Goal: Task Accomplishment & Management: Manage account settings

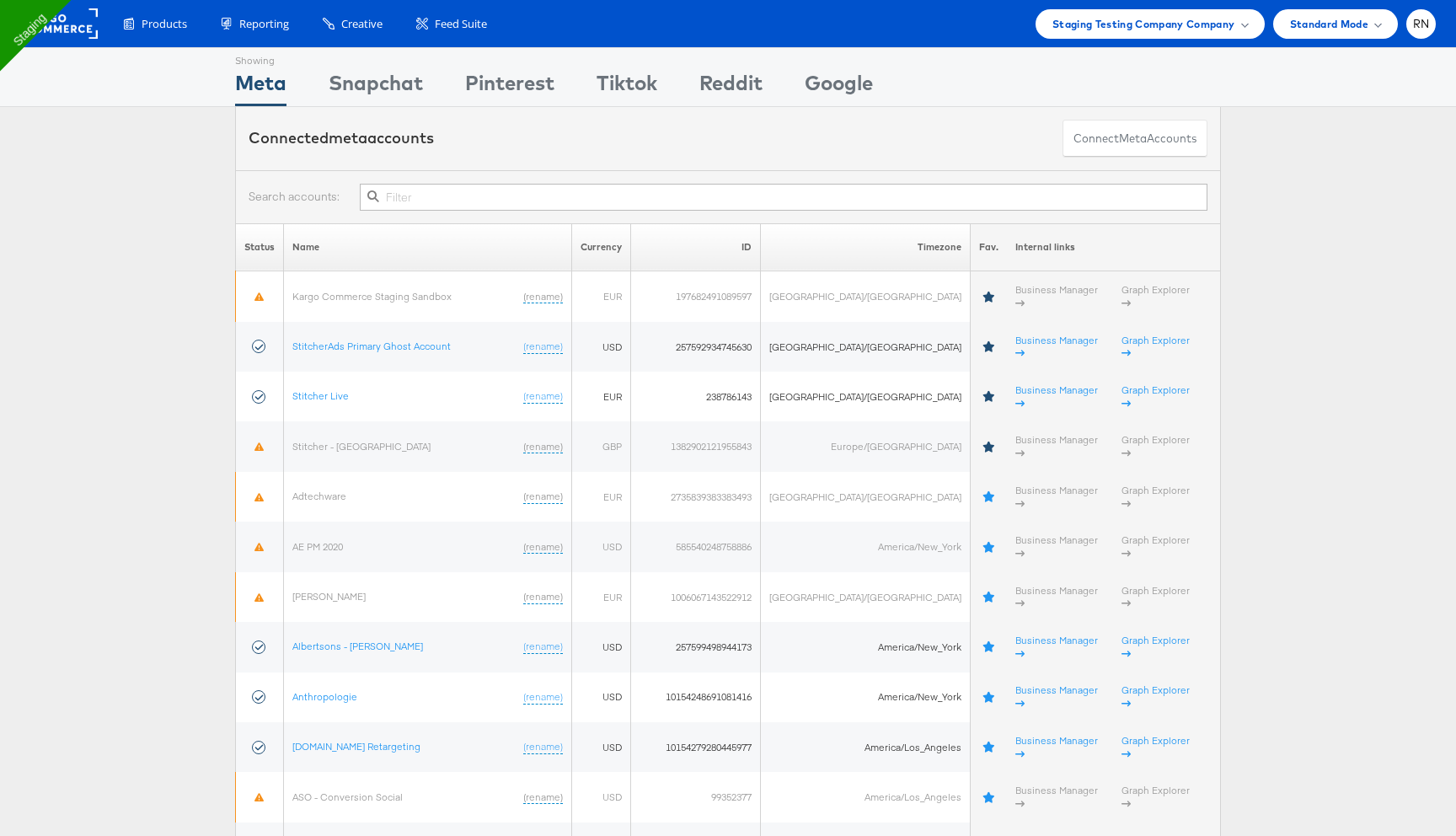
click at [79, 29] on rect at bounding box center [58, 23] width 77 height 30
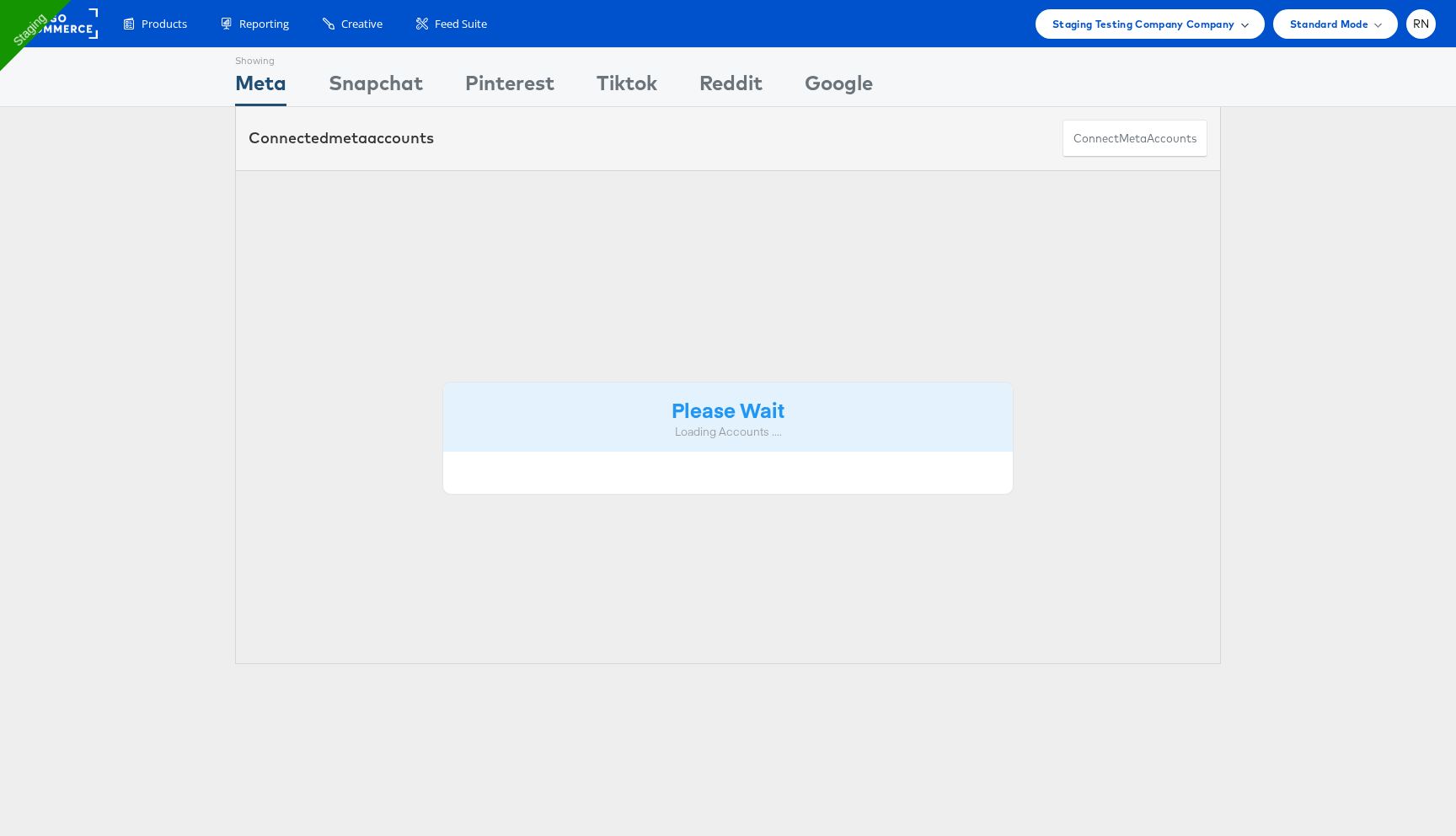
click at [1070, 34] on div "Staging Testing Company Company" at bounding box center [1151, 24] width 230 height 30
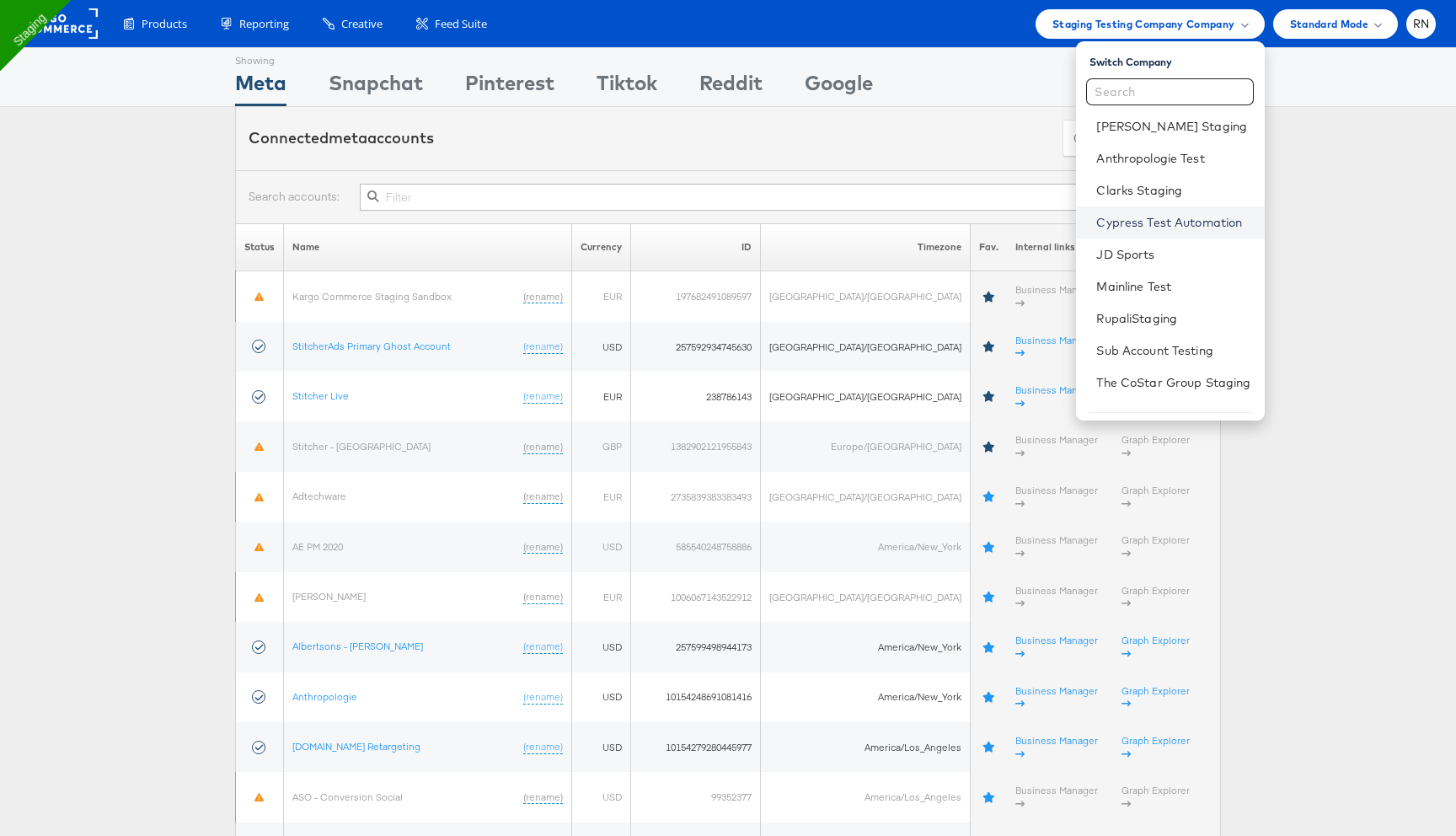
click at [1147, 224] on link "Cypress Test Automation" at bounding box center [1173, 222] width 154 height 17
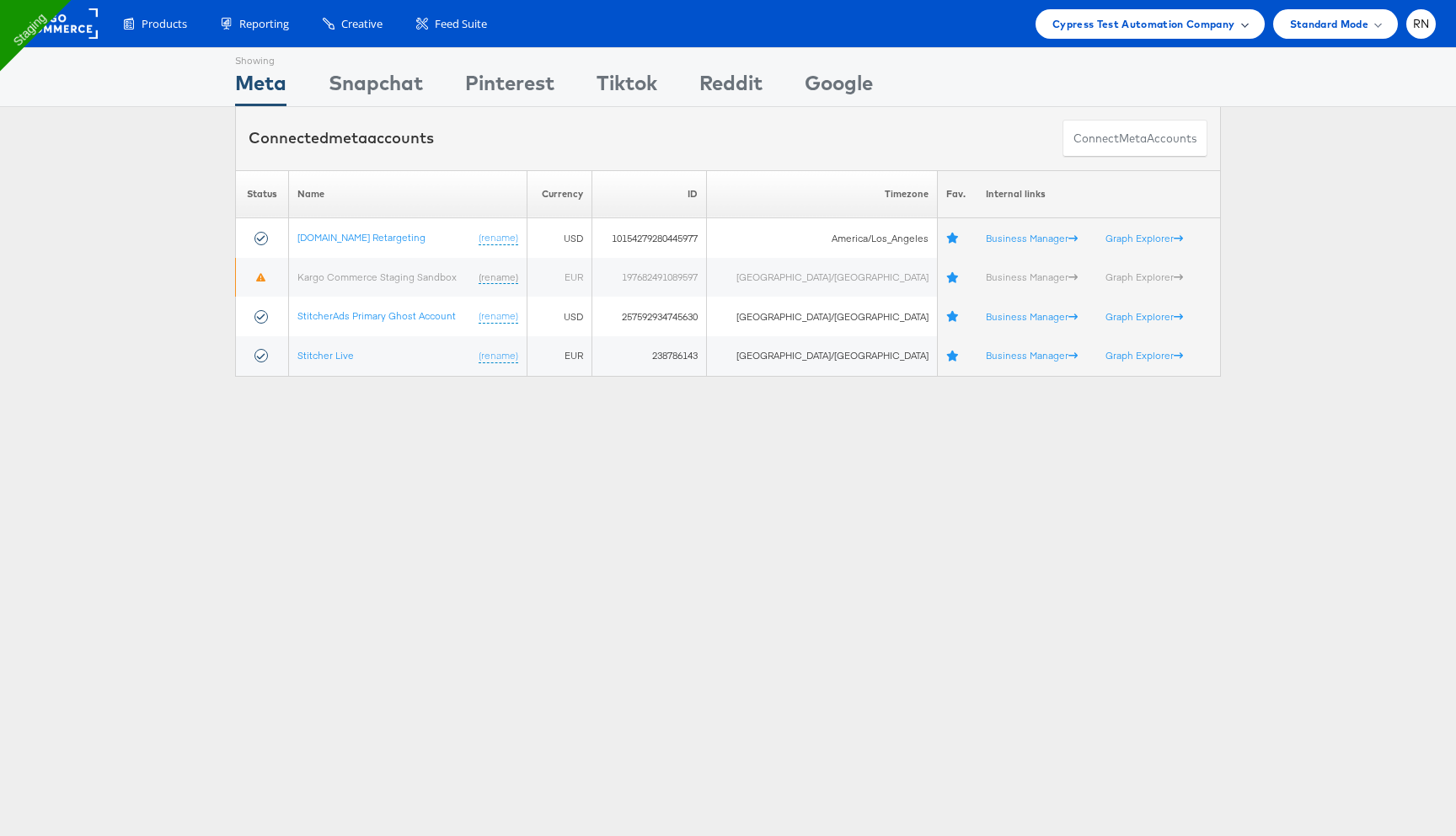
click at [1099, 27] on span "Cypress Test Automation Company" at bounding box center [1144, 23] width 183 height 17
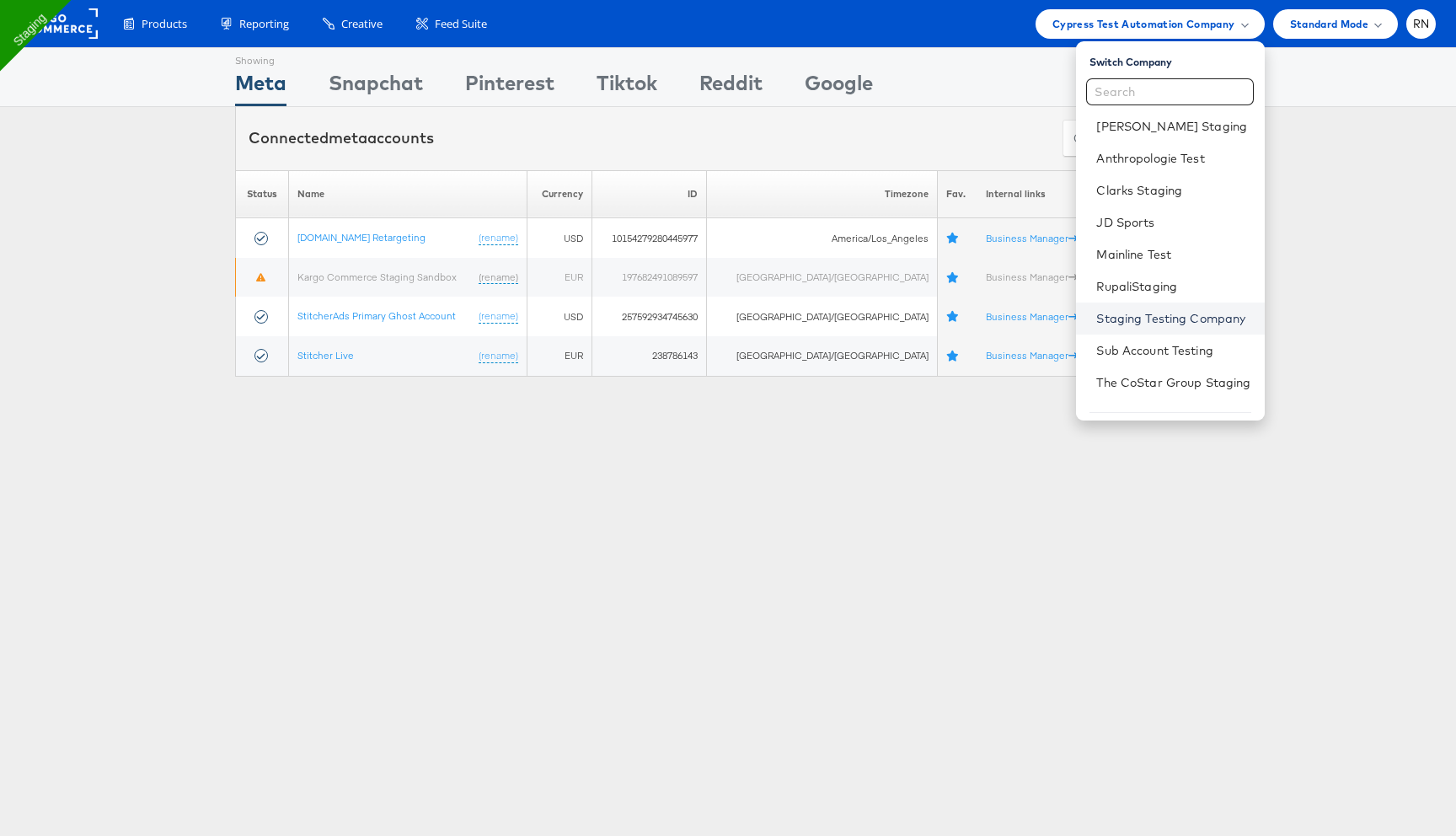
click at [1145, 319] on link "Staging Testing Company" at bounding box center [1173, 318] width 154 height 17
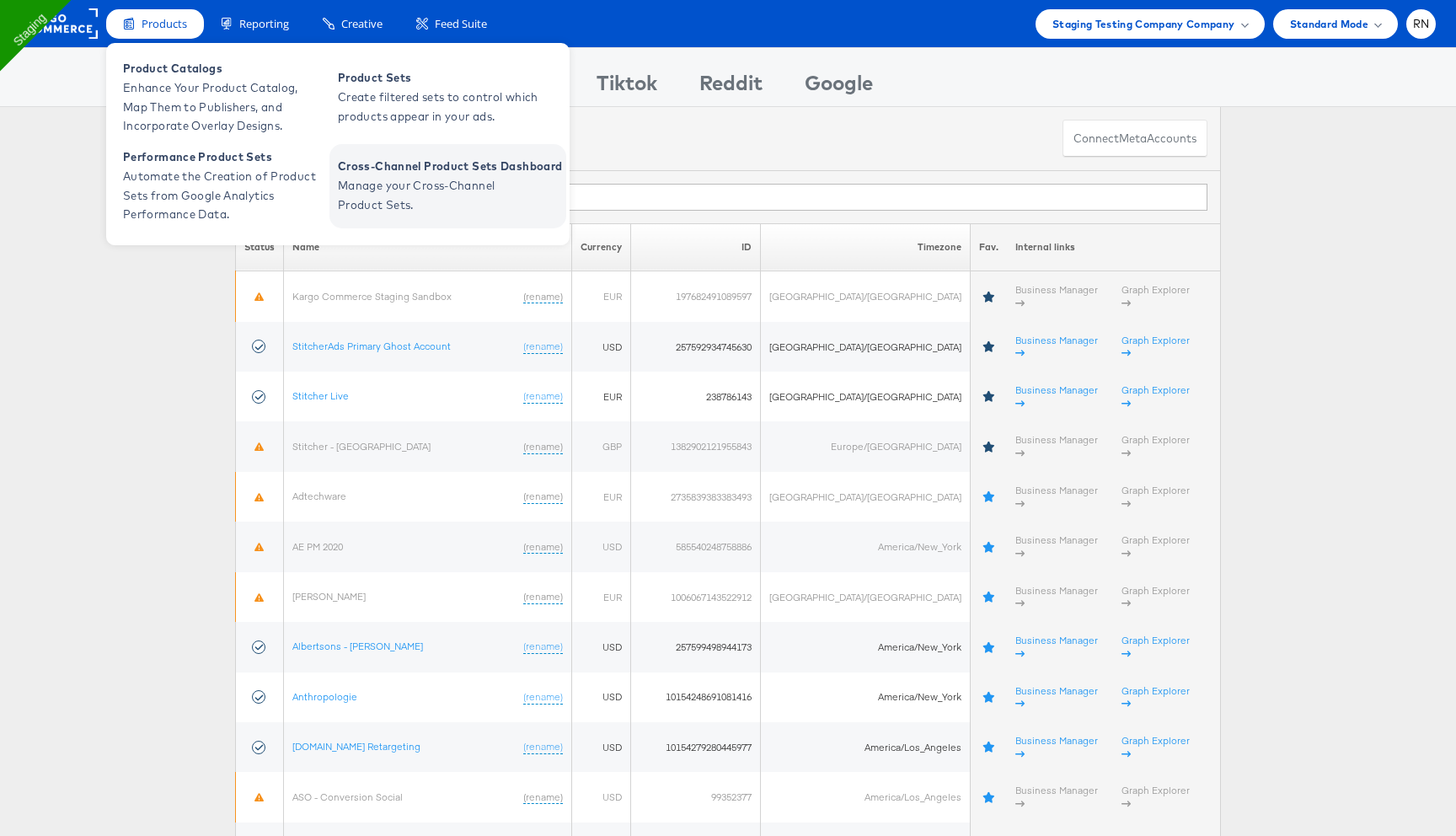
click at [410, 170] on span "Cross-Channel Product Sets Dashboard" at bounding box center [451, 166] width 224 height 19
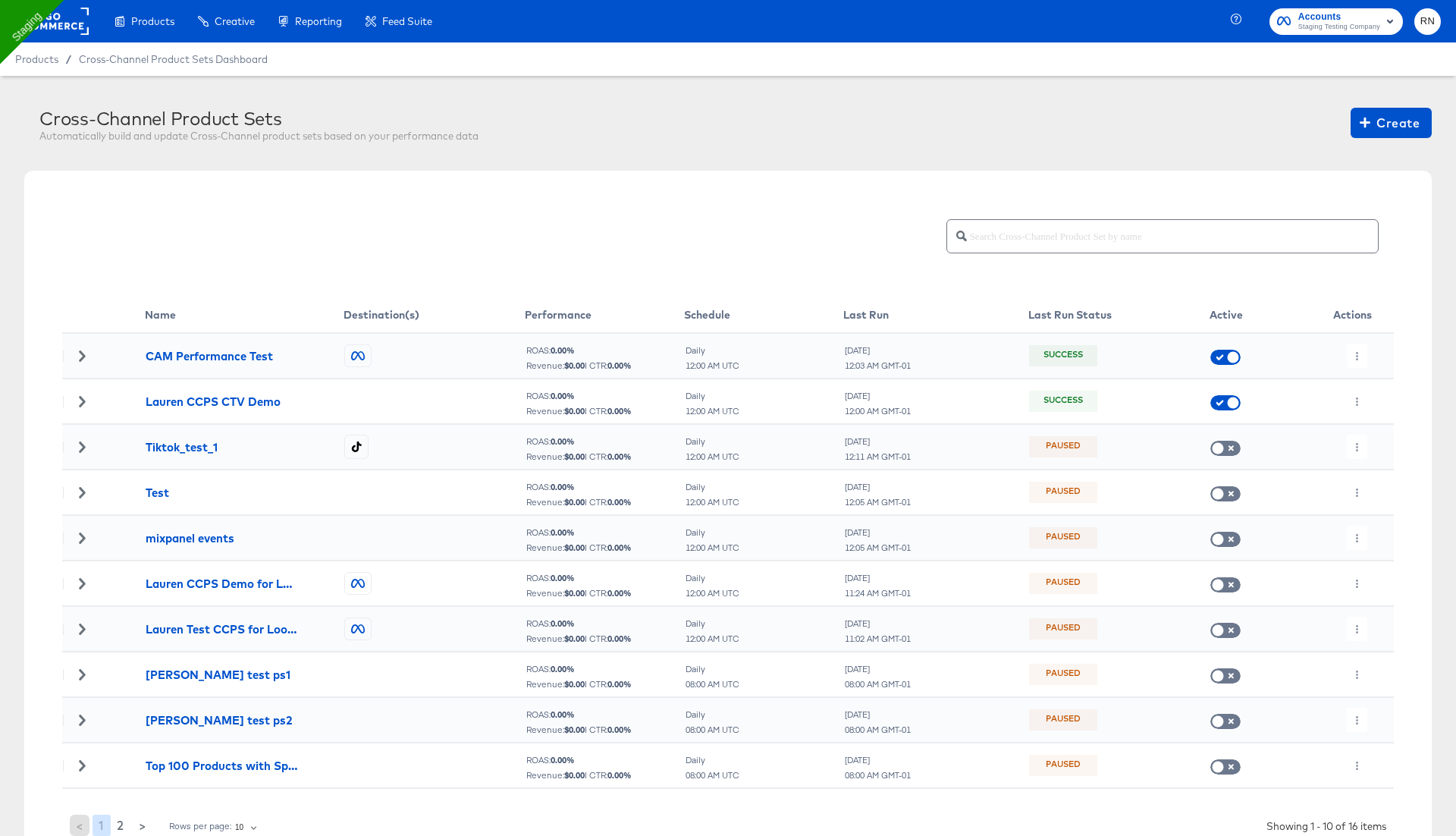
click at [67, 30] on rect at bounding box center [53, 21] width 70 height 27
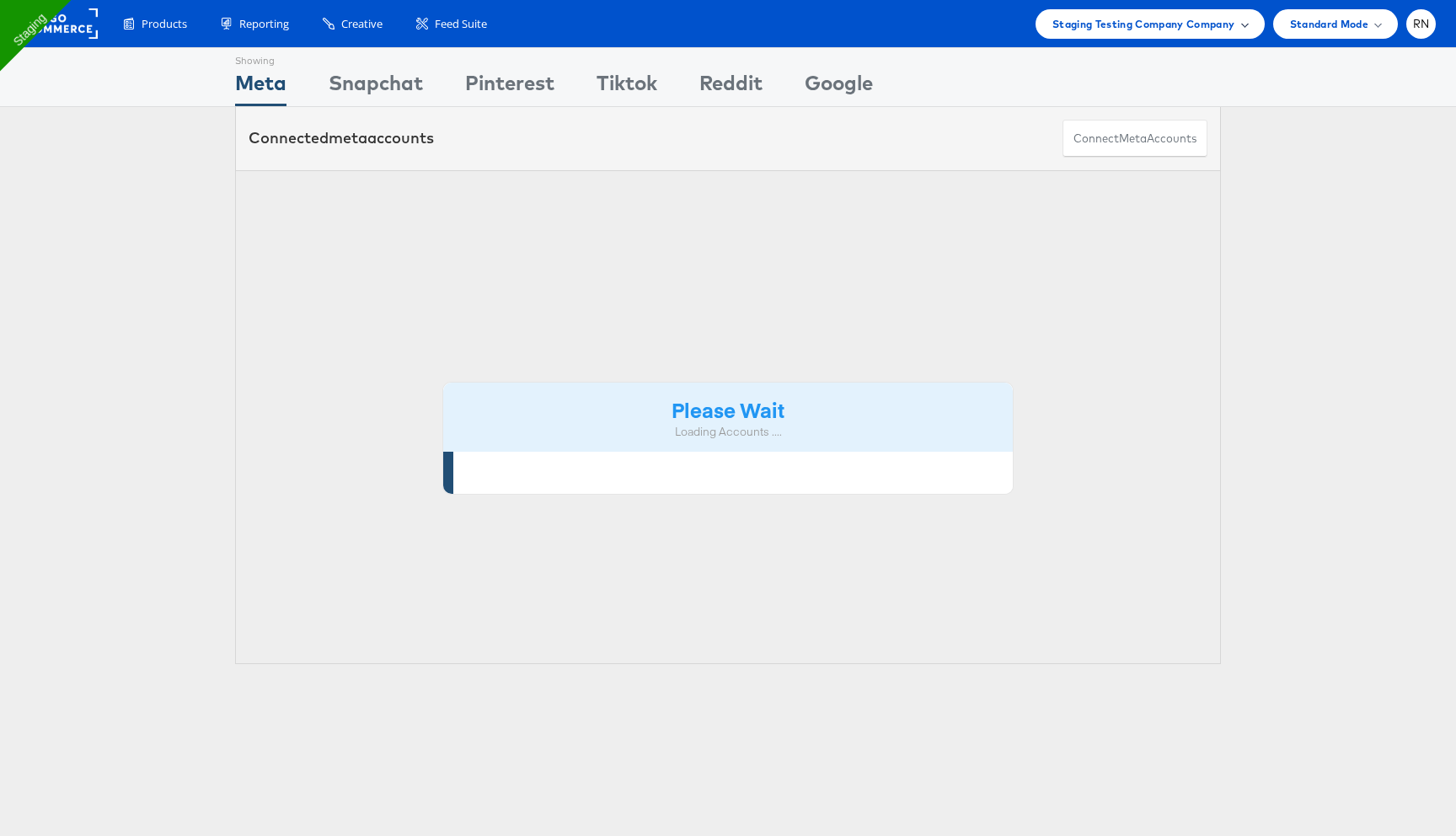
click at [1198, 29] on span "Staging Testing Company Company" at bounding box center [1144, 23] width 183 height 17
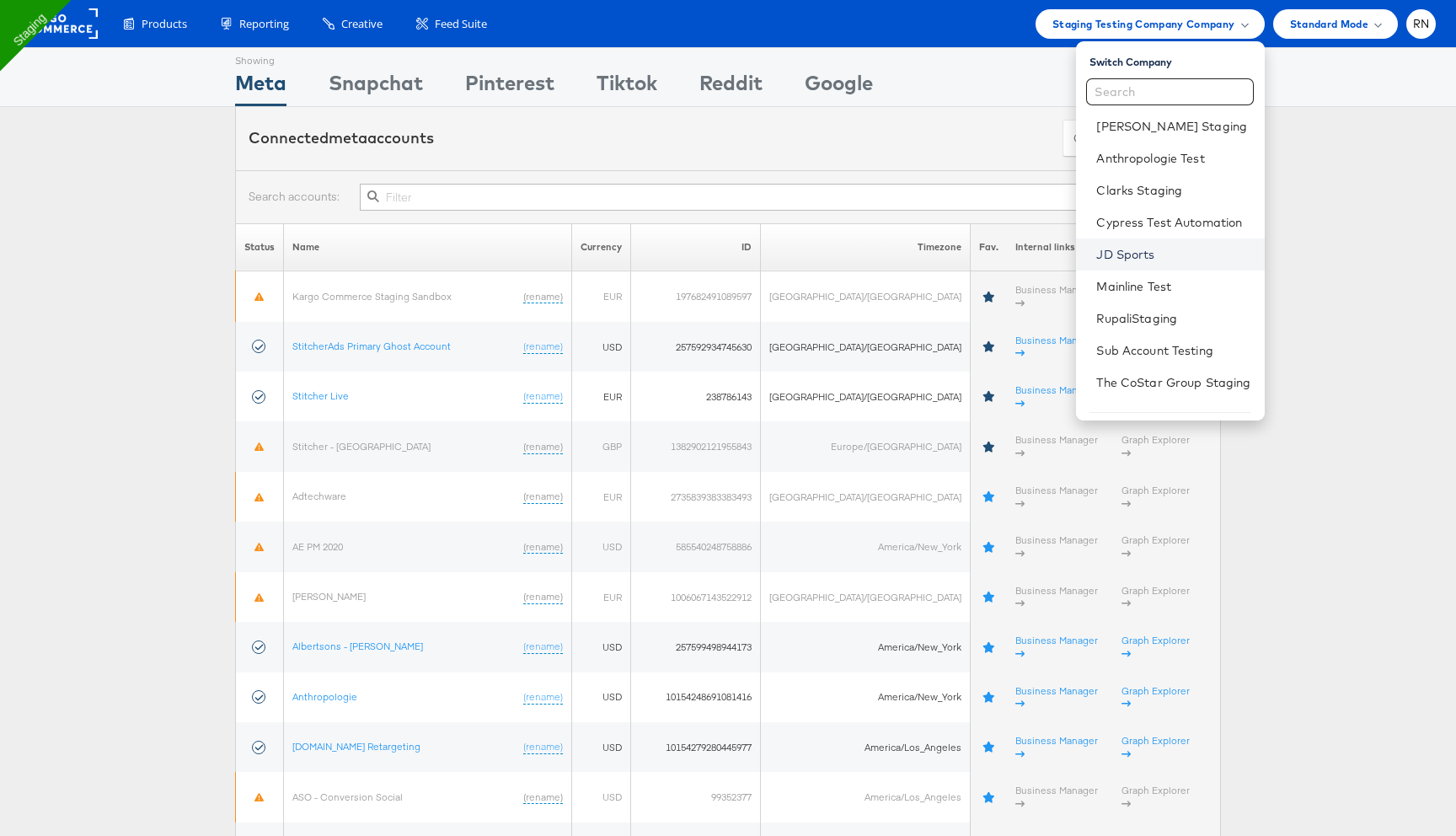
click at [1139, 254] on link "JD Sports" at bounding box center [1173, 254] width 154 height 17
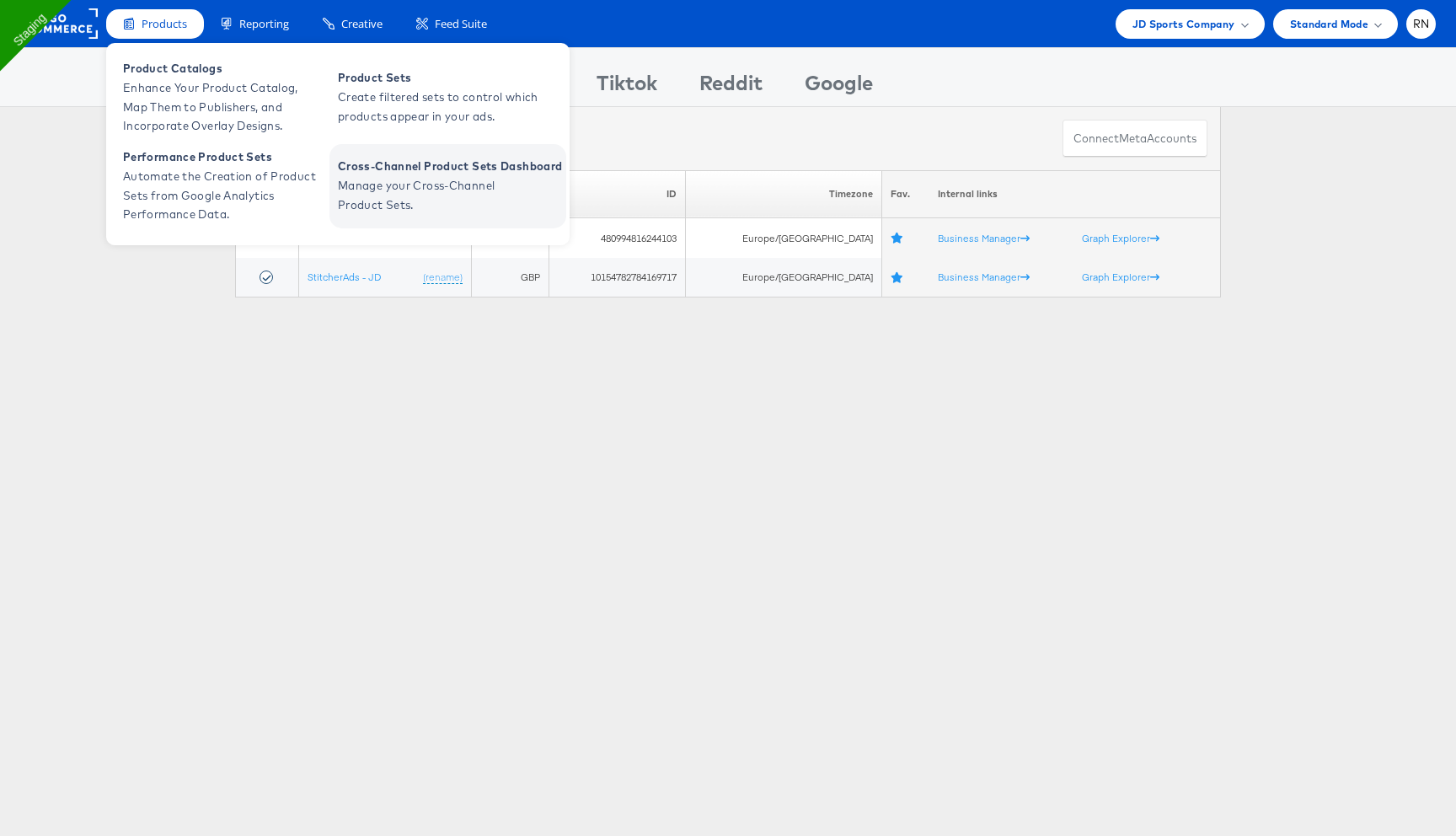
click at [397, 207] on span "Manage your Cross-Channel Product Sets." at bounding box center [439, 196] width 203 height 39
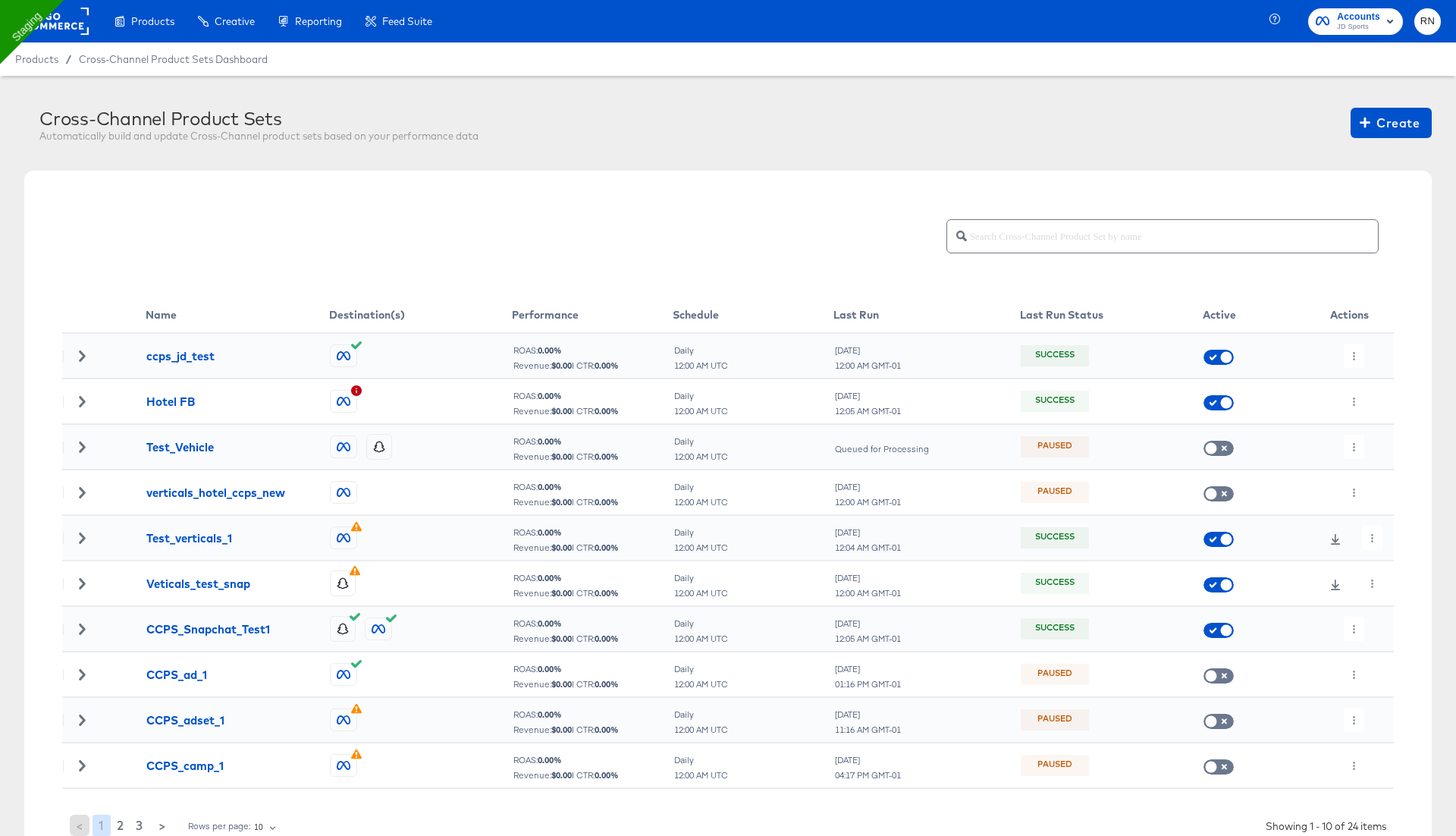
click at [63, 27] on rect at bounding box center [53, 21] width 70 height 27
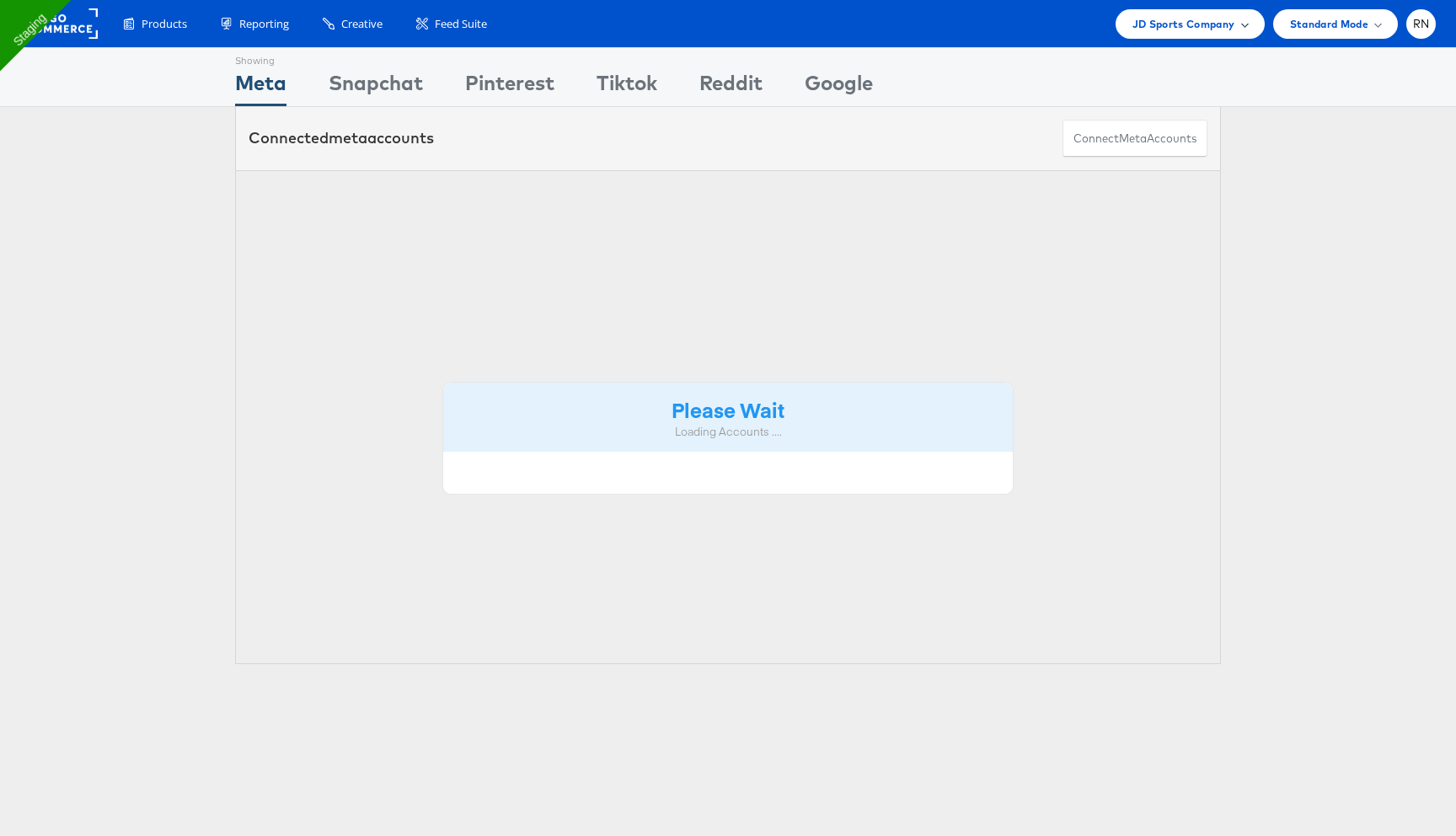
click at [1190, 22] on span "JD Sports Company" at bounding box center [1184, 23] width 103 height 17
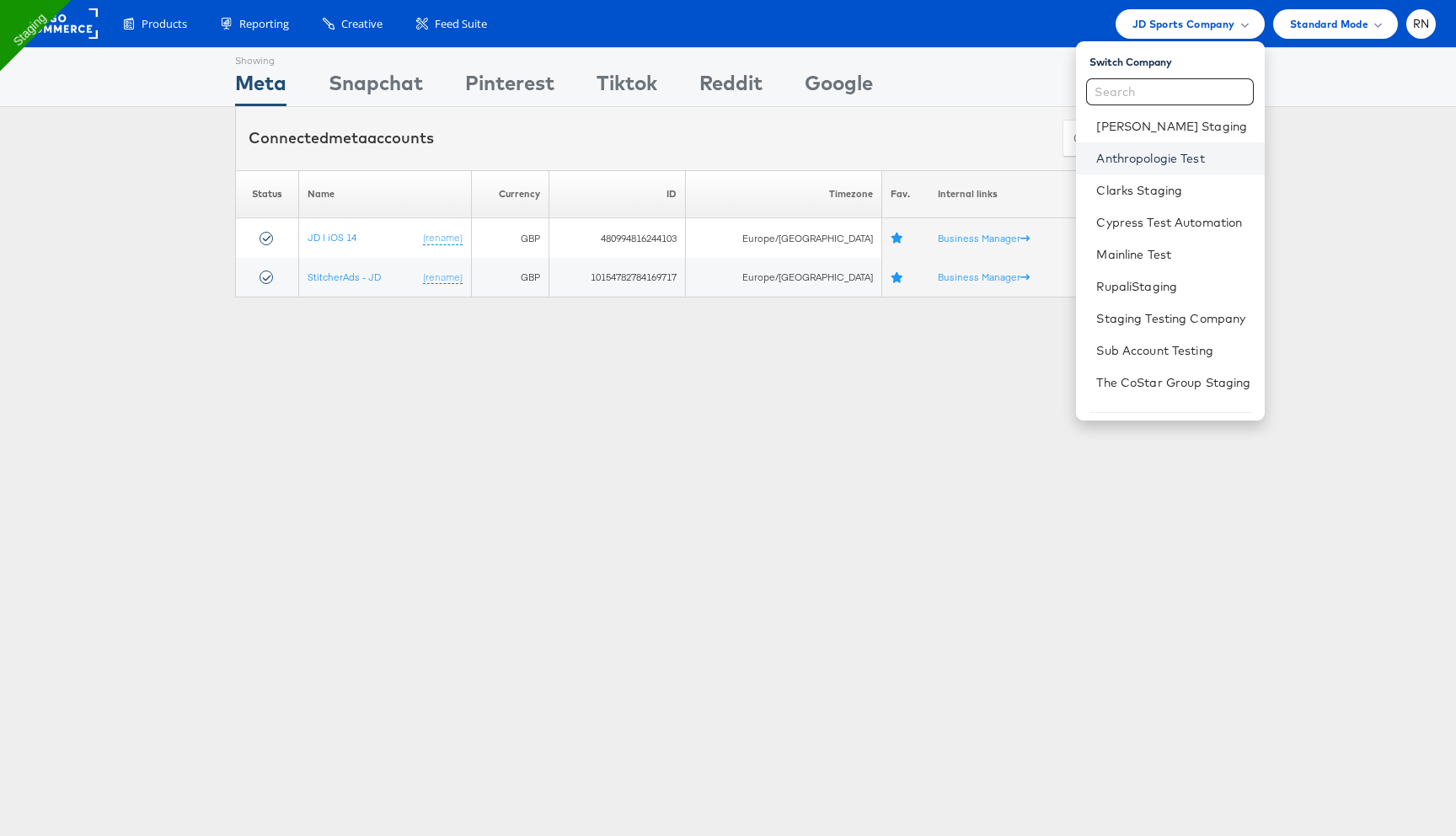
click at [1131, 150] on link "Anthropologie Test" at bounding box center [1173, 157] width 154 height 17
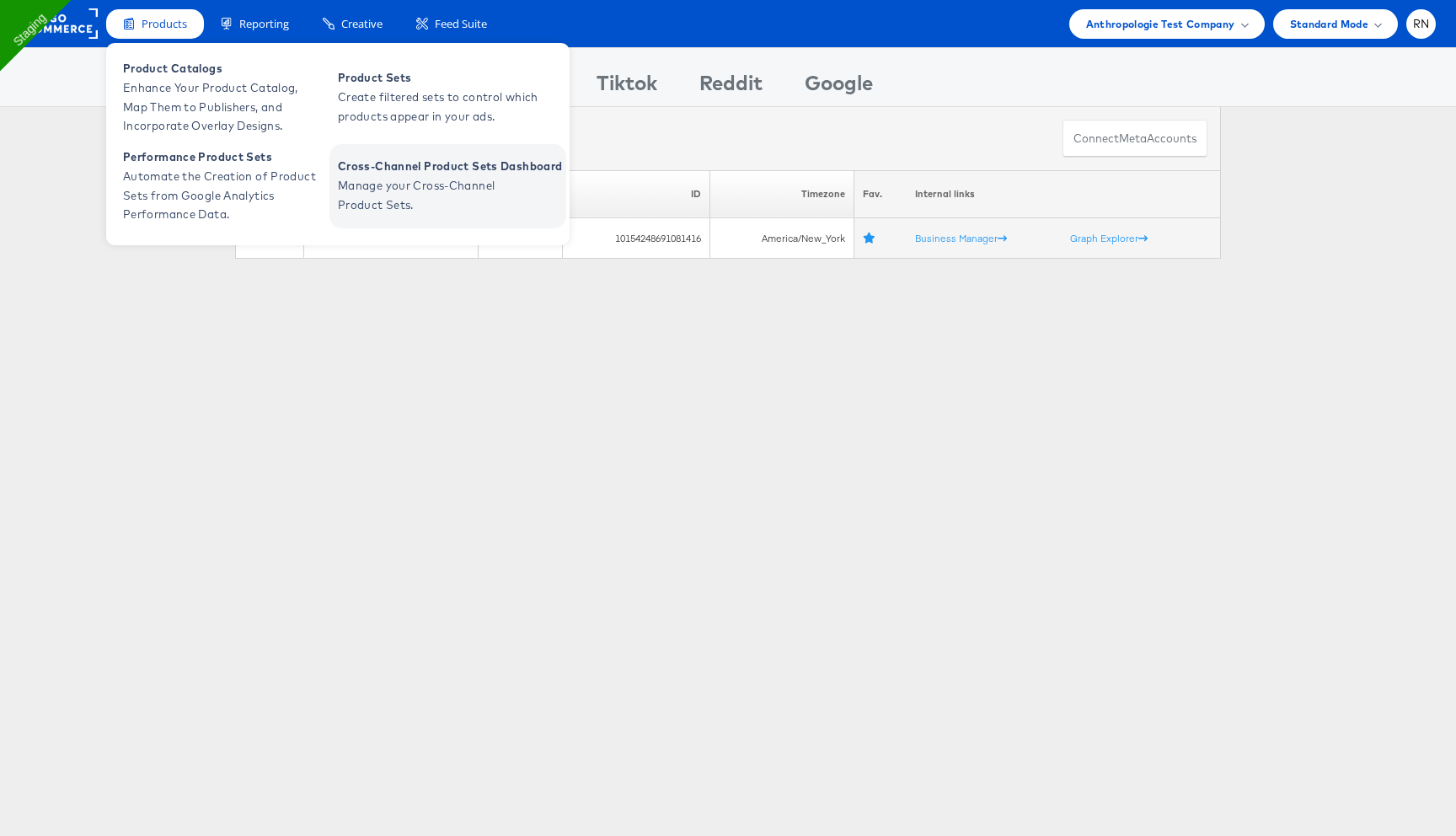
click at [393, 192] on span "Manage your Cross-Channel Product Sets." at bounding box center [439, 196] width 203 height 39
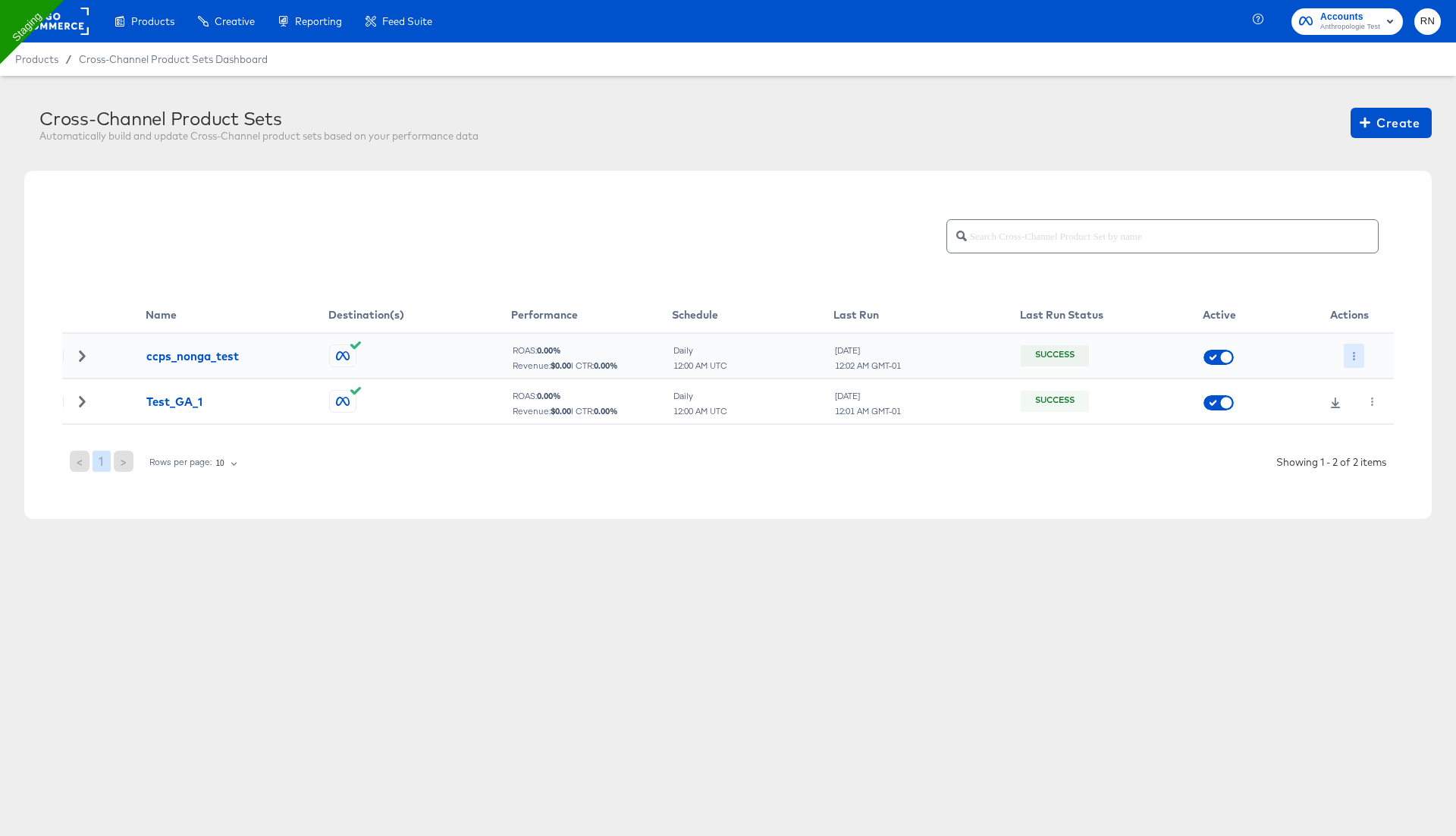
click at [1356, 353] on icon "button" at bounding box center [1354, 356] width 9 height 9
click at [1380, 389] on li "Edit" at bounding box center [1385, 386] width 81 height 25
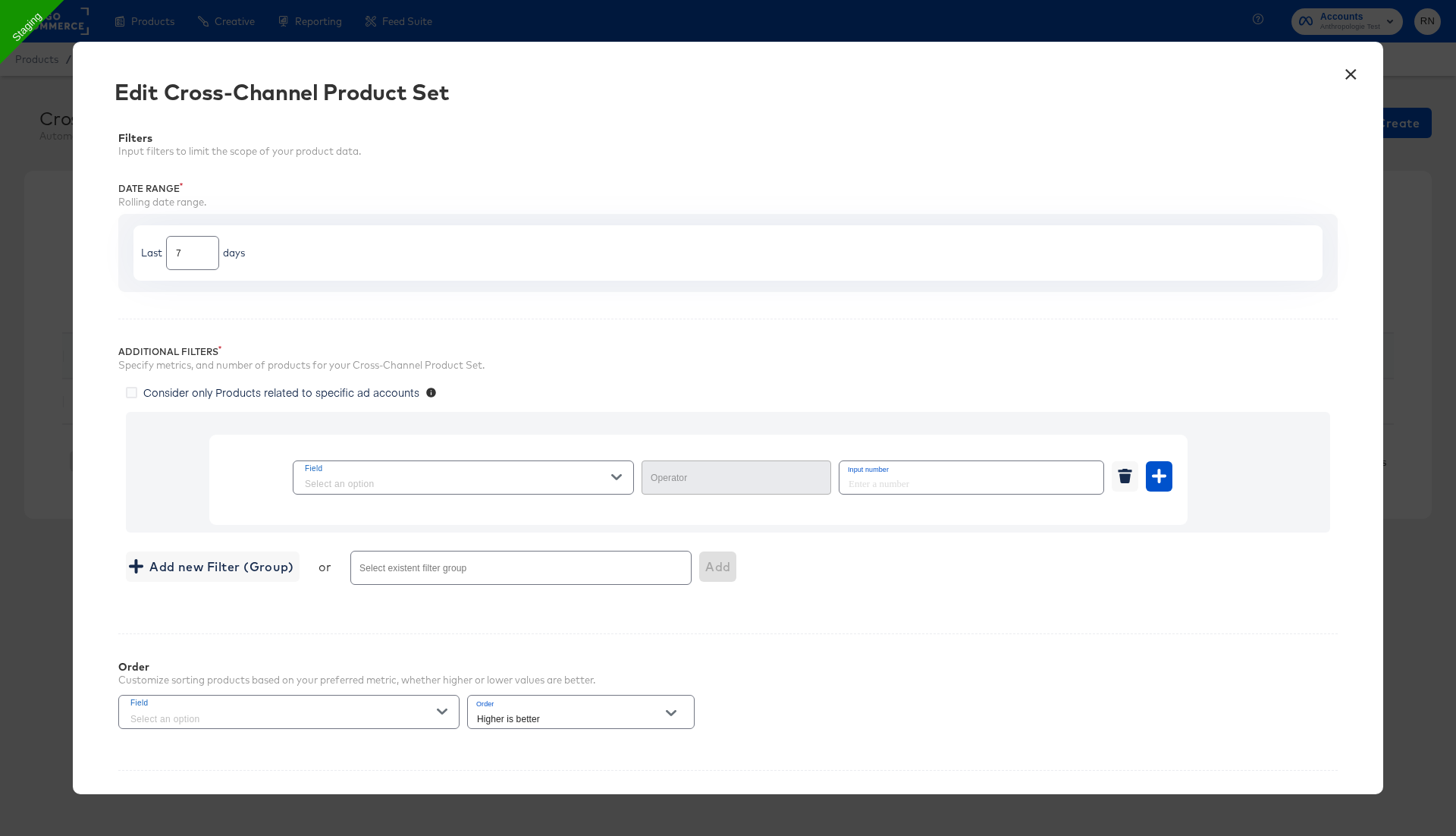
type input "Contains"
click at [605, 477] on span "Age Group" at bounding box center [519, 485] width 185 height 16
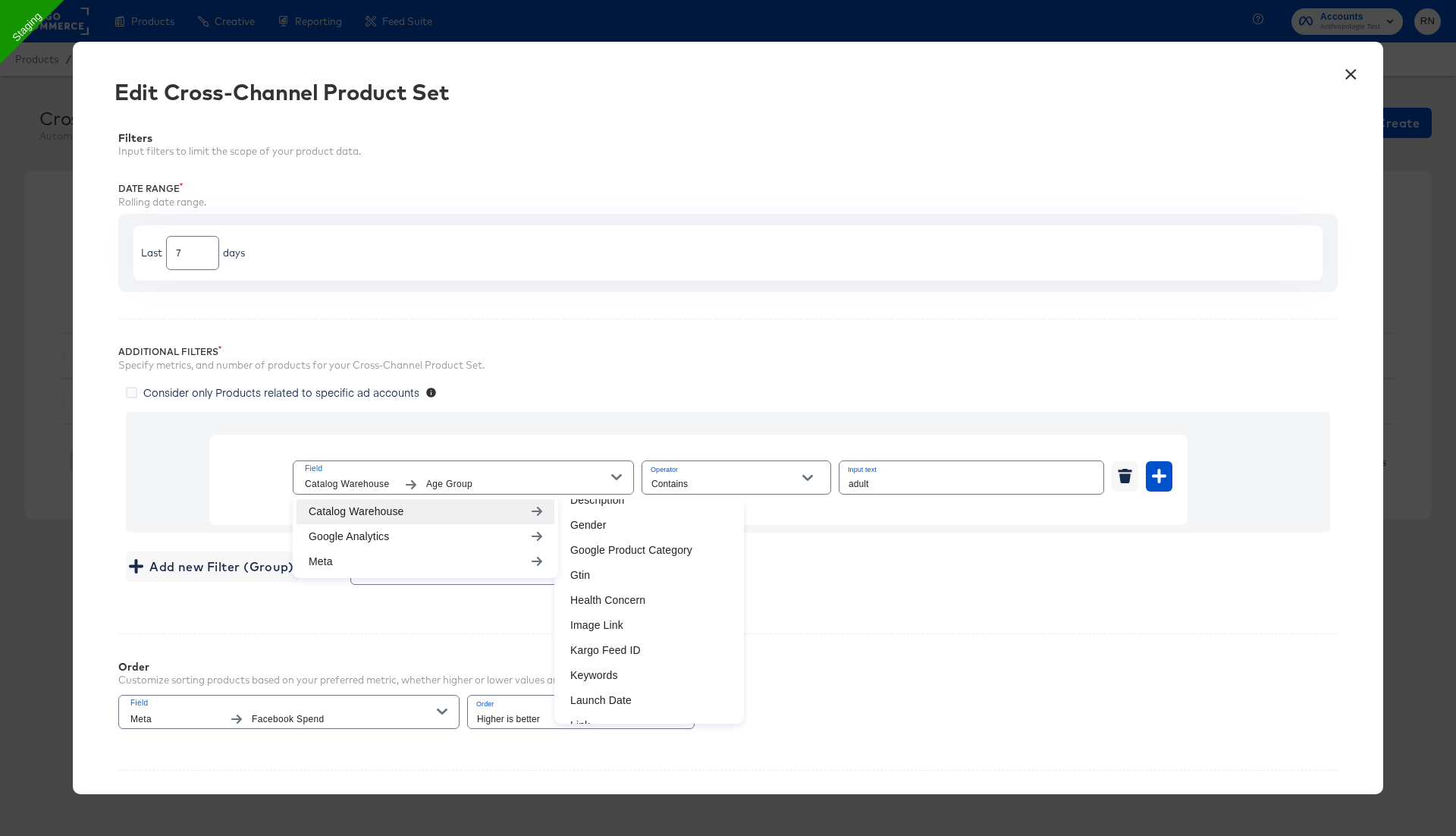
scroll to position [319, 0]
click at [769, 382] on div "Additional Filters Specify metrics, and number of products for your Cross-Chann…" at bounding box center [728, 463] width 1220 height 288
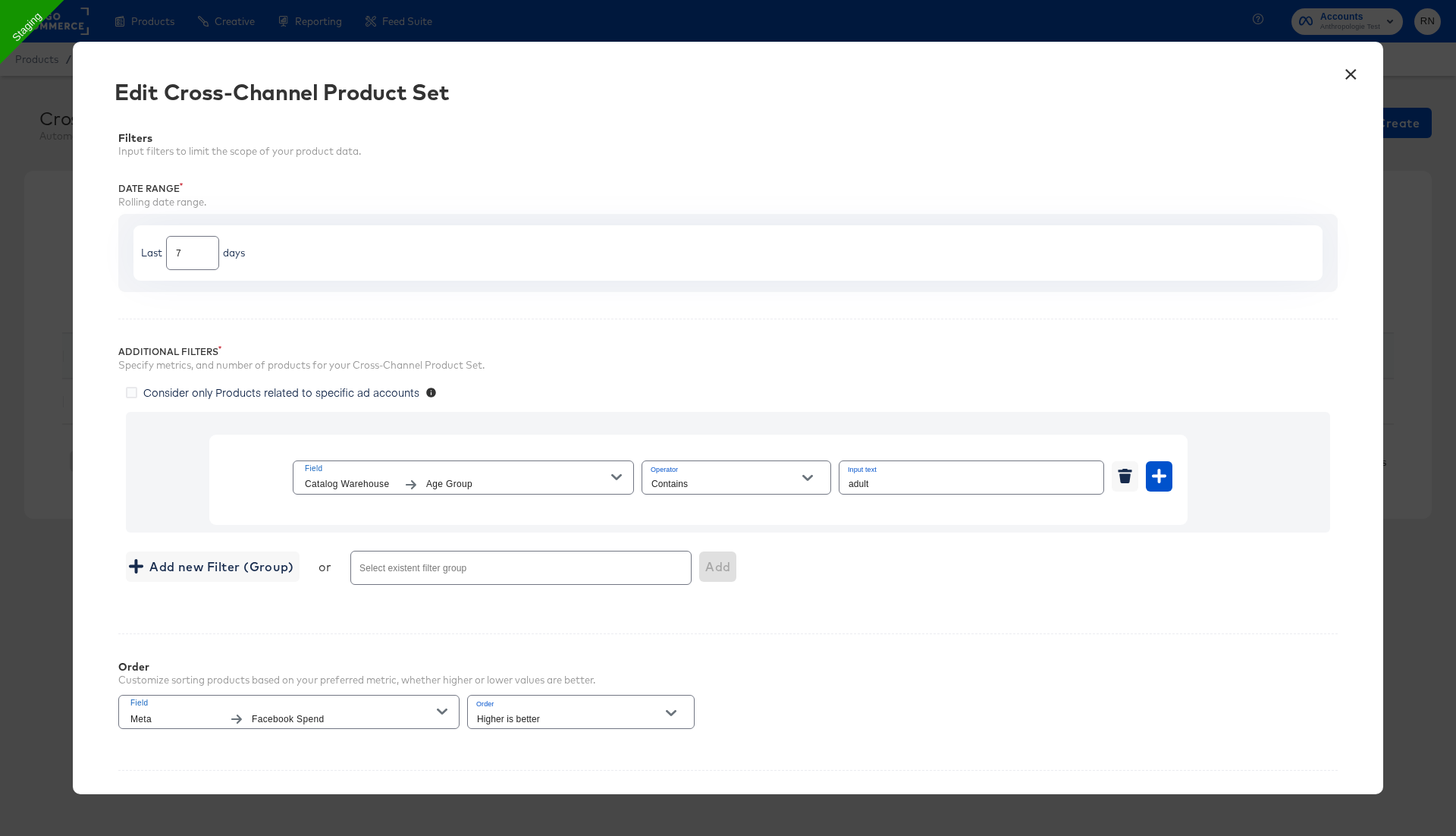
click at [1347, 74] on button "×" at bounding box center [1350, 70] width 27 height 27
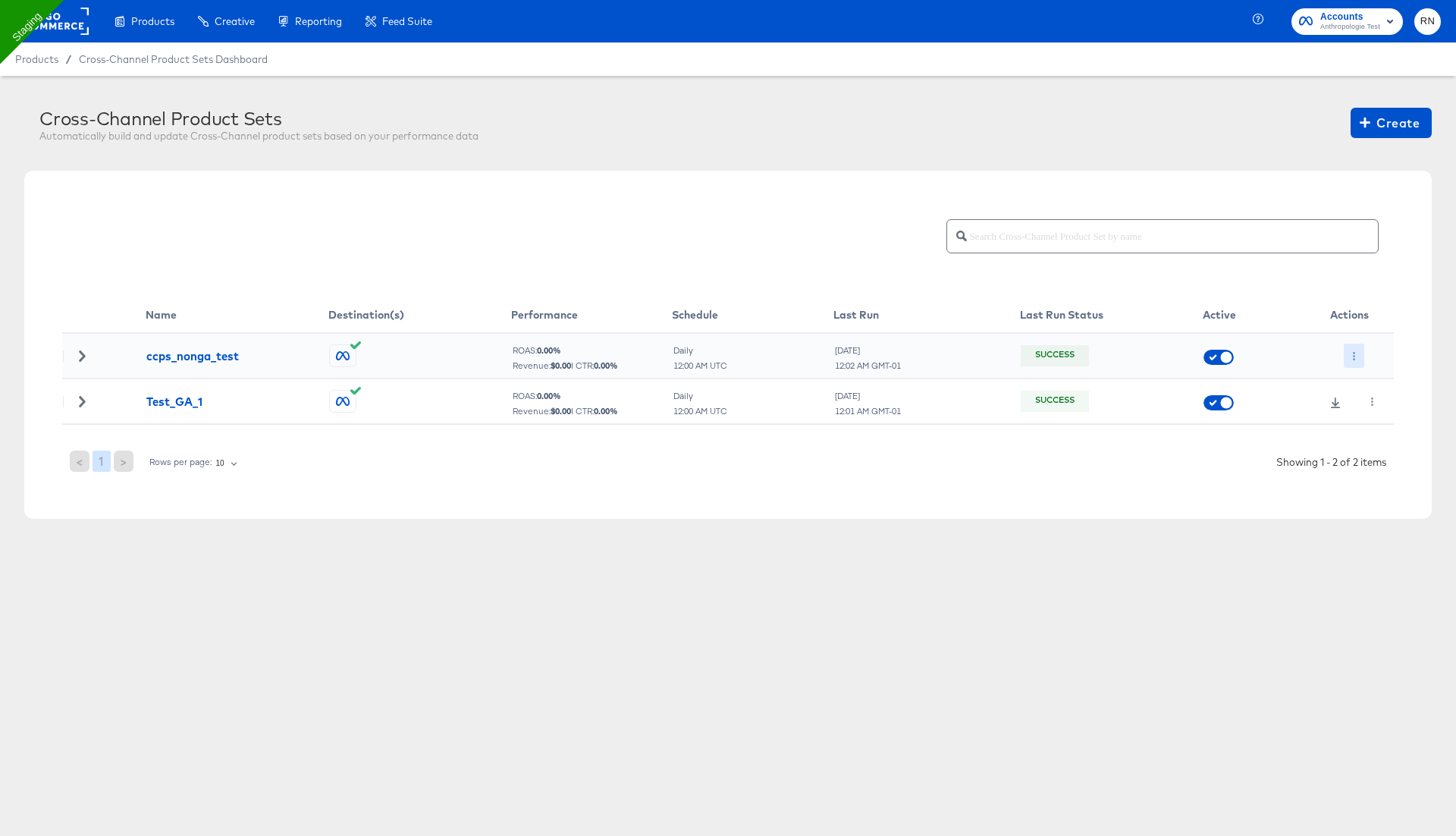
click at [1357, 352] on icon "button" at bounding box center [1354, 356] width 9 height 9
click at [1374, 377] on li "Edit" at bounding box center [1385, 386] width 81 height 25
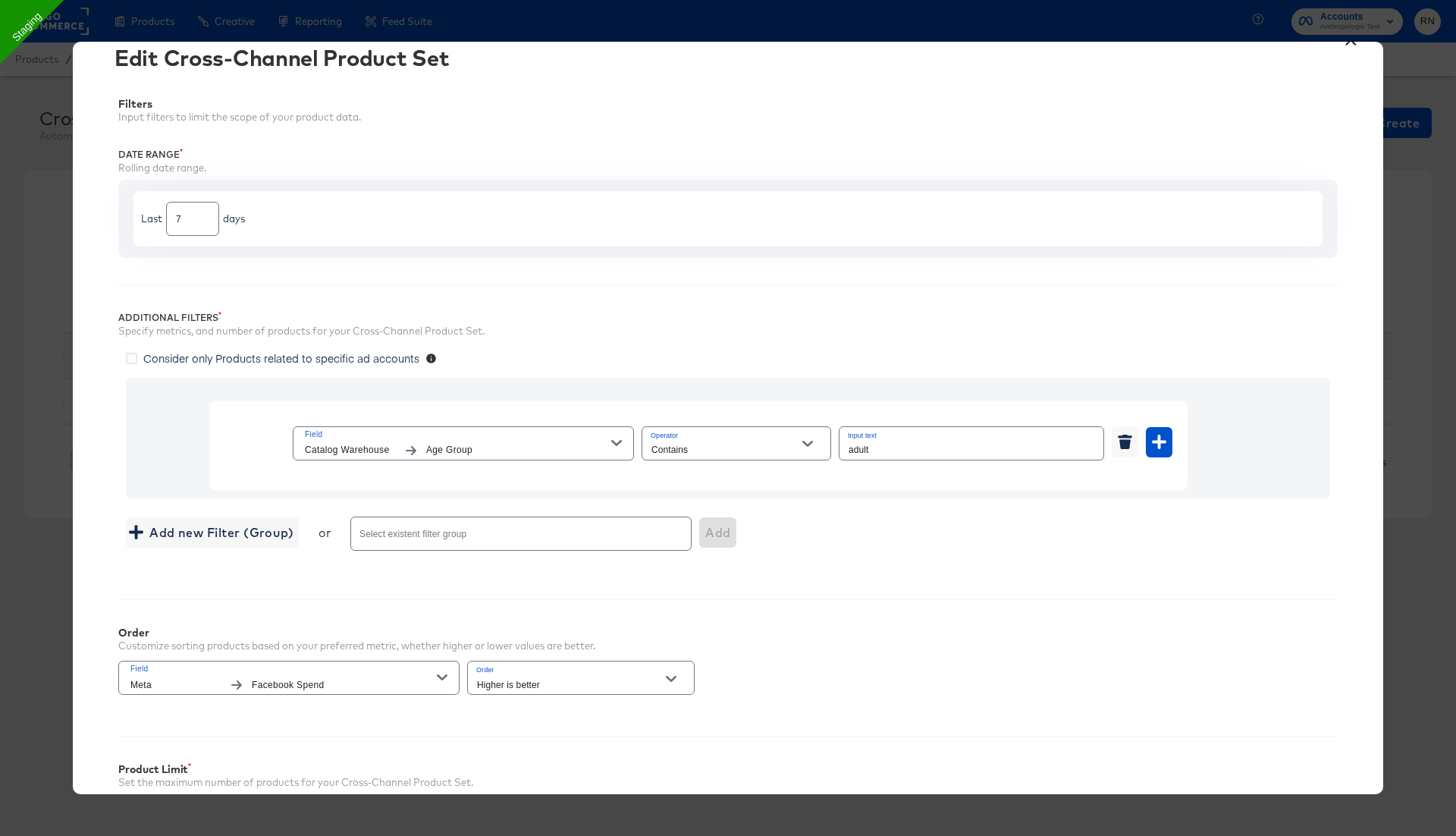
scroll to position [0, 0]
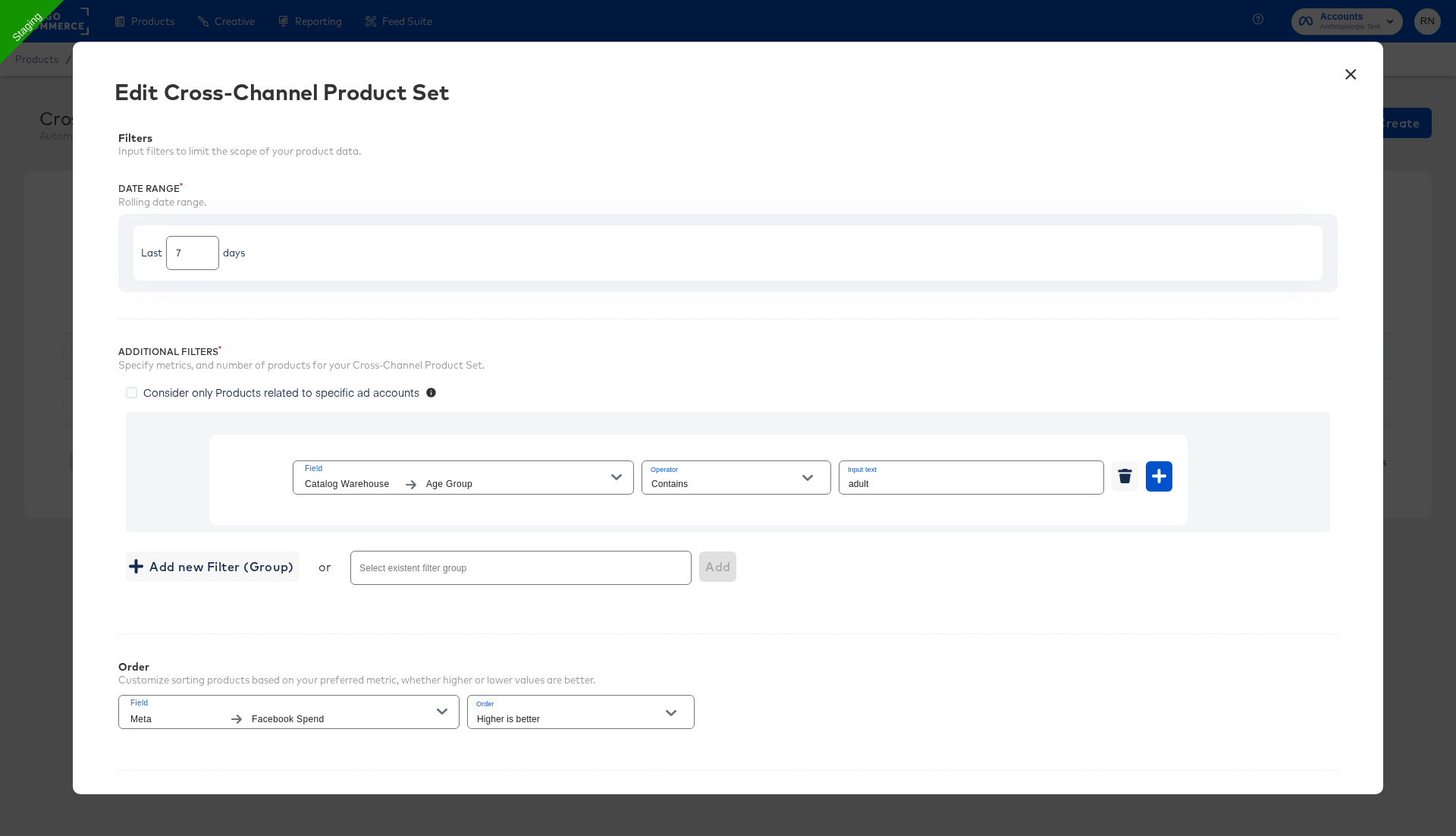
click at [560, 477] on span "Age Group" at bounding box center [519, 485] width 185 height 16
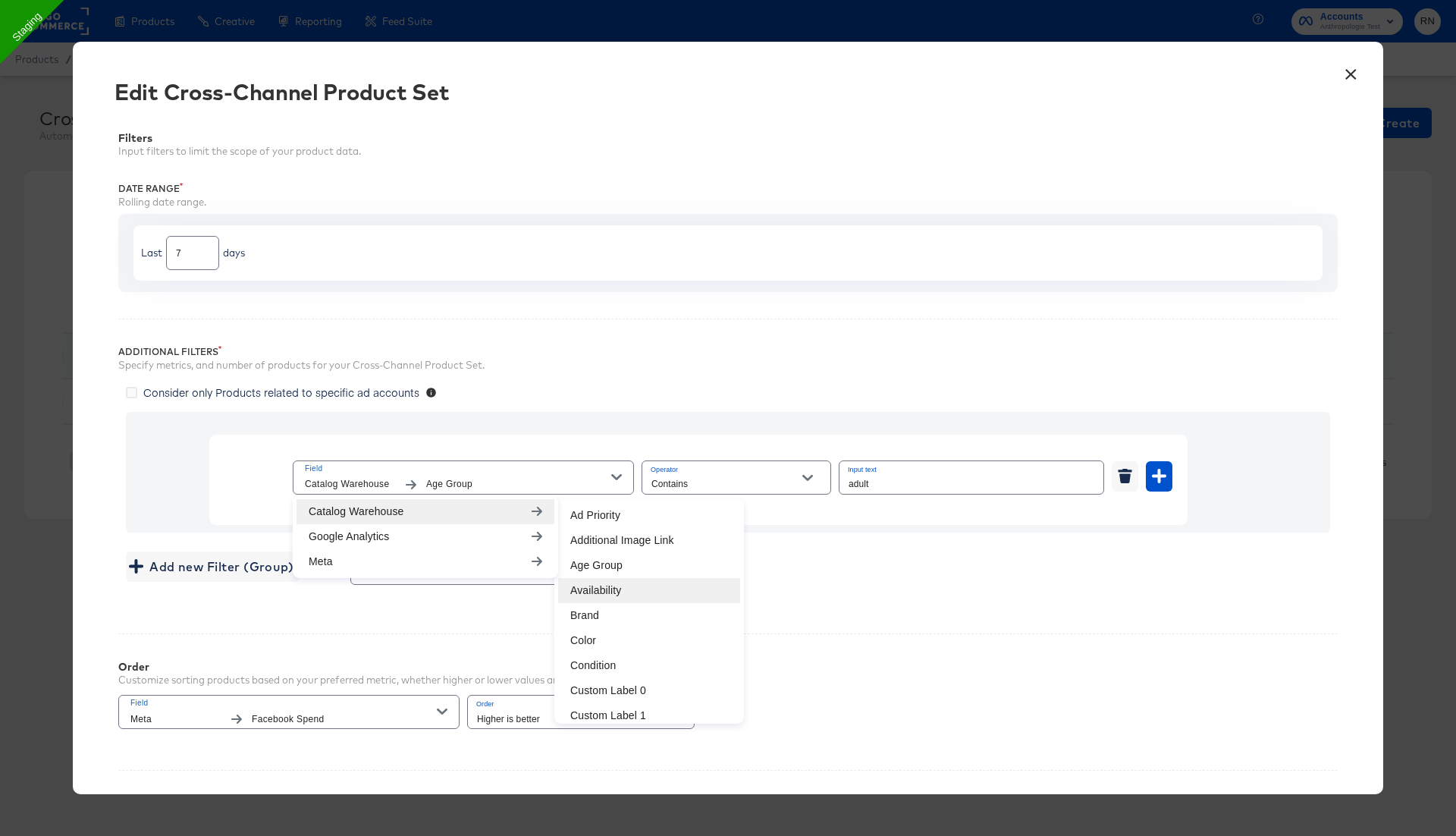
click at [614, 592] on li "Availability" at bounding box center [649, 590] width 182 height 25
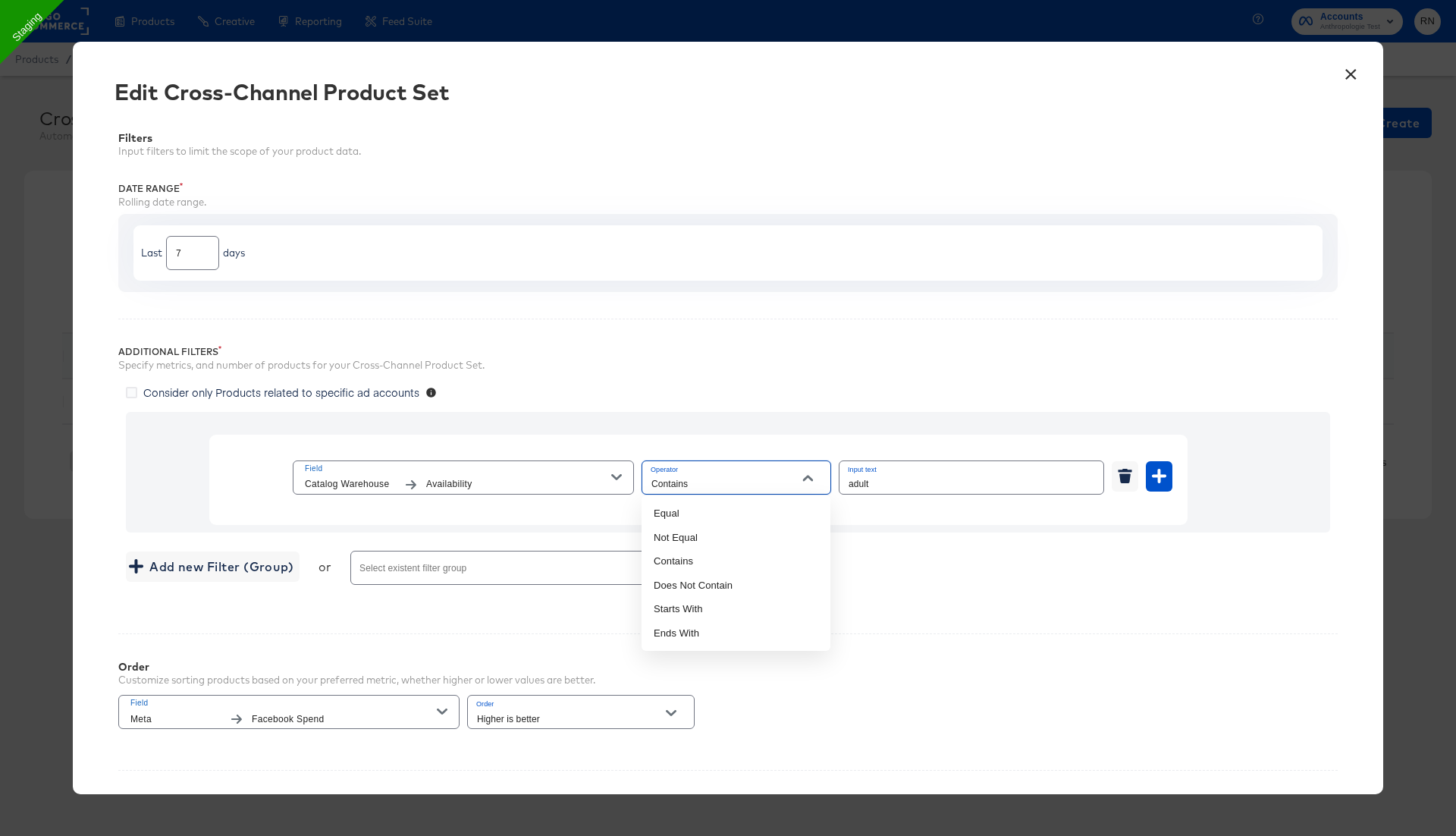
click at [738, 476] on input "Contains" at bounding box center [724, 485] width 153 height 17
click at [709, 517] on li "Equal" at bounding box center [736, 513] width 189 height 24
type input "Equal"
drag, startPoint x: 874, startPoint y: 484, endPoint x: 808, endPoint y: 484, distance: 66.0
click at [814, 484] on div "Field Catalog Warehouse Availability Operator Equal Input text adult" at bounding box center [733, 477] width 880 height 40
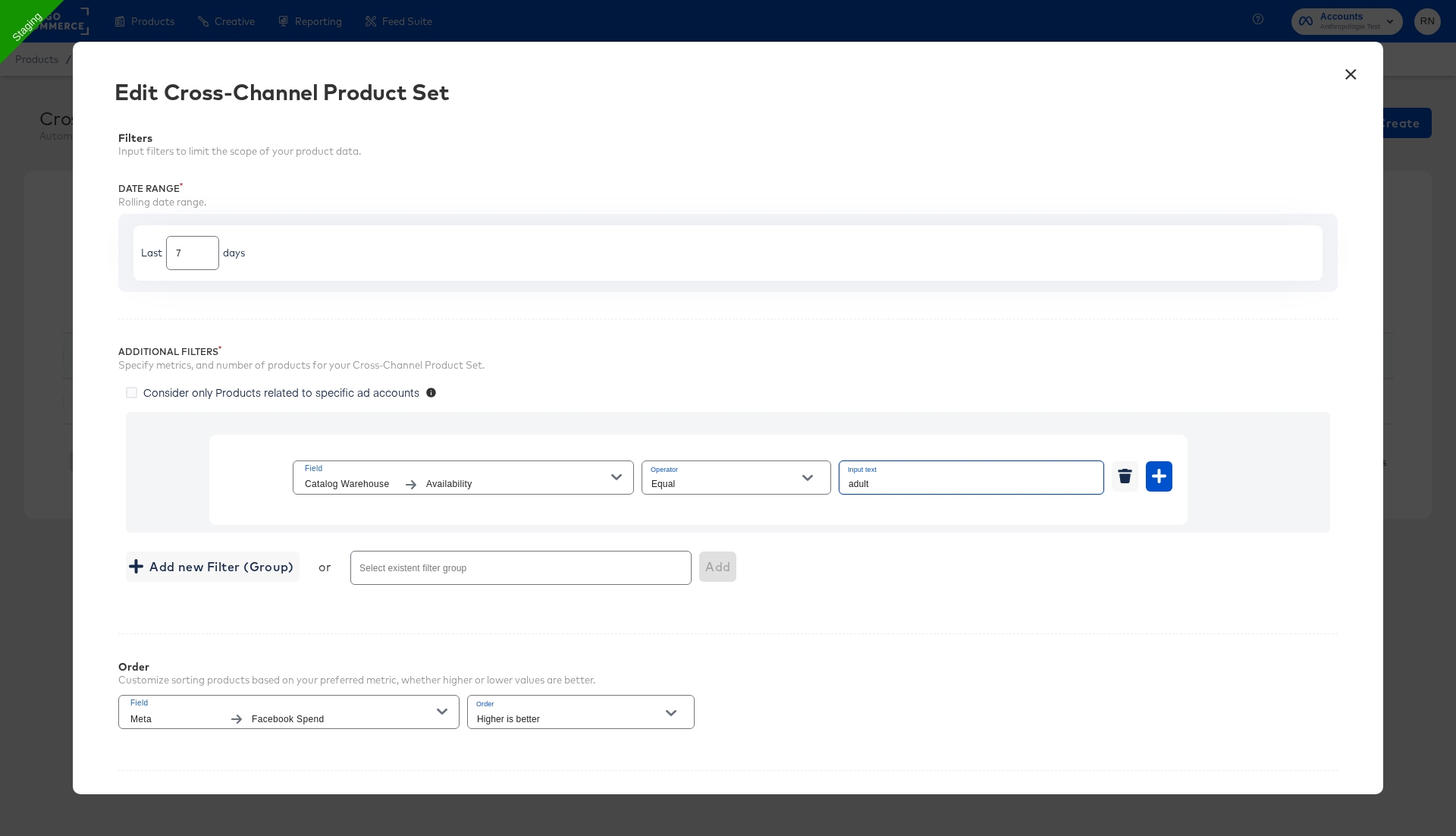
click at [1344, 70] on button "×" at bounding box center [1350, 70] width 27 height 27
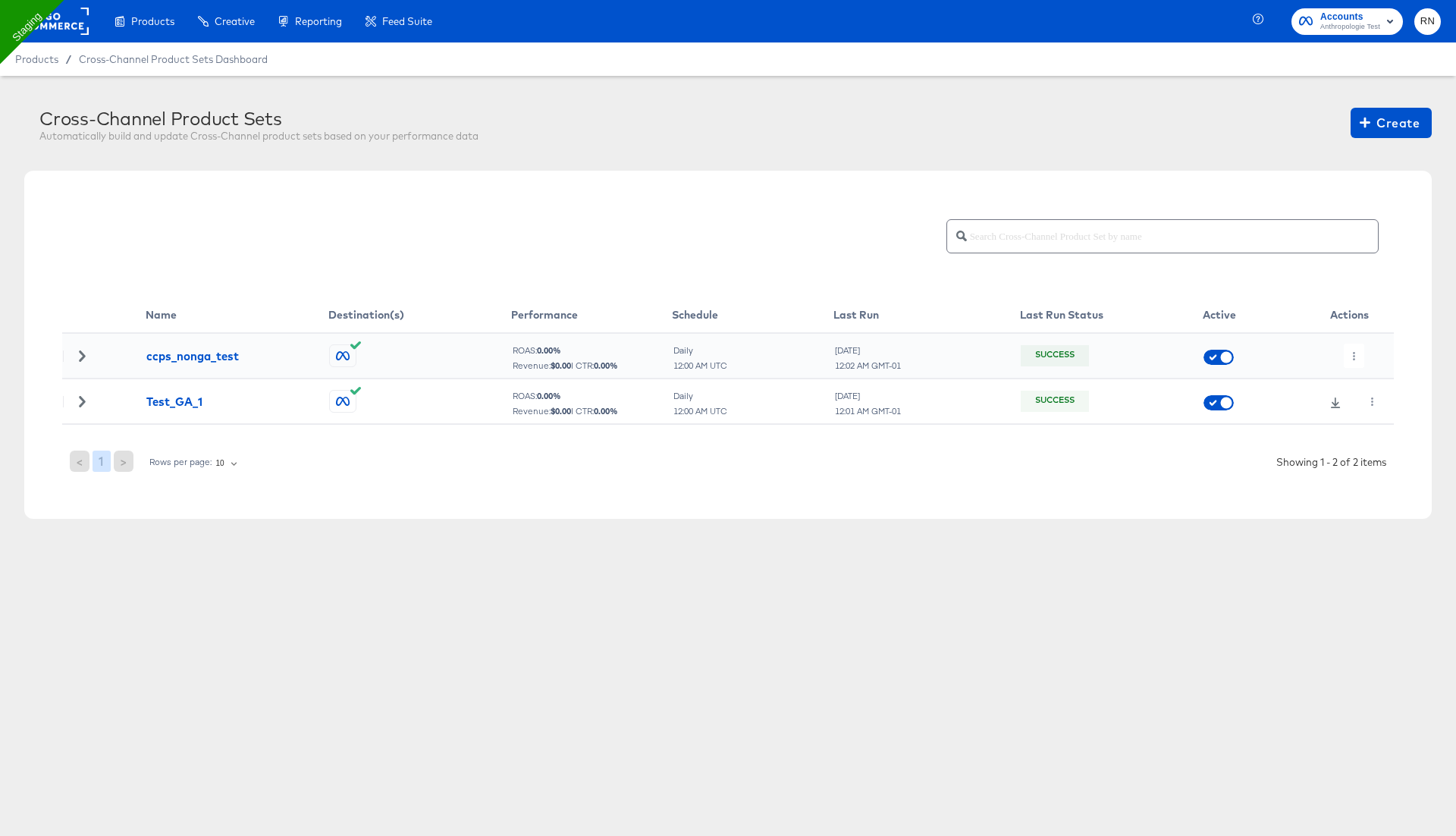
click at [66, 19] on rect at bounding box center [53, 21] width 70 height 27
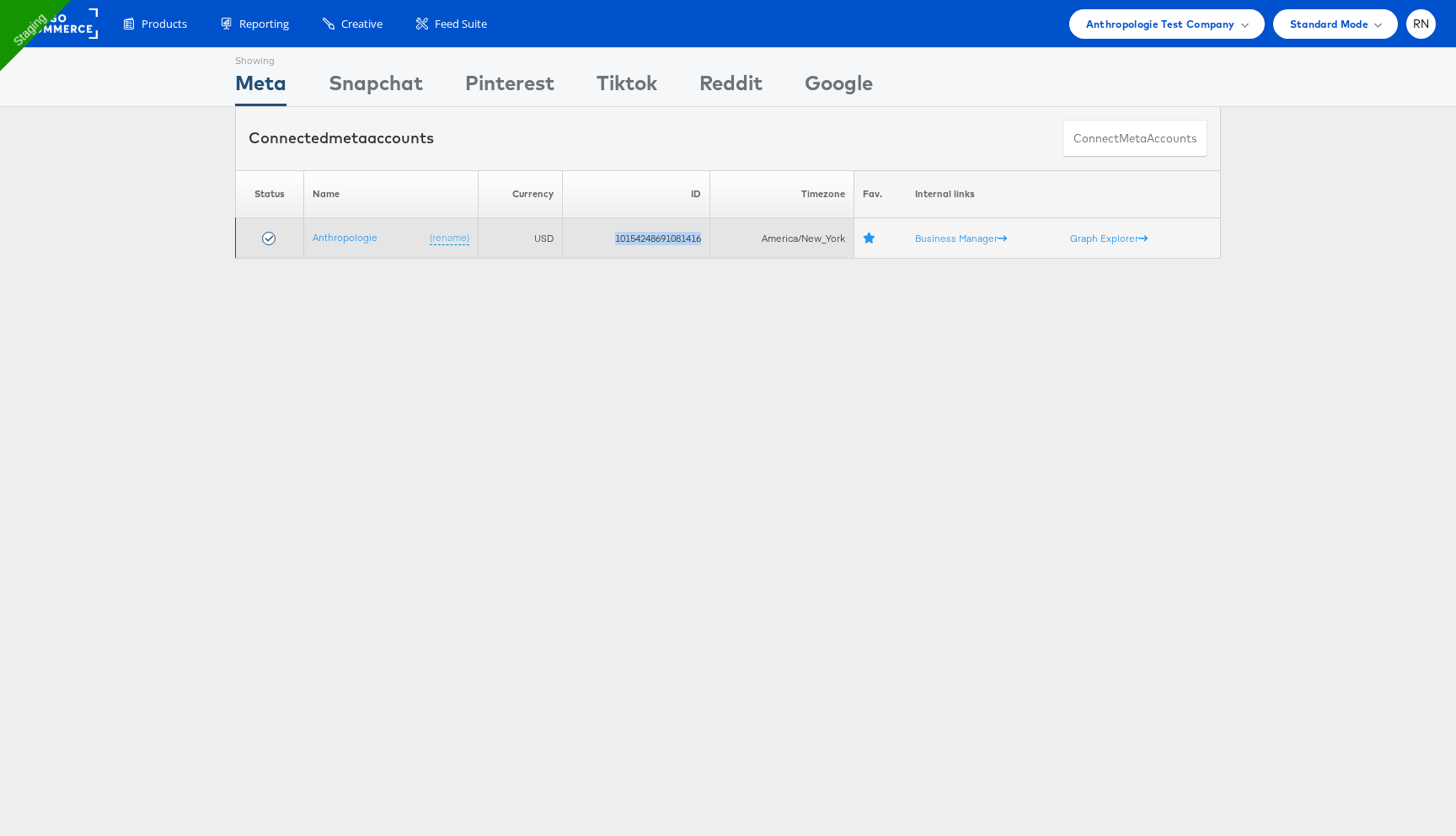
drag, startPoint x: 605, startPoint y: 238, endPoint x: 702, endPoint y: 238, distance: 97.0
click at [702, 238] on td "10154248691081416" at bounding box center [636, 238] width 148 height 41
copy td "10154248691081416"
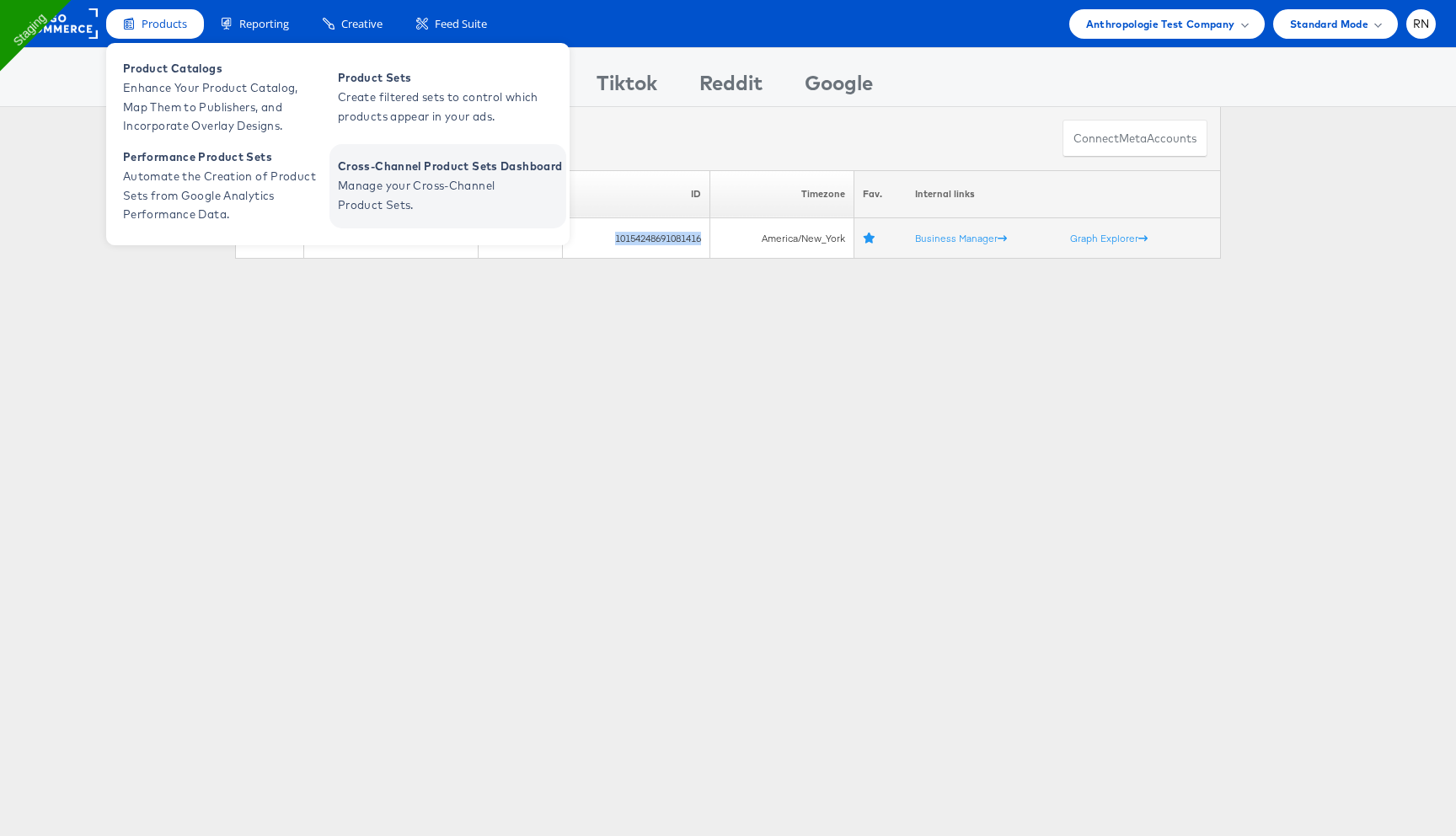
click at [350, 187] on span "Manage your Cross-Channel Product Sets." at bounding box center [439, 196] width 203 height 39
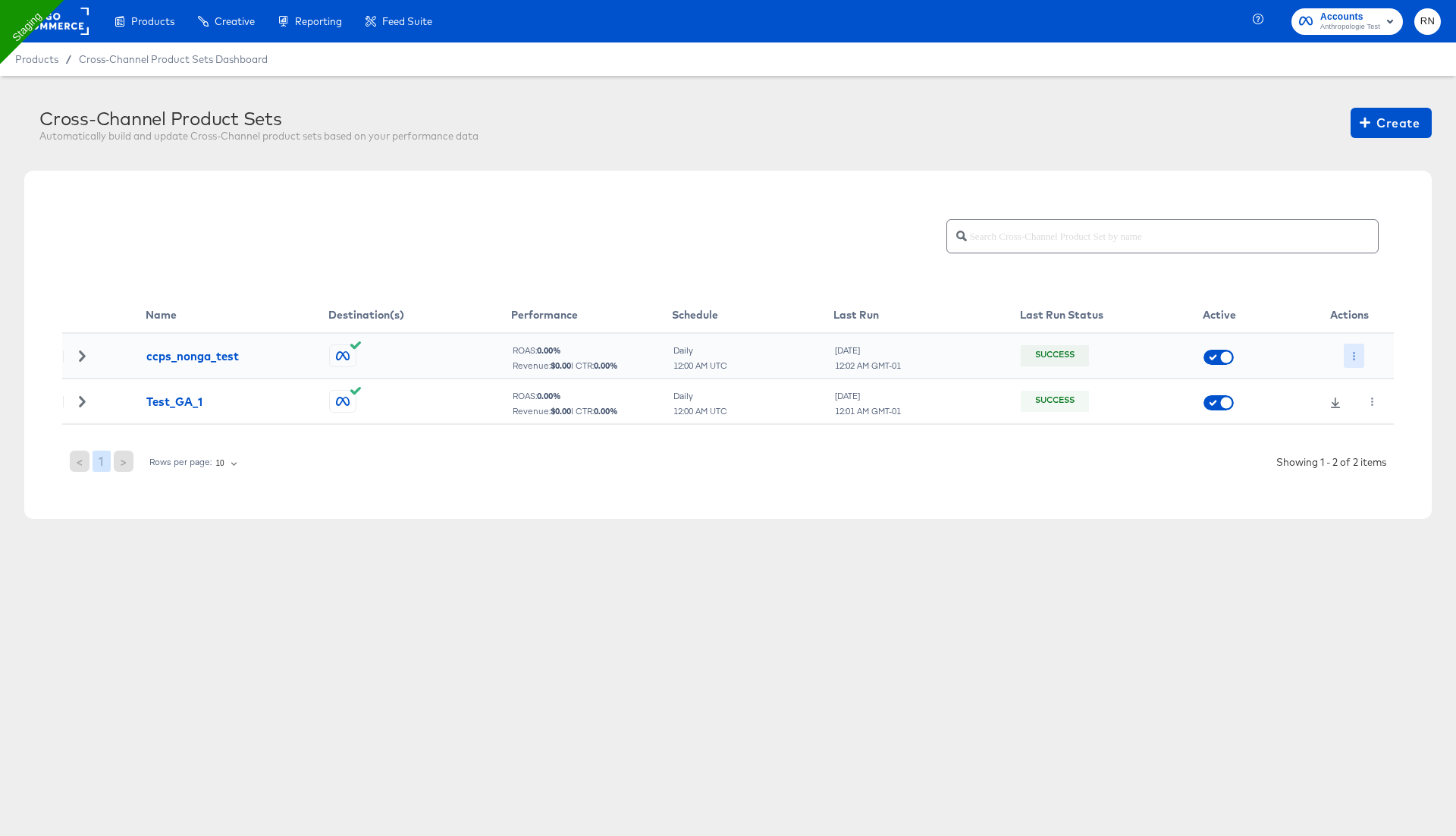
click at [1350, 352] on icon "button" at bounding box center [1354, 356] width 9 height 9
click at [1372, 375] on li "Edit" at bounding box center [1385, 386] width 81 height 25
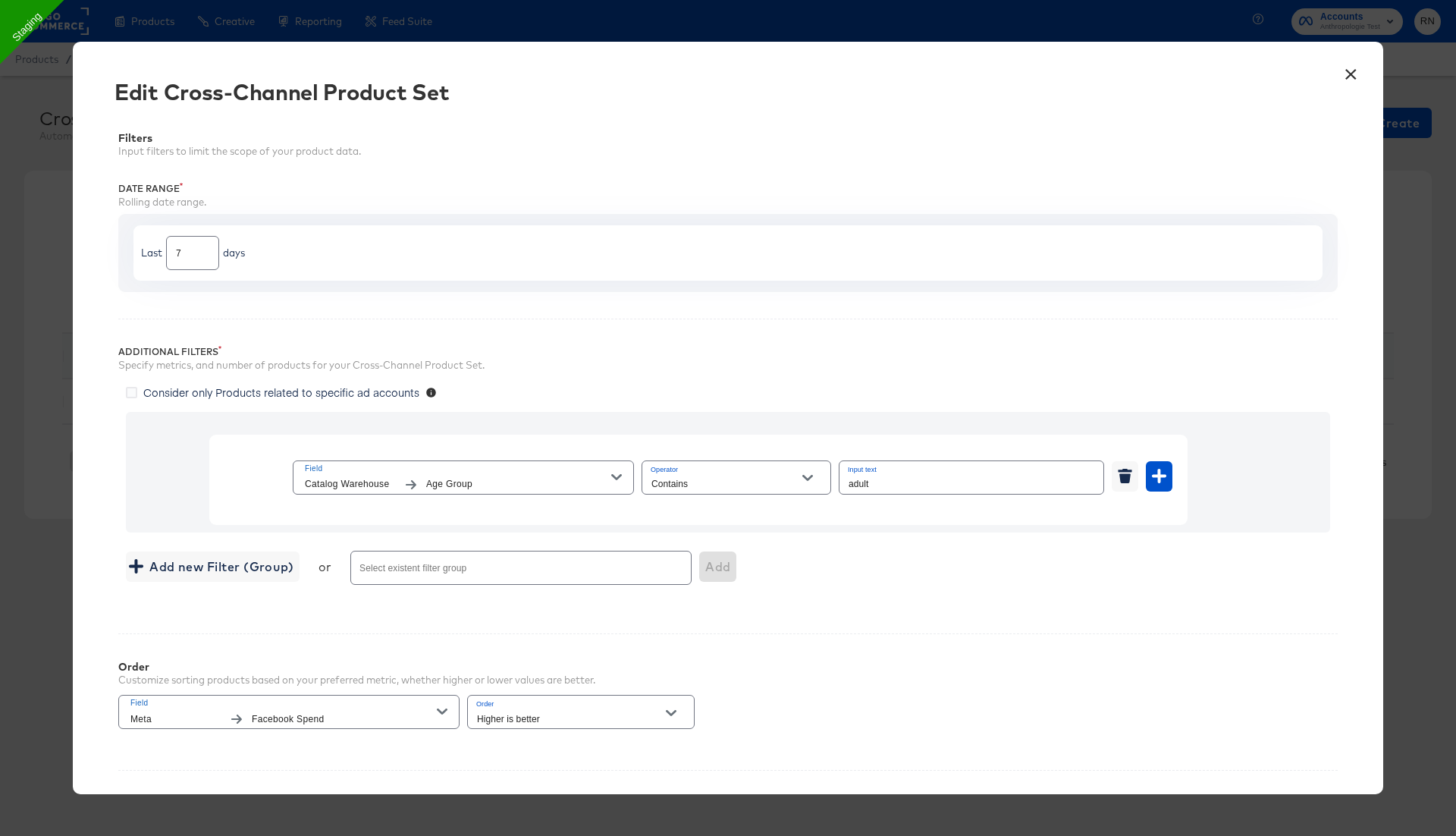
click at [590, 477] on span "Age Group" at bounding box center [519, 485] width 185 height 16
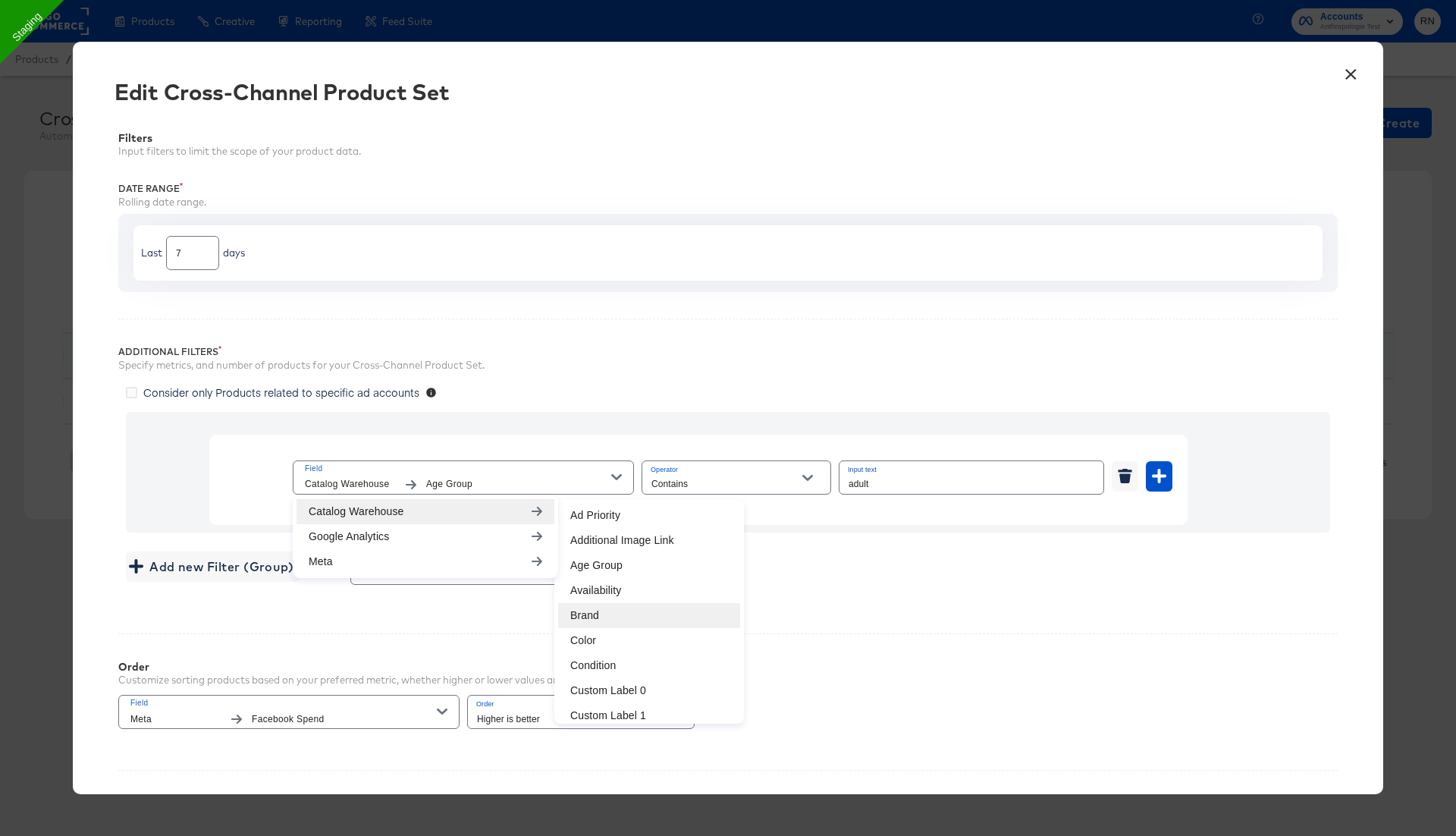
click at [593, 612] on li "Brand" at bounding box center [649, 615] width 182 height 25
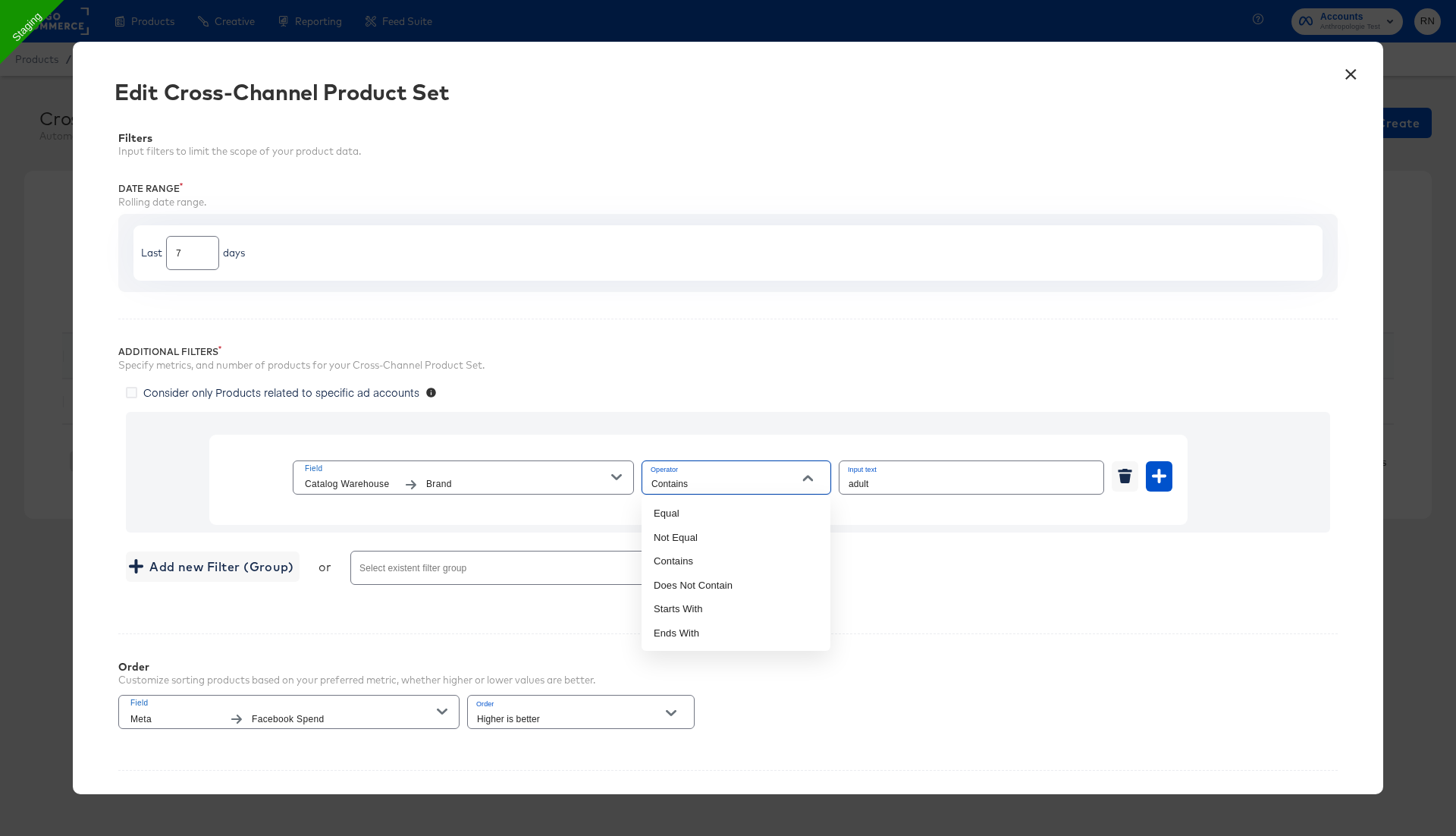
click at [786, 477] on input "Contains" at bounding box center [724, 485] width 153 height 17
click at [773, 514] on li "Equal" at bounding box center [736, 513] width 189 height 24
type input "Equal"
click at [860, 485] on input "adult" at bounding box center [971, 477] width 264 height 33
paste input "Anthropologie"
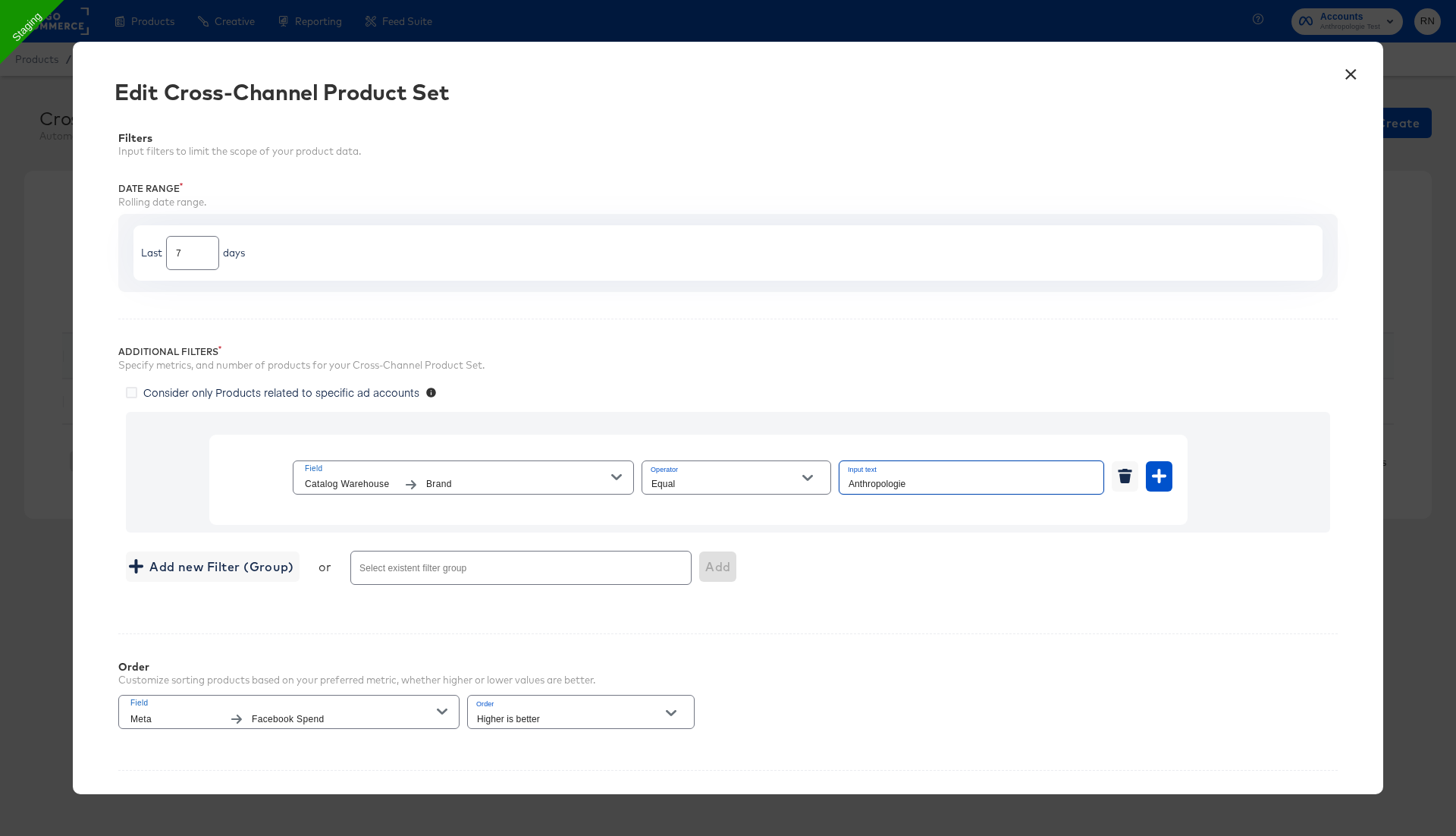
click at [850, 481] on input "Anthropologie" at bounding box center [971, 477] width 264 height 33
type input "Anthropologie"
click at [1163, 476] on icon "button" at bounding box center [1159, 476] width 14 height 14
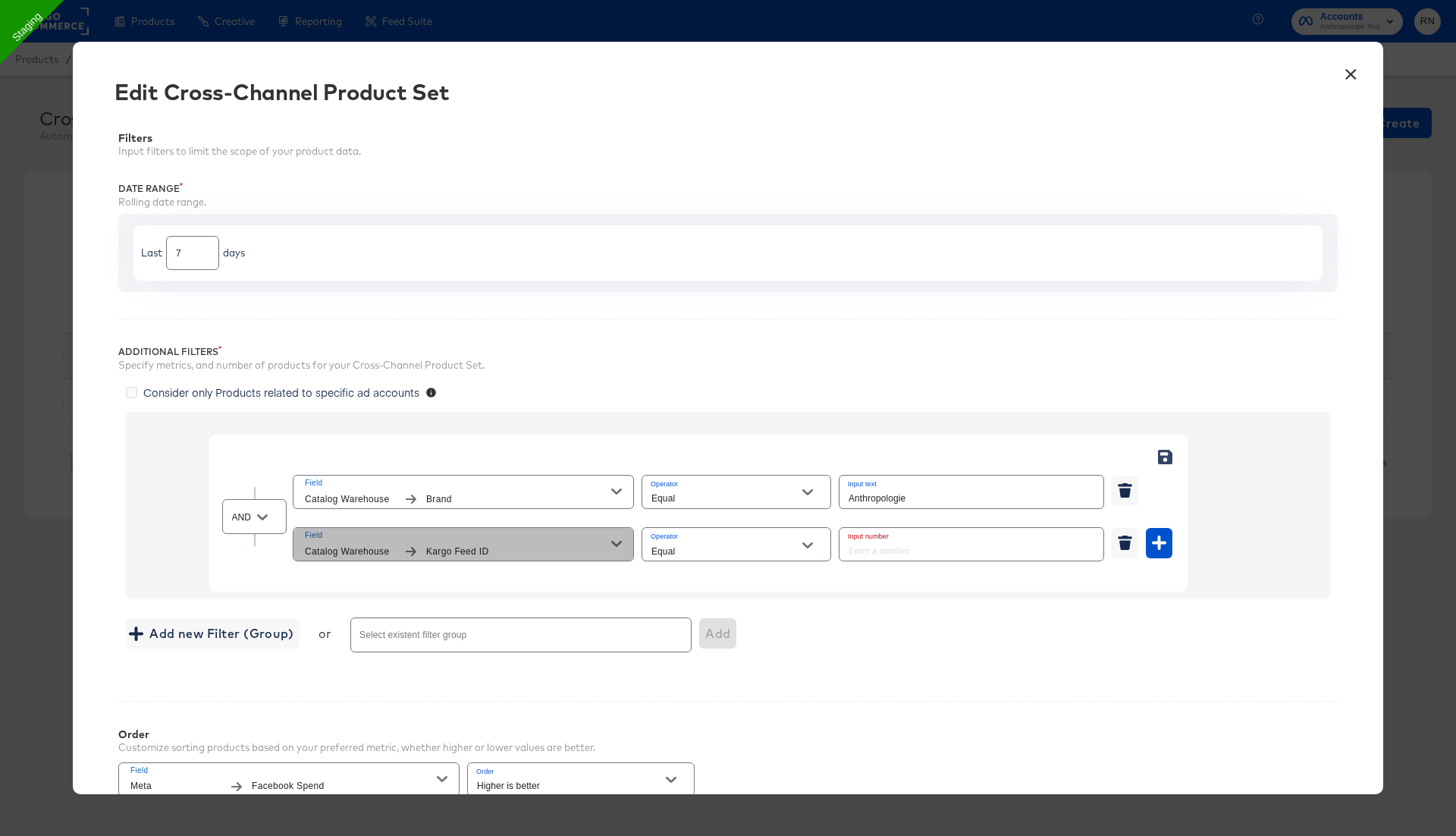
click at [434, 544] on span "Kargo Feed ID" at bounding box center [519, 552] width 185 height 16
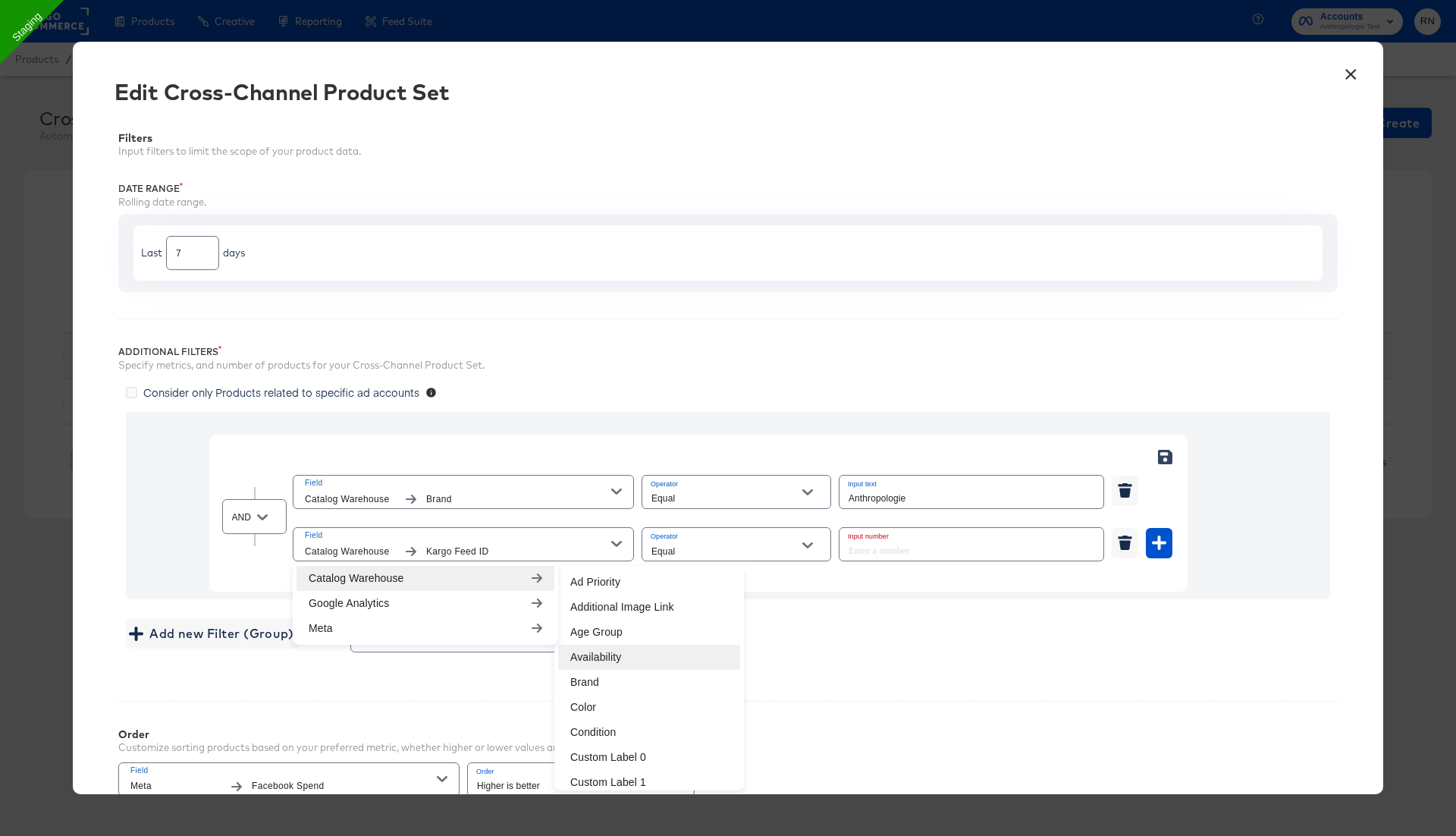
click at [606, 655] on li "Availability" at bounding box center [649, 658] width 182 height 25
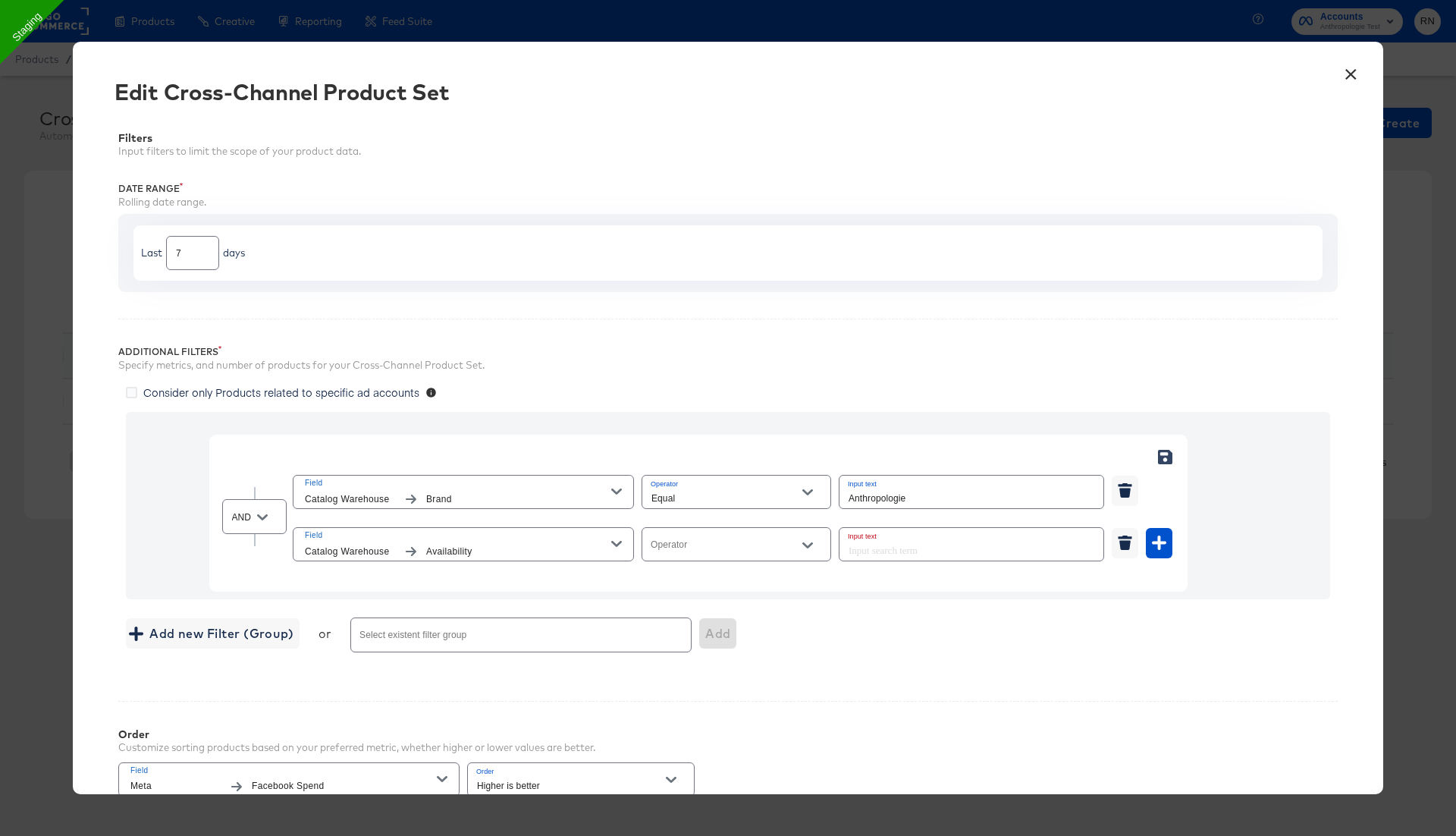
click at [704, 544] on input "Operator" at bounding box center [724, 551] width 153 height 17
click at [701, 586] on li "Equal" at bounding box center [736, 580] width 189 height 24
type input "Equal"
click at [865, 539] on input "text" at bounding box center [971, 544] width 264 height 33
paste input "In stock"
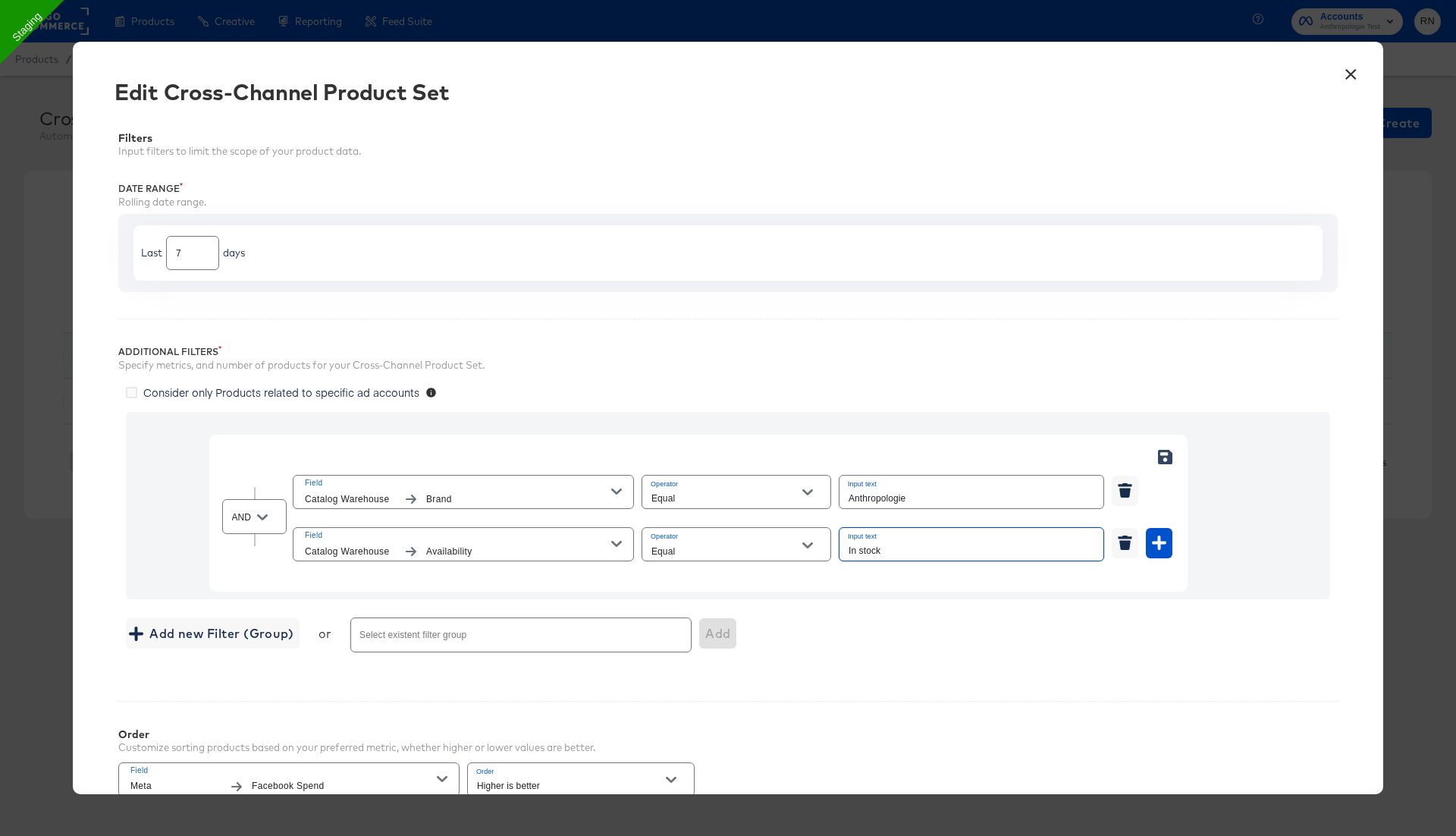
scroll to position [274, 0]
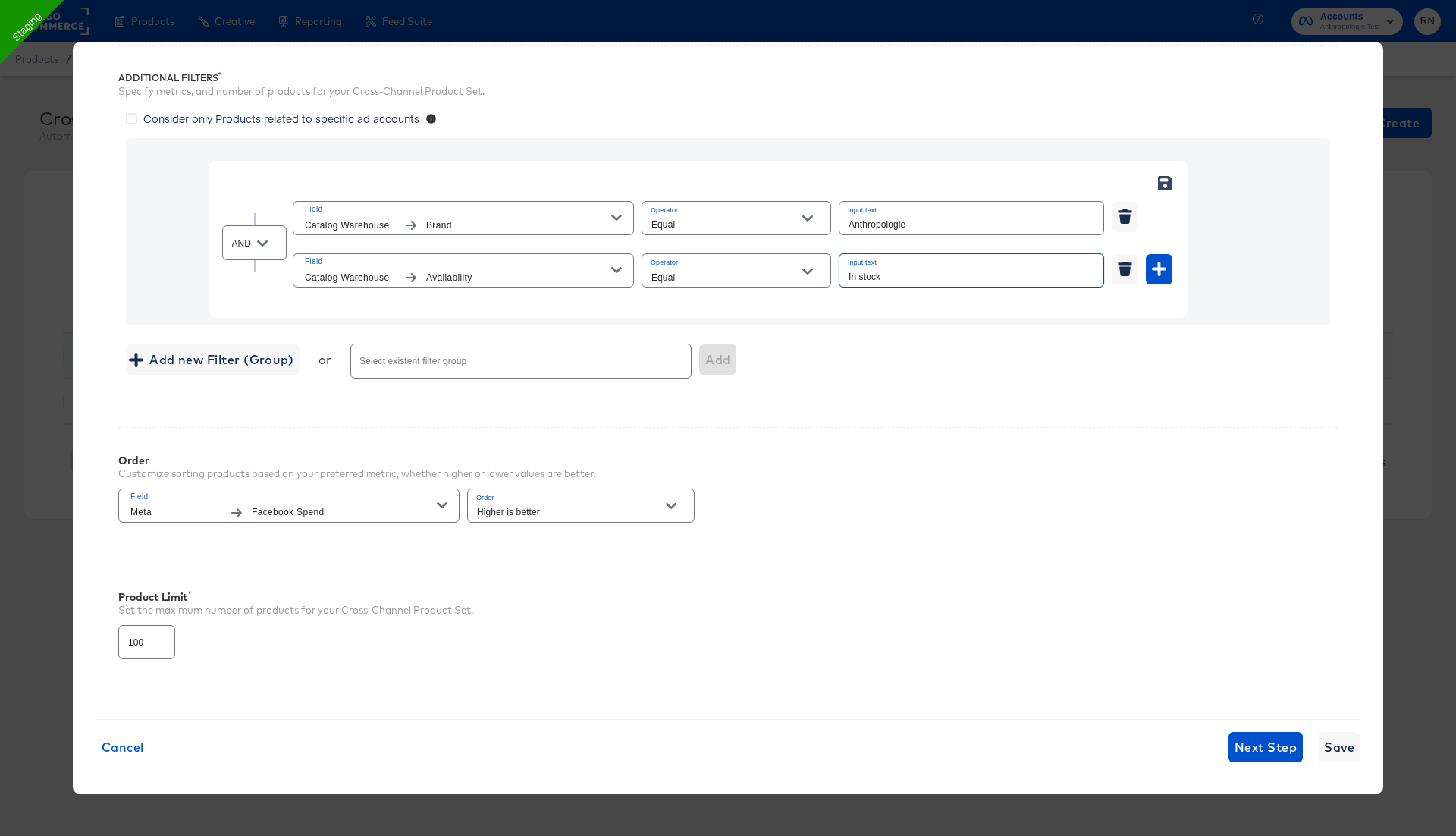
type input "In stock"
drag, startPoint x: 145, startPoint y: 636, endPoint x: 86, endPoint y: 636, distance: 59.0
click at [86, 636] on div "× Edit Cross-Channel Product Set Filters Input filters to limit the scope of yo…" at bounding box center [728, 417] width 1310 height 752
type input "2000"
click at [1332, 741] on span "Save" at bounding box center [1339, 747] width 31 height 21
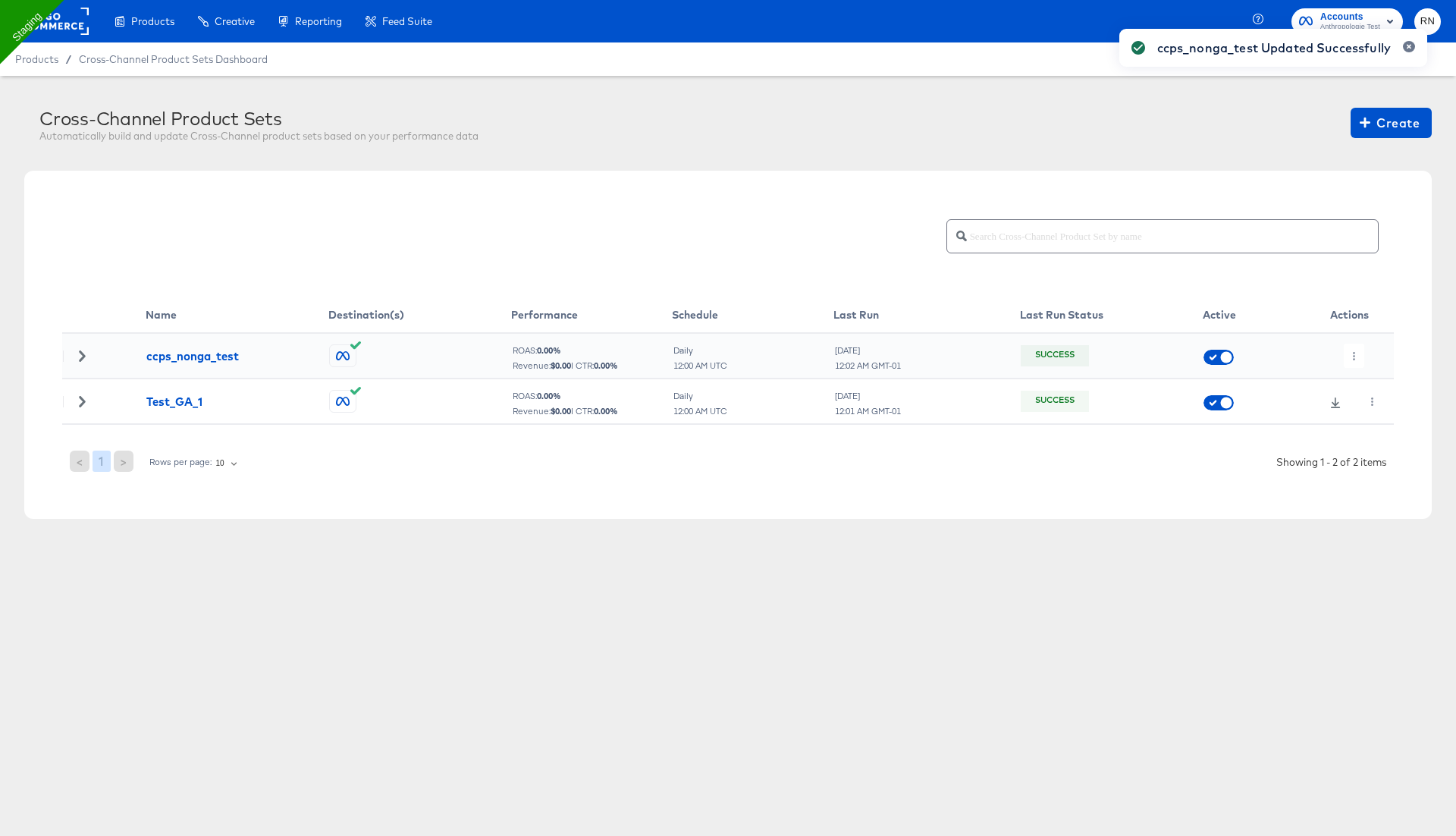
click at [1355, 354] on div "ccps_nonga_test Updated Successfully" at bounding box center [1274, 390] width 338 height 754
click at [1350, 350] on button "button" at bounding box center [1354, 355] width 20 height 24
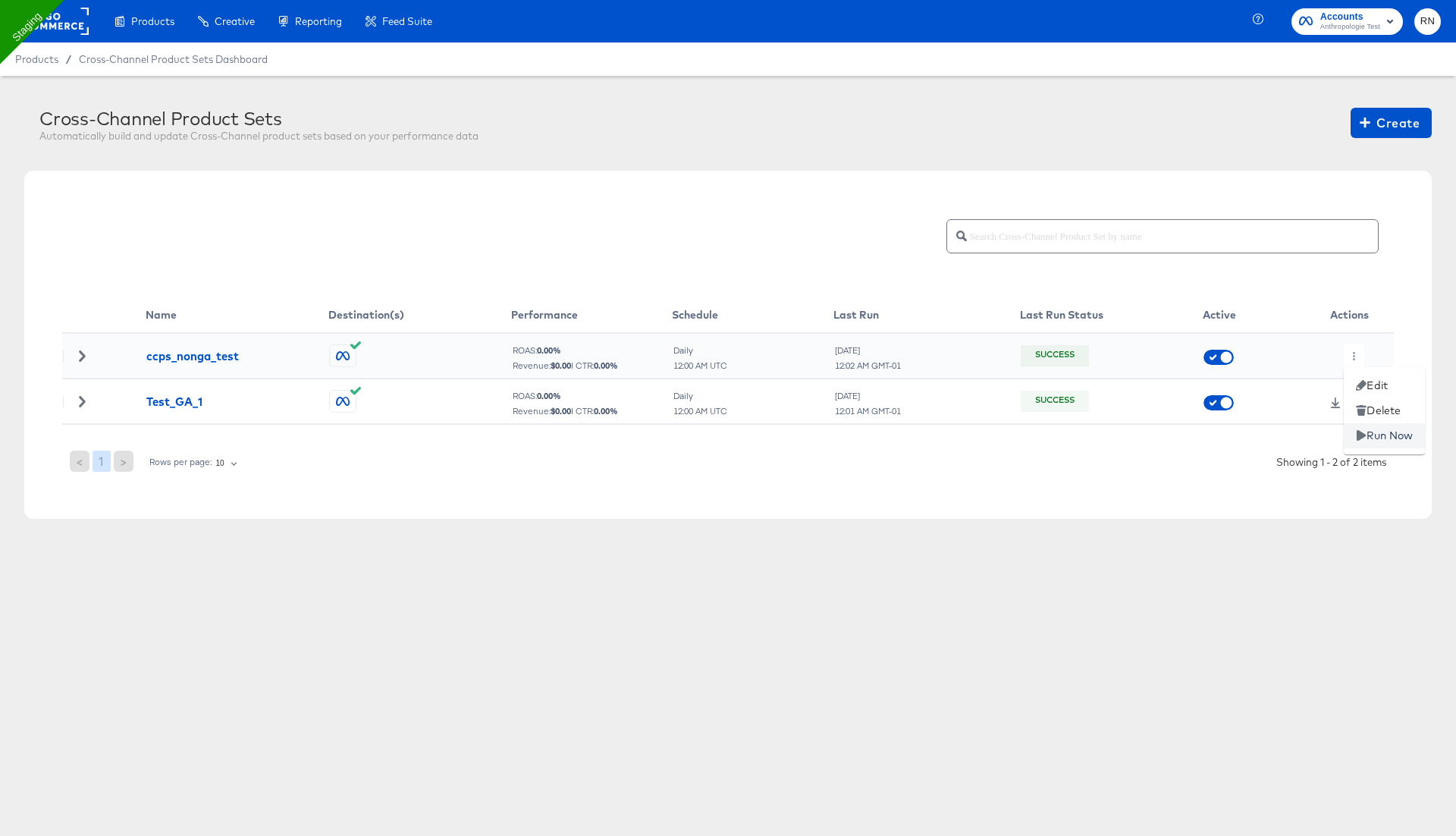
click at [1379, 440] on li "Run Now" at bounding box center [1385, 436] width 81 height 25
click at [1353, 359] on button "button" at bounding box center [1354, 355] width 20 height 24
click at [1360, 380] on icon at bounding box center [1361, 385] width 11 height 11
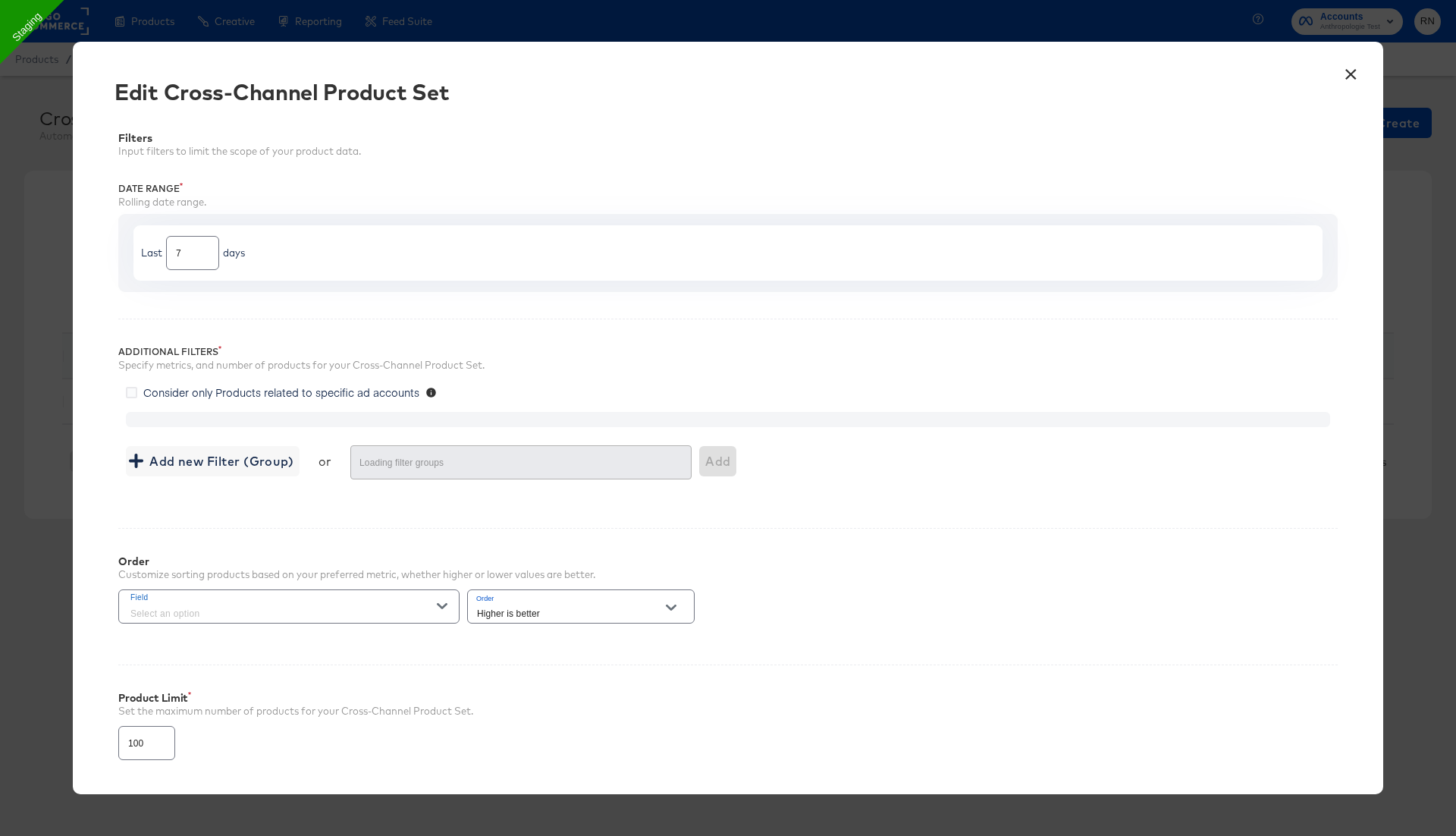
type input "2000"
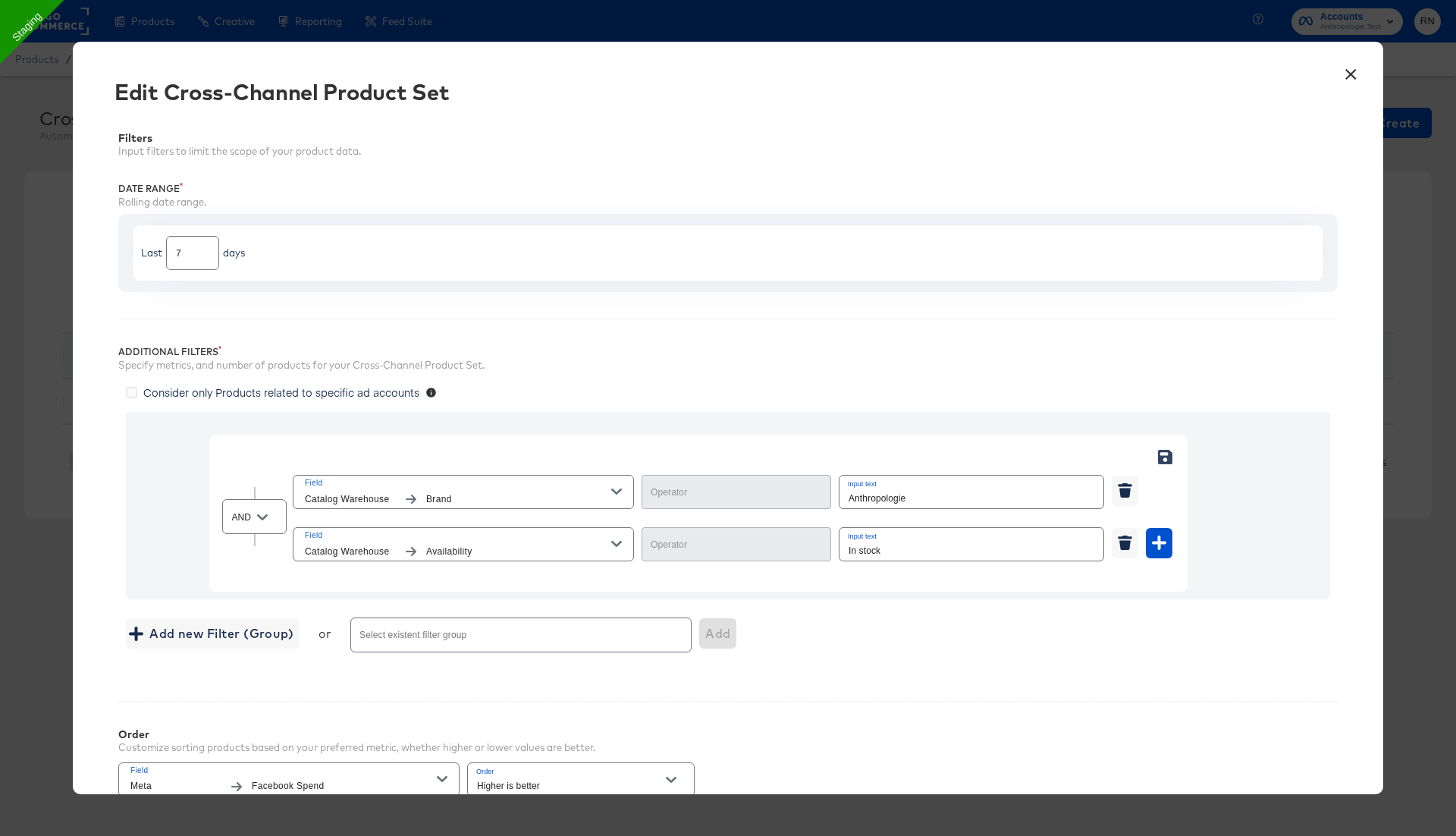
type input "Equal"
click at [1349, 78] on button "×" at bounding box center [1350, 70] width 27 height 27
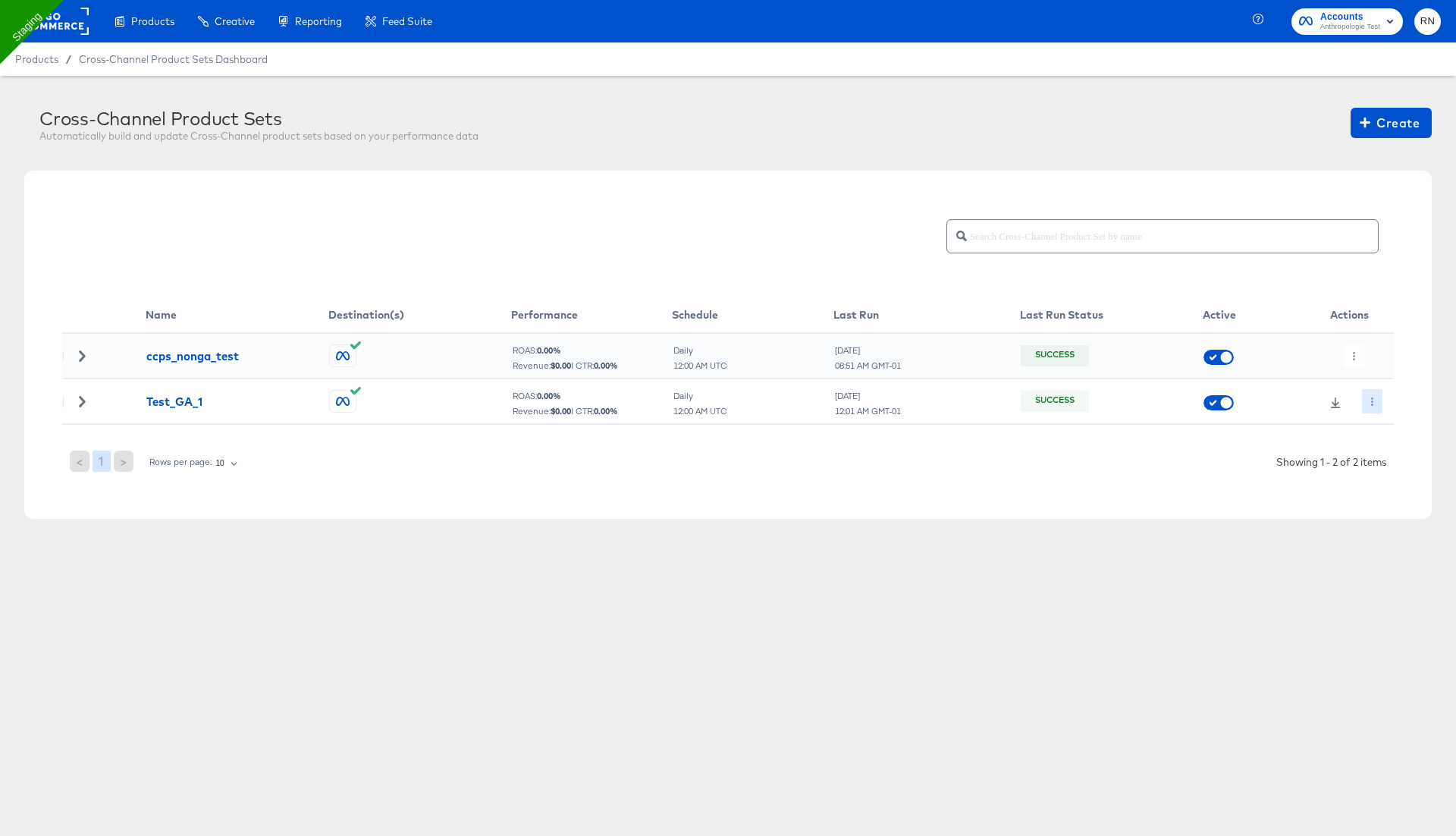
click at [1369, 403] on icon "button" at bounding box center [1372, 402] width 9 height 9
click at [1374, 430] on icon at bounding box center [1377, 431] width 11 height 11
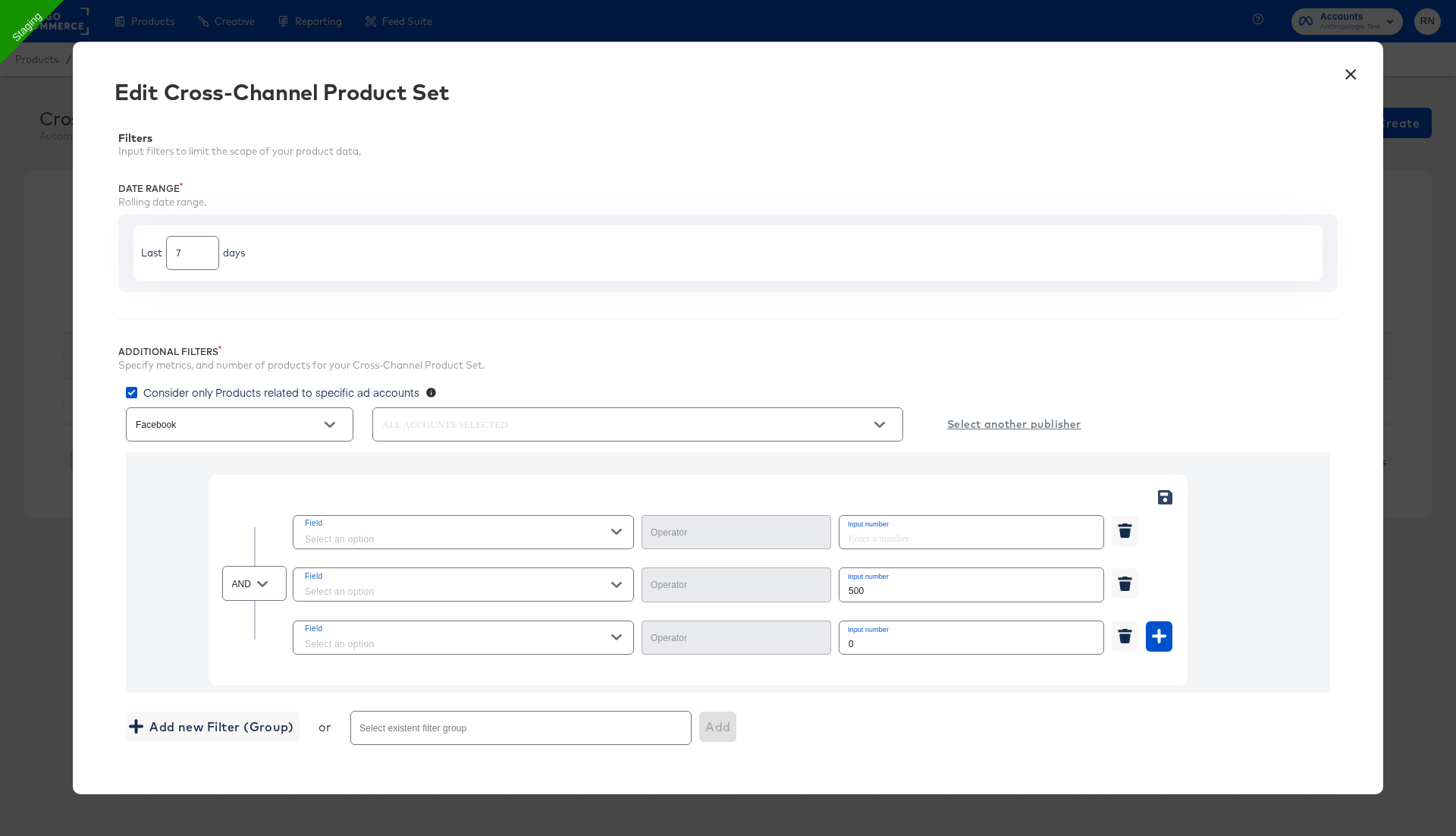
type input "Less Than"
type input "Greater Than"
type input "Equal"
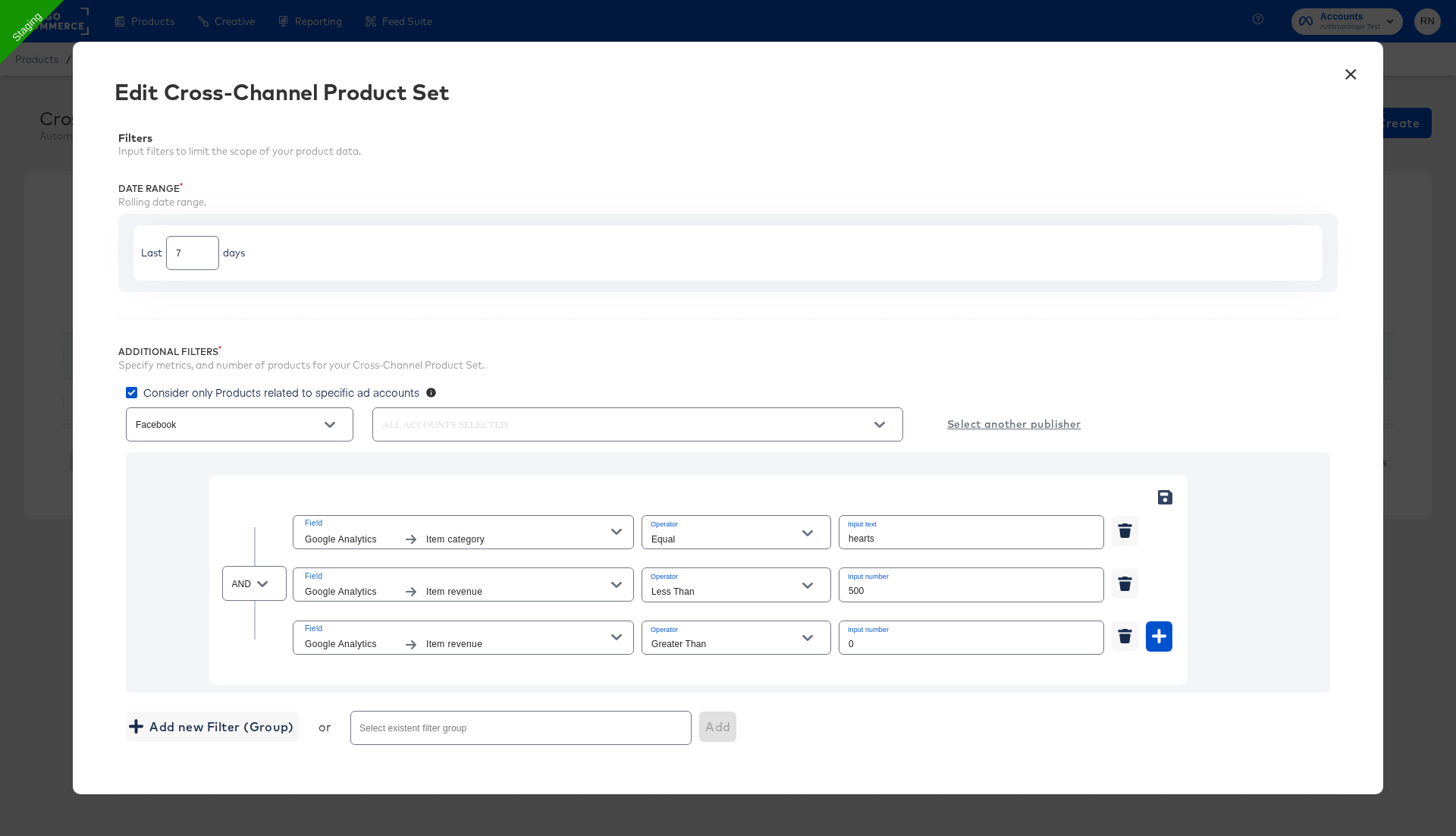
click at [1346, 63] on button "×" at bounding box center [1350, 70] width 27 height 27
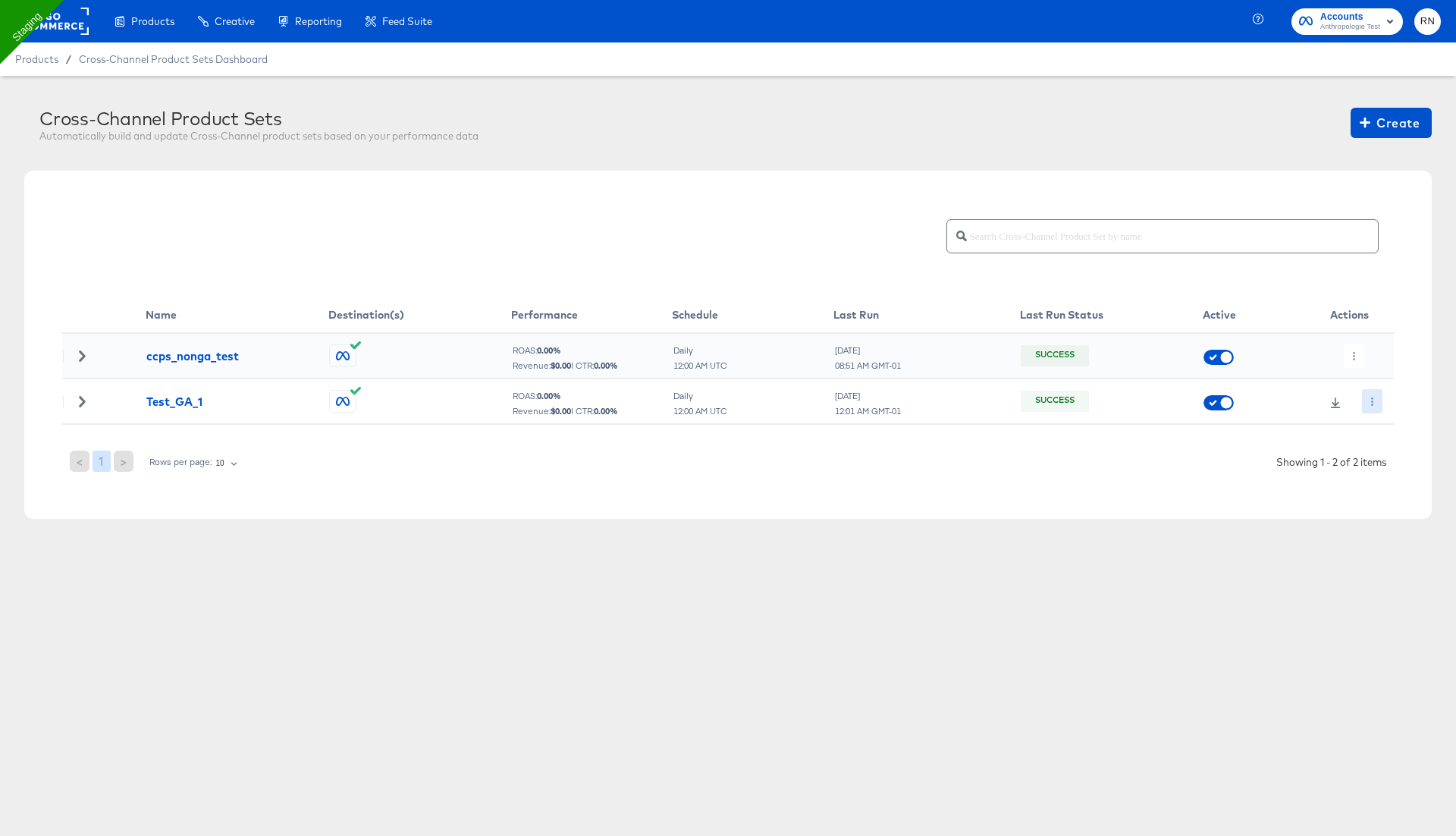
click at [1378, 396] on button "button" at bounding box center [1372, 401] width 20 height 24
click at [1394, 484] on li "Run Now" at bounding box center [1400, 481] width 81 height 25
click at [1376, 402] on icon "button" at bounding box center [1372, 402] width 9 height 9
click at [1382, 421] on li "Edit" at bounding box center [1400, 431] width 81 height 25
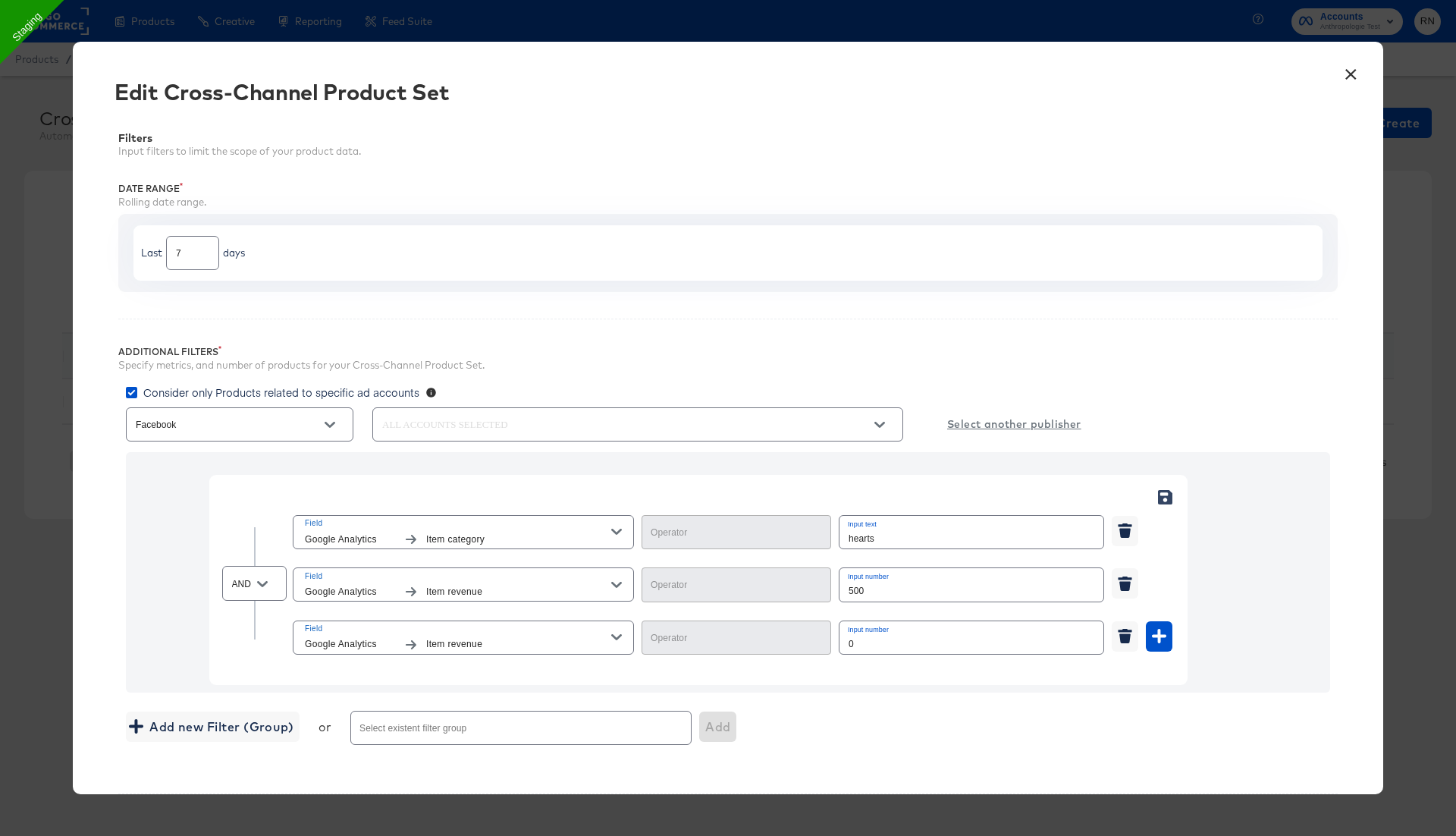
type input "Equal"
type input "Less Than"
type input "Greater Than"
click at [1350, 74] on button "×" at bounding box center [1350, 70] width 27 height 27
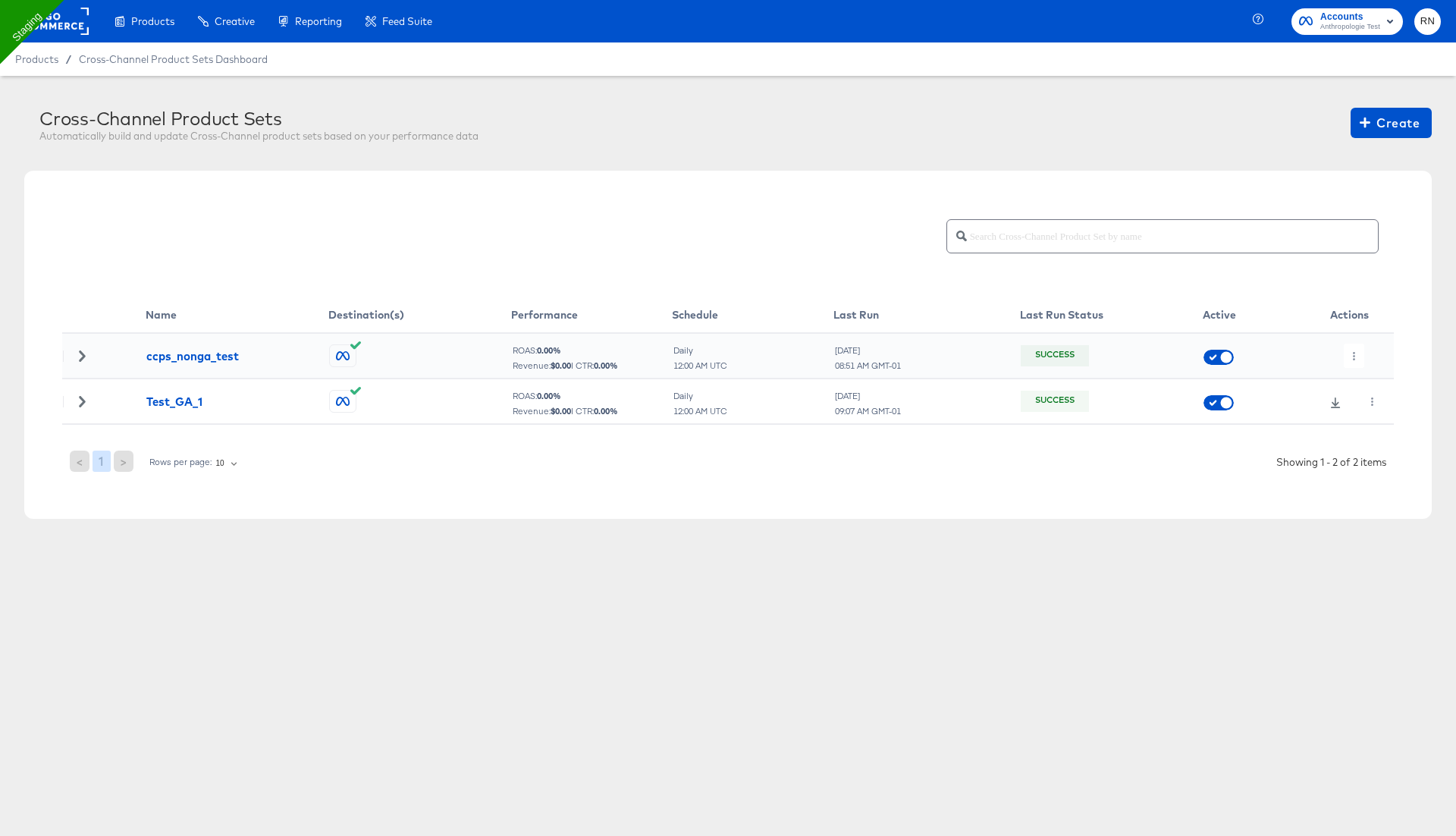
click at [66, 17] on rect at bounding box center [53, 21] width 70 height 27
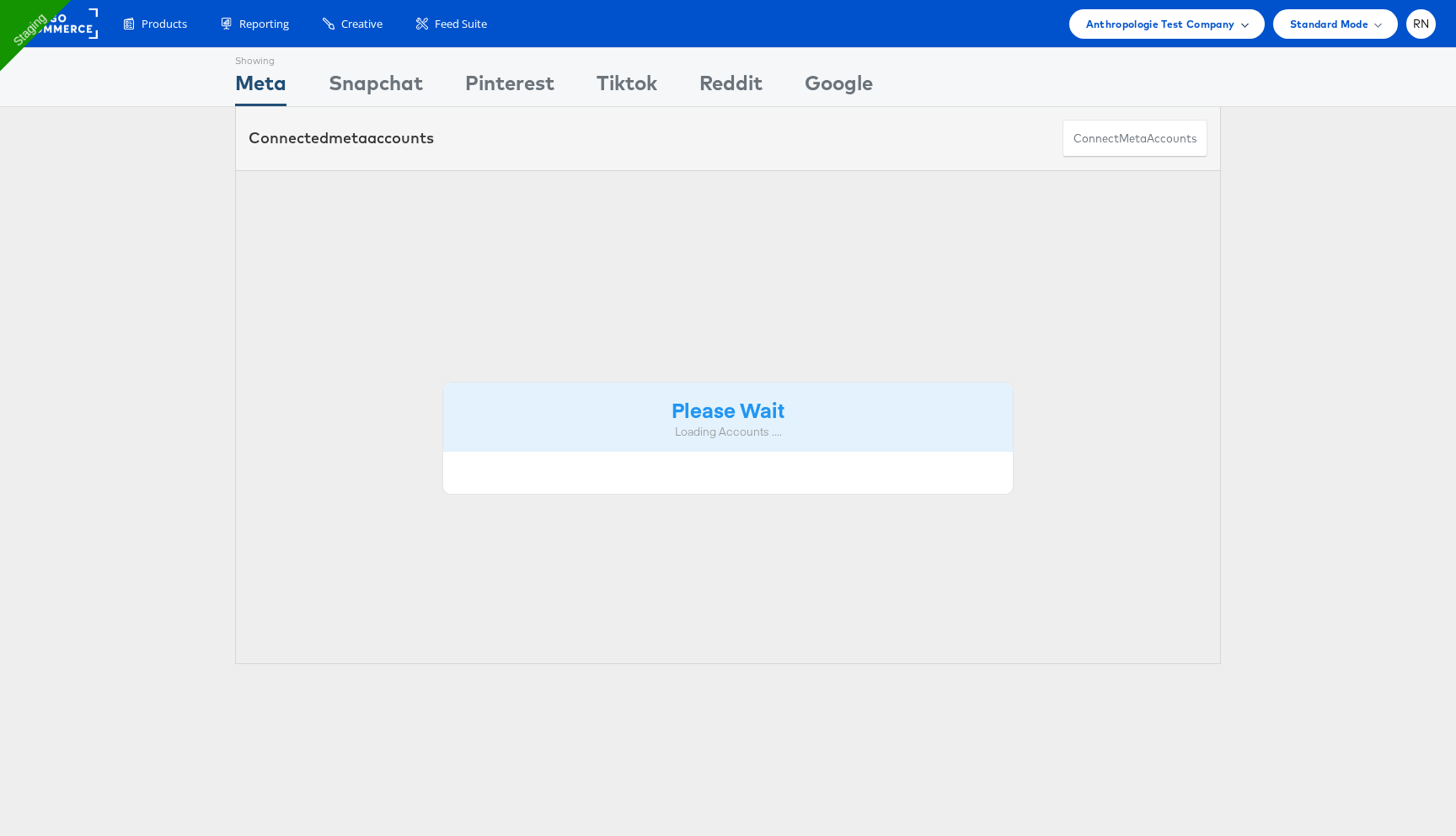
click at [1207, 28] on span "Anthropologie Test Company" at bounding box center [1161, 23] width 150 height 17
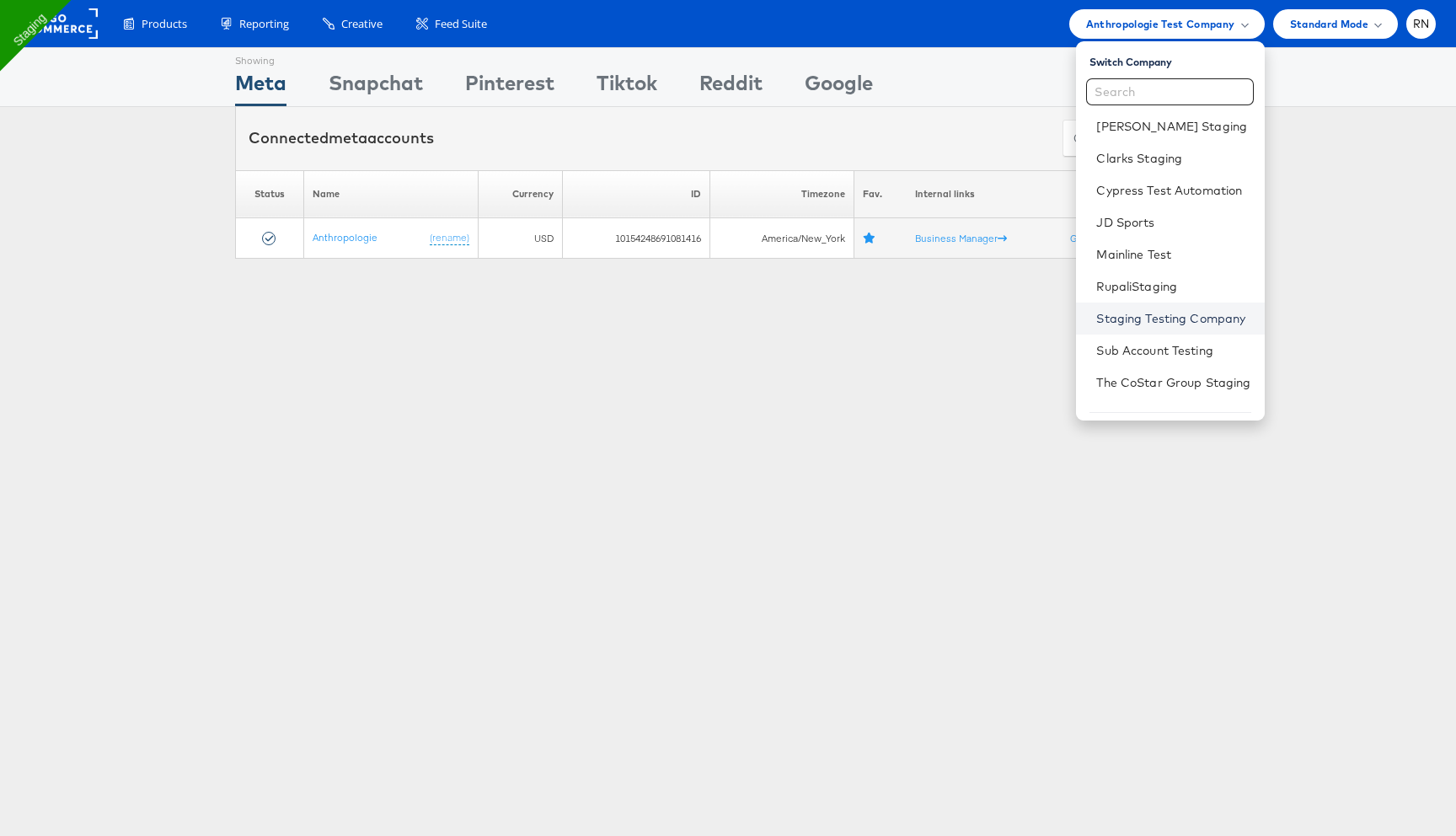
click at [1139, 311] on link "Staging Testing Company" at bounding box center [1173, 318] width 154 height 17
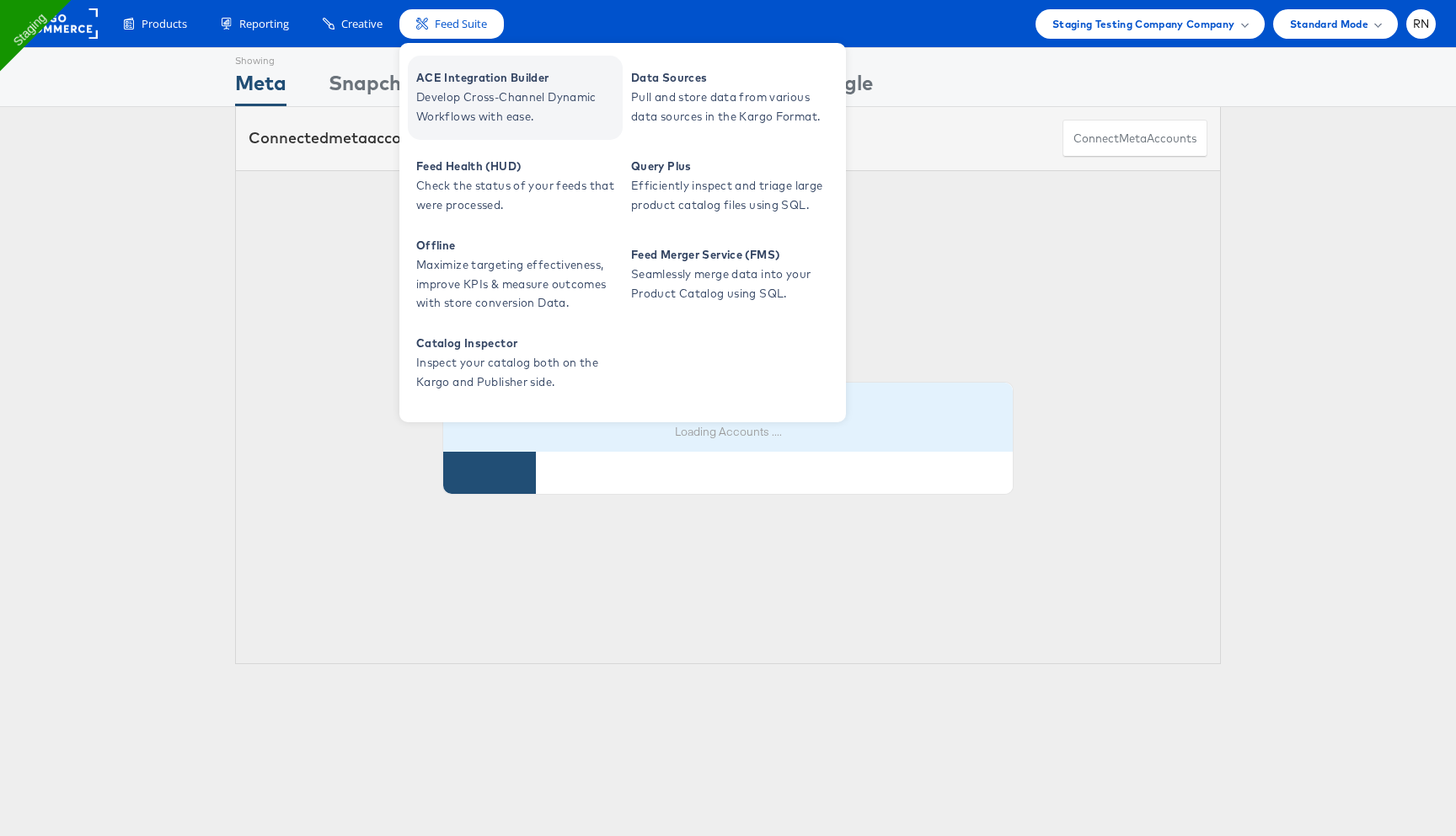
click at [467, 94] on span "Develop Cross-Channel Dynamic Workflows with ease." at bounding box center [518, 107] width 203 height 39
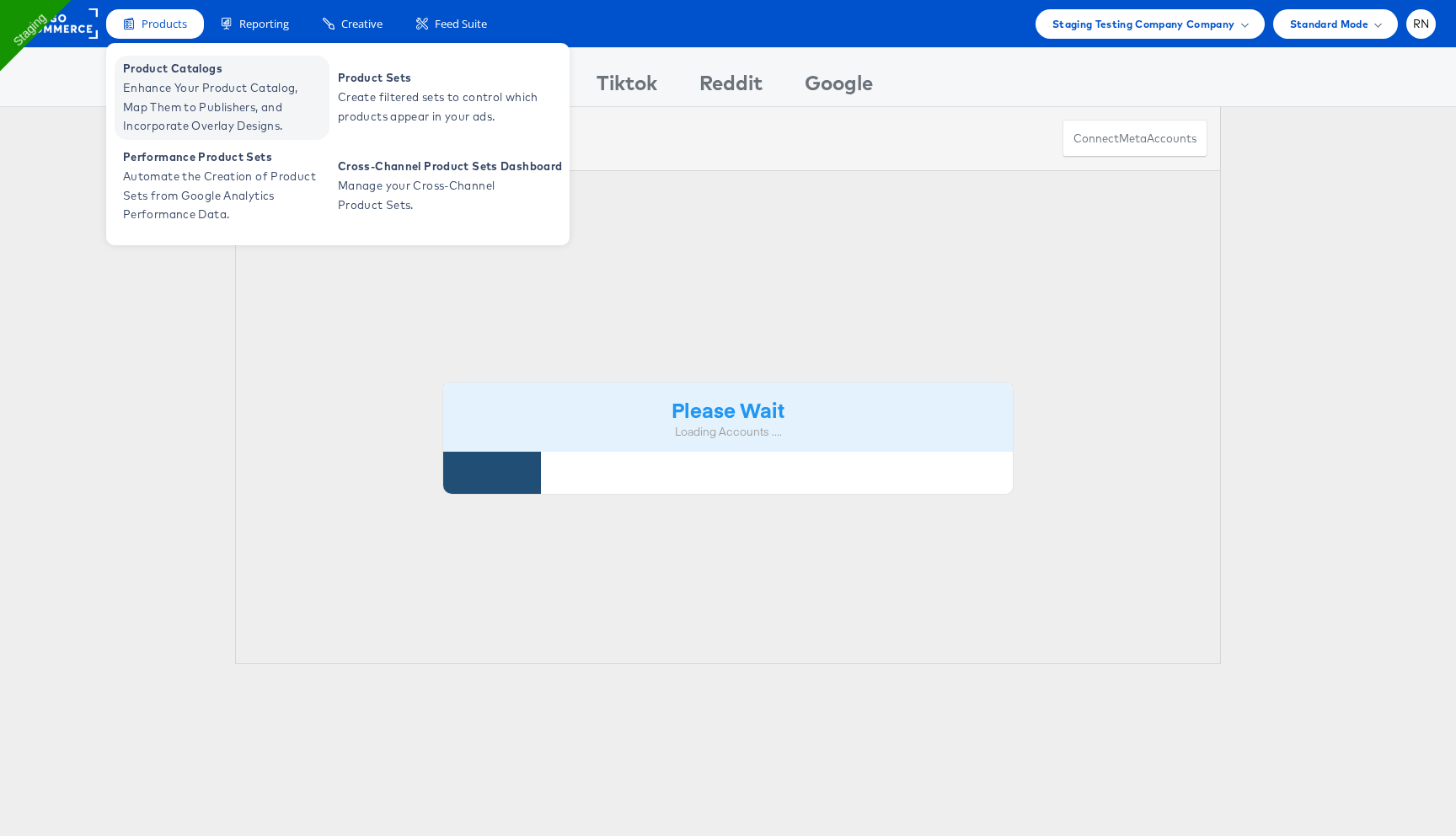
click at [199, 108] on span "Enhance Your Product Catalog, Map Them to Publishers, and Incorporate Overlay D…" at bounding box center [224, 107] width 203 height 57
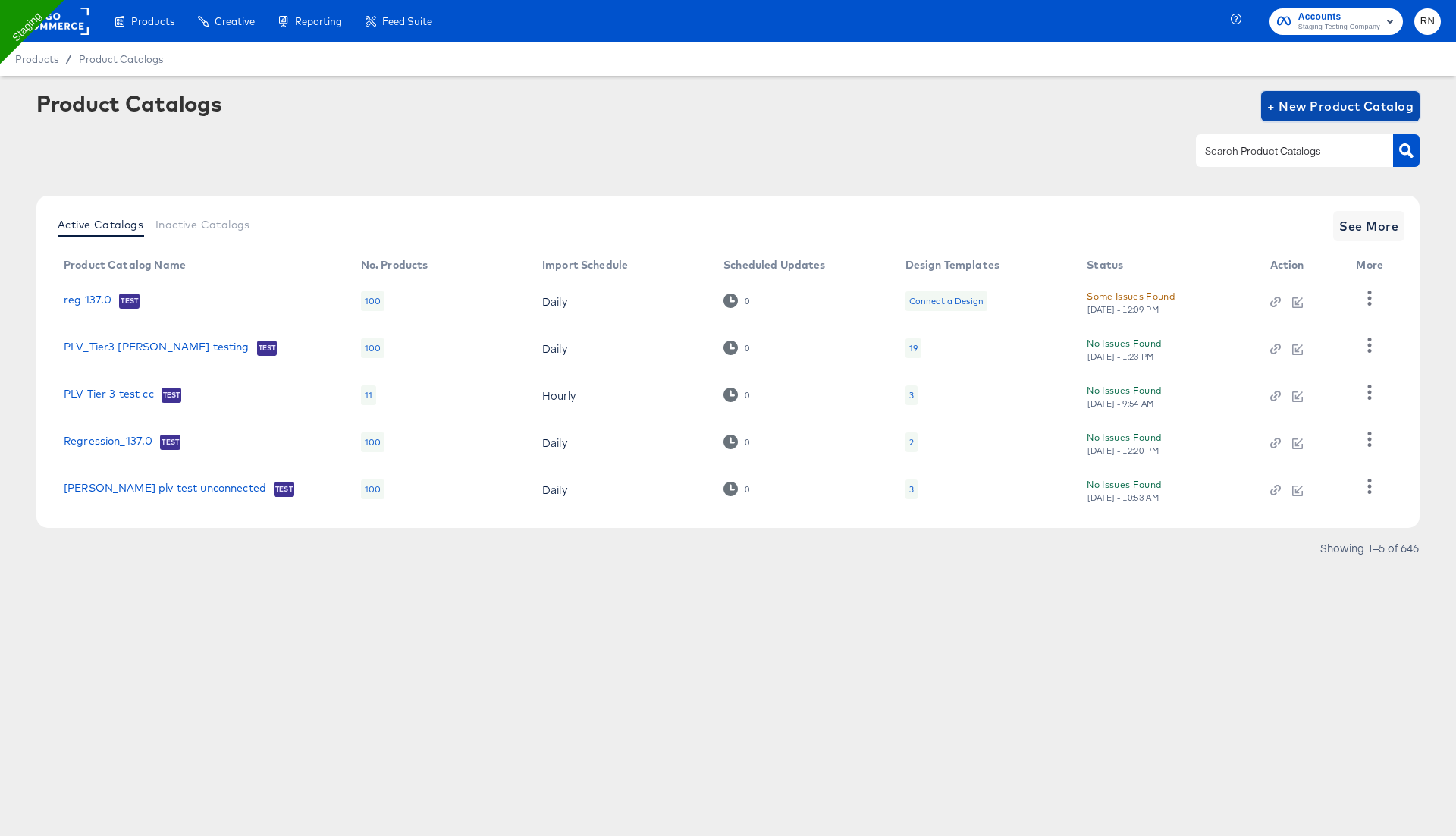
click at [1344, 107] on span "+ New Product Catalog" at bounding box center [1340, 106] width 146 height 21
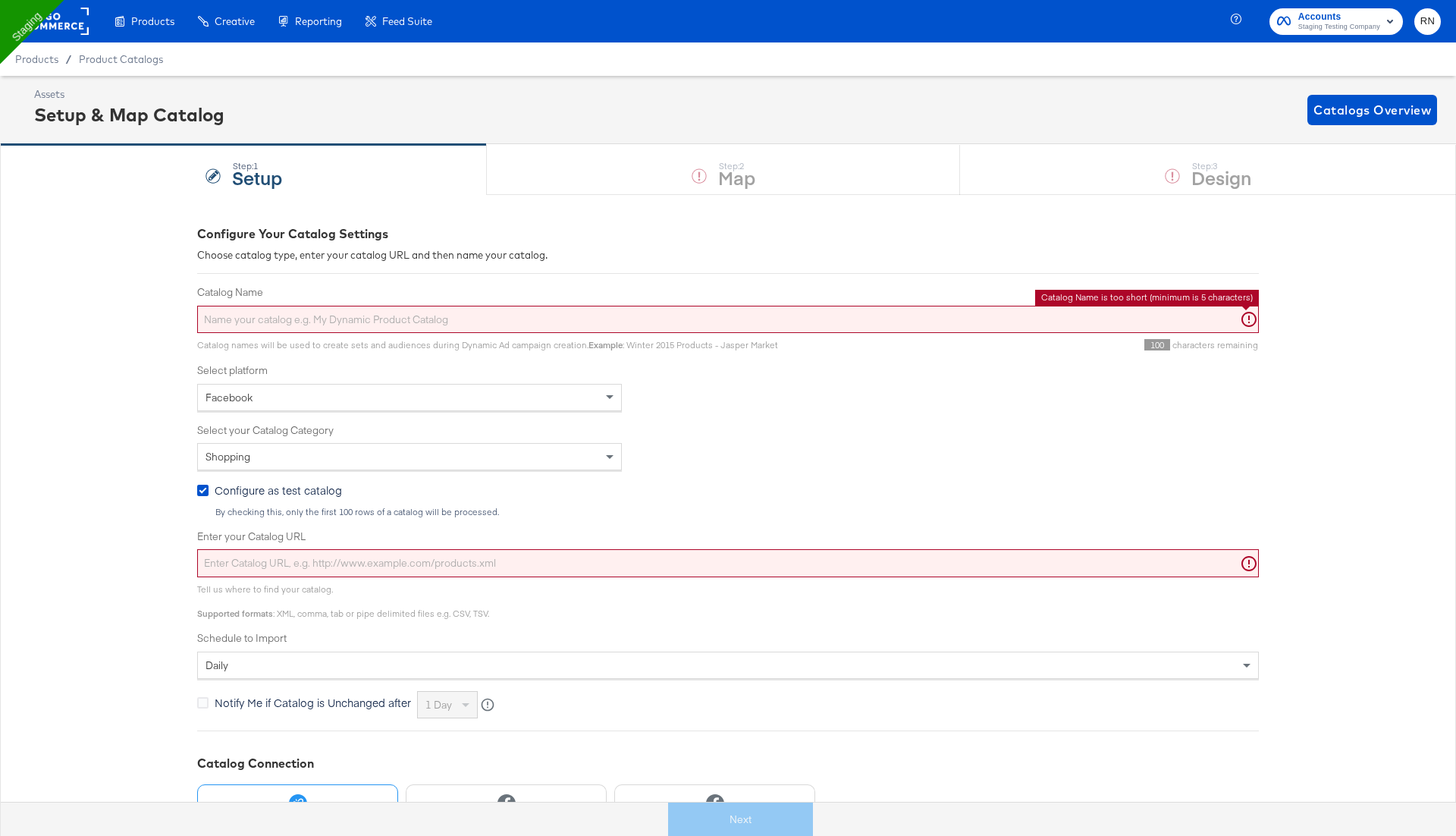
click at [288, 325] on input "Catalog Name" at bounding box center [728, 319] width 1062 height 28
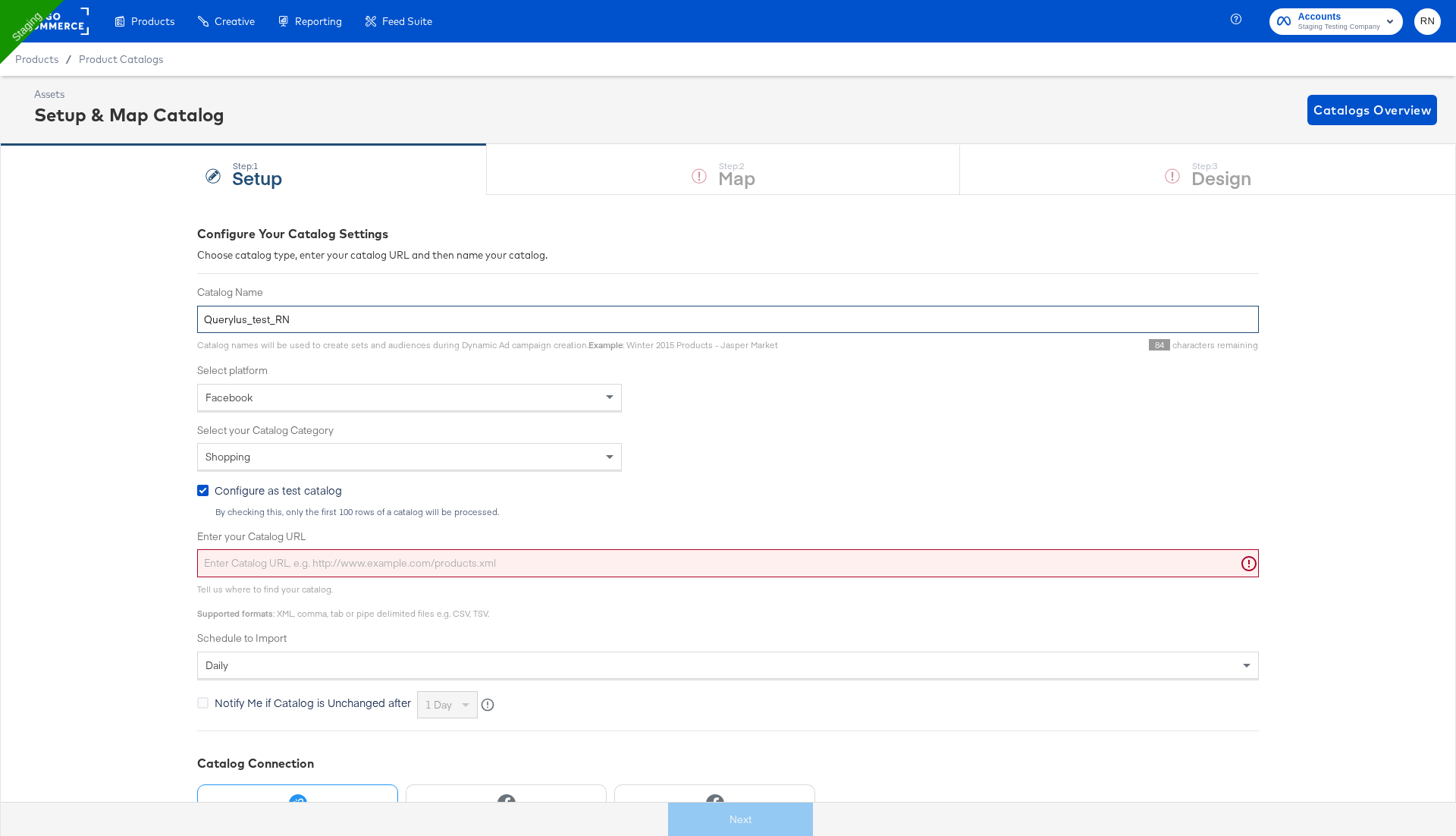
type input "Querylus_test_RN"
click at [276, 560] on input "Enter your Catalog URL" at bounding box center [728, 564] width 1062 height 28
paste input "[URL][DOMAIN_NAME]"
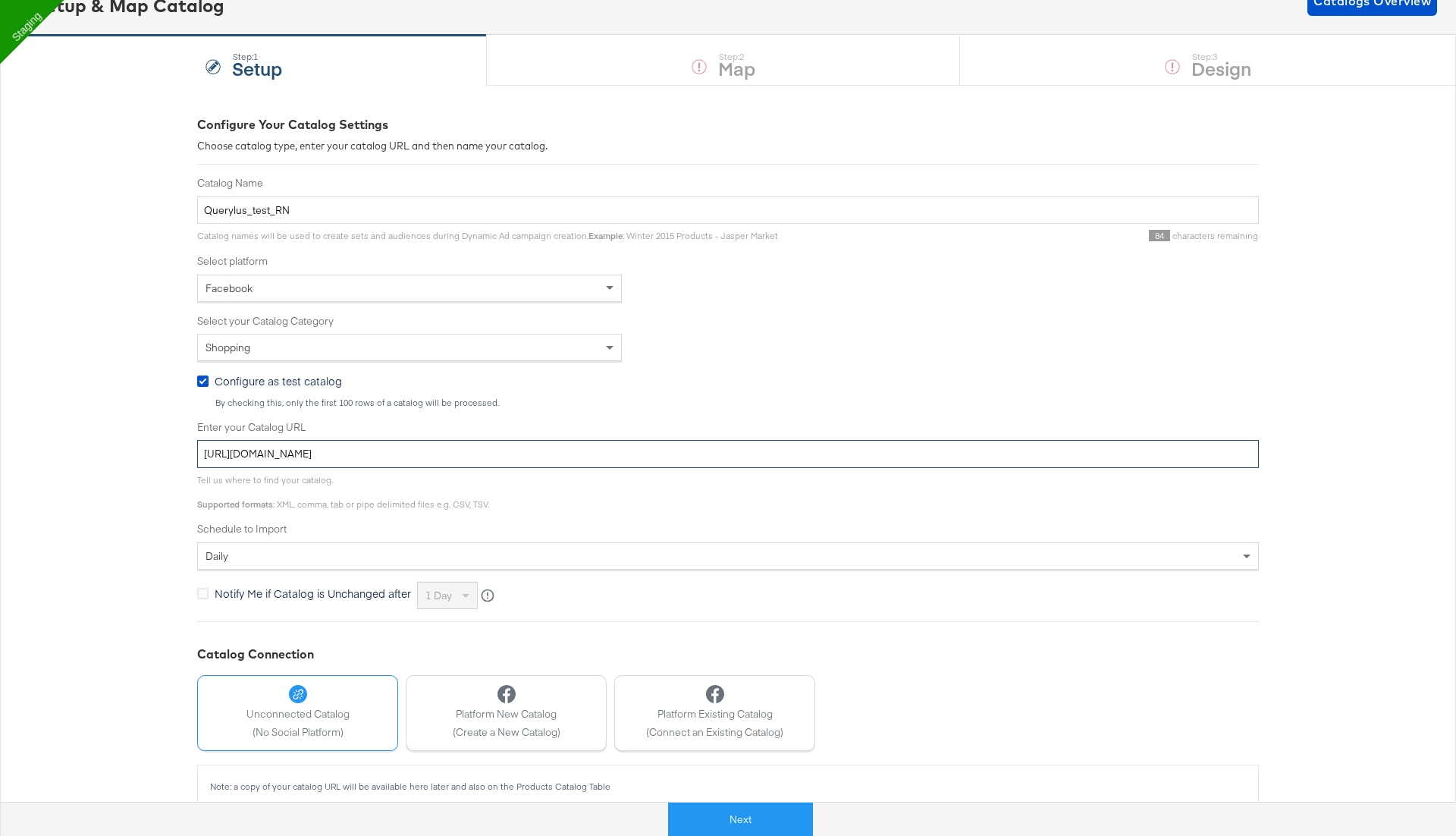
scroll to position [127, 0]
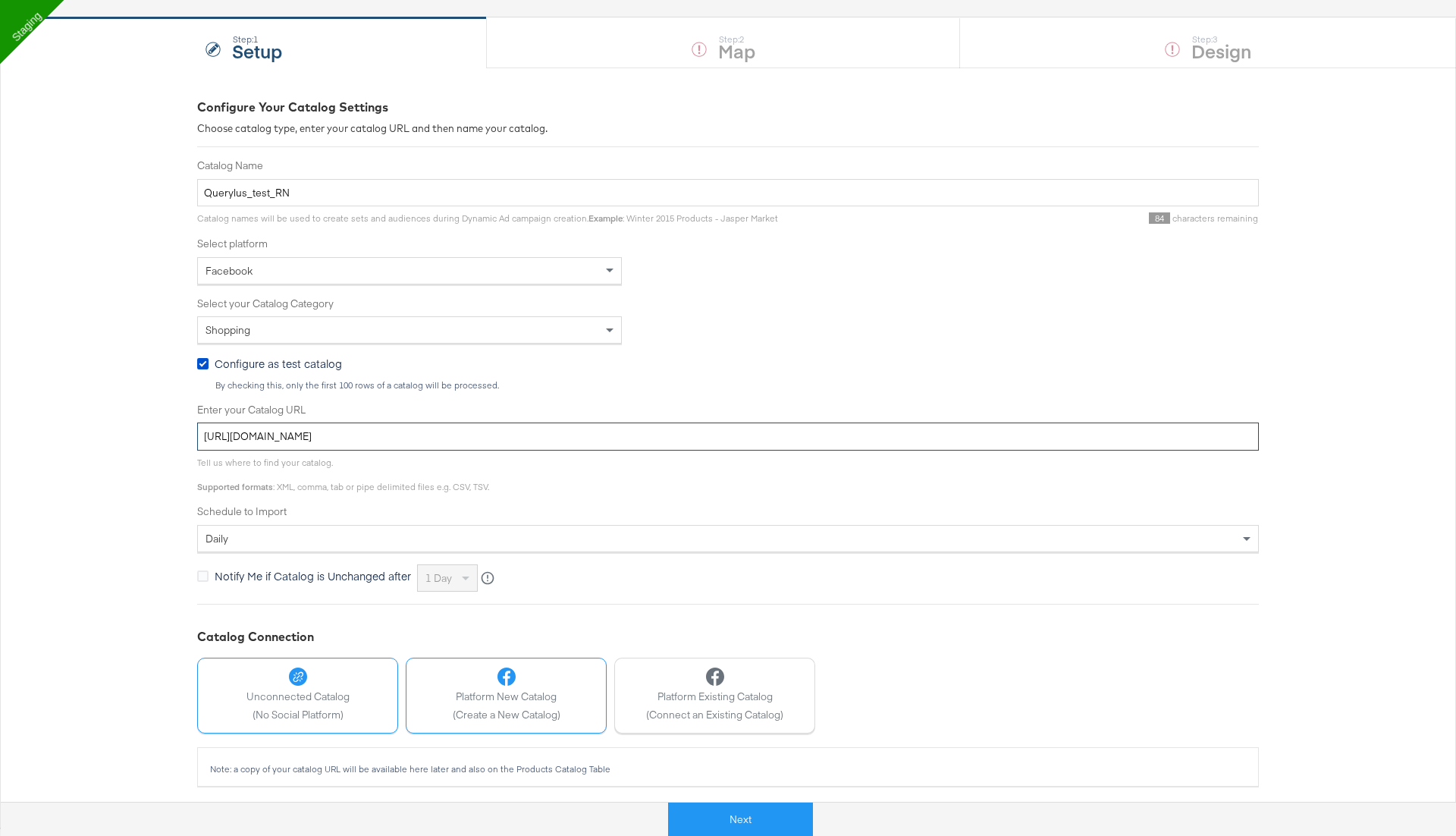
type input "[URL][DOMAIN_NAME]"
click at [532, 674] on div at bounding box center [506, 676] width 108 height 18
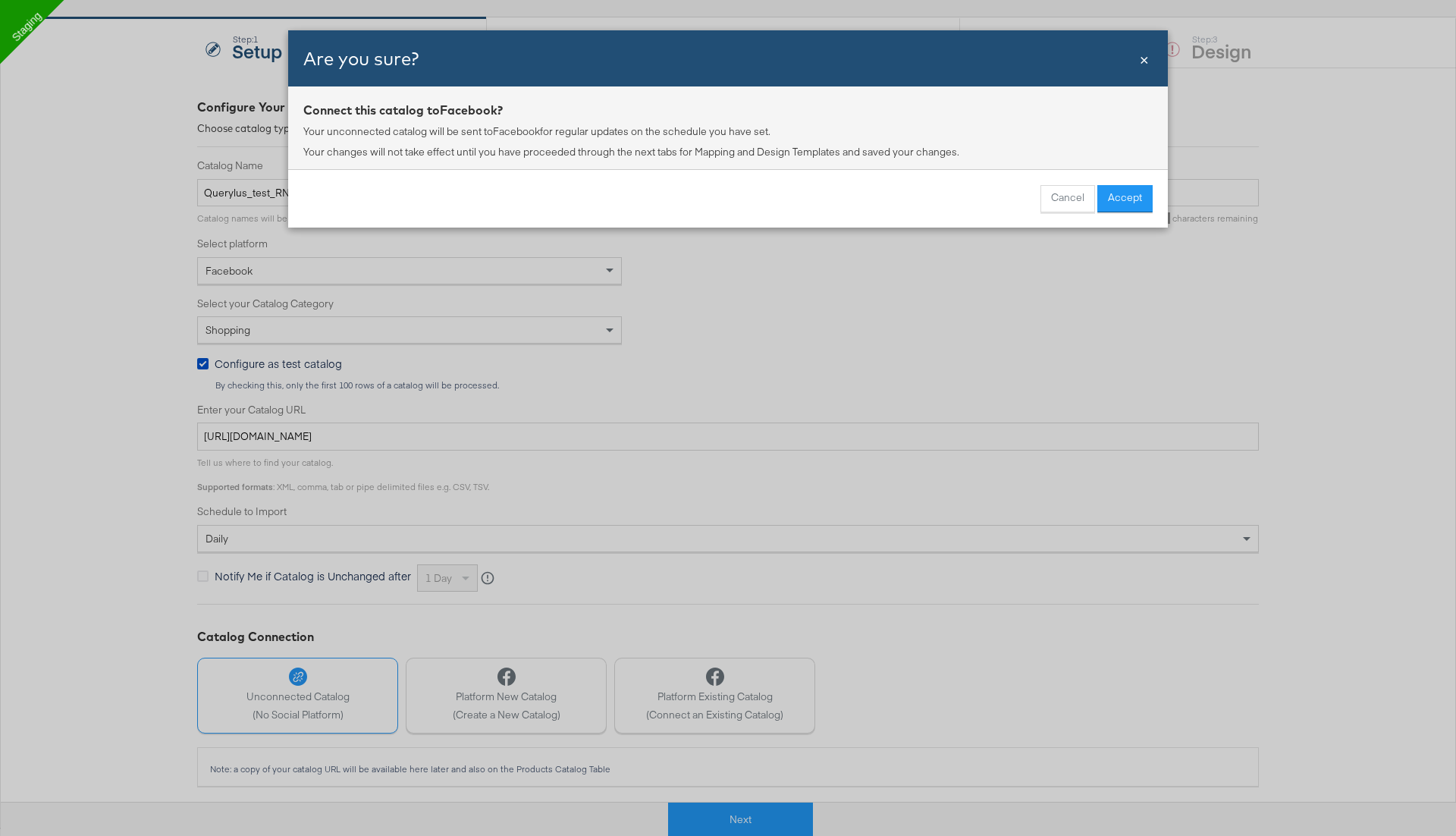
click at [1142, 59] on span "×" at bounding box center [1144, 58] width 9 height 20
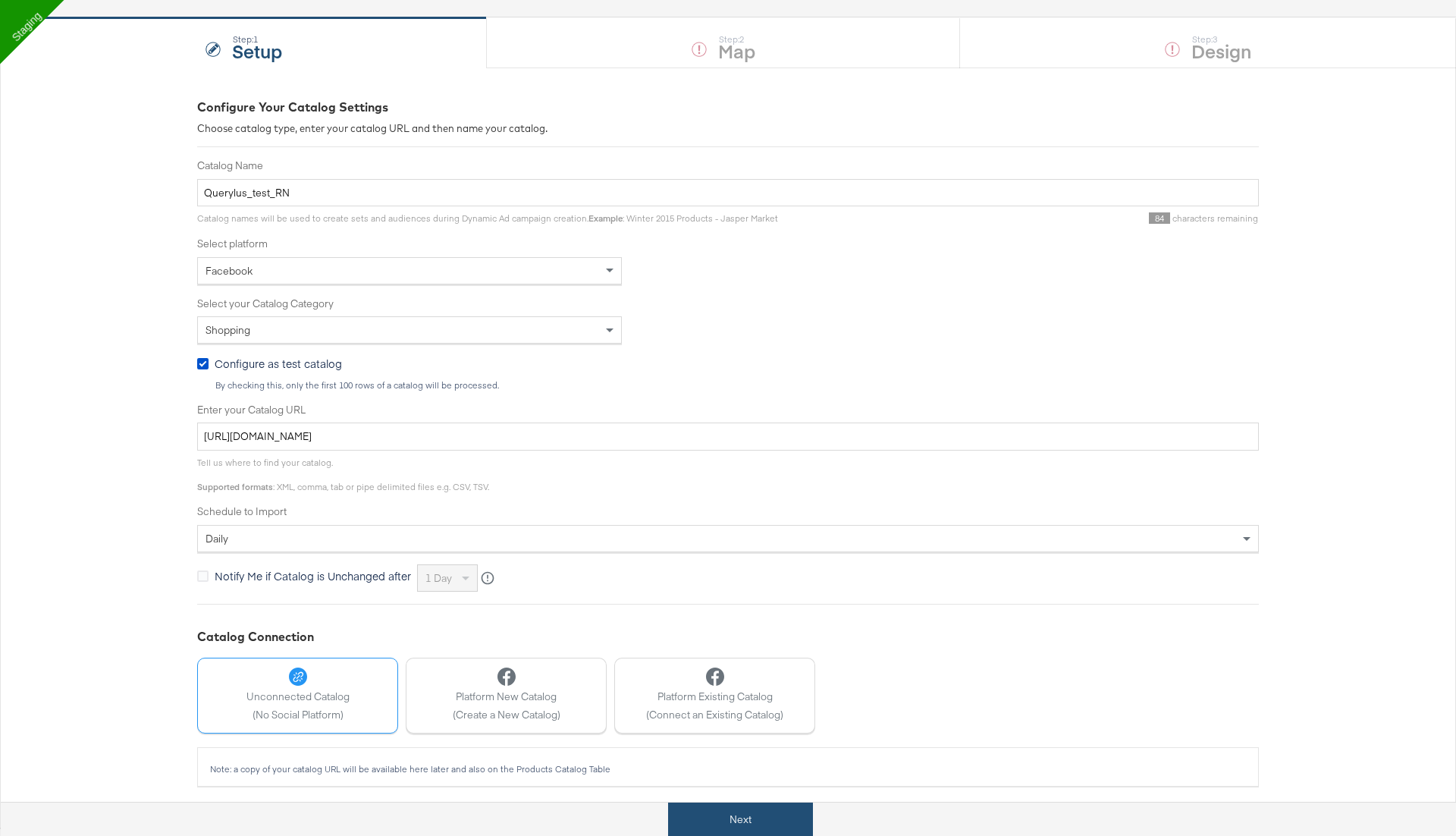
click at [720, 825] on button "Next" at bounding box center [741, 820] width 145 height 34
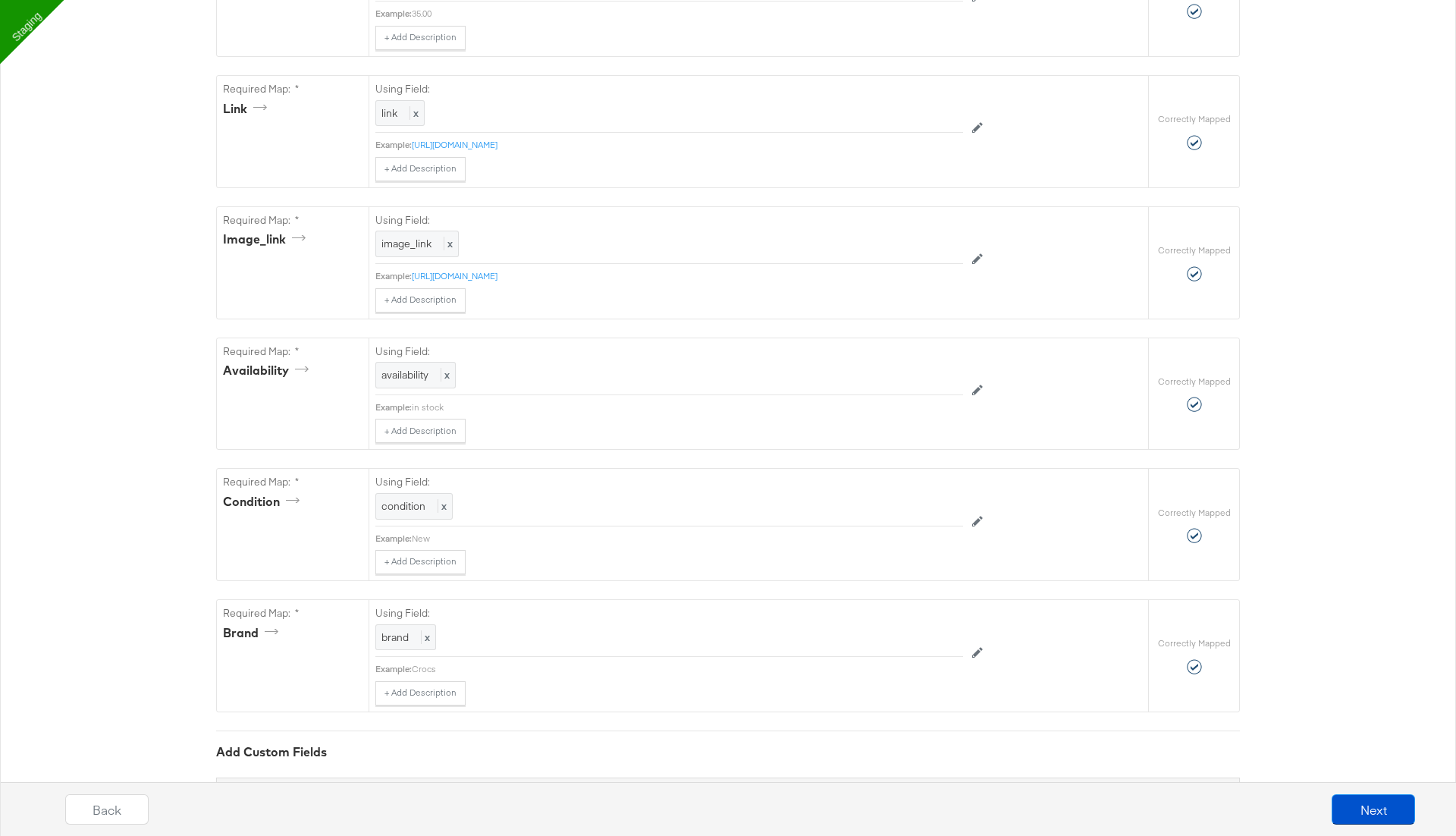
scroll to position [794, 0]
click at [1352, 805] on button "Next" at bounding box center [1373, 809] width 84 height 31
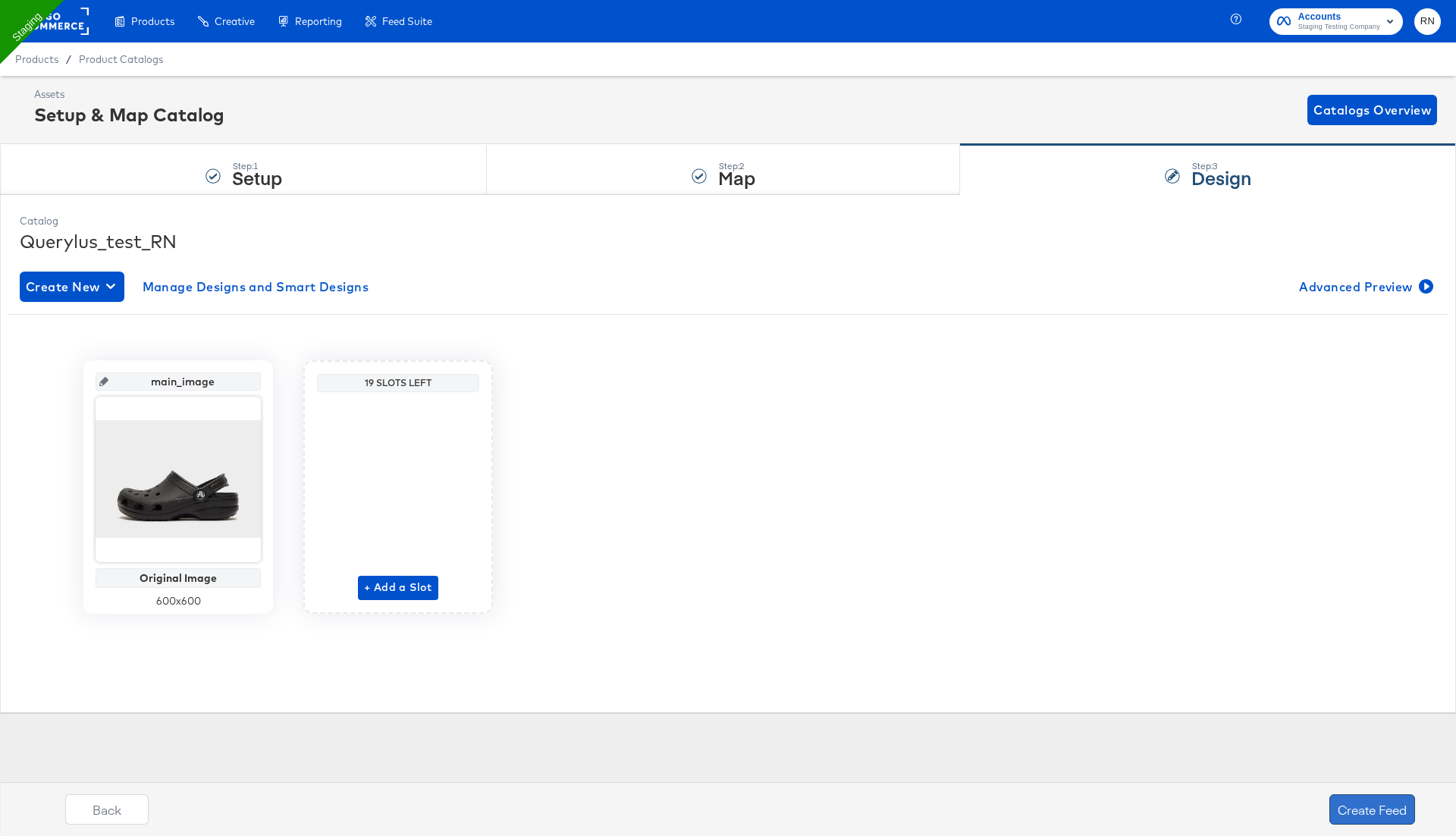
click at [1356, 805] on button "Create Feed" at bounding box center [1372, 809] width 85 height 31
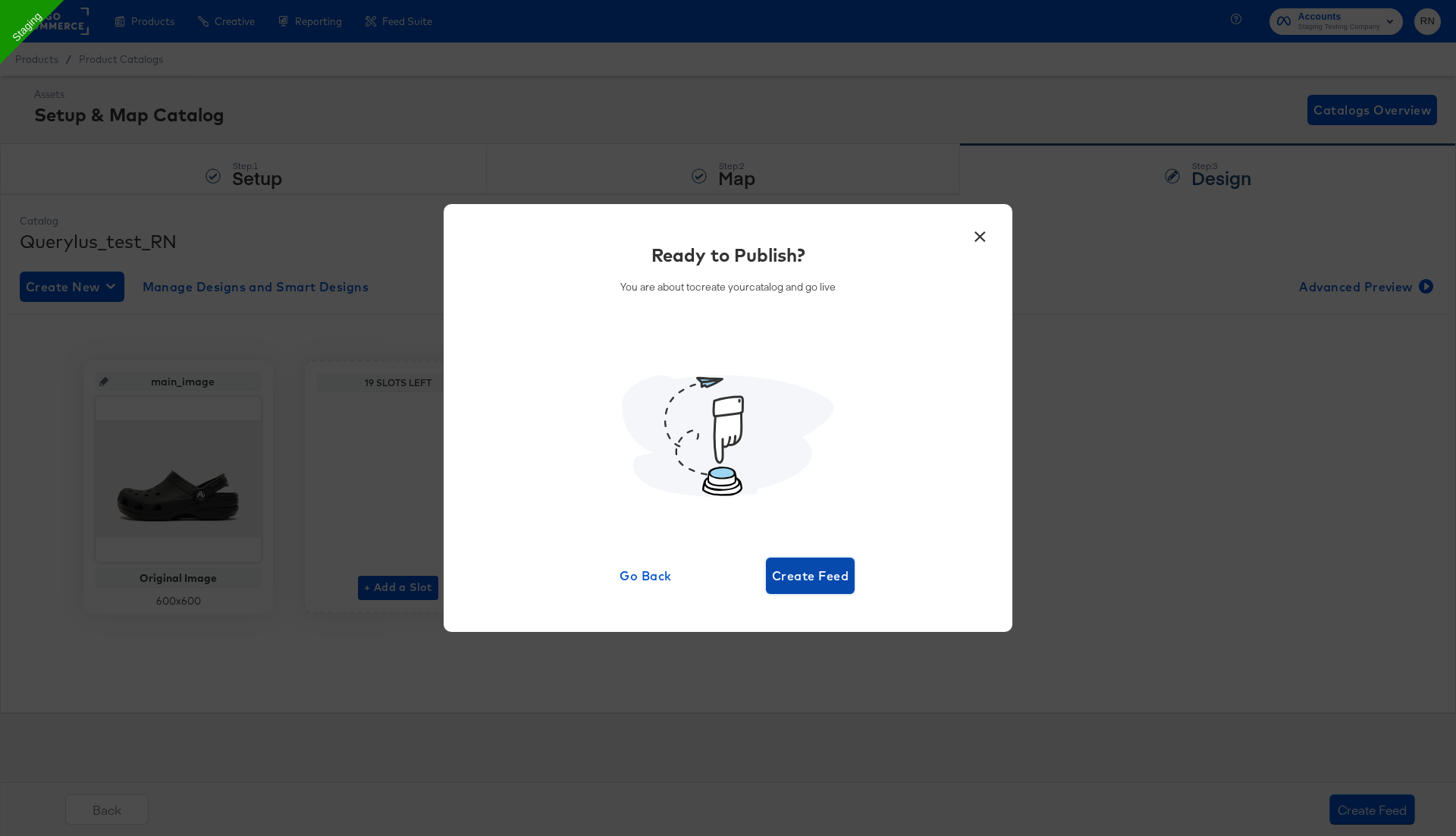
click at [814, 583] on span "Create Feed" at bounding box center [810, 575] width 77 height 21
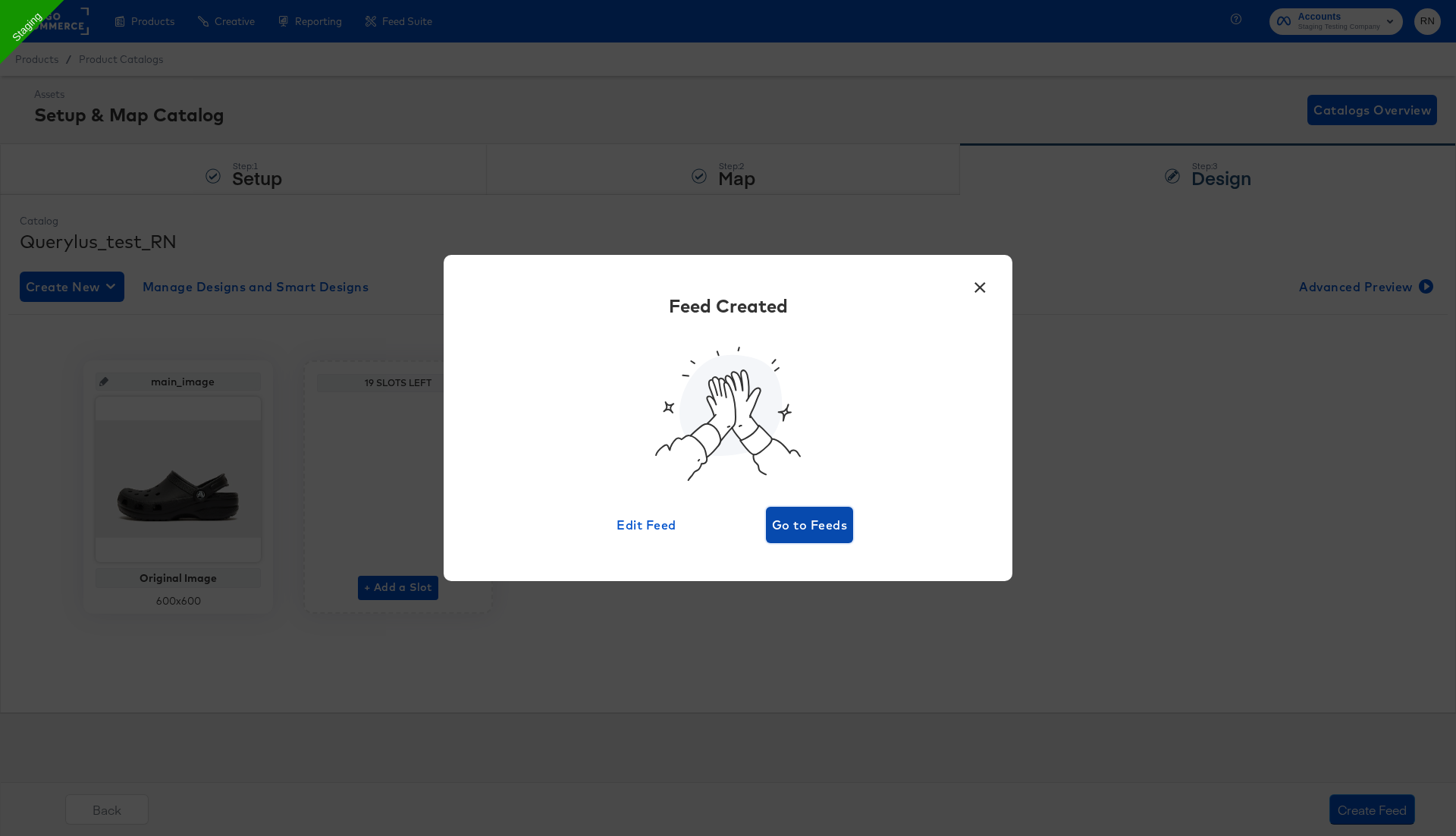
click at [791, 526] on span "Go to Feeds" at bounding box center [809, 524] width 75 height 21
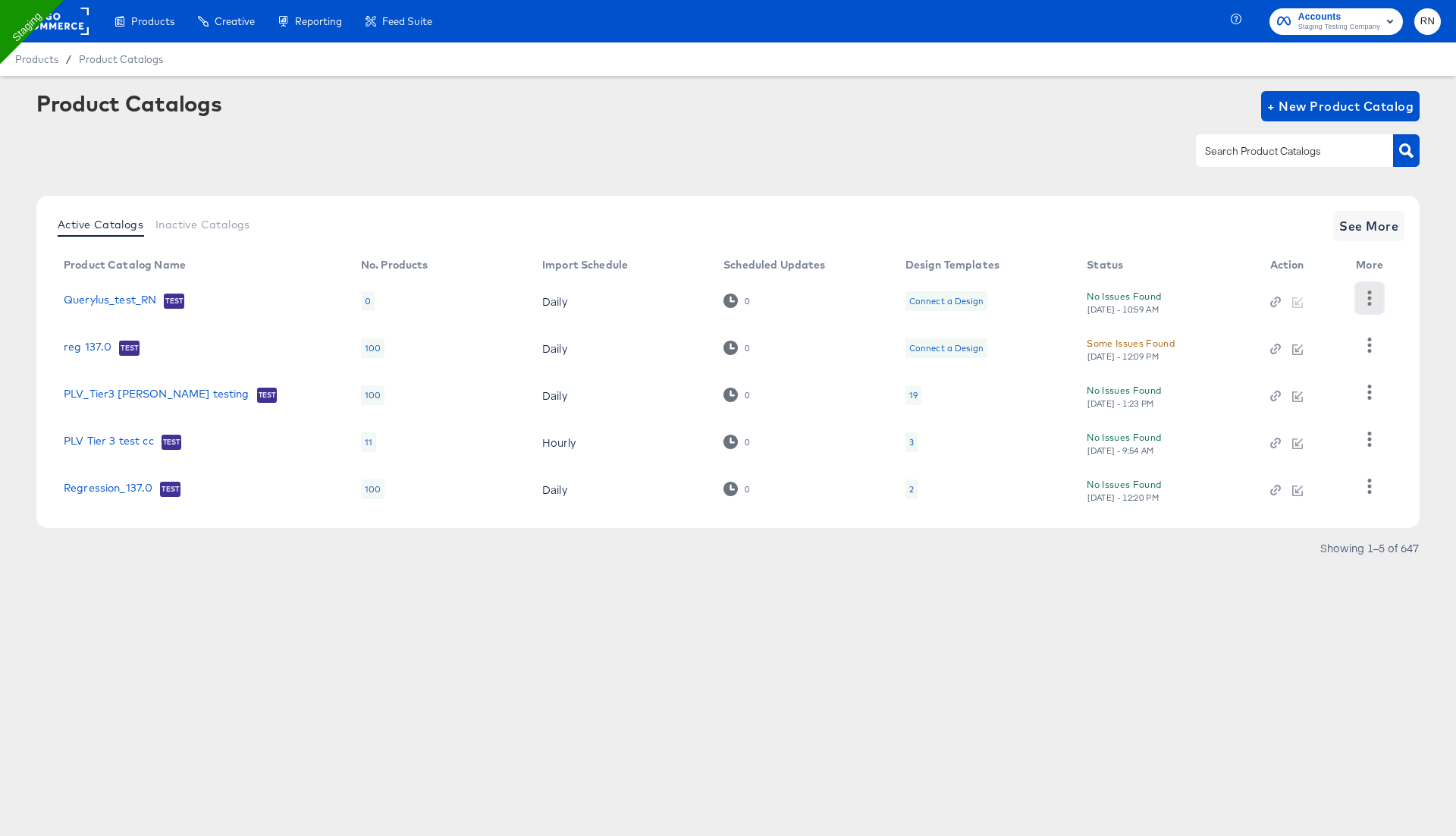
click at [1363, 293] on icon "button" at bounding box center [1369, 297] width 14 height 14
click at [906, 169] on div "Product Catalogs + New Product Catalog" at bounding box center [728, 137] width 1383 height 92
click at [1368, 346] on icon "button" at bounding box center [1370, 344] width 4 height 14
click at [1324, 323] on div "Inspect Catalog" at bounding box center [1308, 321] width 152 height 24
click at [1375, 222] on span "See More" at bounding box center [1369, 225] width 59 height 21
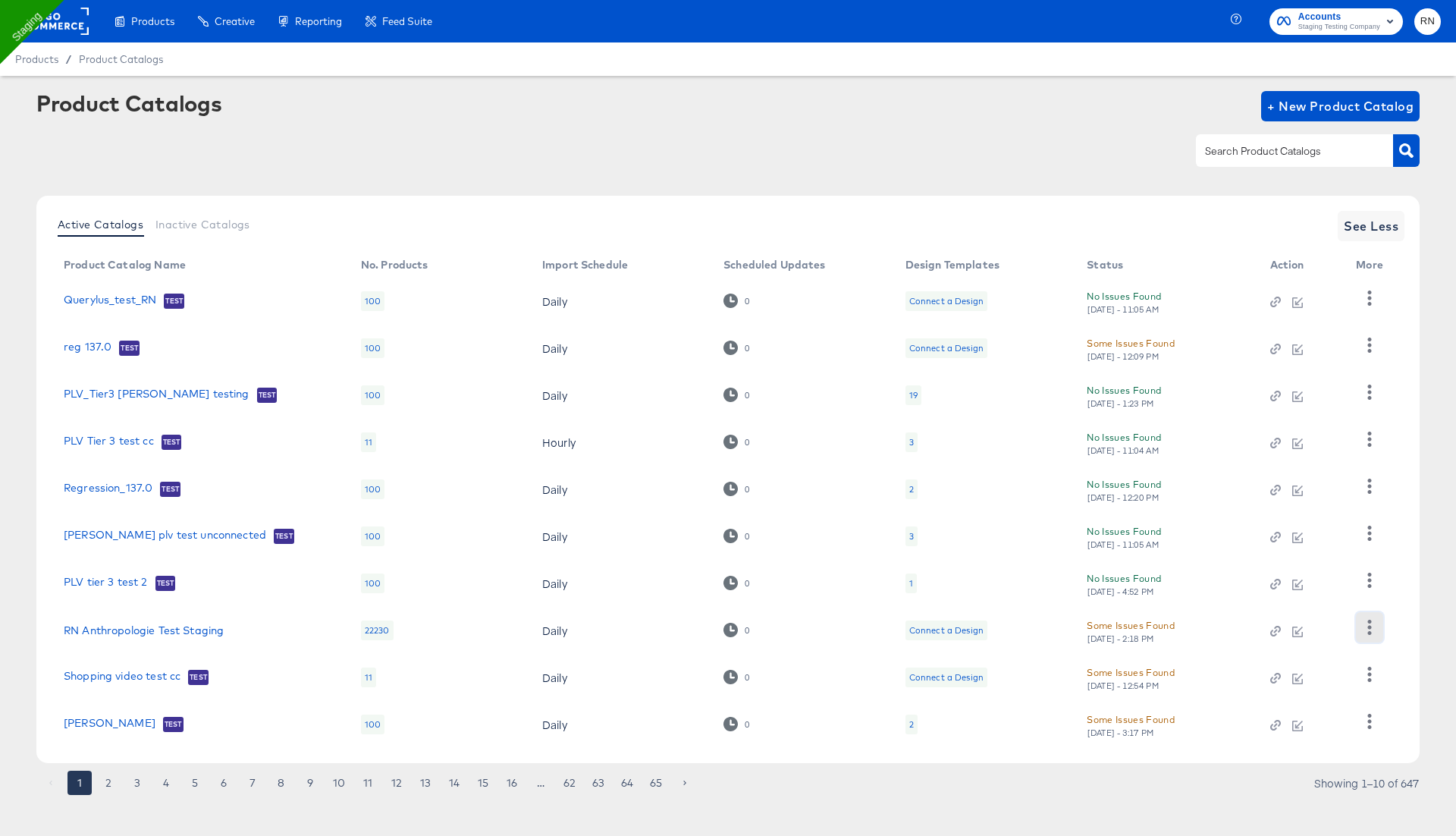
click at [1369, 626] on icon "button" at bounding box center [1370, 627] width 4 height 14
click at [1289, 477] on div "Inspect Catalog" at bounding box center [1308, 478] width 152 height 24
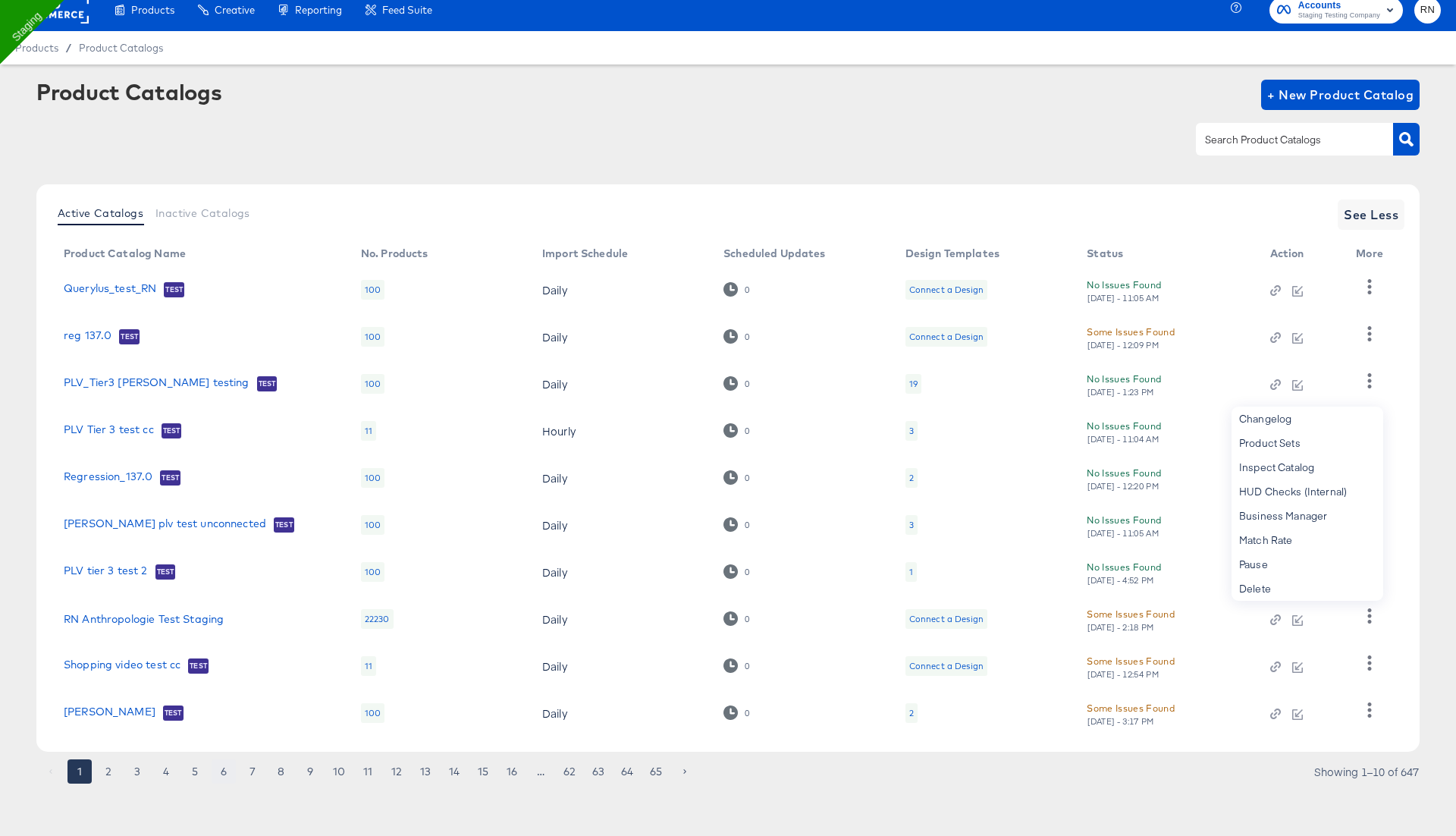
click at [224, 774] on button "6" at bounding box center [223, 771] width 24 height 24
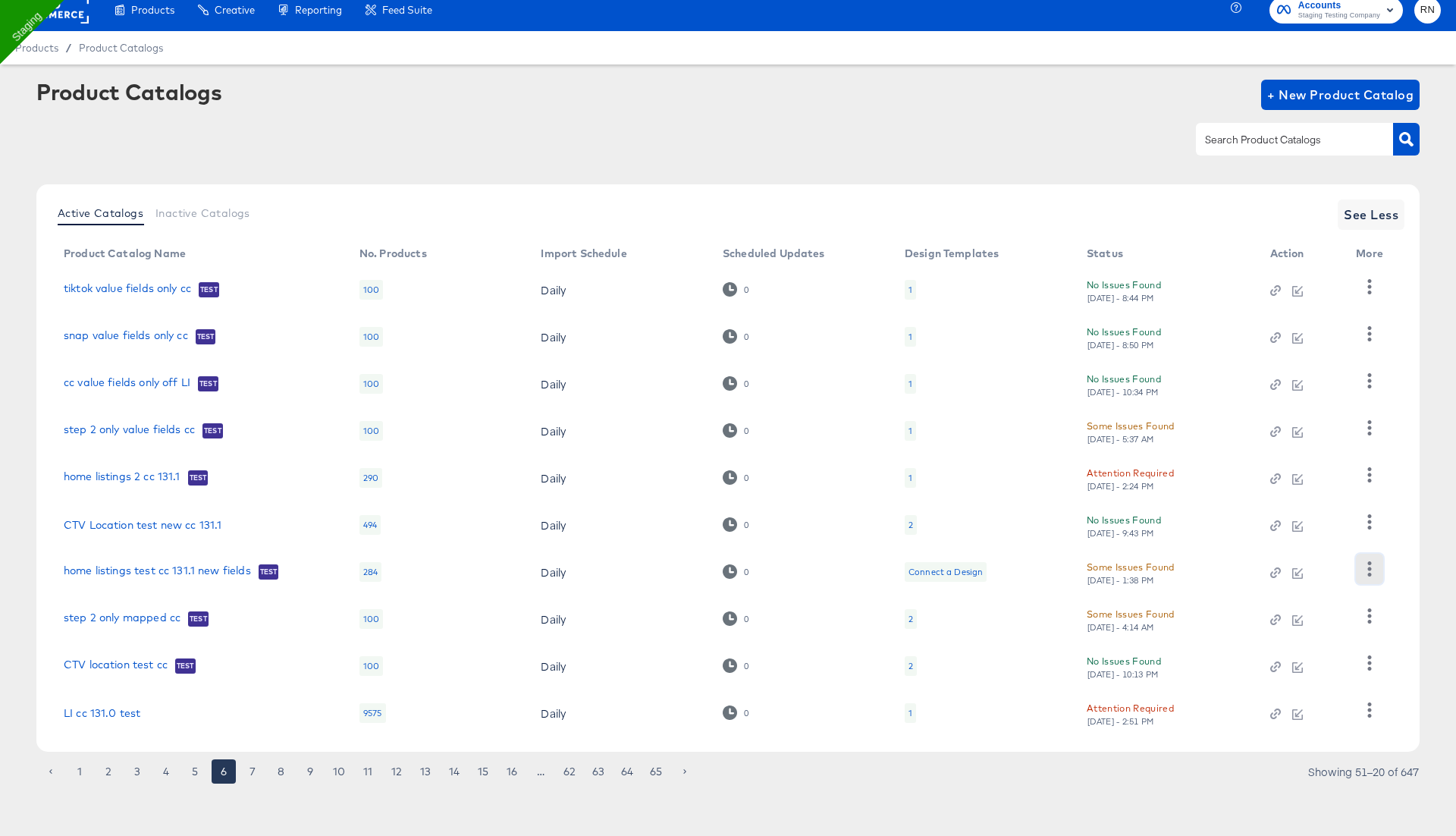
click at [1370, 571] on icon "button" at bounding box center [1369, 568] width 14 height 14
click at [1293, 425] on div "Inspect Catalog" at bounding box center [1308, 420] width 152 height 24
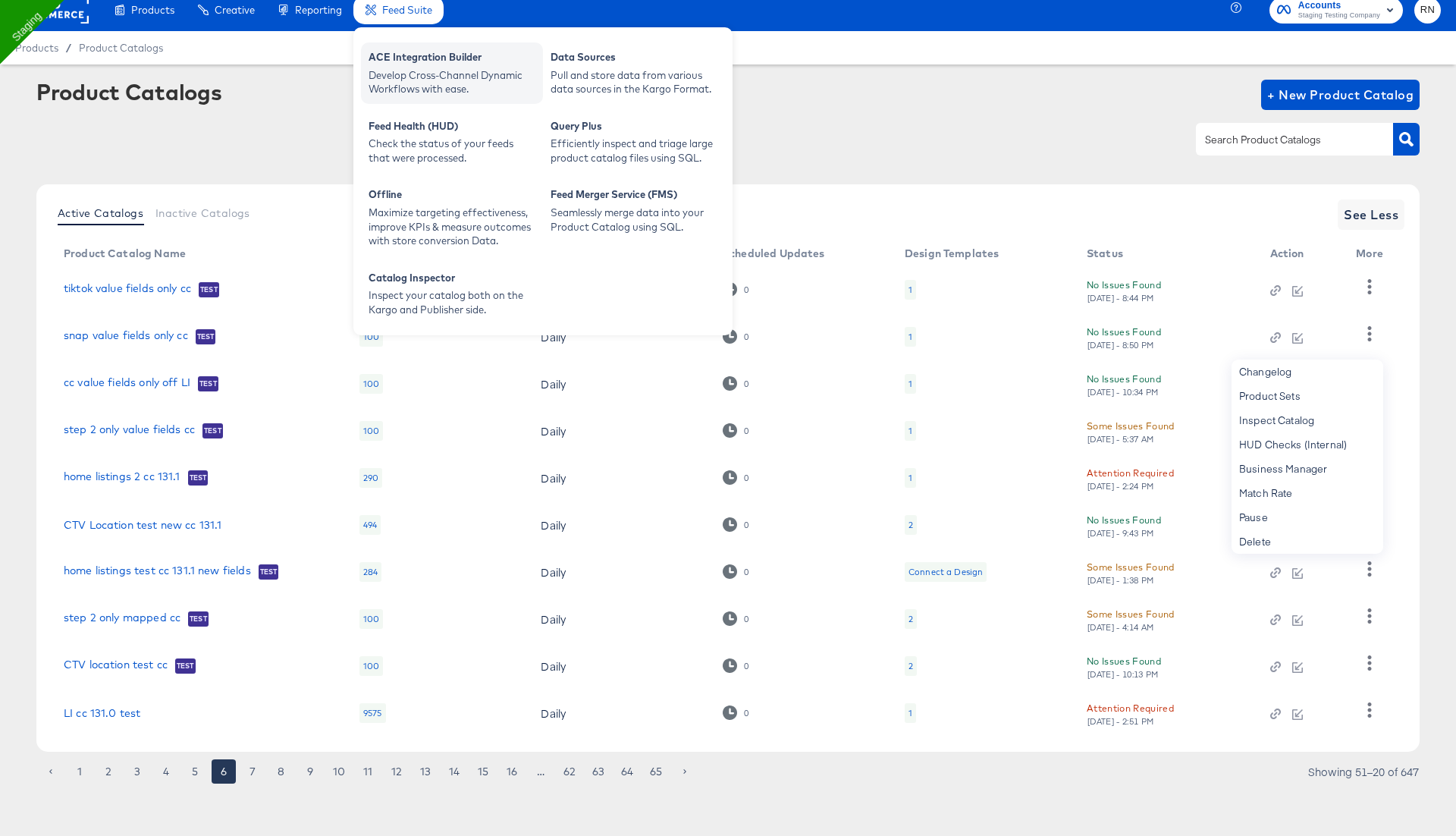
click at [416, 74] on div "Develop Cross-Channel Dynamic Workflows with ease." at bounding box center [452, 82] width 167 height 28
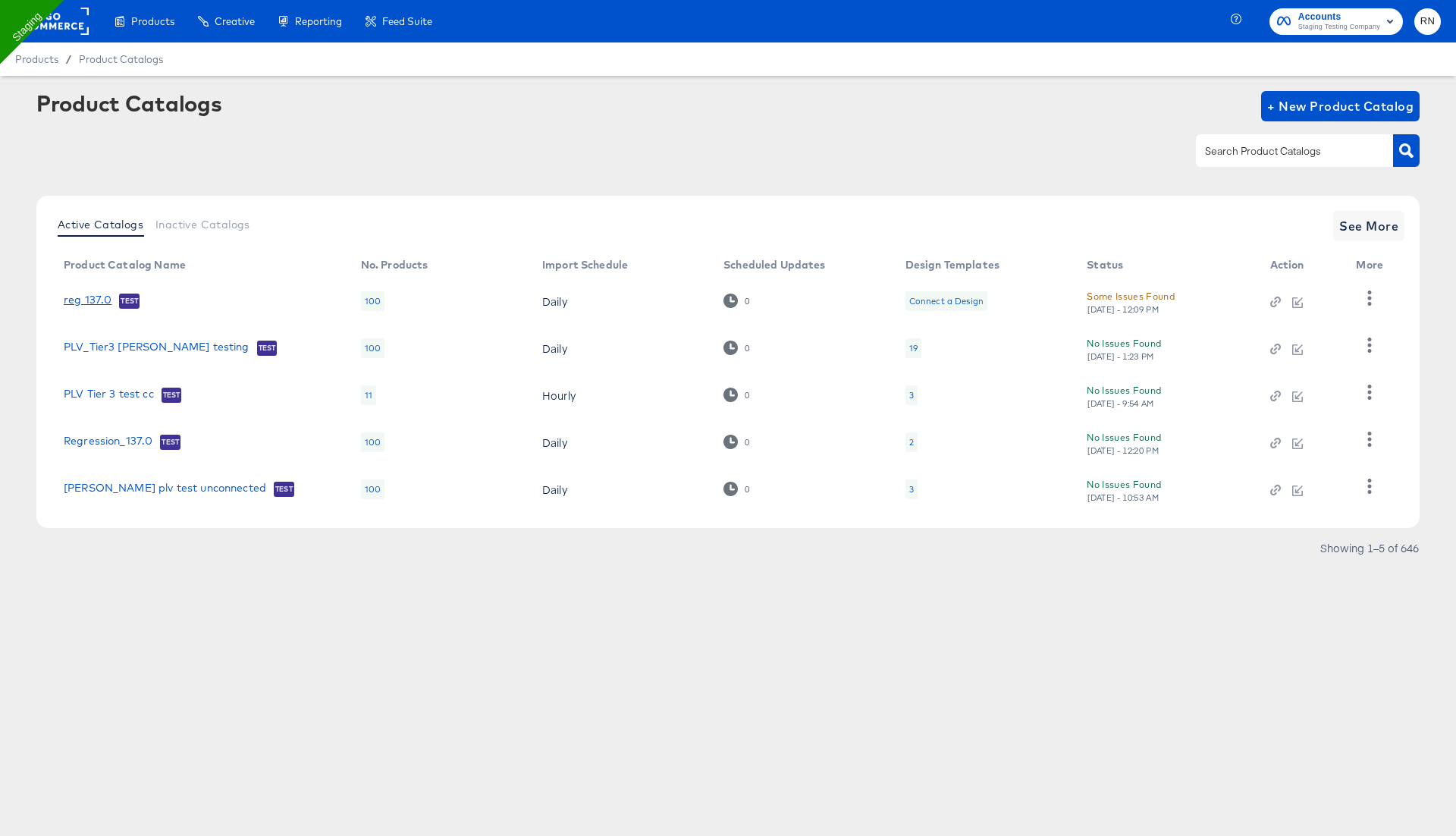
click at [93, 301] on link "reg 137.0" at bounding box center [87, 301] width 48 height 15
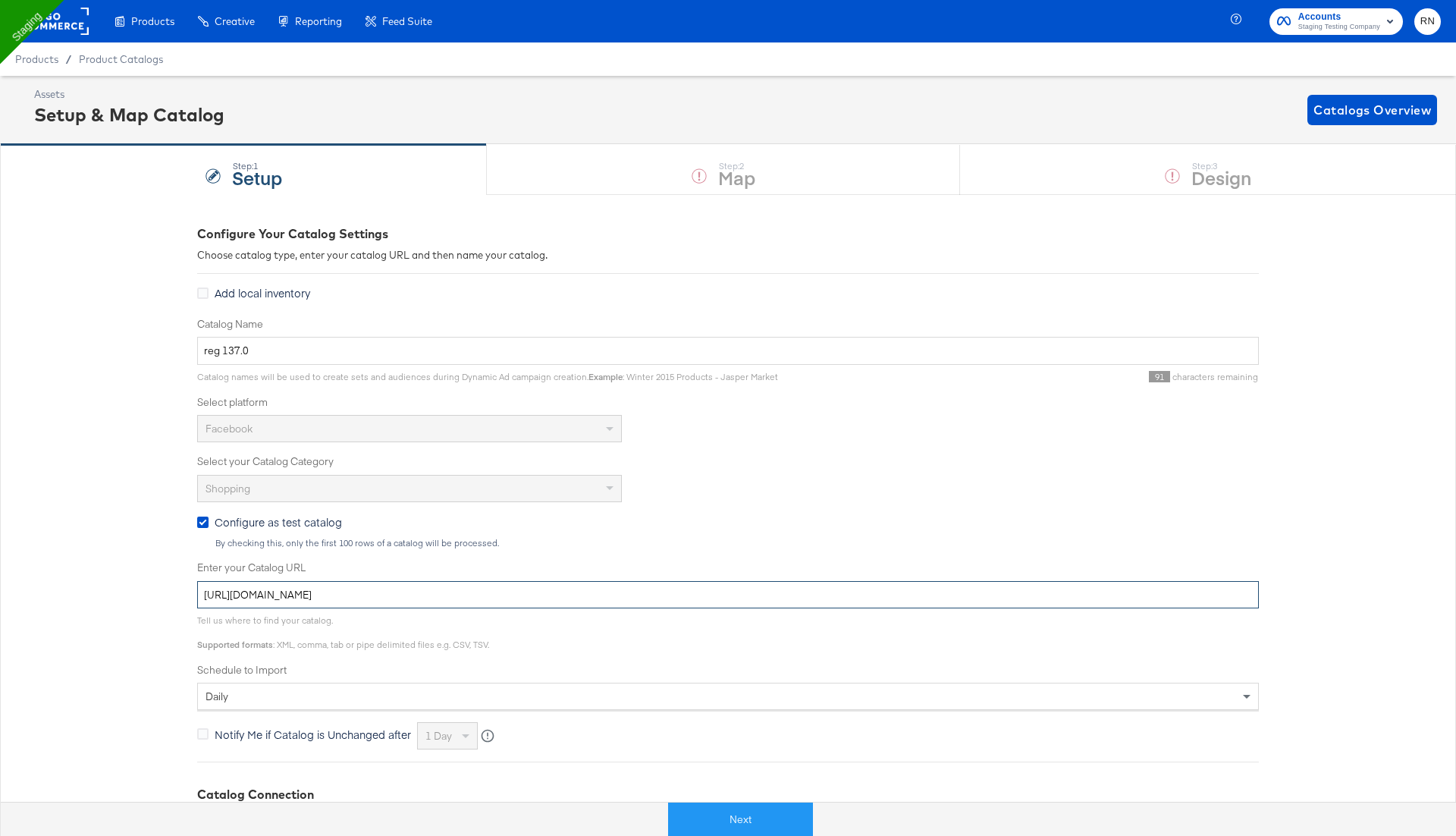
click at [335, 593] on input "[URL][DOMAIN_NAME]" at bounding box center [728, 595] width 1062 height 28
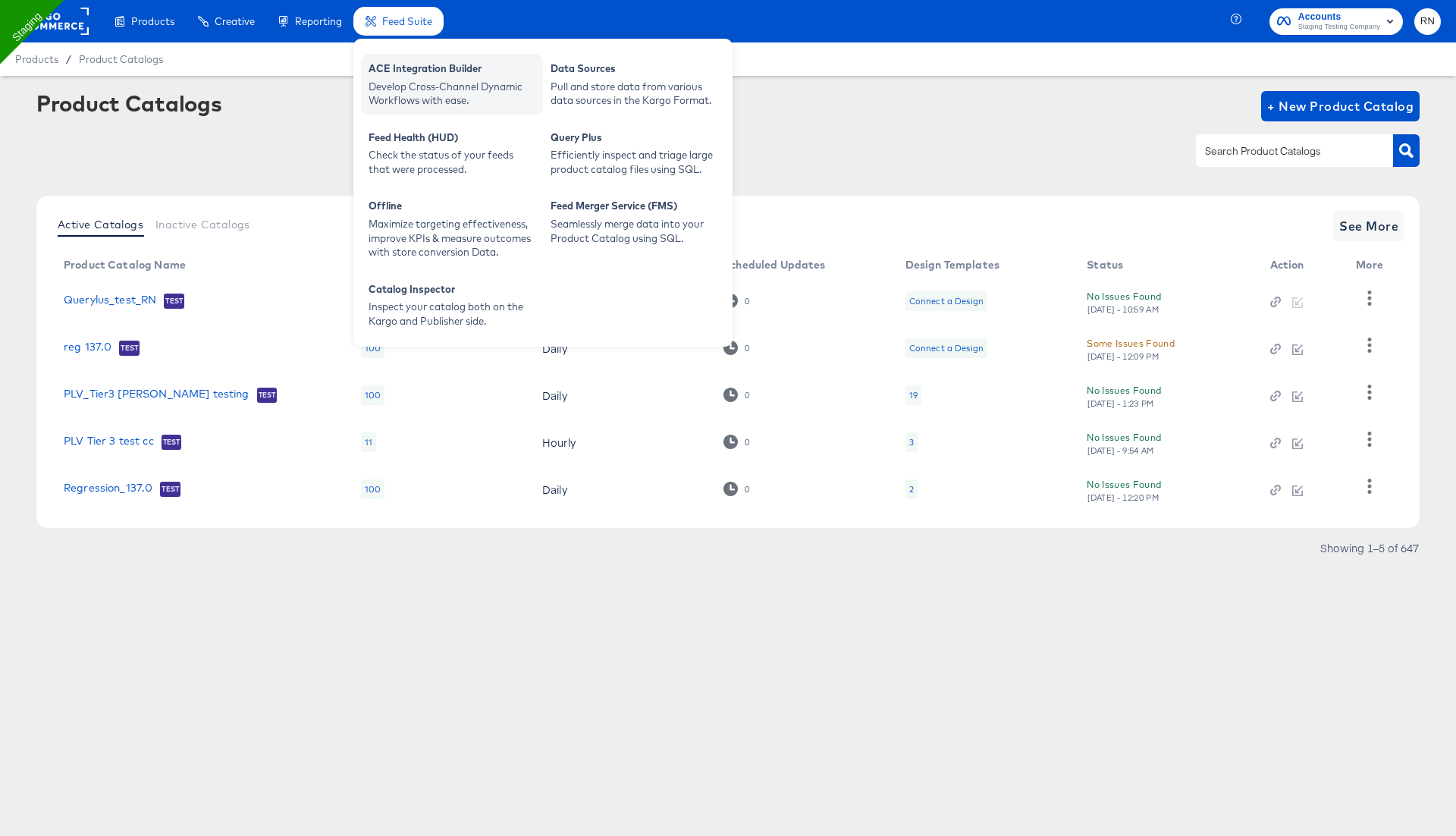
click at [413, 89] on div "Develop Cross-Channel Dynamic Workflows with ease." at bounding box center [452, 94] width 167 height 28
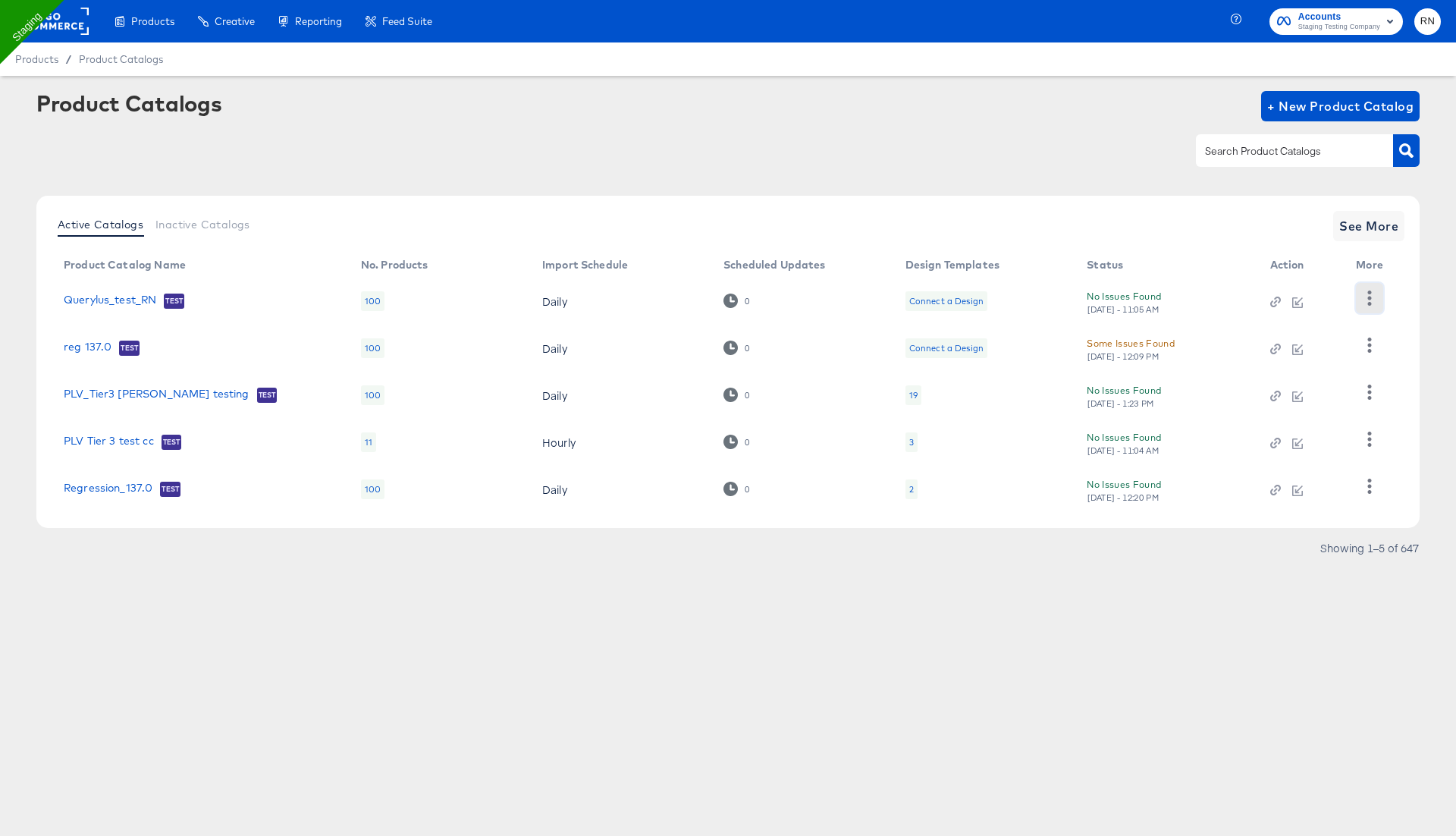
click at [1368, 298] on icon "button" at bounding box center [1370, 297] width 4 height 14
click at [1324, 354] on div "HUD Checks (Internal)" at bounding box center [1308, 353] width 152 height 24
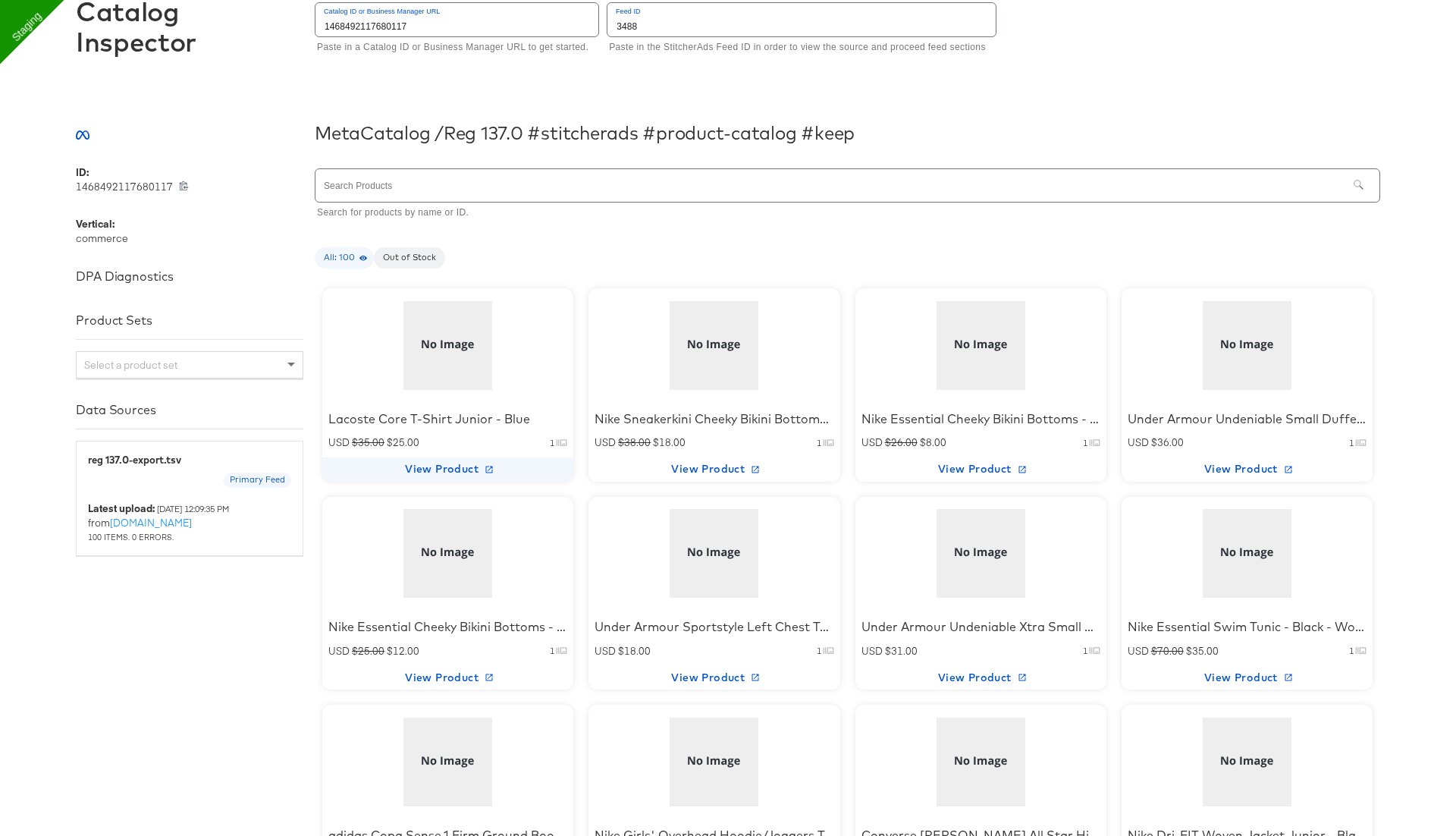
scroll to position [130, 0]
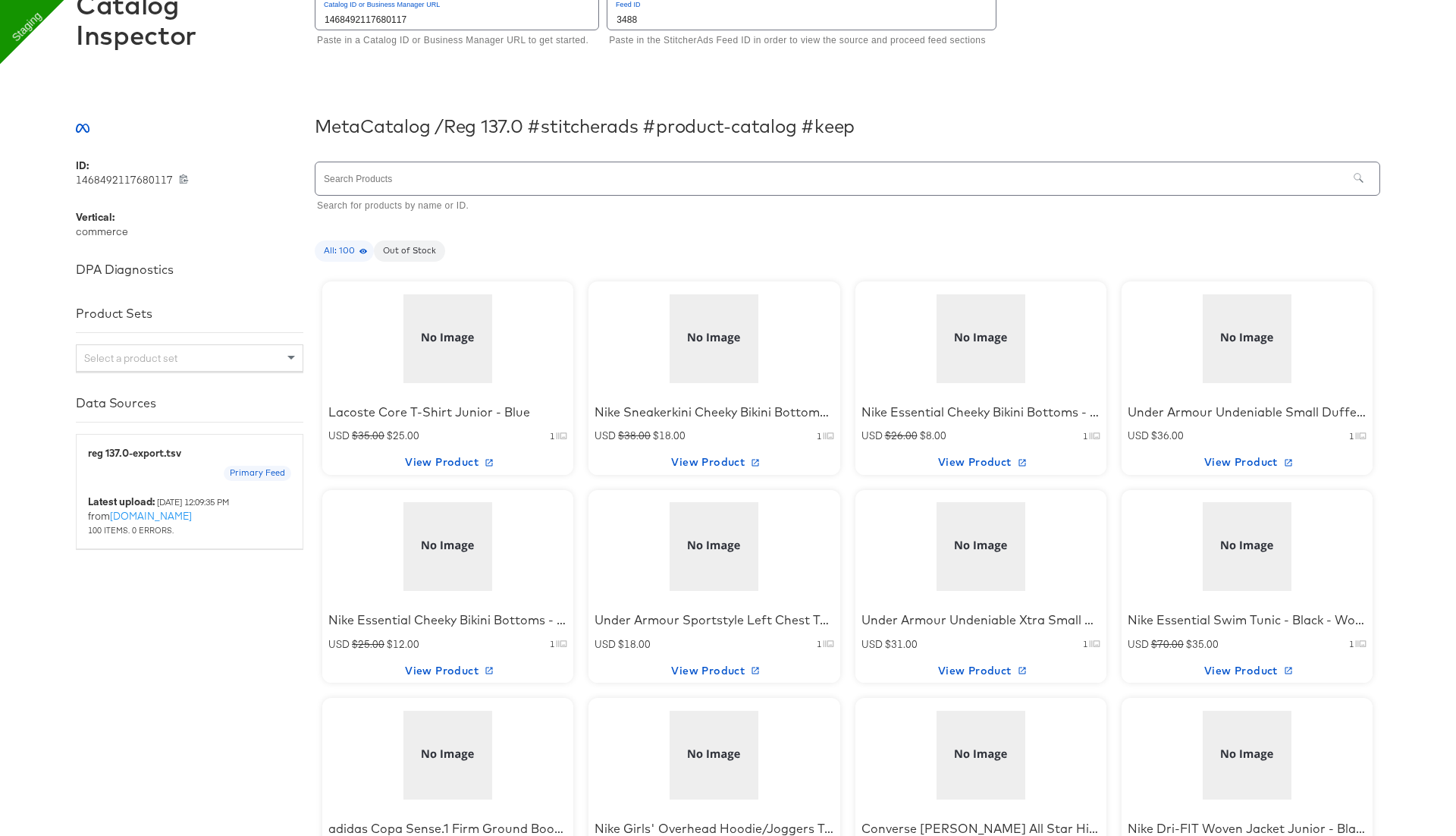
click at [442, 341] on div at bounding box center [448, 338] width 129 height 95
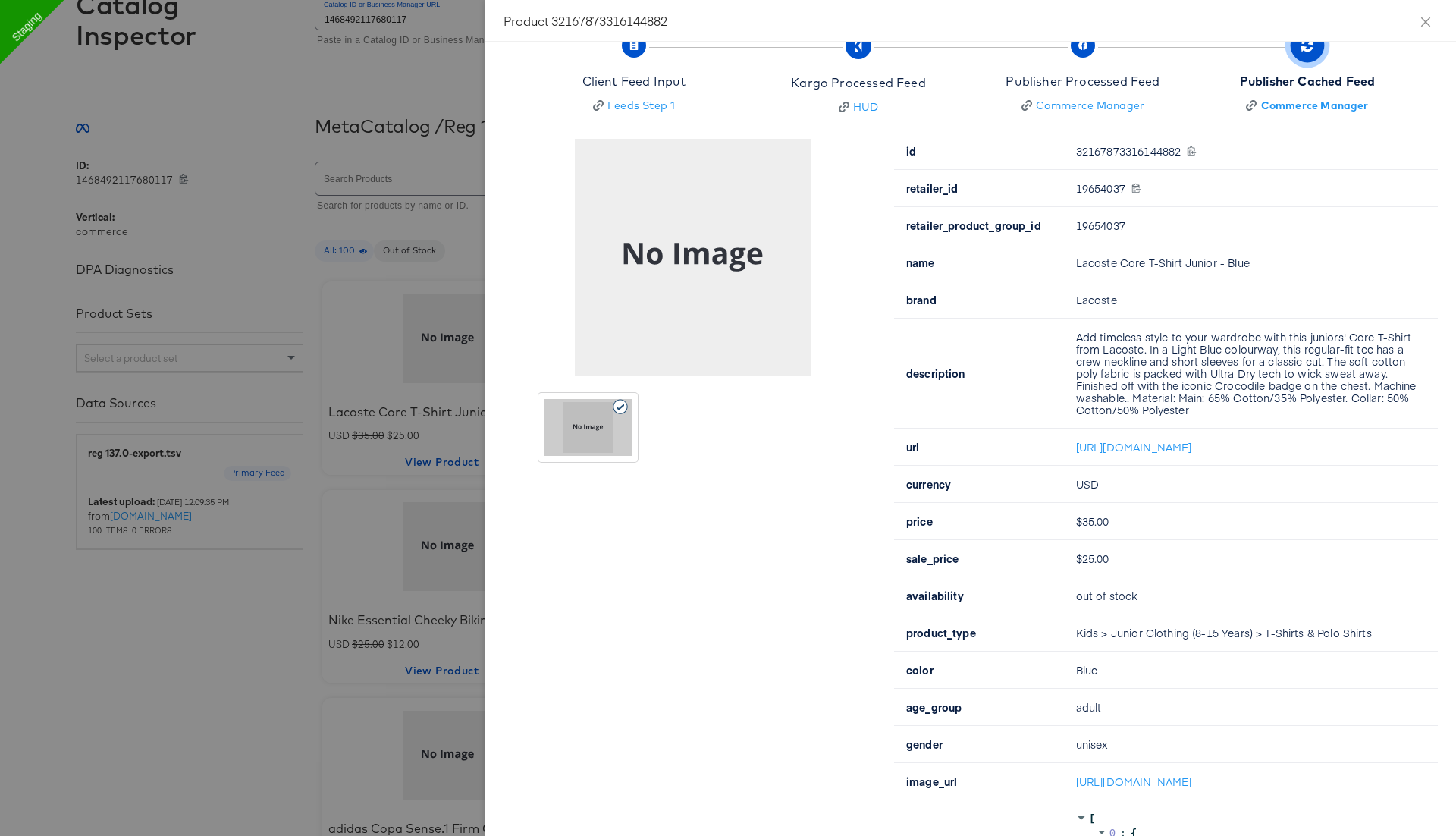
scroll to position [39, 0]
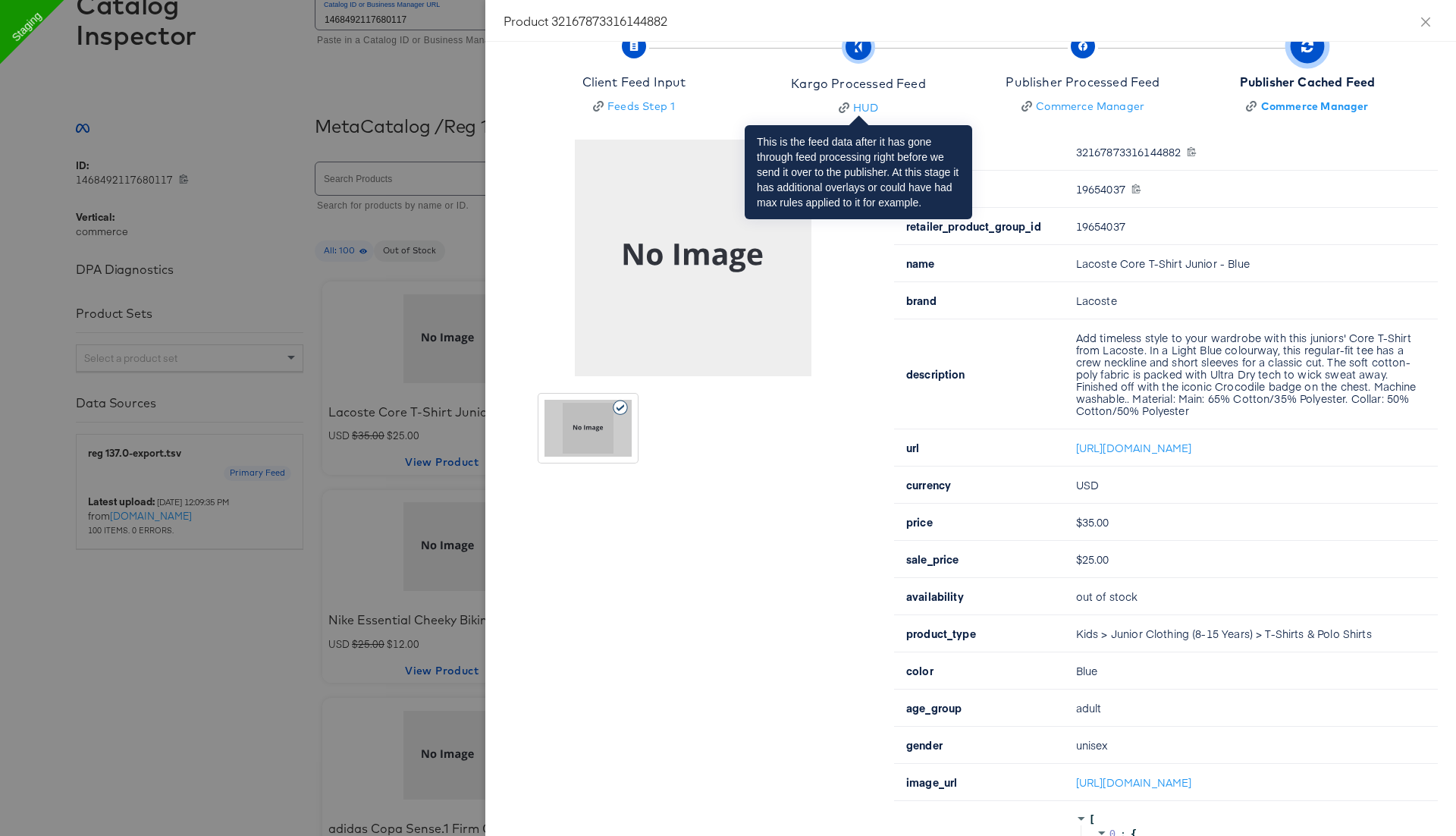
click at [893, 88] on div "Kargo Processed Feed" at bounding box center [859, 84] width 135 height 17
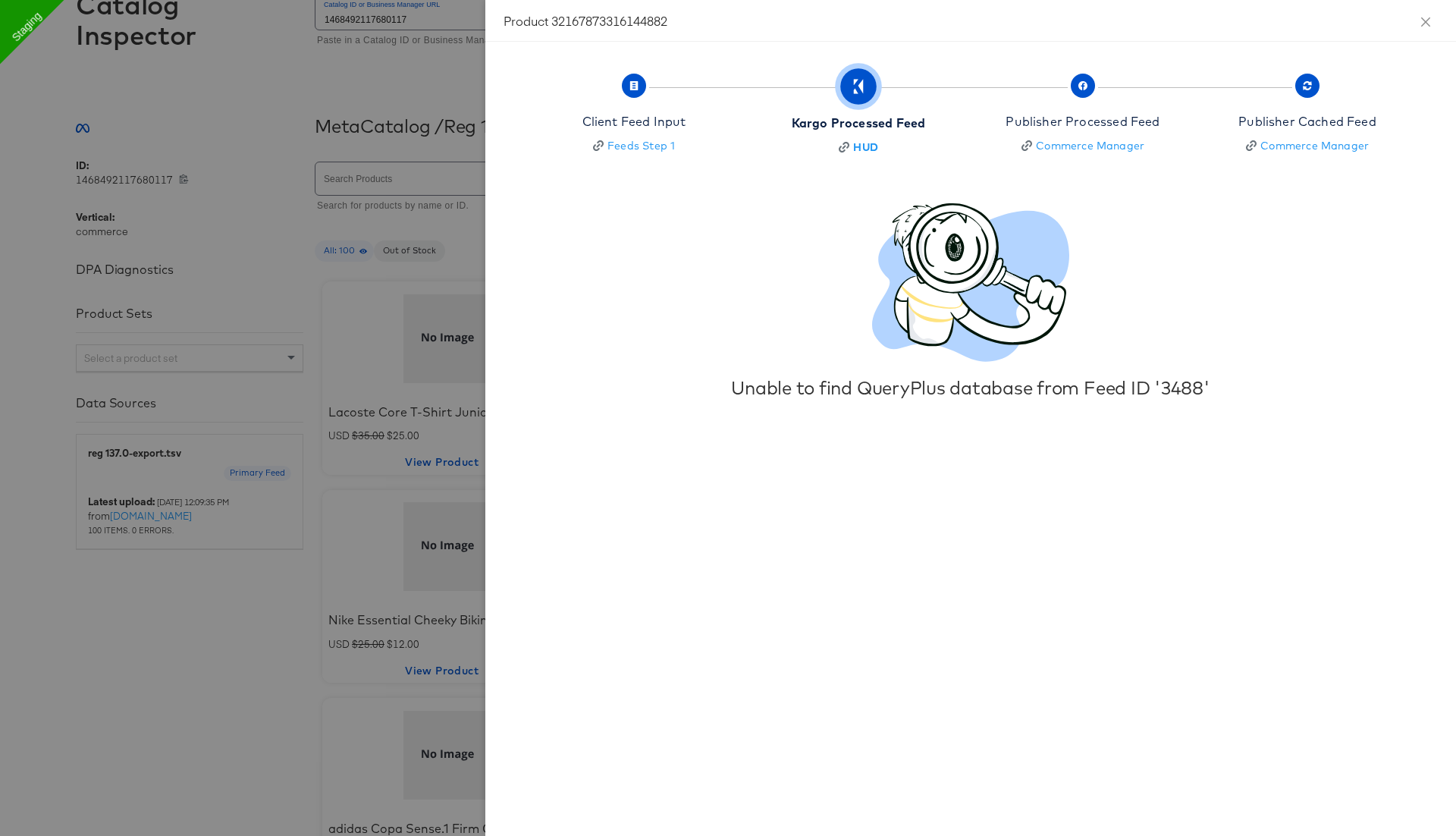
scroll to position [0, 0]
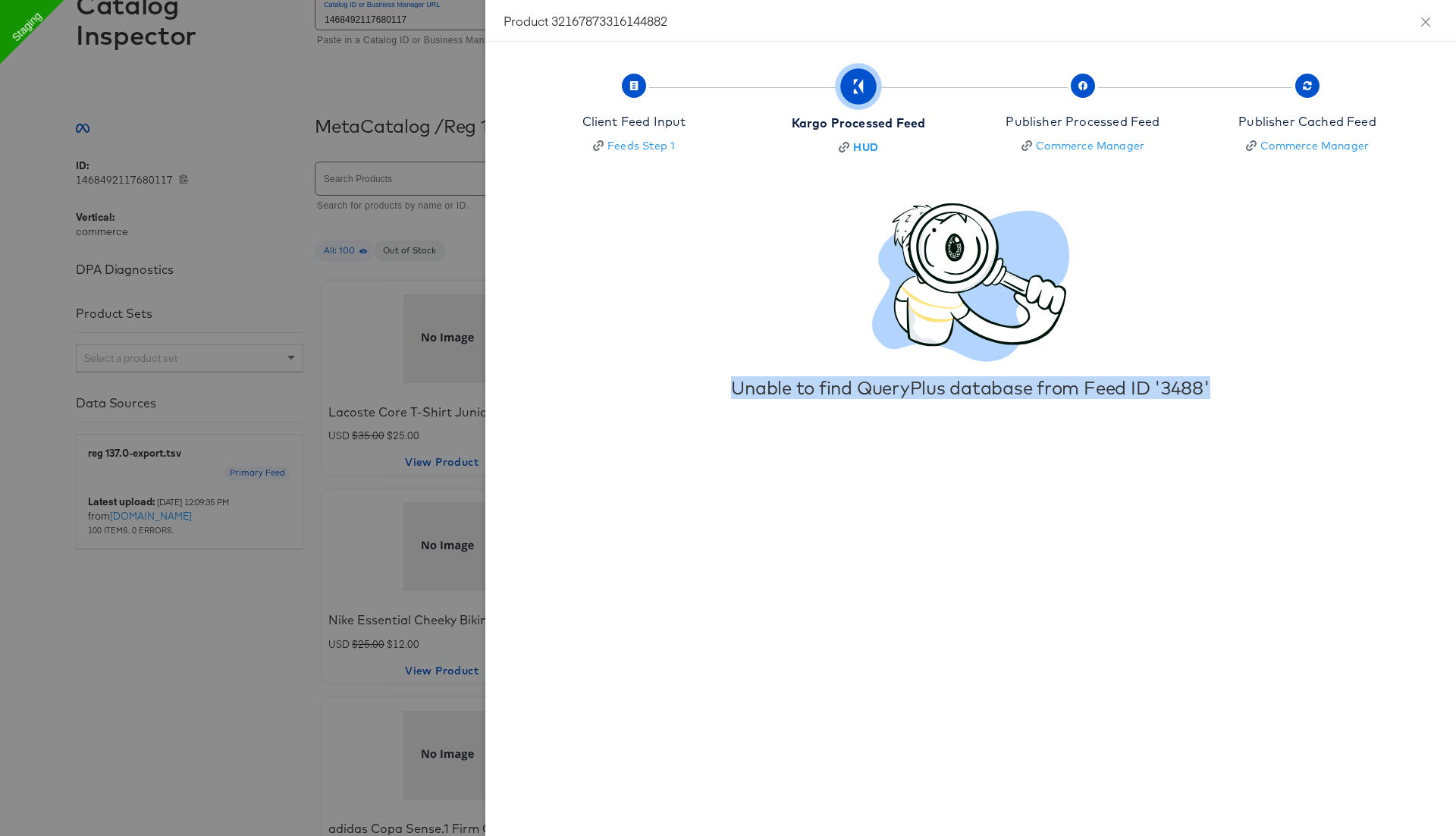
drag, startPoint x: 730, startPoint y: 384, endPoint x: 1209, endPoint y: 393, distance: 479.1
click at [1209, 393] on div "Unable to find QueryPlus database from Feed ID '3488'" at bounding box center [971, 387] width 701 height 21
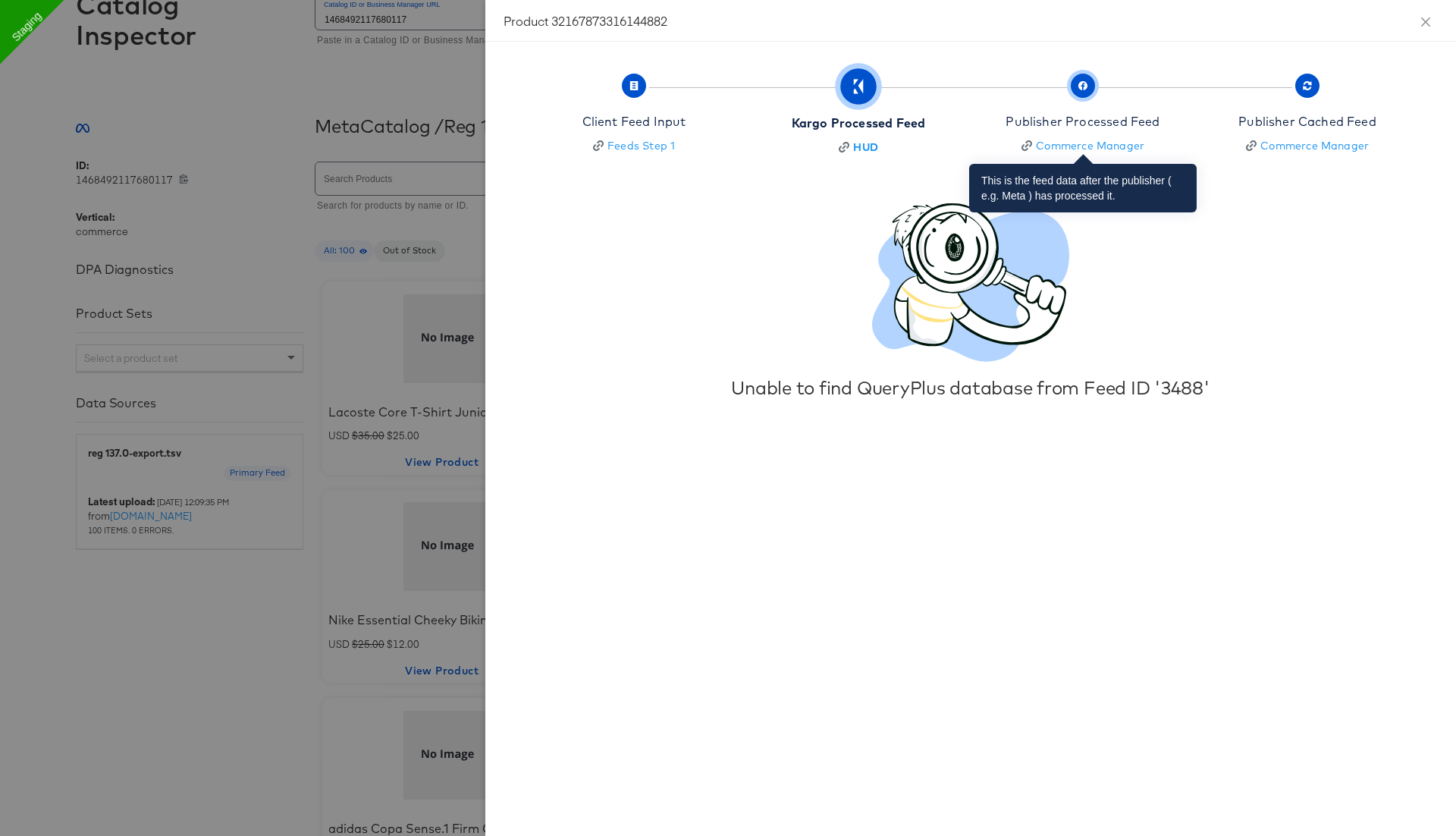
click at [1094, 155] on button "Publisher Processed Feed Commerce Manager" at bounding box center [1083, 116] width 236 height 111
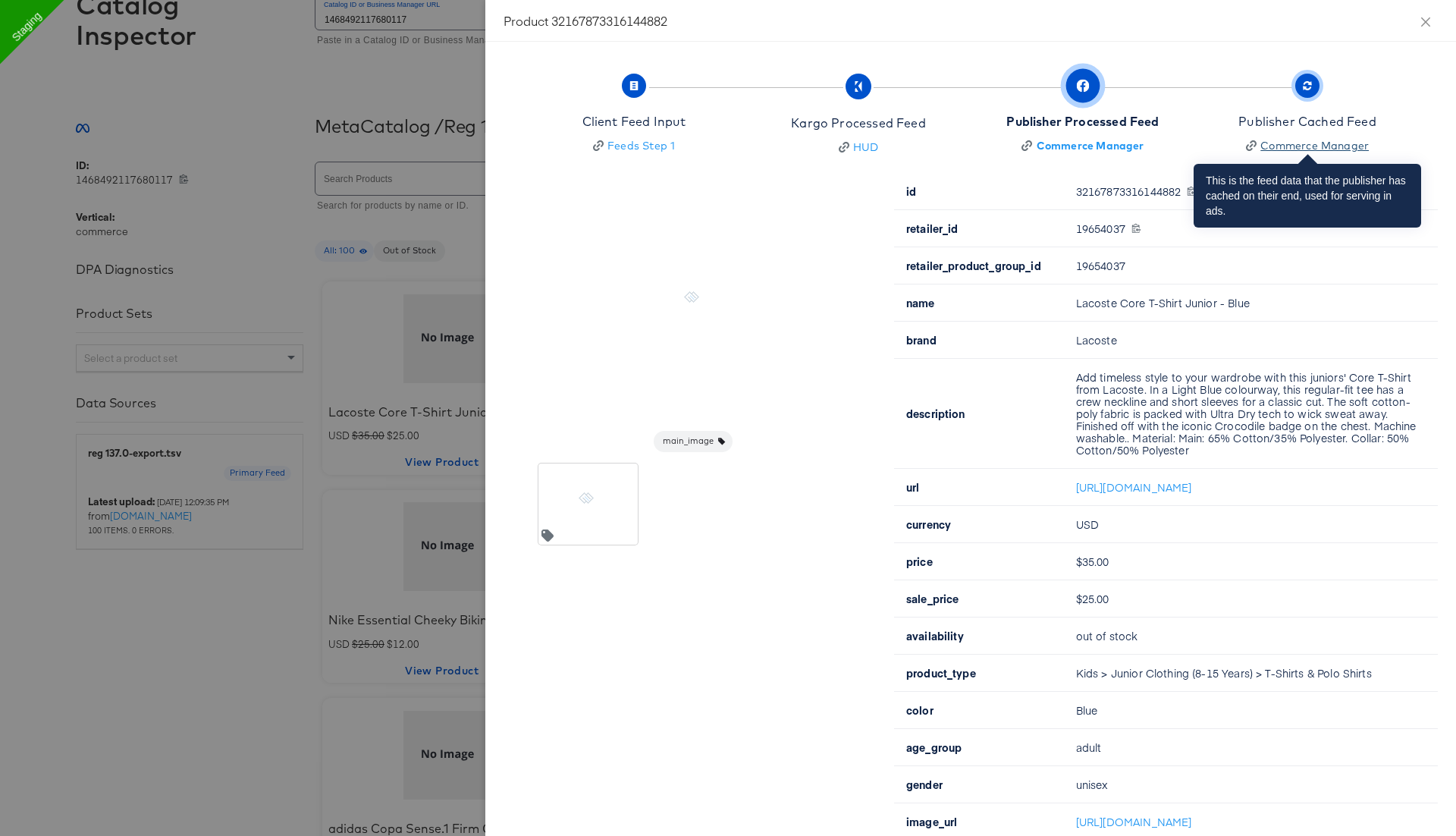
click at [1311, 145] on div "Commerce Manager" at bounding box center [1314, 145] width 109 height 15
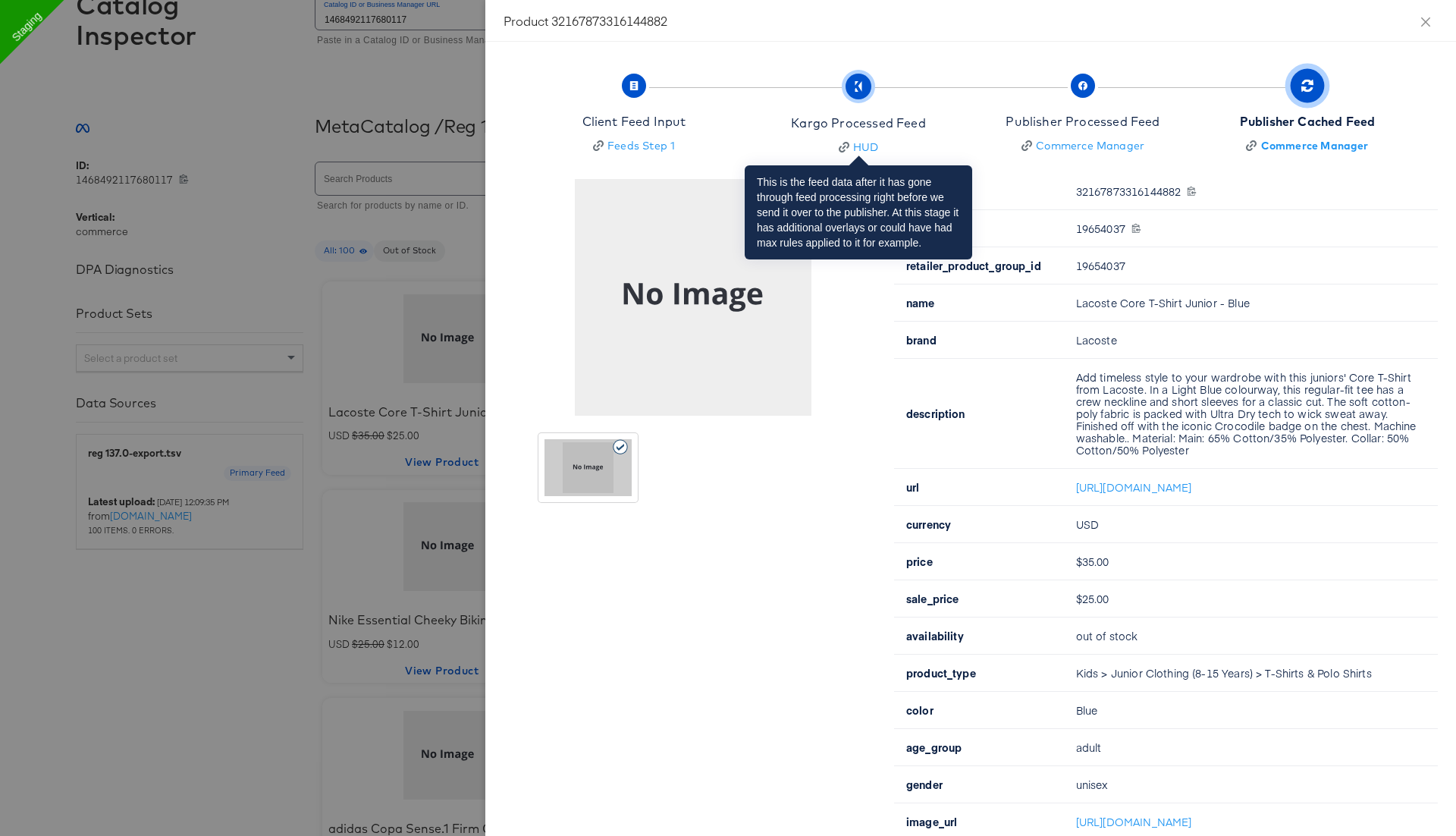
click at [863, 156] on button "Kargo Processed Feed HUD" at bounding box center [859, 117] width 236 height 113
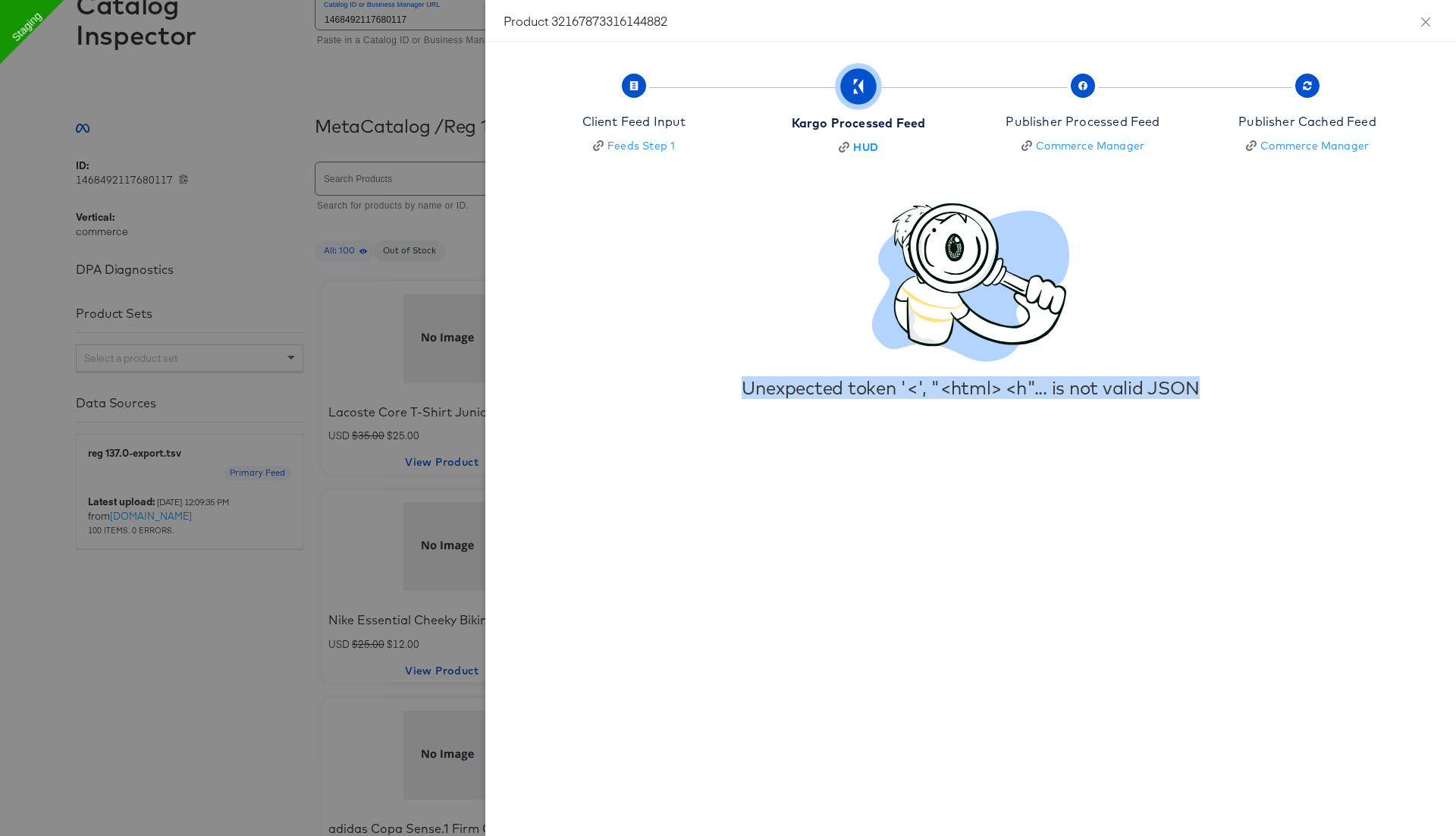
drag, startPoint x: 731, startPoint y: 391, endPoint x: 1193, endPoint y: 412, distance: 462.5
click at [1193, 412] on div "Client Feed Input Feeds Step 1 Kargo Processed Feed HUD Publisher Processed Fee…" at bounding box center [971, 438] width 971 height 794
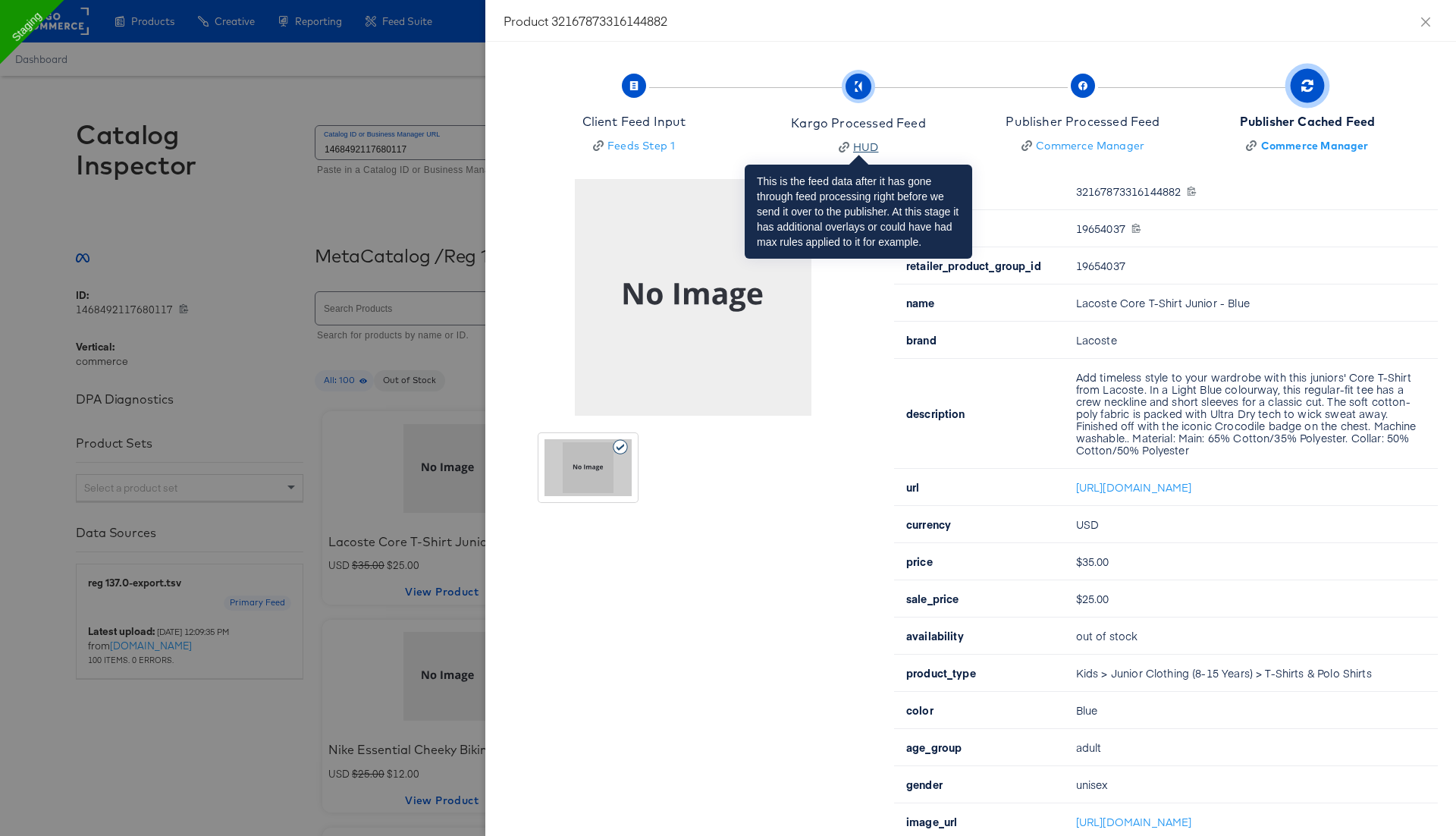
click at [873, 148] on div "HUD" at bounding box center [866, 146] width 26 height 15
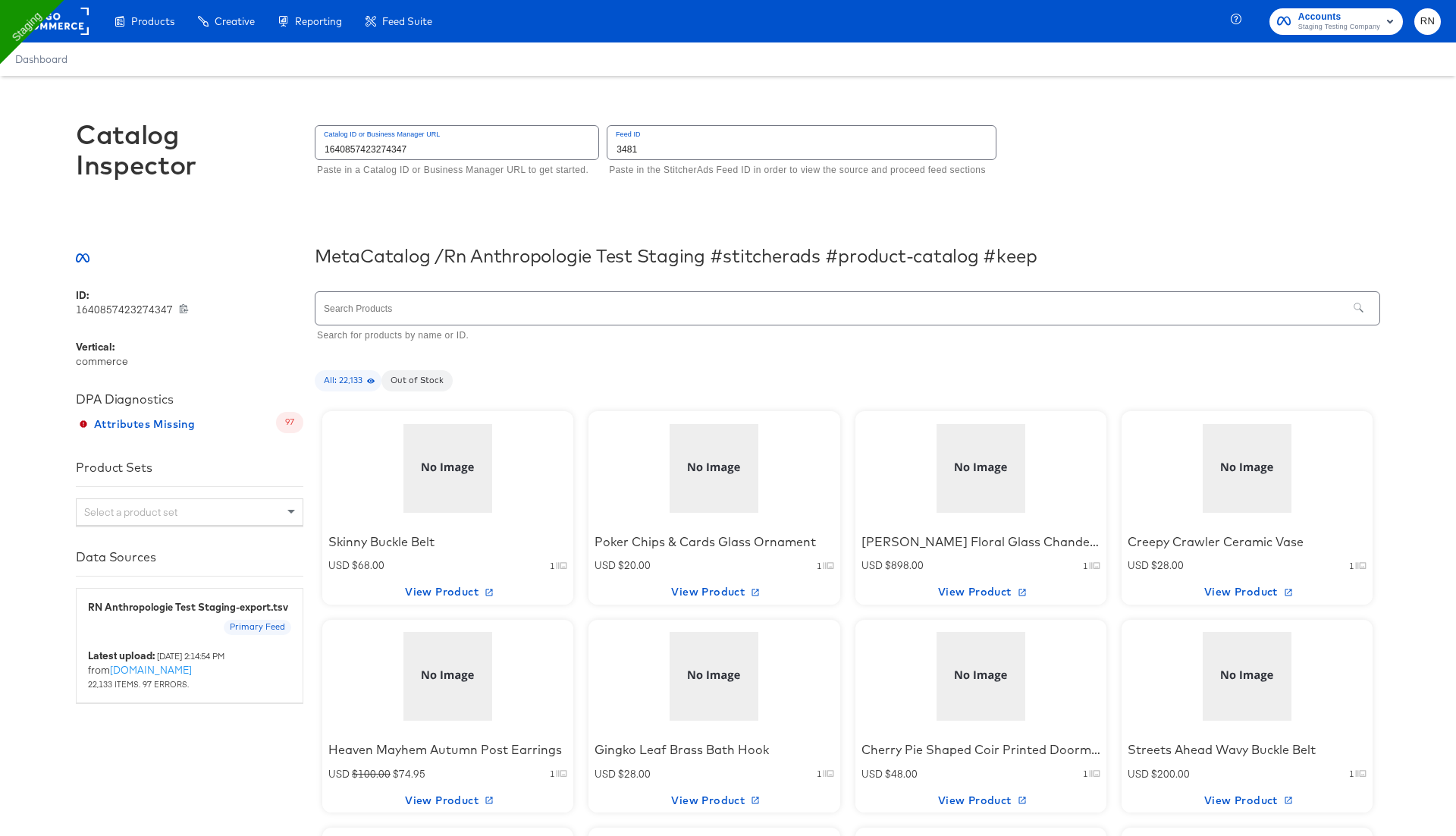
click at [475, 546] on div "Skinny Buckle Belt" at bounding box center [448, 542] width 239 height 17
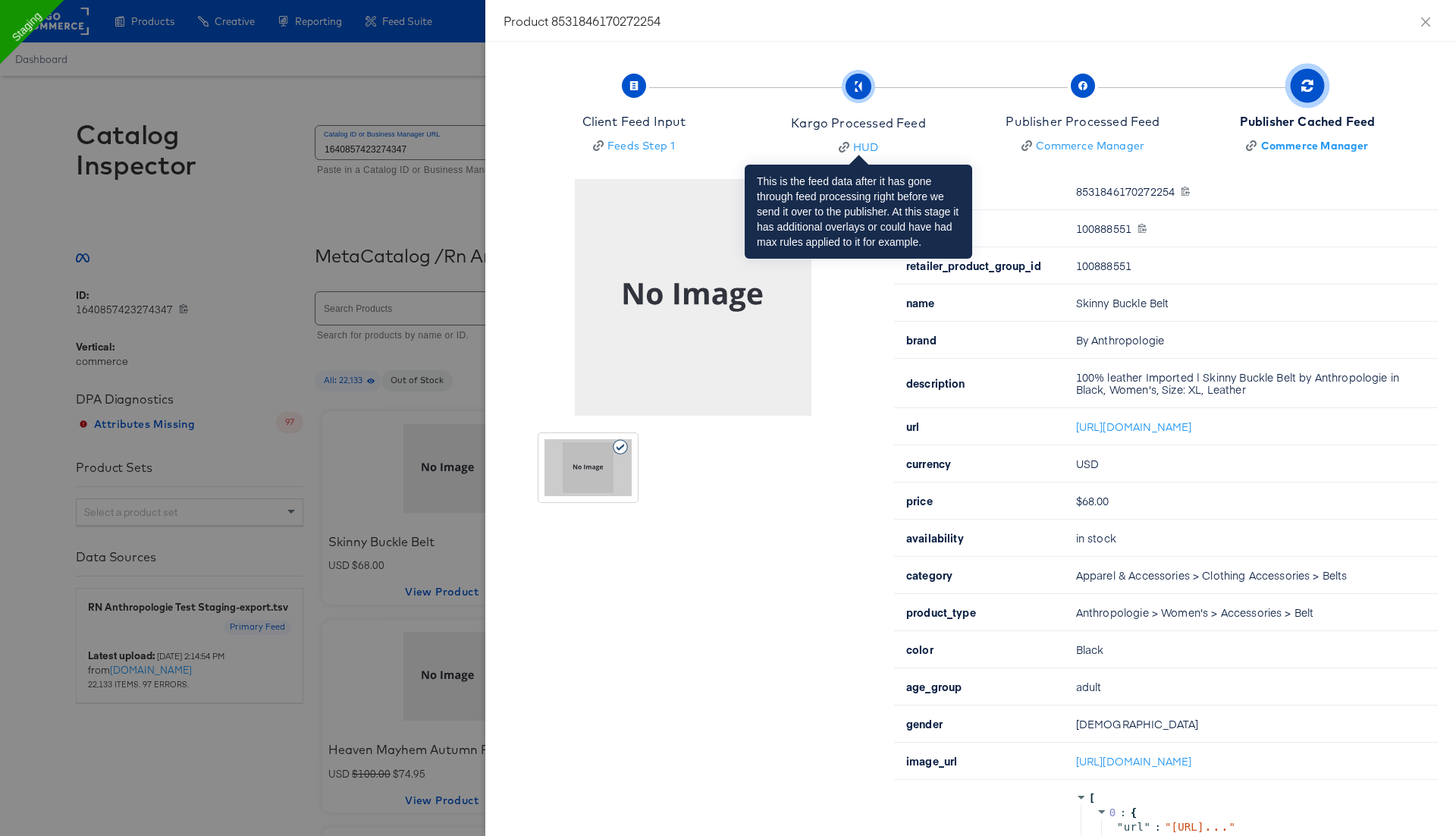
click at [859, 107] on span "Kargo Processed Feed HUD" at bounding box center [859, 117] width 135 height 77
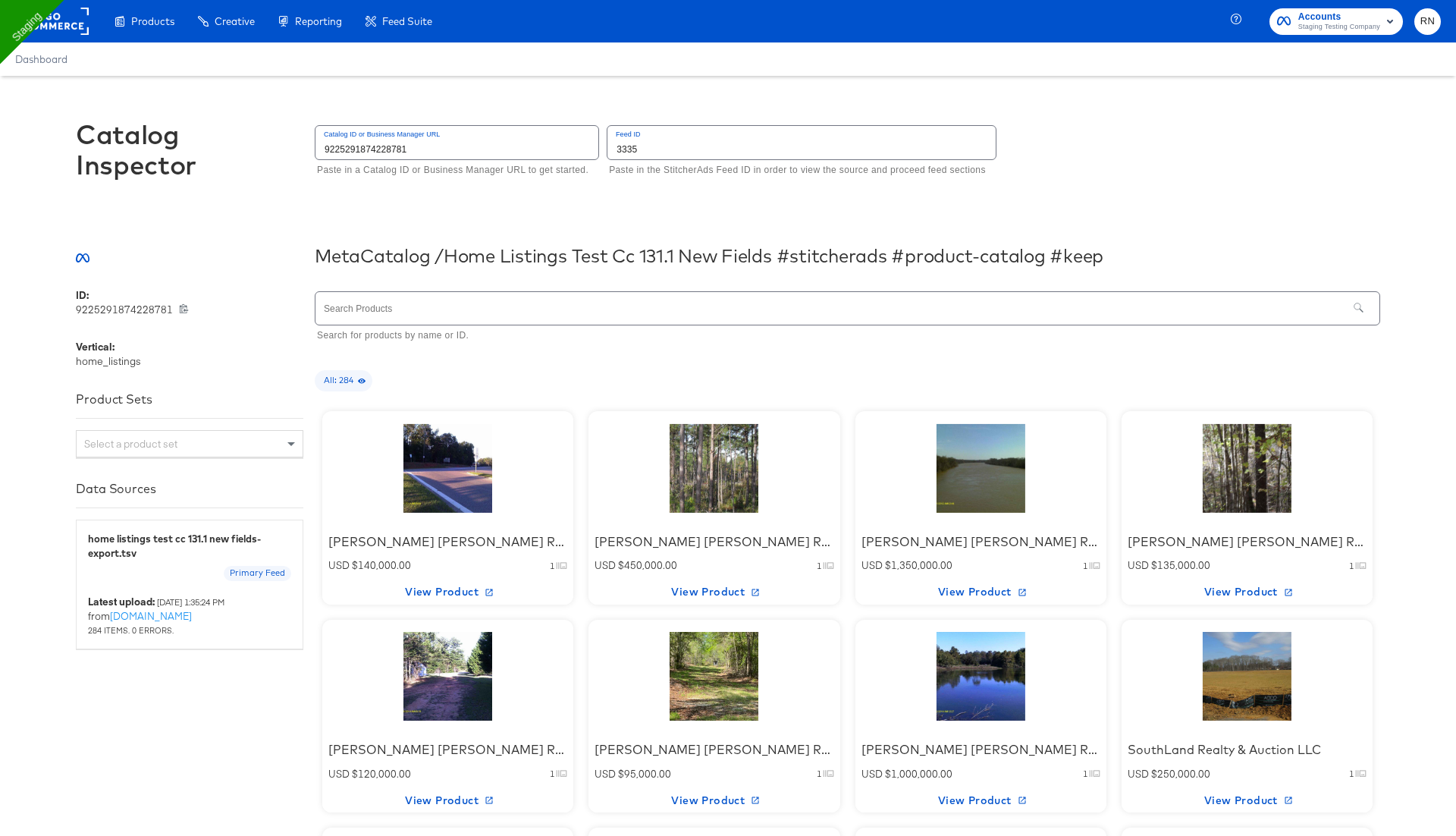
click at [444, 492] on div at bounding box center [448, 468] width 129 height 95
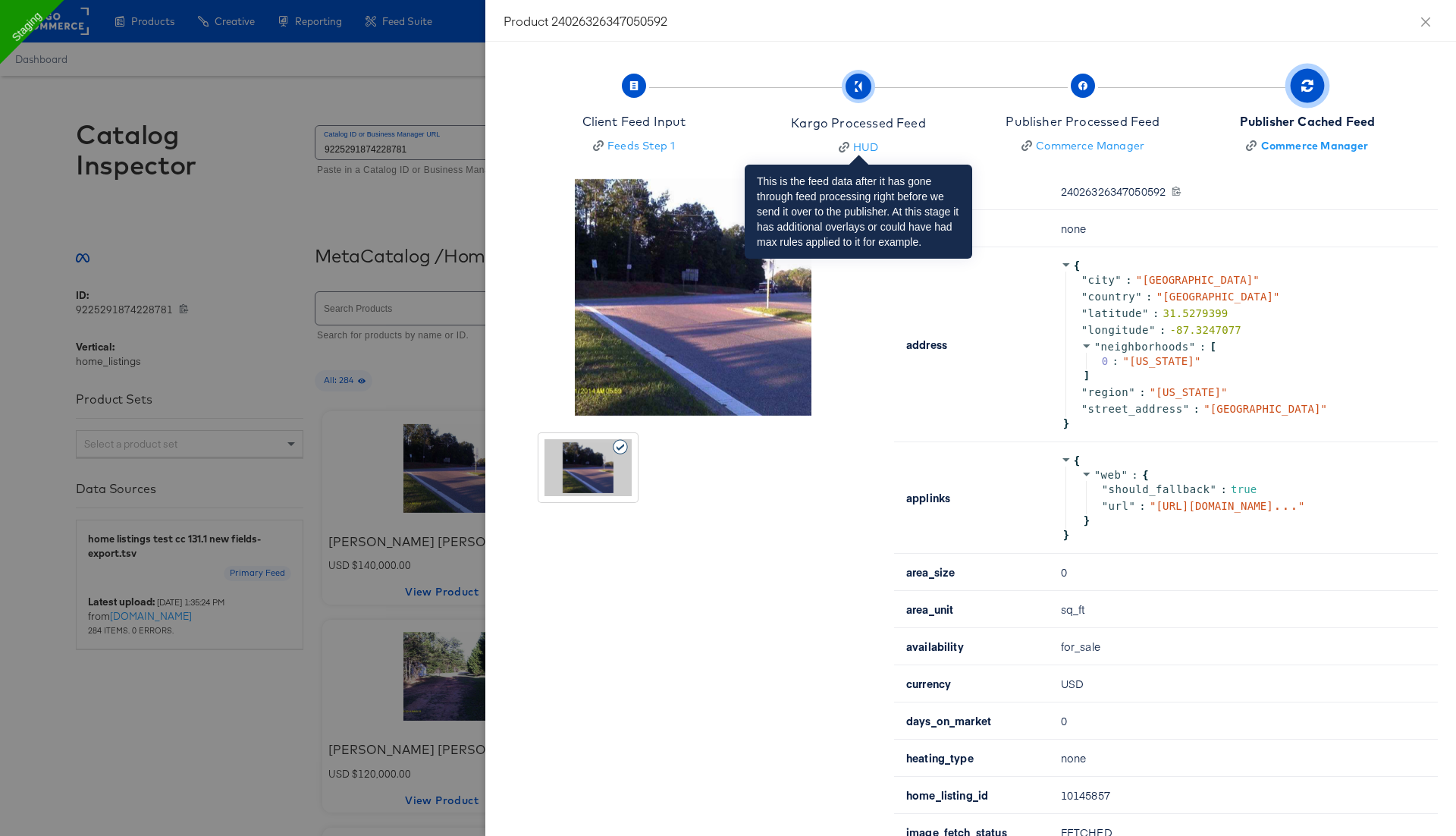
click at [847, 87] on span "button" at bounding box center [858, 86] width 26 height 26
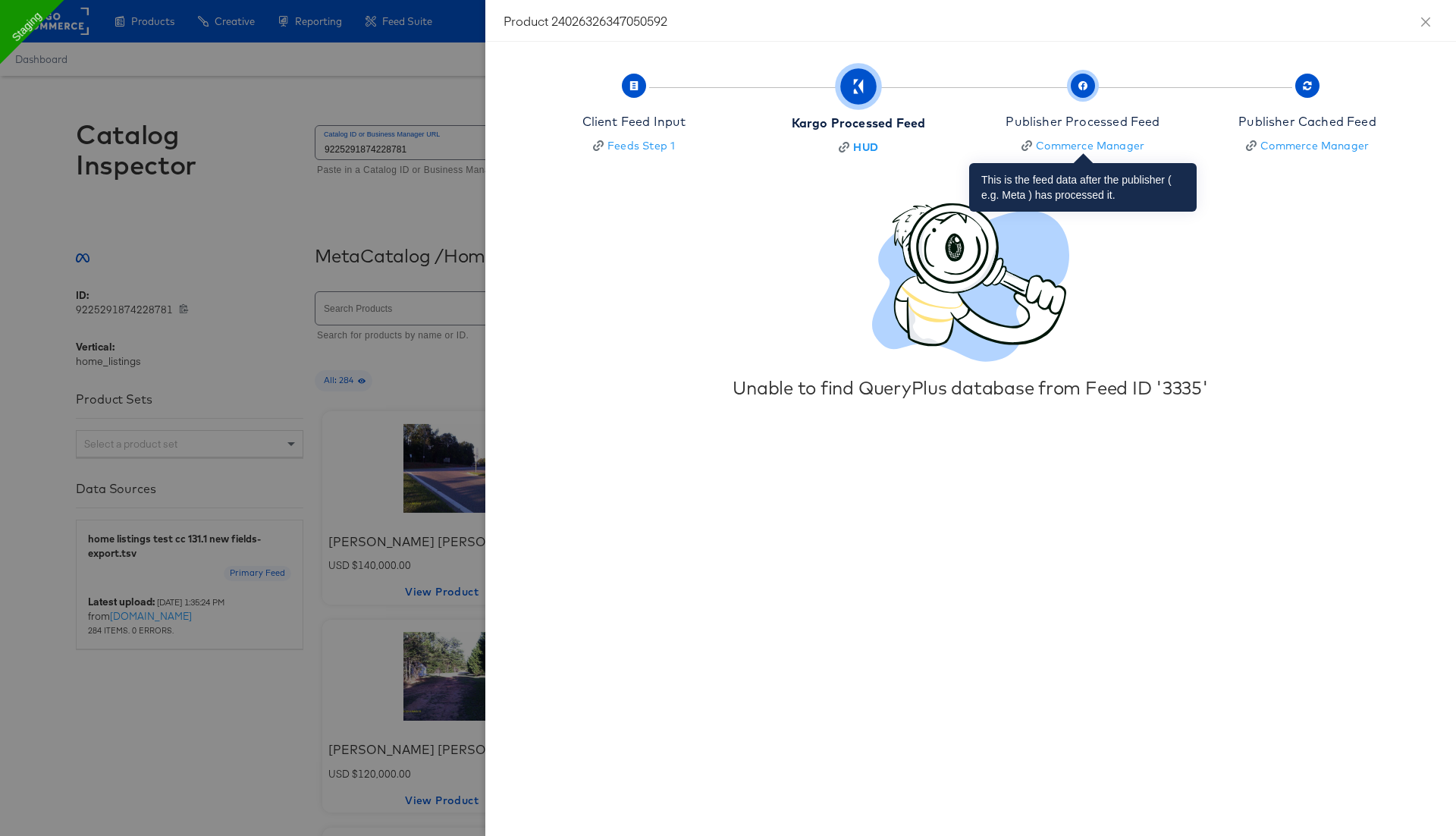
click at [1078, 116] on div "Publisher Processed Feed" at bounding box center [1083, 121] width 154 height 17
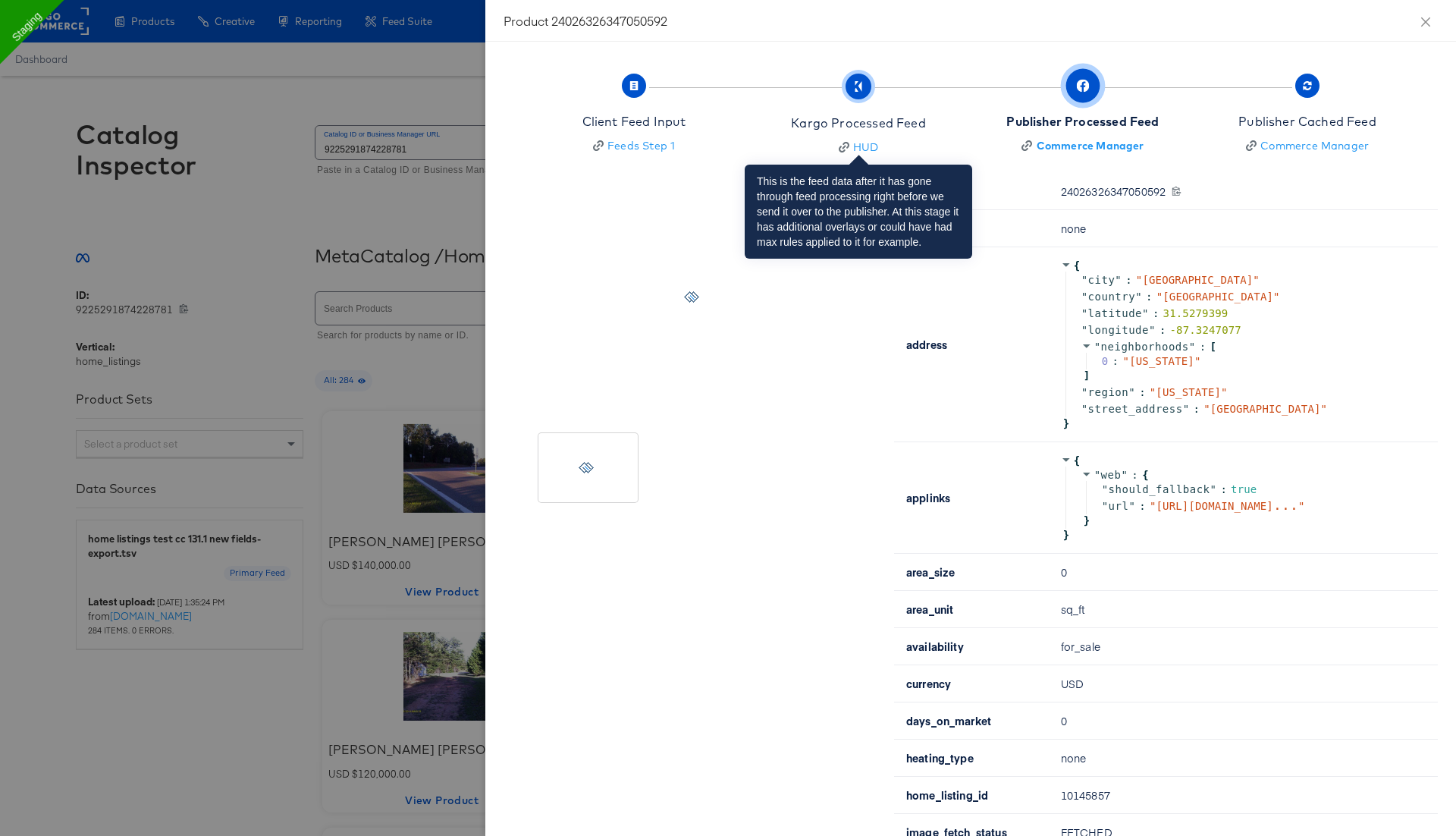
click at [869, 101] on span "Kargo Processed Feed HUD" at bounding box center [859, 117] width 135 height 77
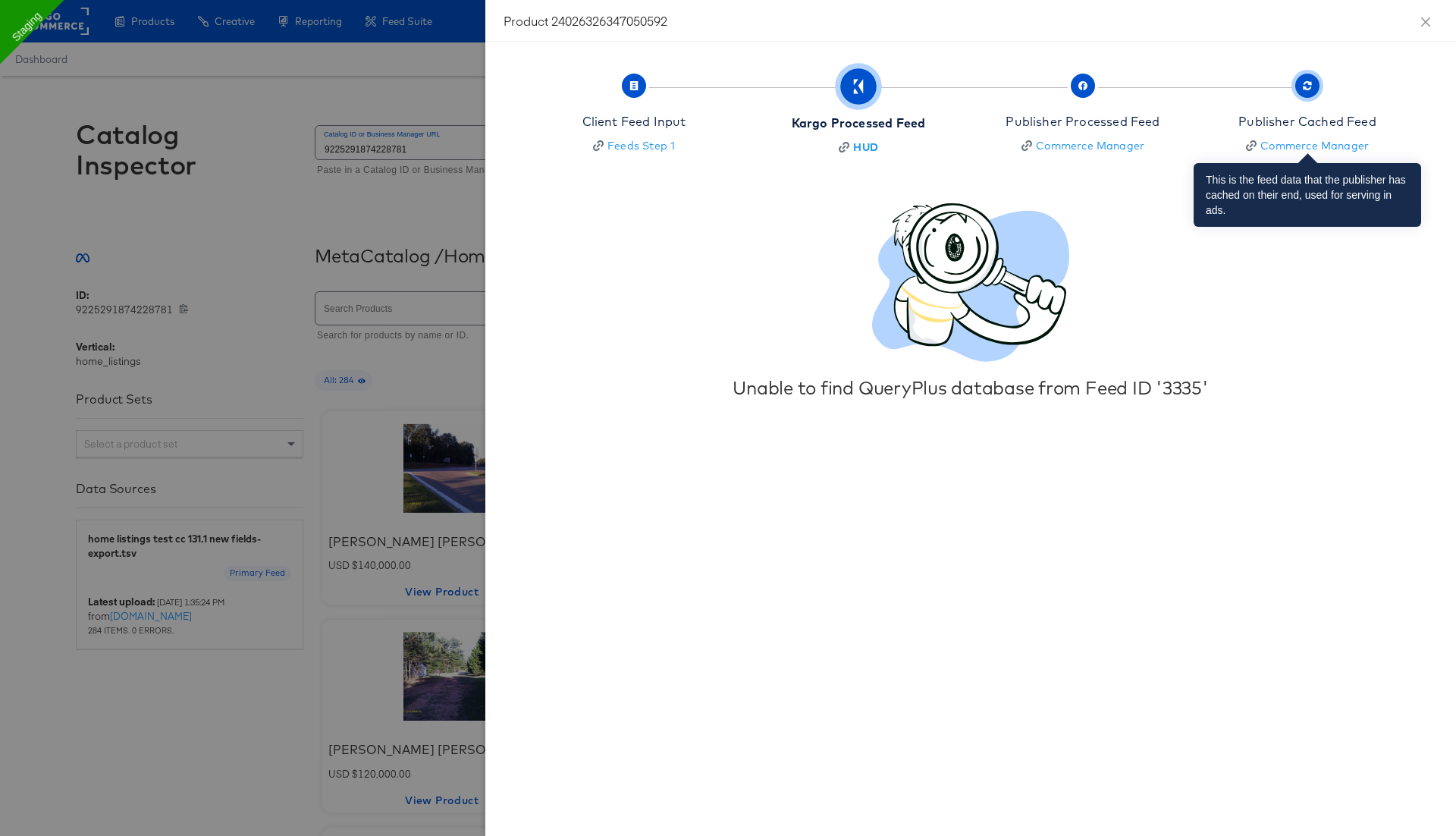
click at [1329, 110] on span "Publisher Cached Feed Commerce Manager" at bounding box center [1307, 116] width 138 height 75
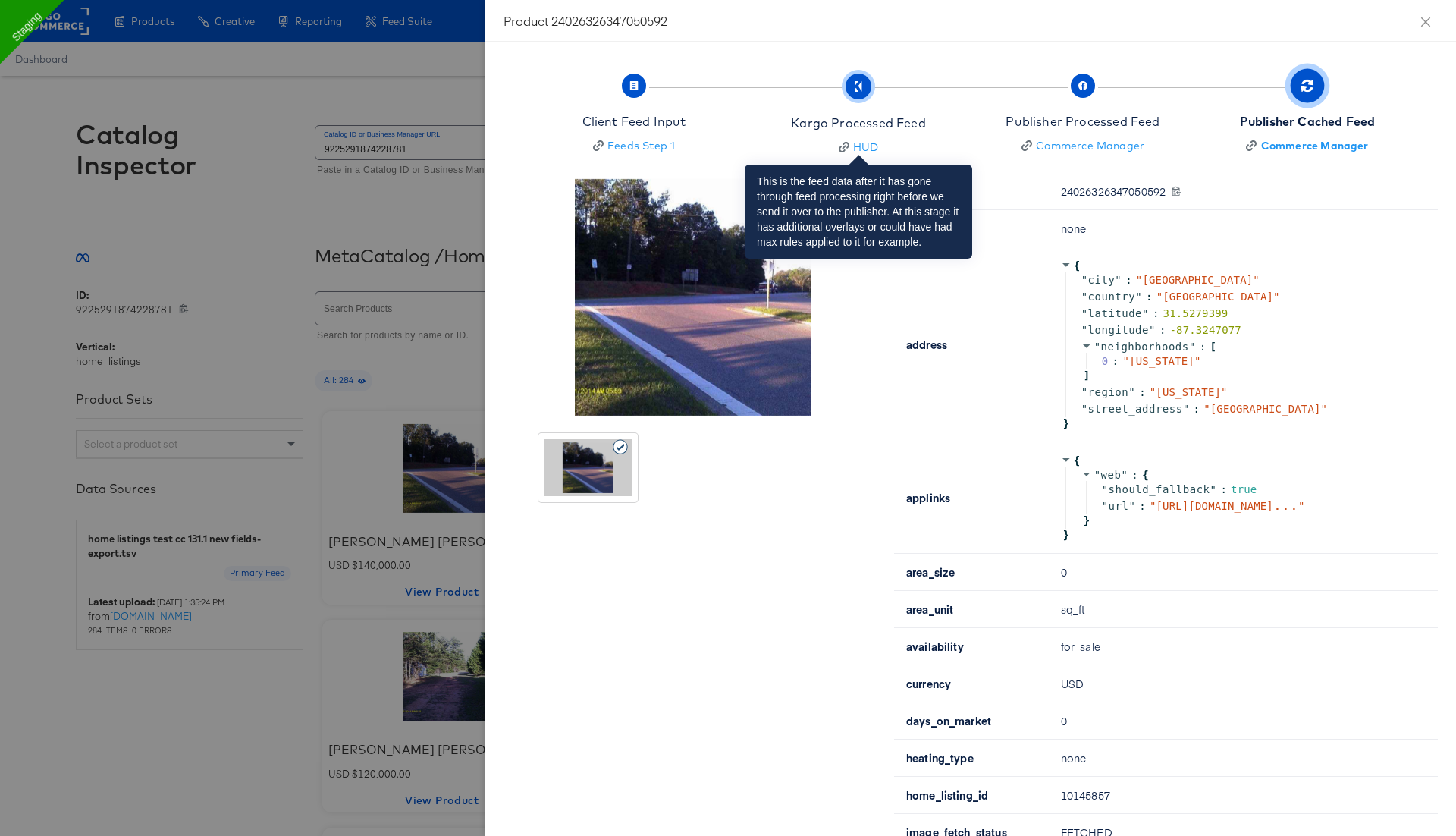
click at [891, 114] on div "Kargo Processed Feed" at bounding box center [859, 123] width 135 height 17
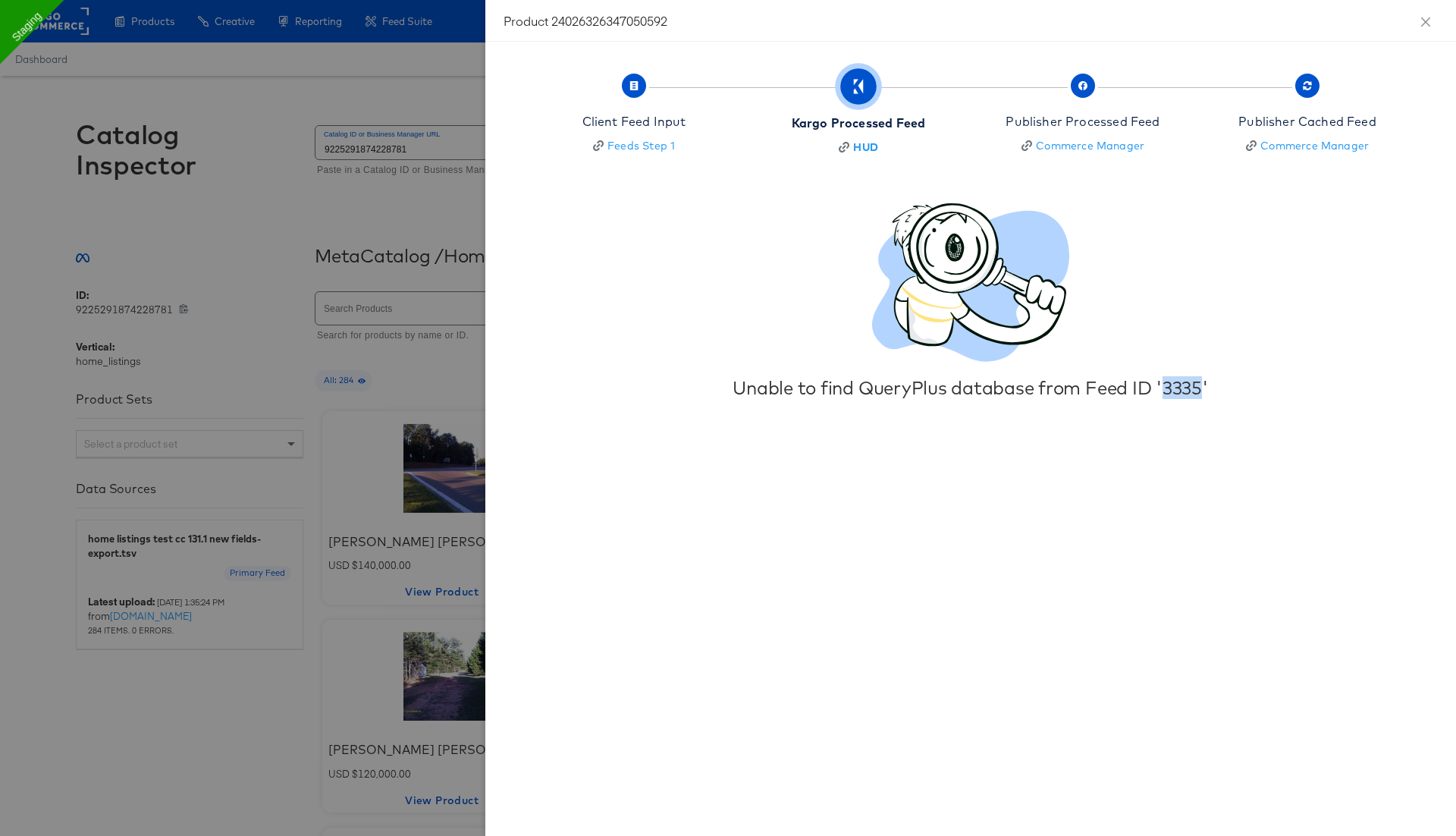
drag, startPoint x: 1163, startPoint y: 391, endPoint x: 1202, endPoint y: 393, distance: 39.1
click at [1202, 393] on div "Unable to find QueryPlus database from Feed ID '3335'" at bounding box center [971, 387] width 701 height 21
copy div "3335"
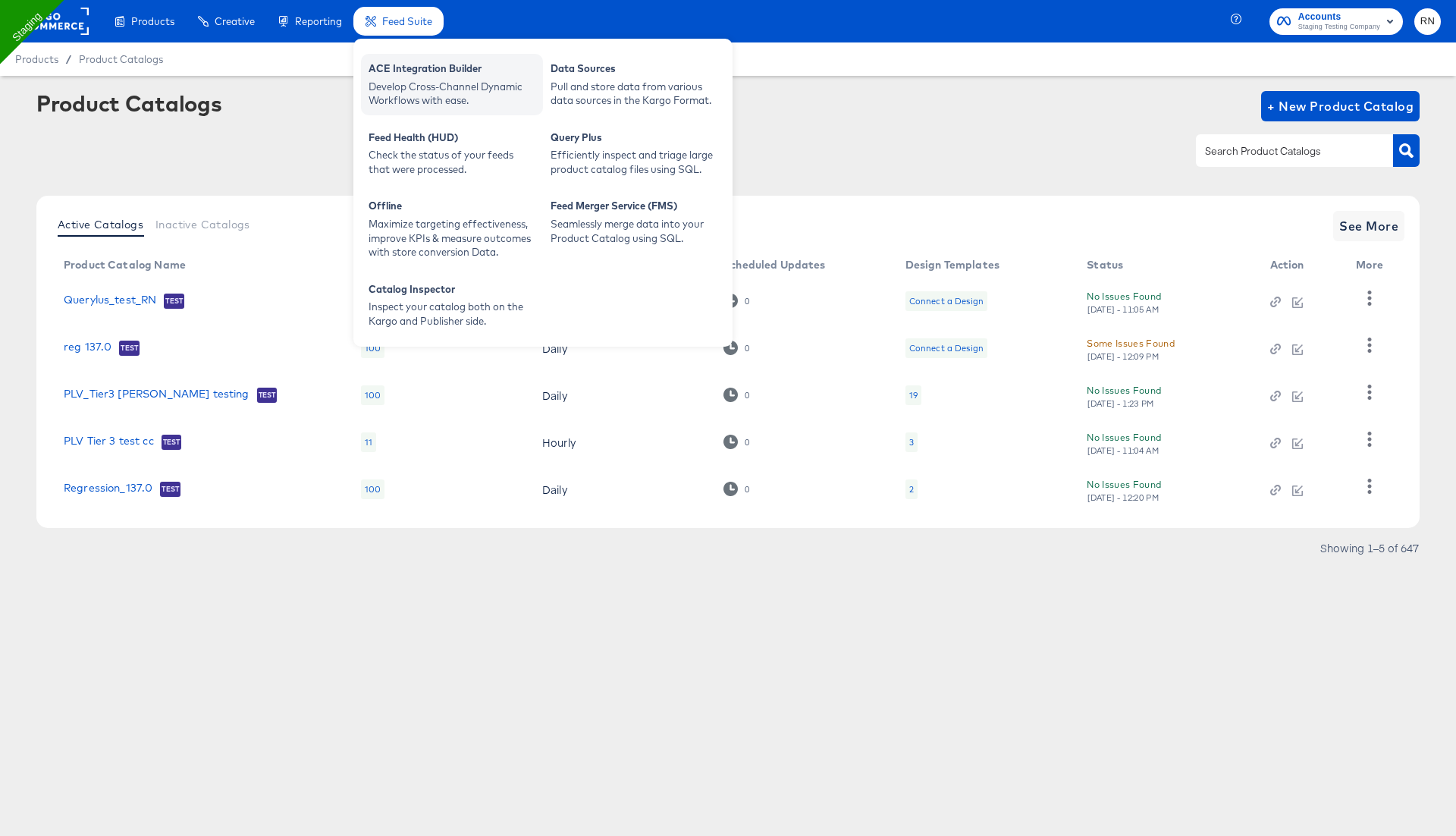
click at [418, 78] on div "ACE Integration Builder" at bounding box center [452, 70] width 167 height 18
click at [609, 161] on div "Efficiently inspect and triage large product catalog files using SQL." at bounding box center [633, 162] width 167 height 28
click at [598, 152] on div "Efficiently inspect and triage large product catalog files using SQL." at bounding box center [633, 162] width 167 height 28
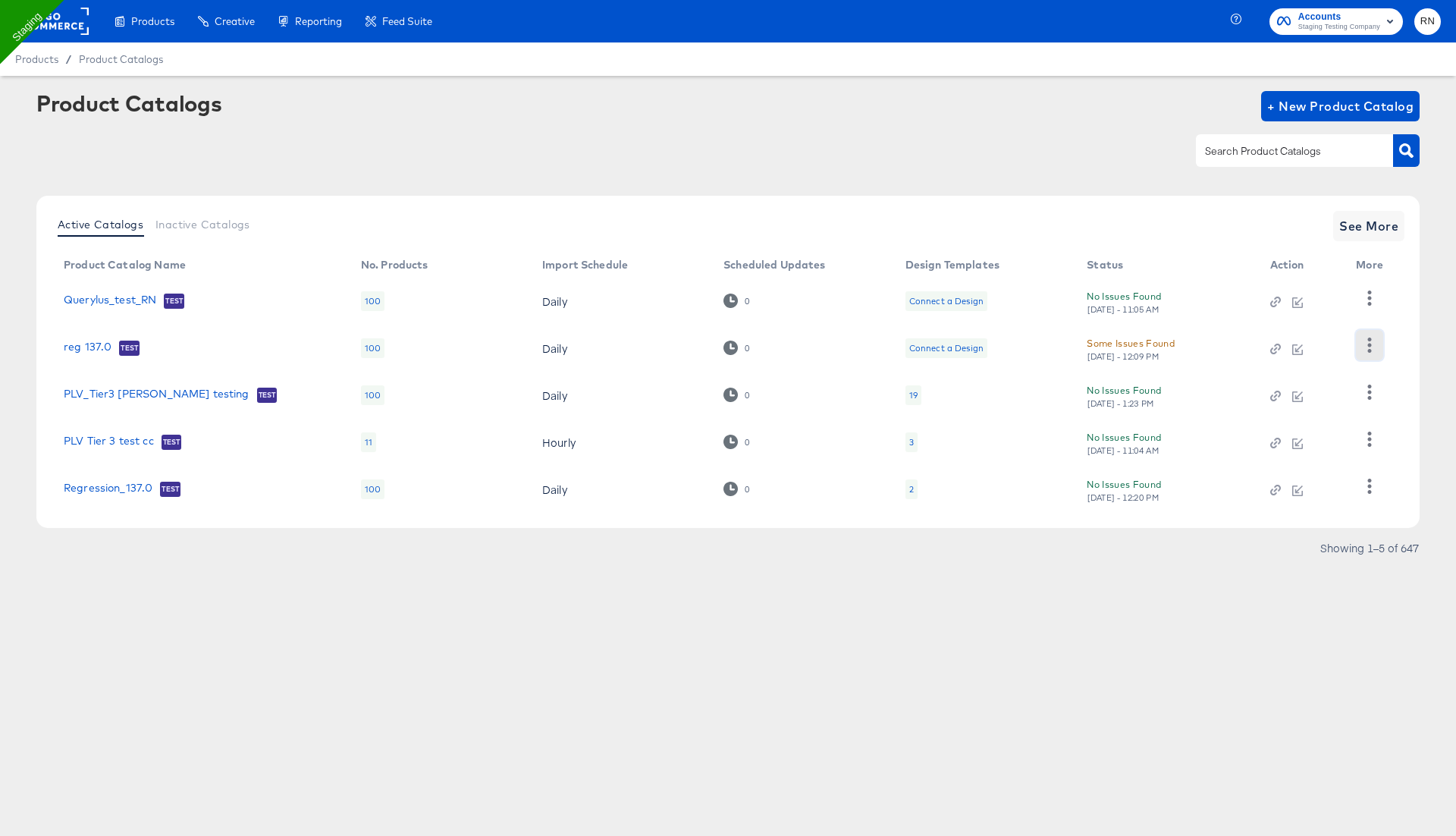
click at [1364, 337] on icon "button" at bounding box center [1369, 344] width 14 height 14
click at [1298, 324] on div "Inspect Catalog" at bounding box center [1308, 321] width 152 height 24
click at [1368, 229] on span "See More" at bounding box center [1369, 225] width 59 height 21
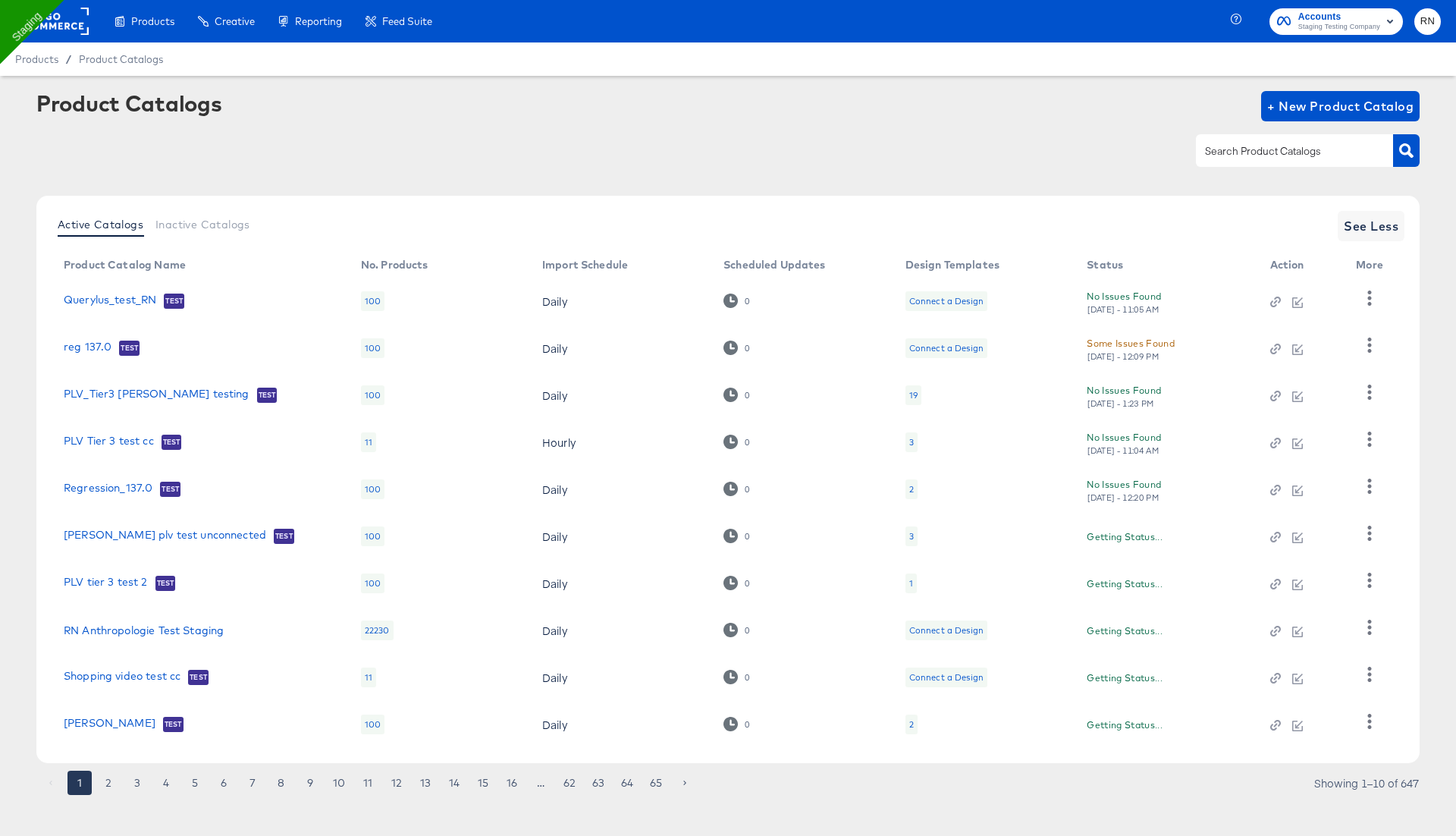
scroll to position [12, 0]
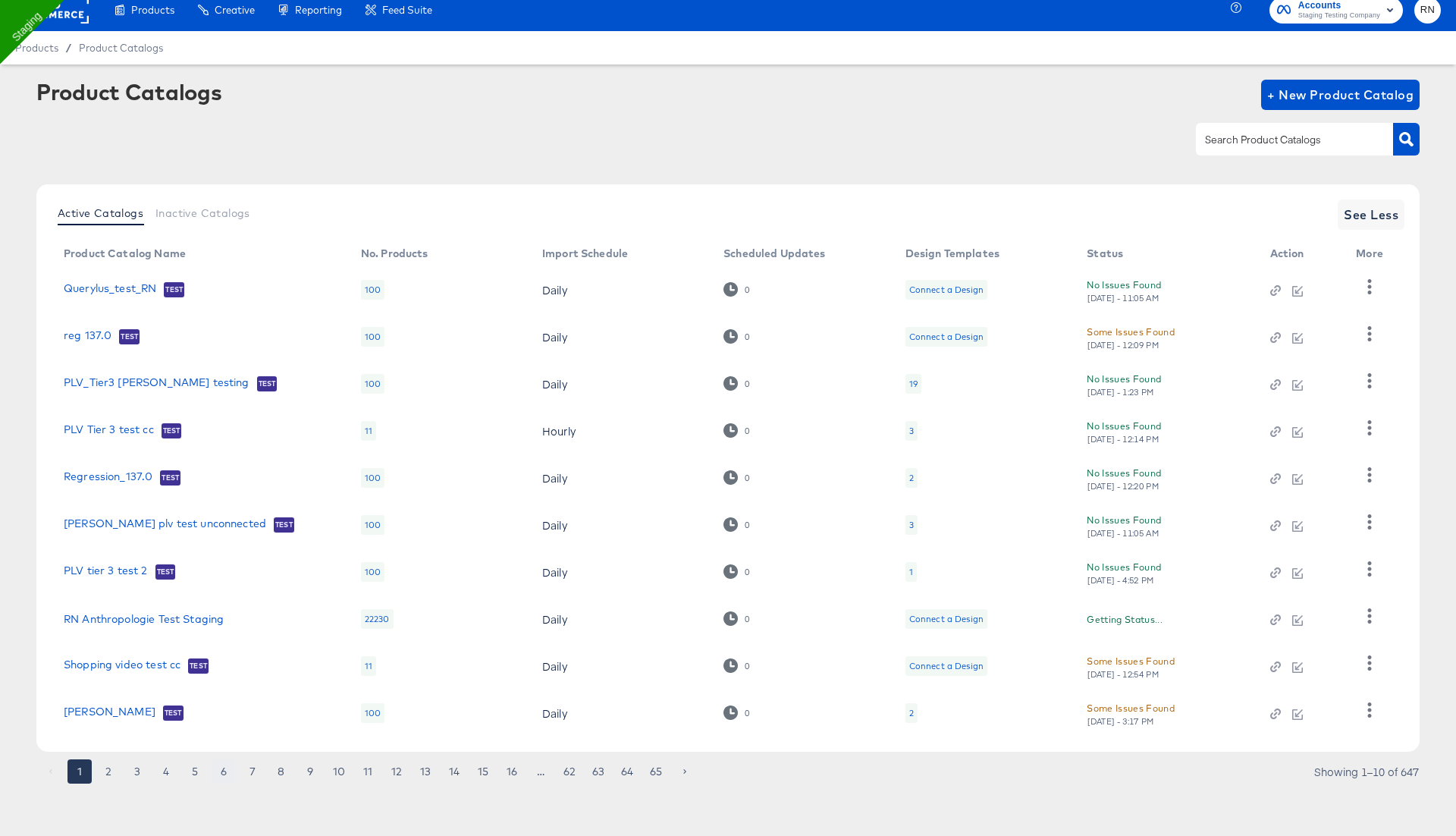
click at [223, 769] on button "6" at bounding box center [223, 771] width 24 height 24
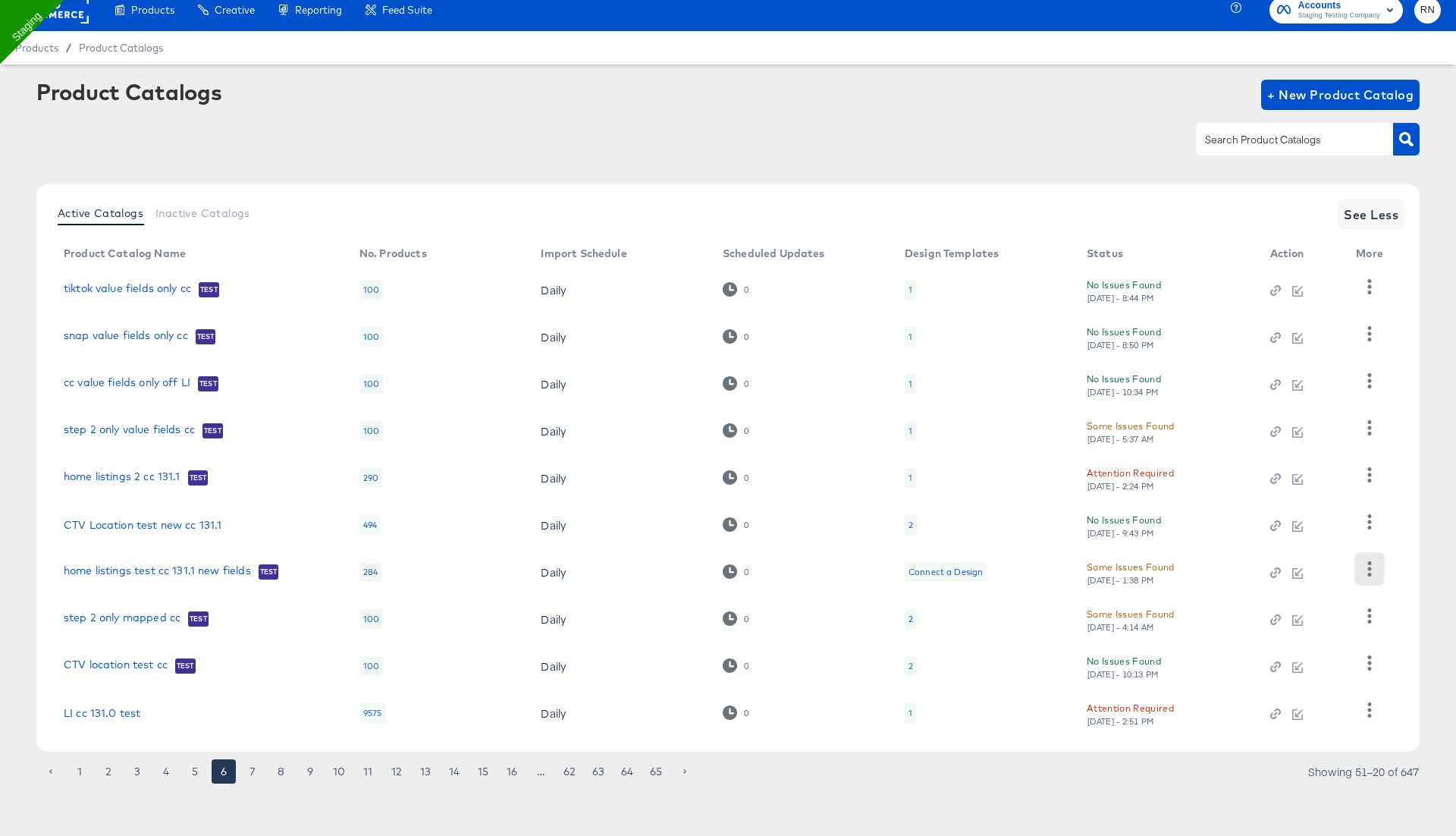
click at [1366, 571] on icon "button" at bounding box center [1369, 568] width 14 height 14
click at [1278, 424] on div "Inspect Catalog" at bounding box center [1308, 420] width 152 height 24
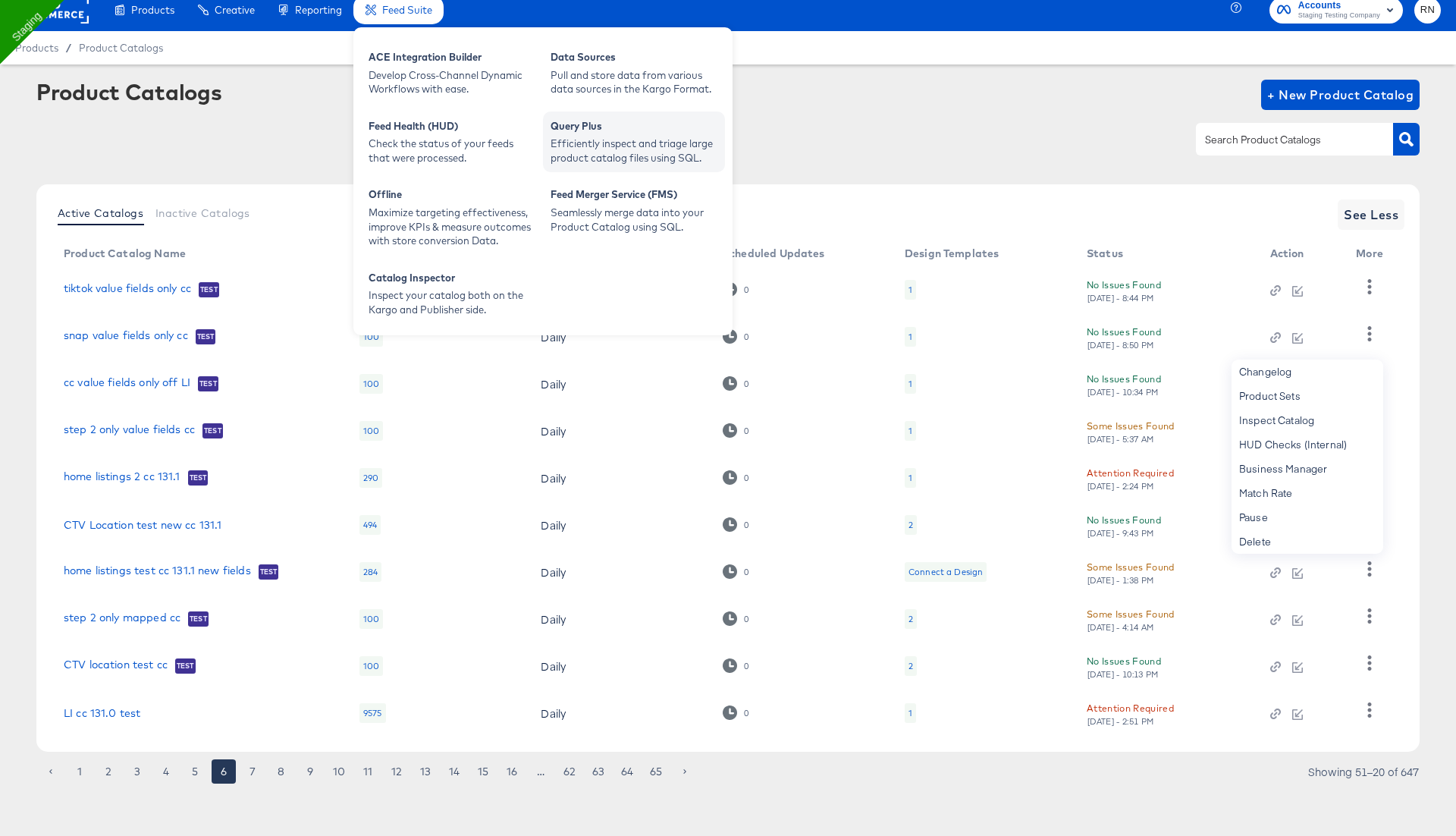
click at [586, 145] on div "Efficiently inspect and triage large product catalog files using SQL." at bounding box center [633, 150] width 167 height 28
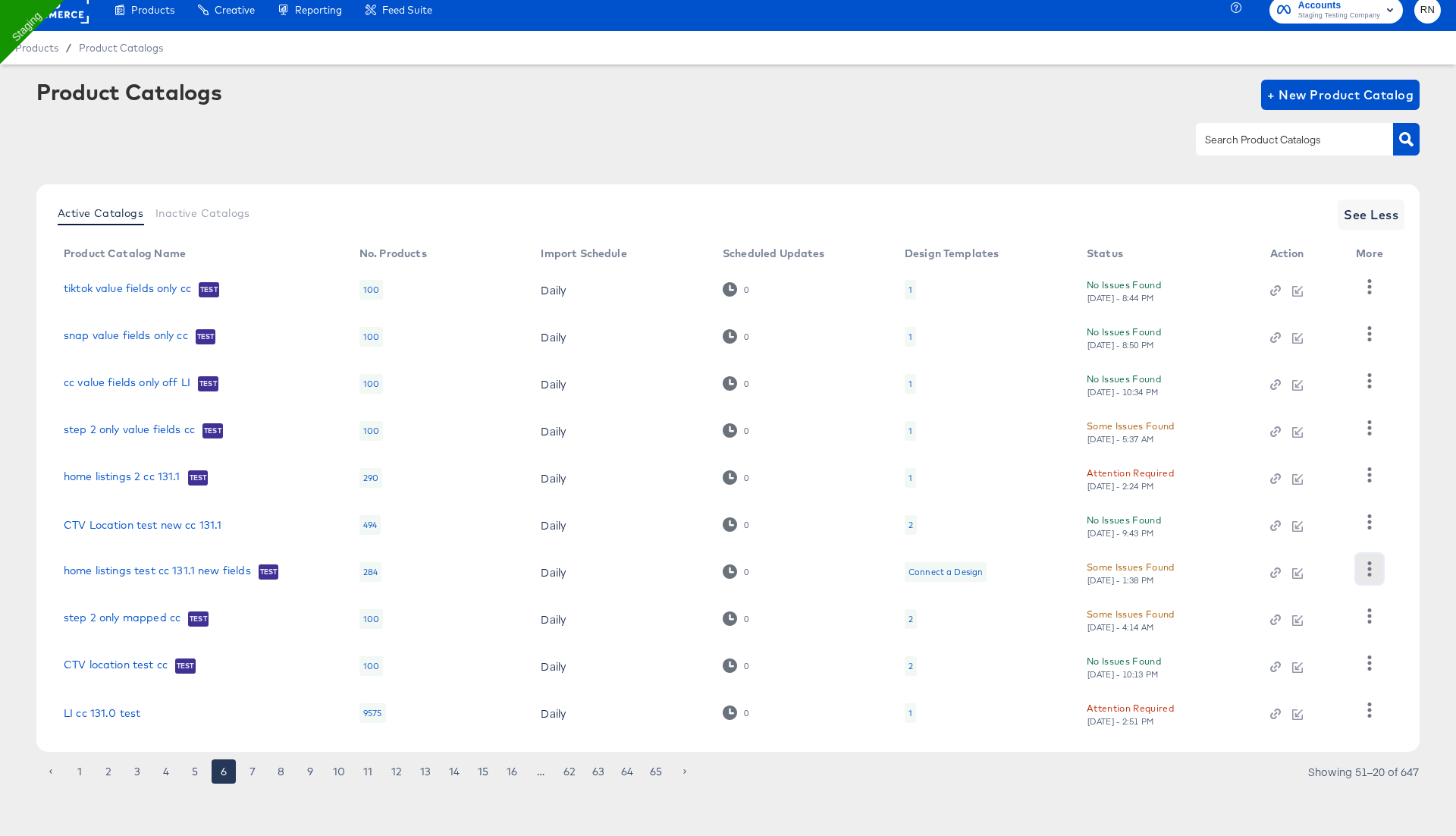
click at [1369, 571] on icon "button" at bounding box center [1369, 568] width 14 height 14
click at [1306, 420] on div "Inspect Catalog" at bounding box center [1308, 420] width 152 height 24
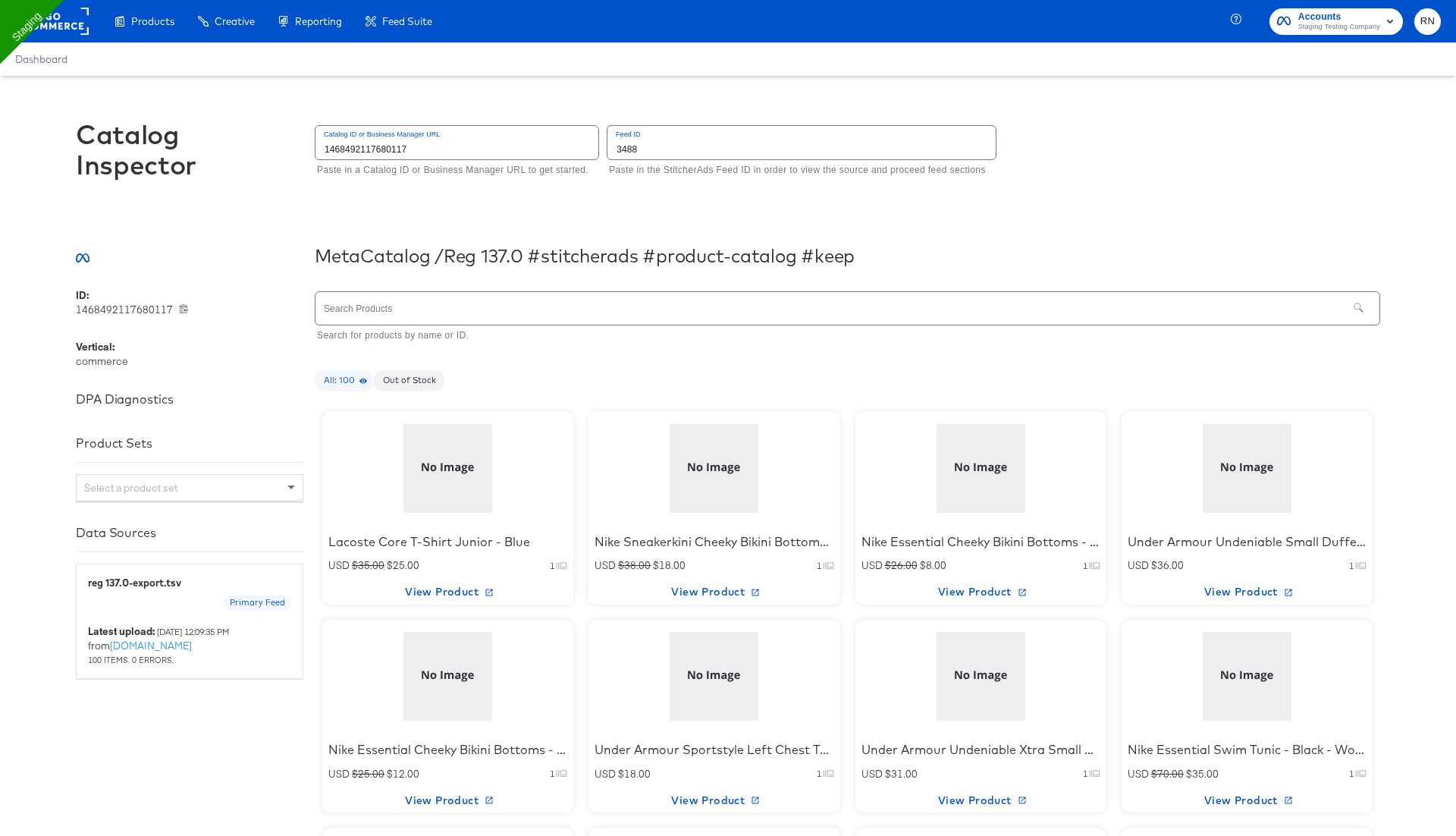
click at [467, 485] on div at bounding box center [448, 468] width 129 height 95
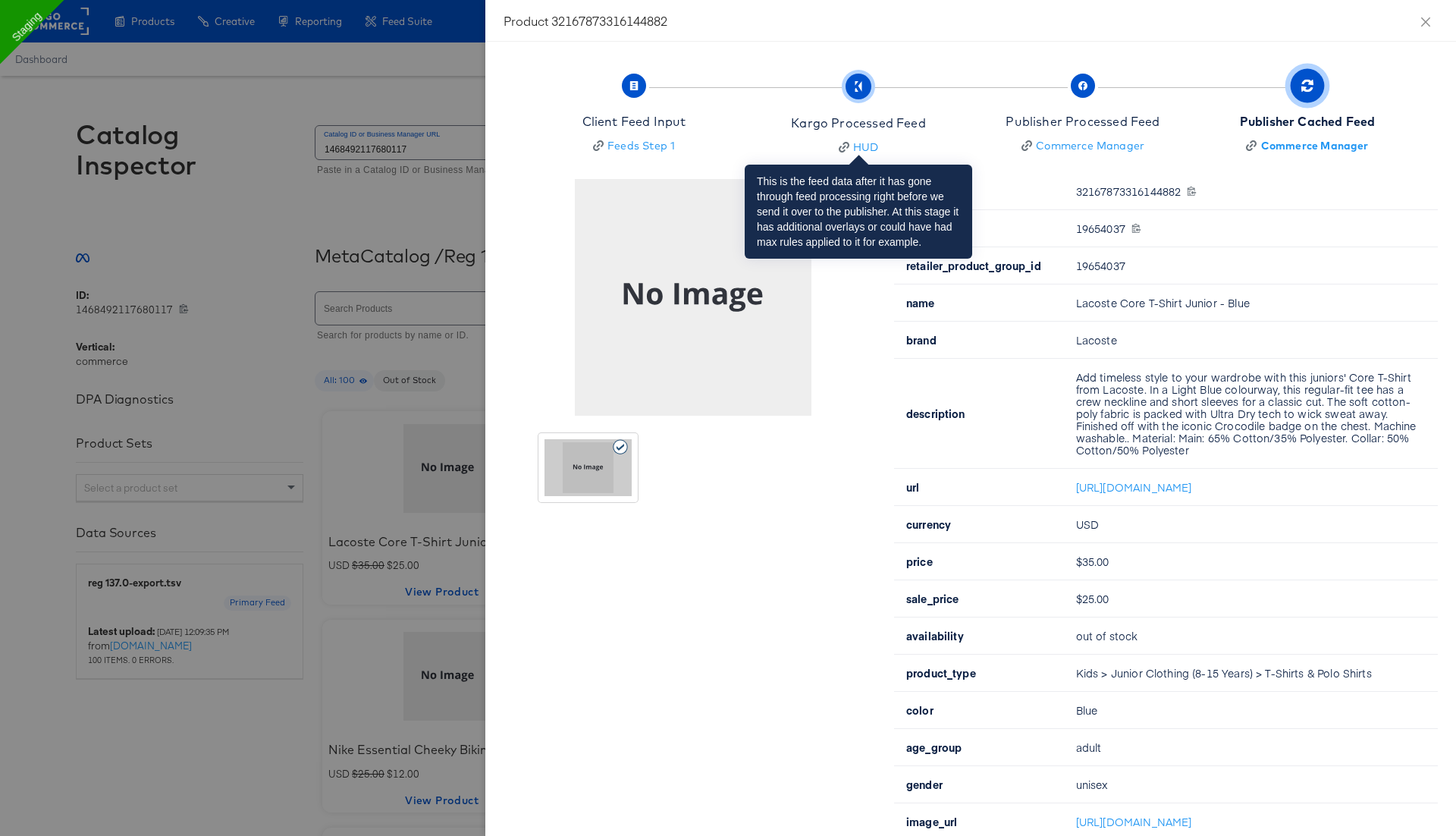
click at [840, 130] on div "Kargo Processed Feed" at bounding box center [859, 123] width 135 height 17
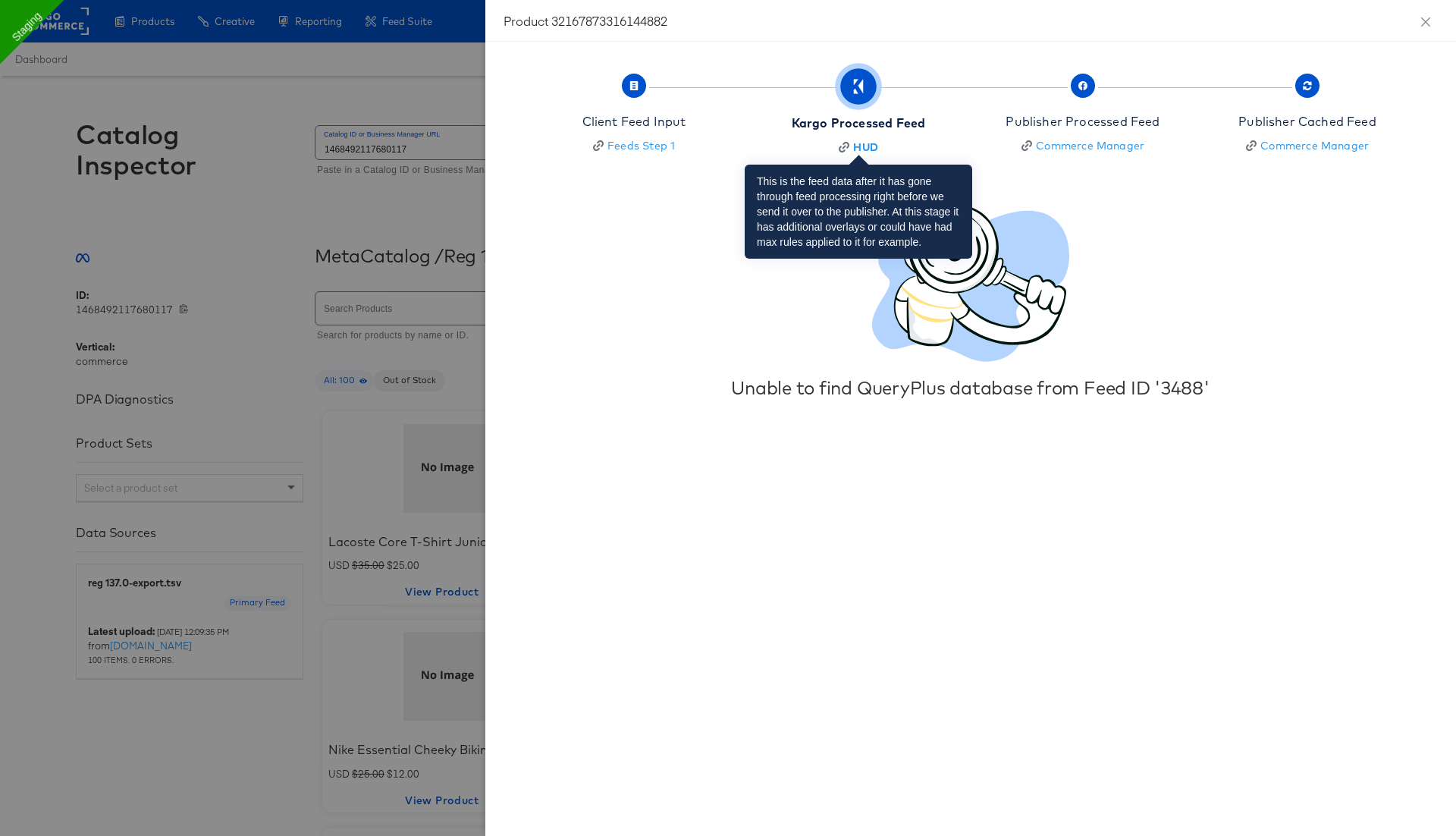
drag, startPoint x: 931, startPoint y: 121, endPoint x: 794, endPoint y: 123, distance: 137.0
click at [794, 123] on button "Kargo Processed Feed HUD" at bounding box center [859, 117] width 236 height 113
drag, startPoint x: 806, startPoint y: 94, endPoint x: 935, endPoint y: 124, distance: 132.4
click at [936, 124] on button "Kargo Processed Feed HUD" at bounding box center [859, 117] width 236 height 113
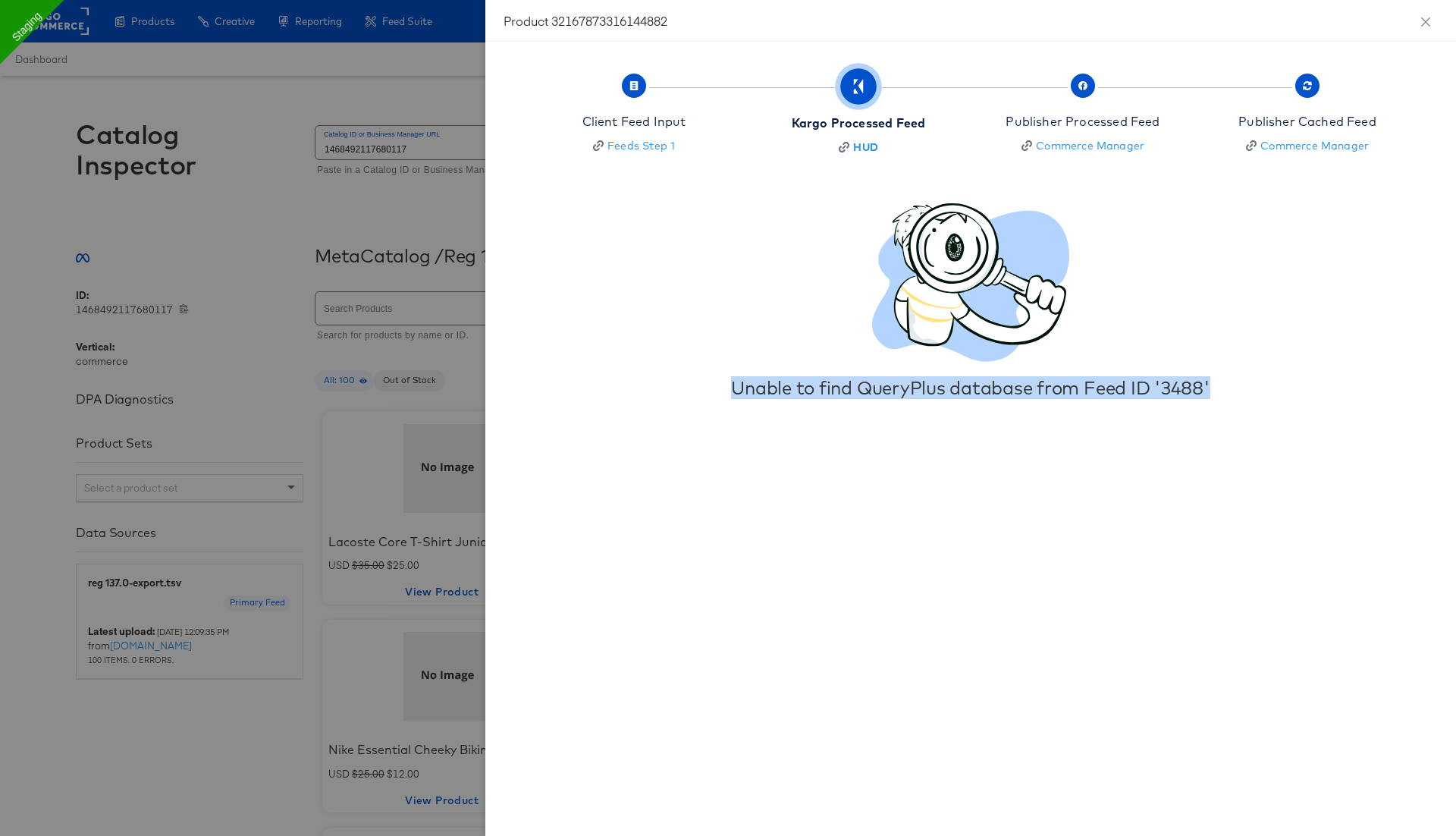
drag, startPoint x: 718, startPoint y: 390, endPoint x: 1309, endPoint y: 399, distance: 591.1
click at [1309, 399] on div "Client Feed Input Feeds Step 1 Kargo Processed Feed HUD Publisher Processed Fee…" at bounding box center [971, 438] width 971 height 794
copy div "Unable to find QueryPlus database from Feed ID '3488'"
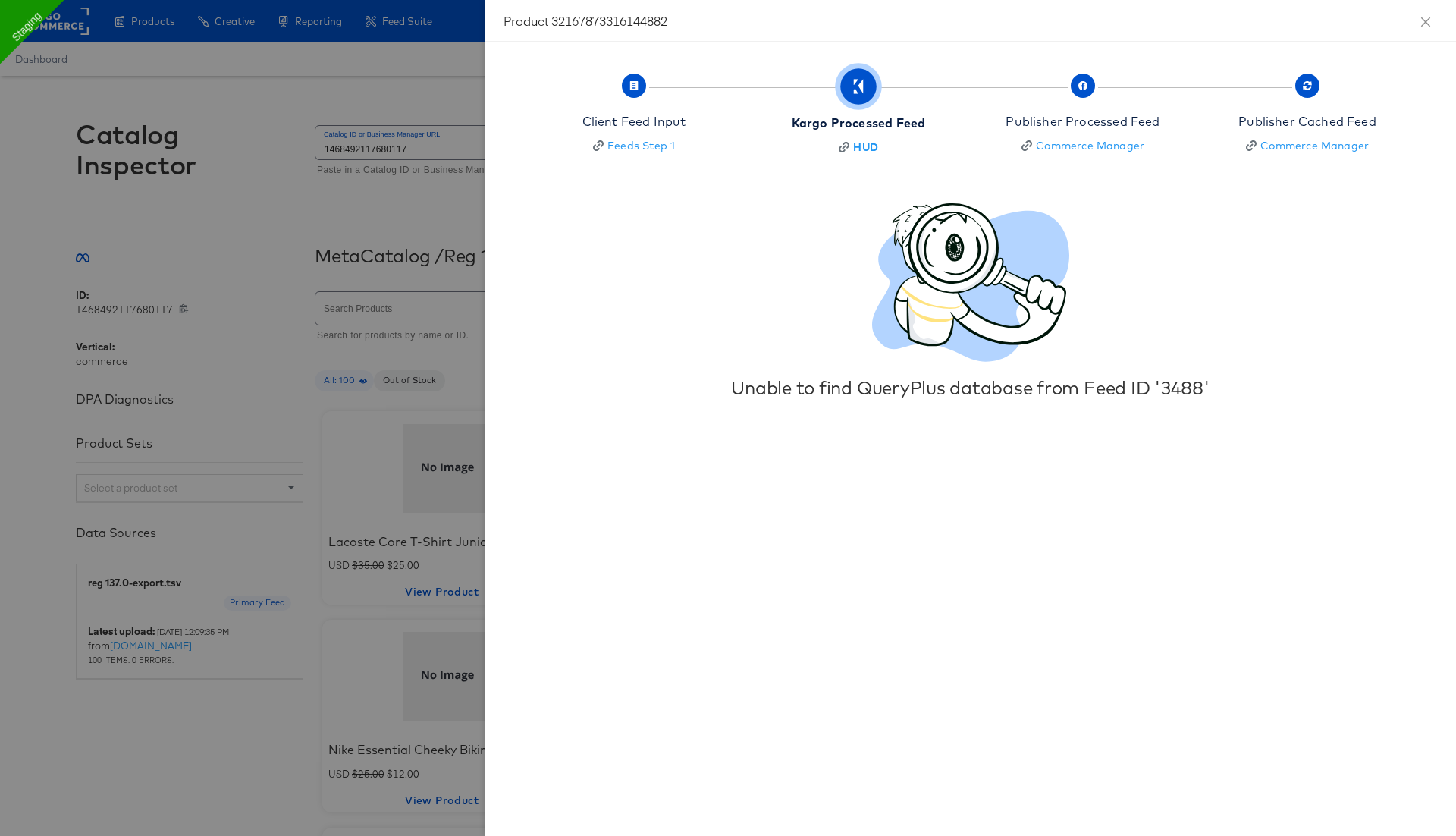
click at [464, 88] on div at bounding box center [728, 418] width 1456 height 836
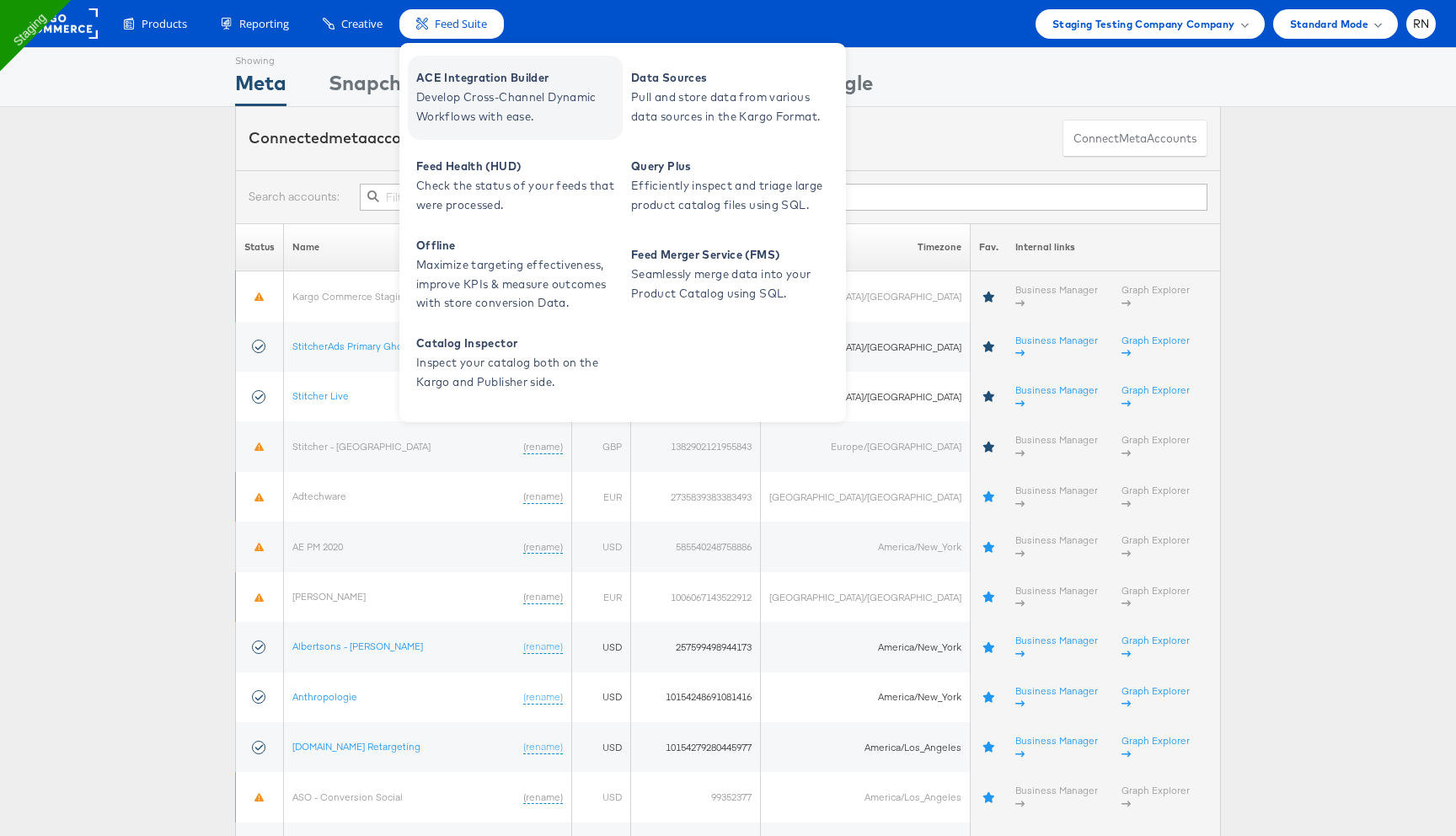
click at [487, 121] on span "Develop Cross-Channel Dynamic Workflows with ease." at bounding box center [518, 107] width 203 height 39
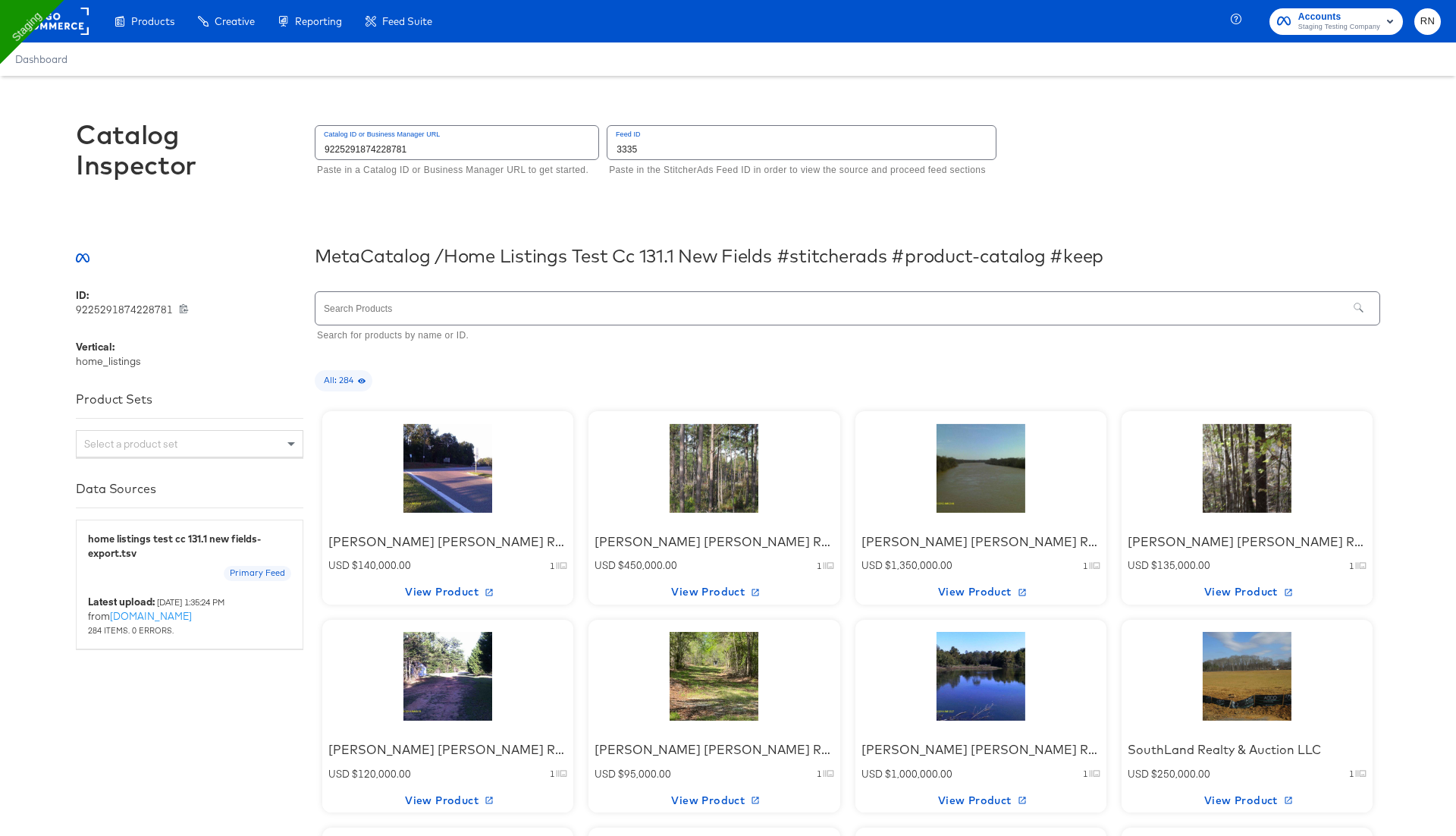
click at [452, 467] on div at bounding box center [448, 468] width 129 height 95
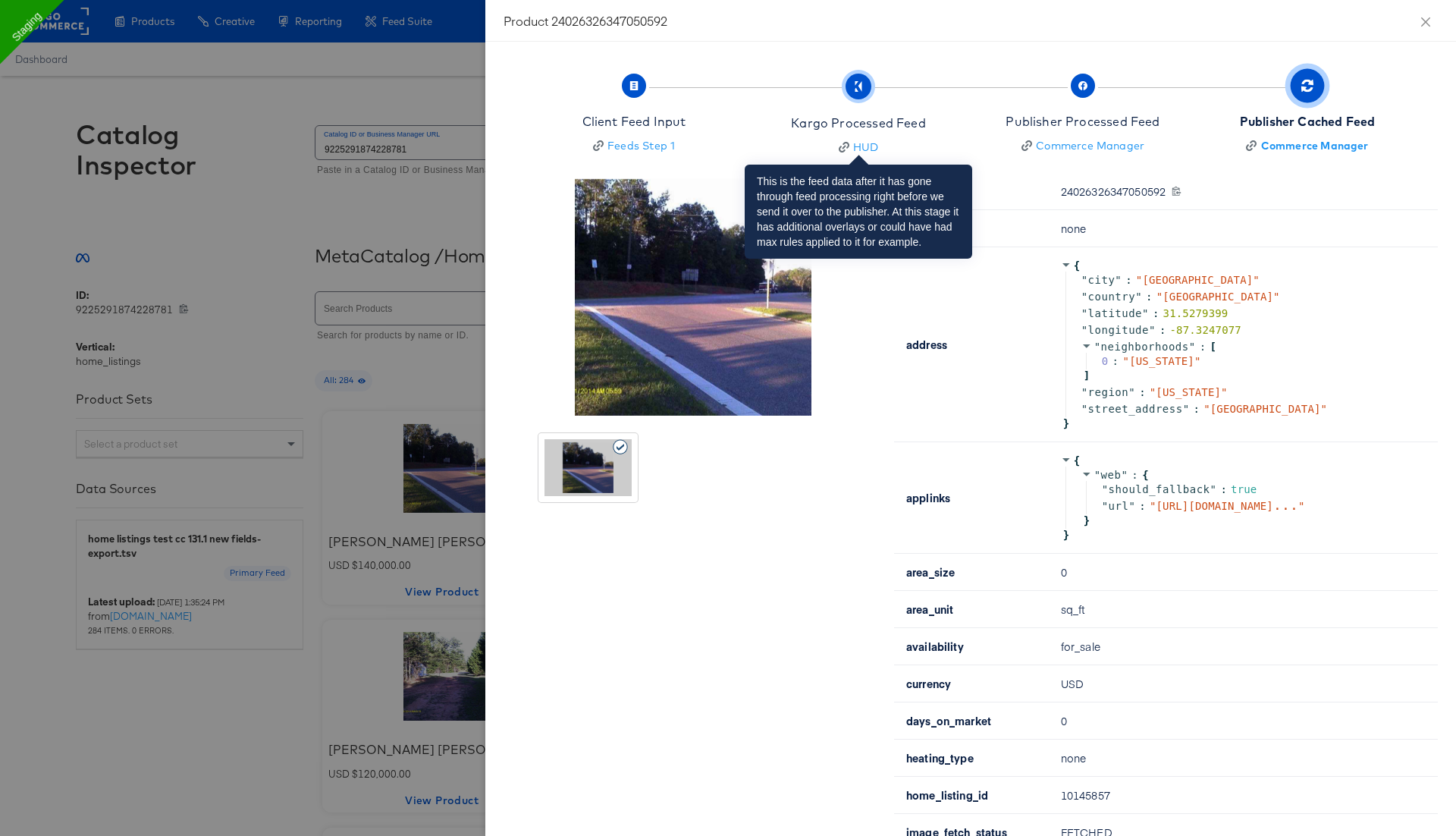
click at [833, 117] on div "Kargo Processed Feed" at bounding box center [859, 123] width 135 height 17
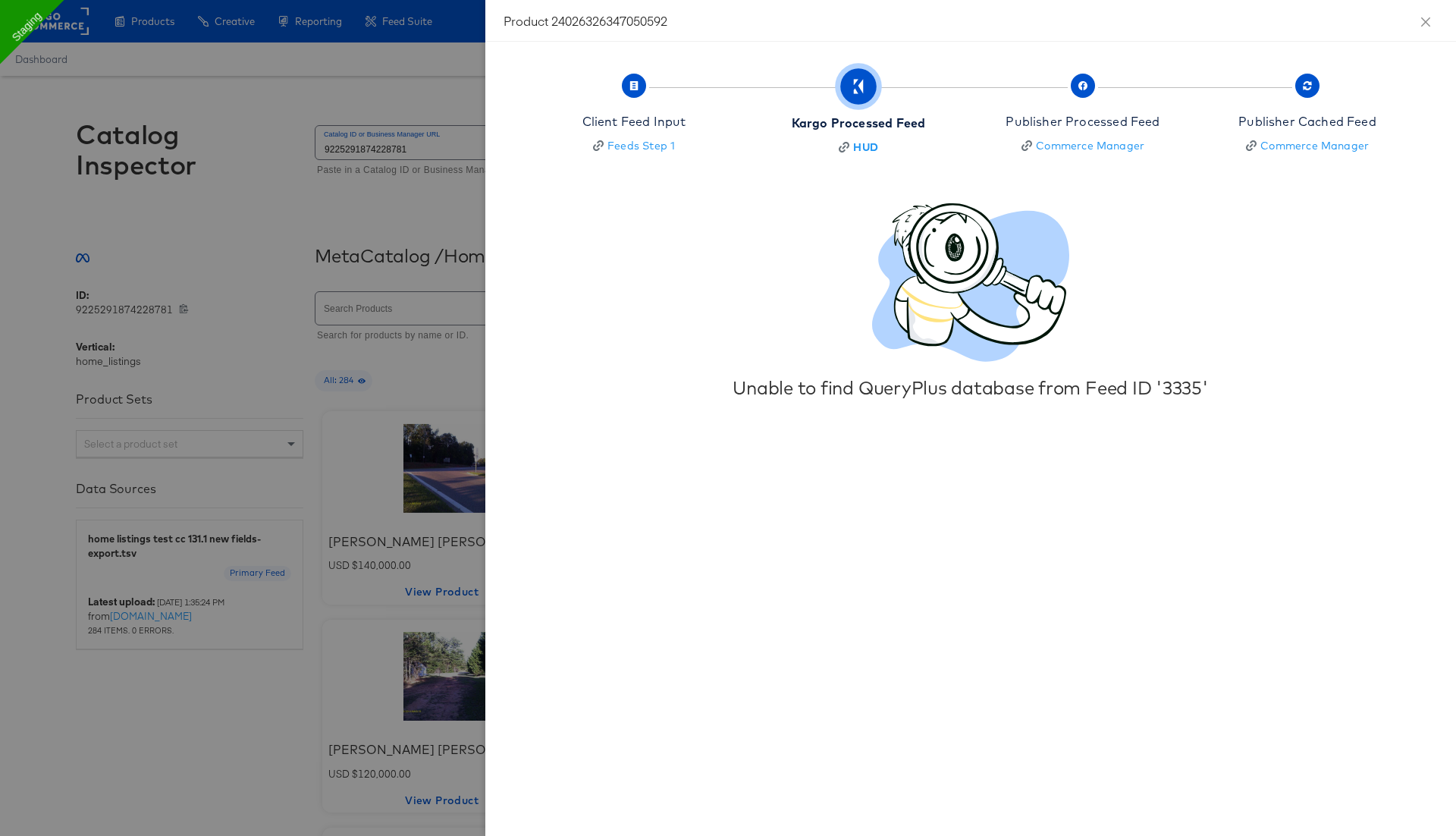
click at [1180, 388] on div "Unable to find QueryPlus database from Feed ID '3335'" at bounding box center [971, 387] width 701 height 21
copy div "3335"
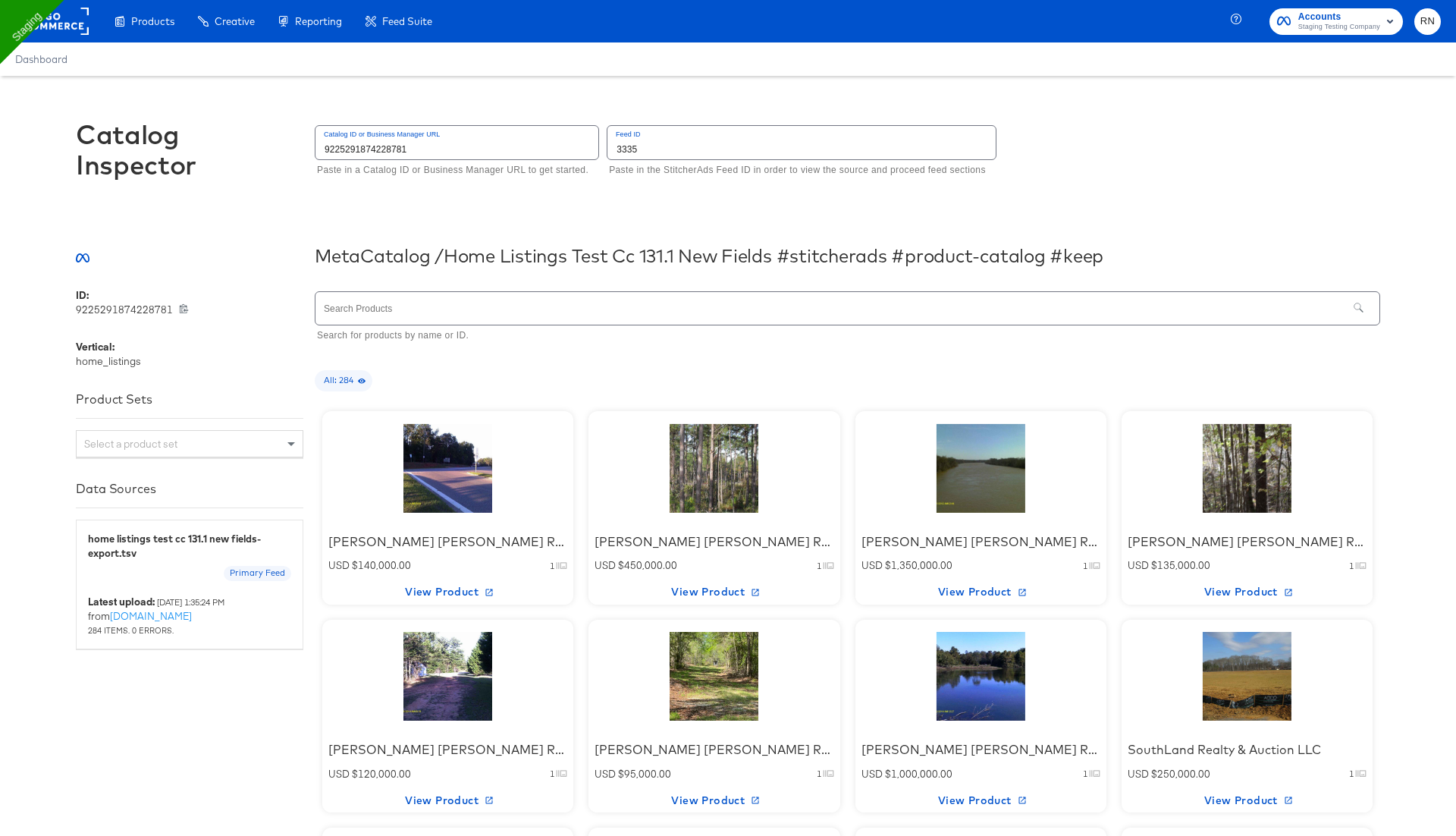
click at [466, 495] on div at bounding box center [448, 468] width 129 height 95
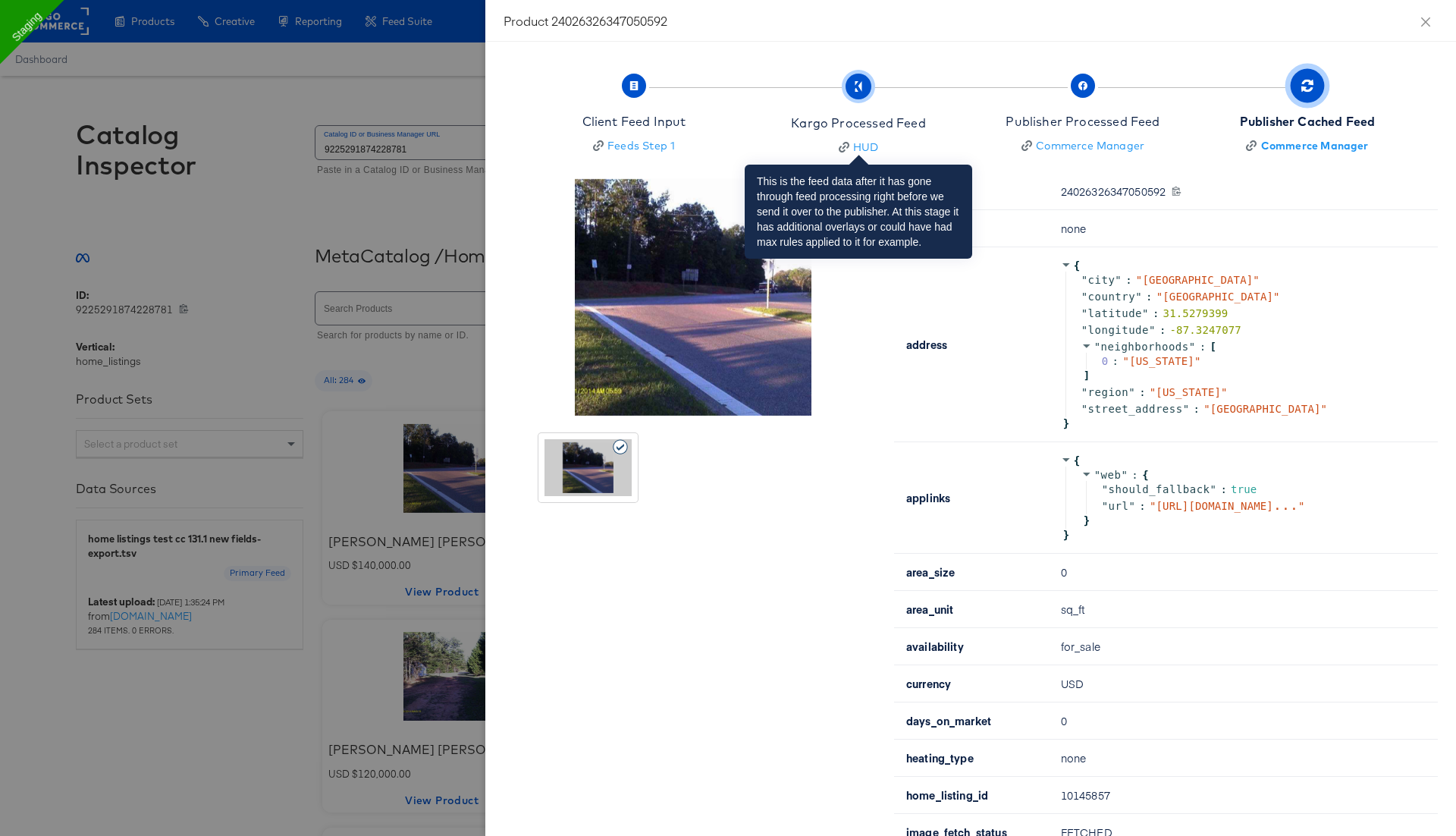
click at [869, 124] on div "Kargo Processed Feed" at bounding box center [859, 123] width 135 height 17
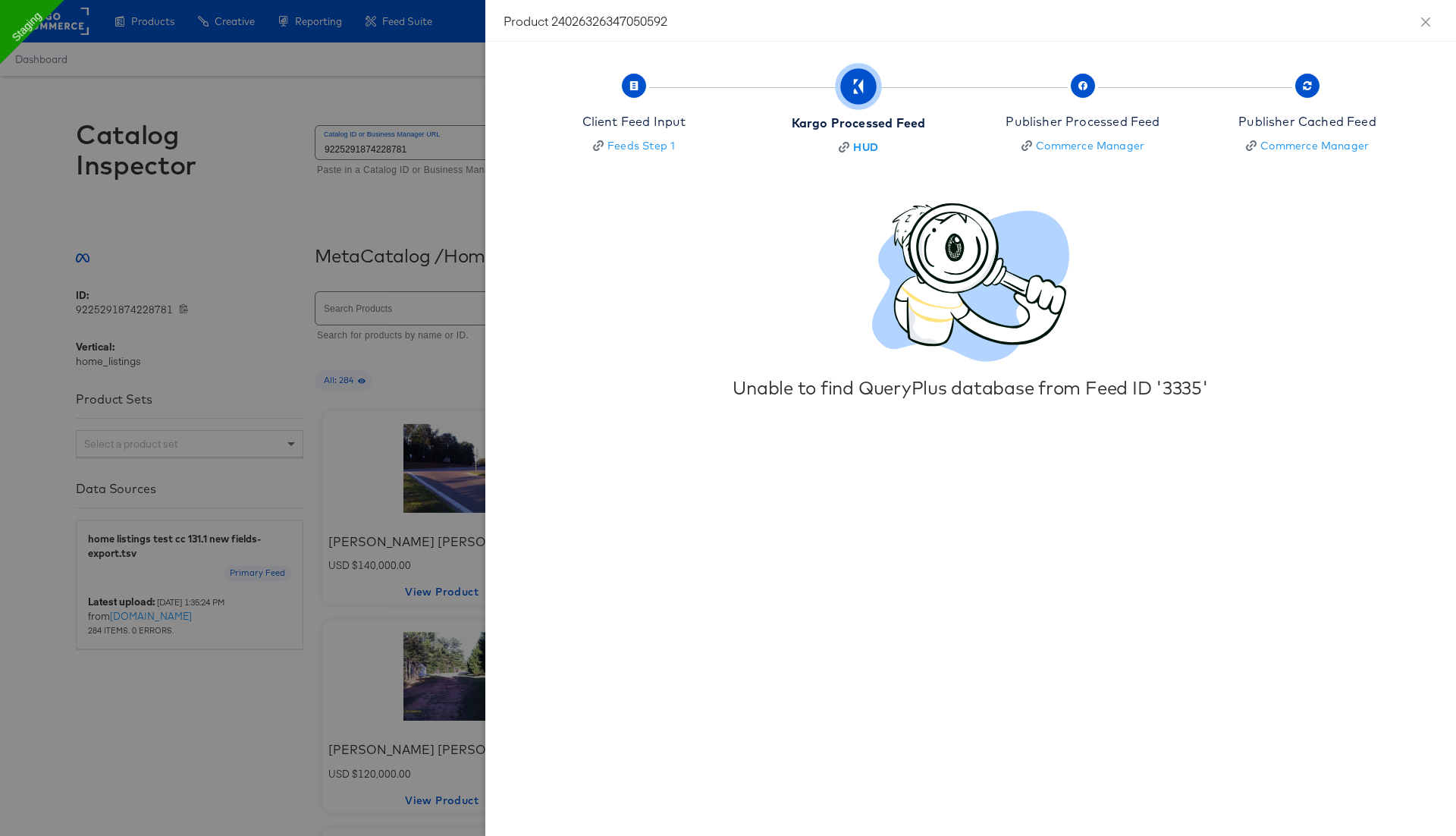
click at [1182, 386] on div "Unable to find QueryPlus database from Feed ID '3335'" at bounding box center [971, 387] width 701 height 21
copy div "3335"
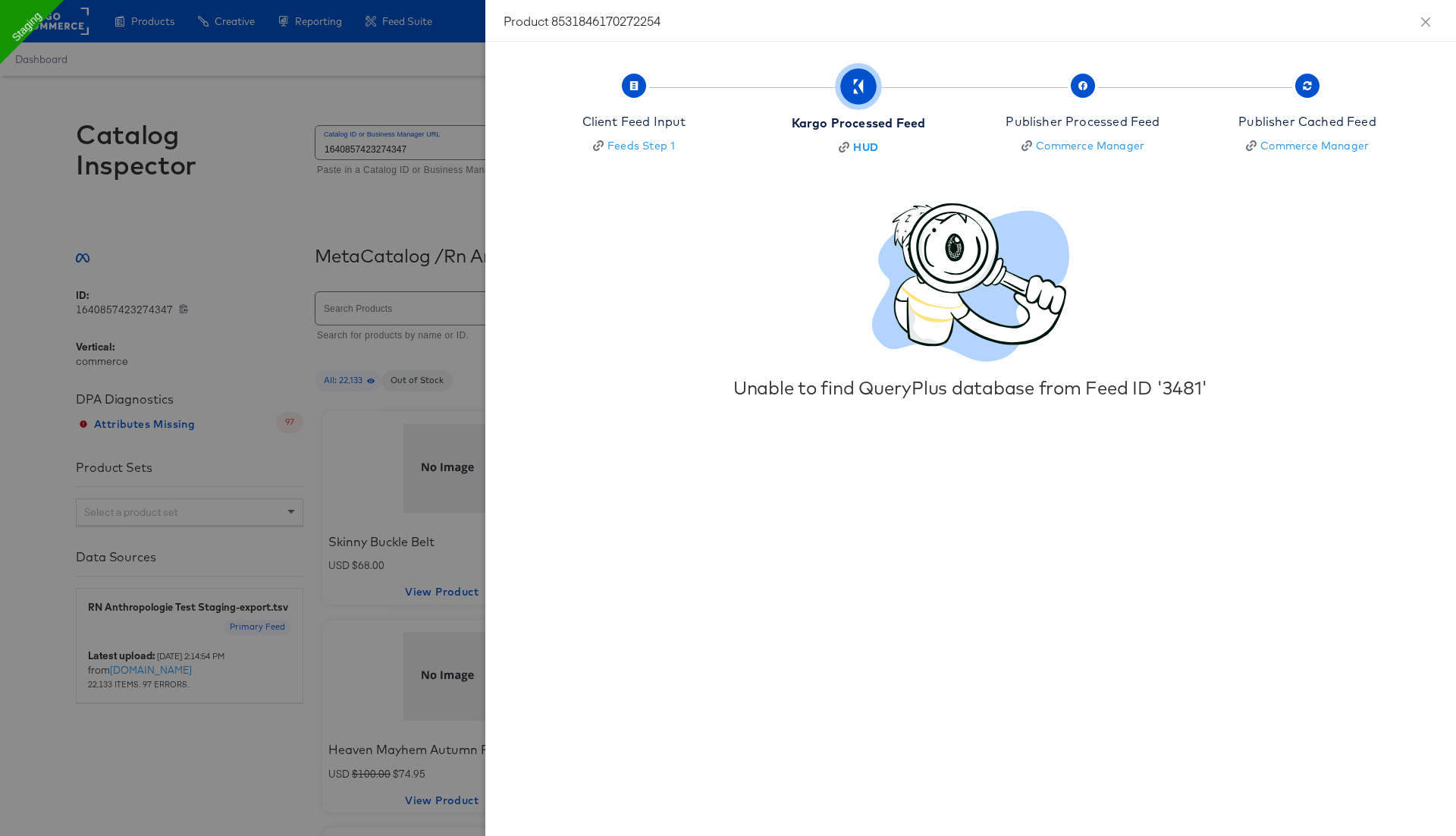
click at [405, 85] on div at bounding box center [728, 418] width 1456 height 836
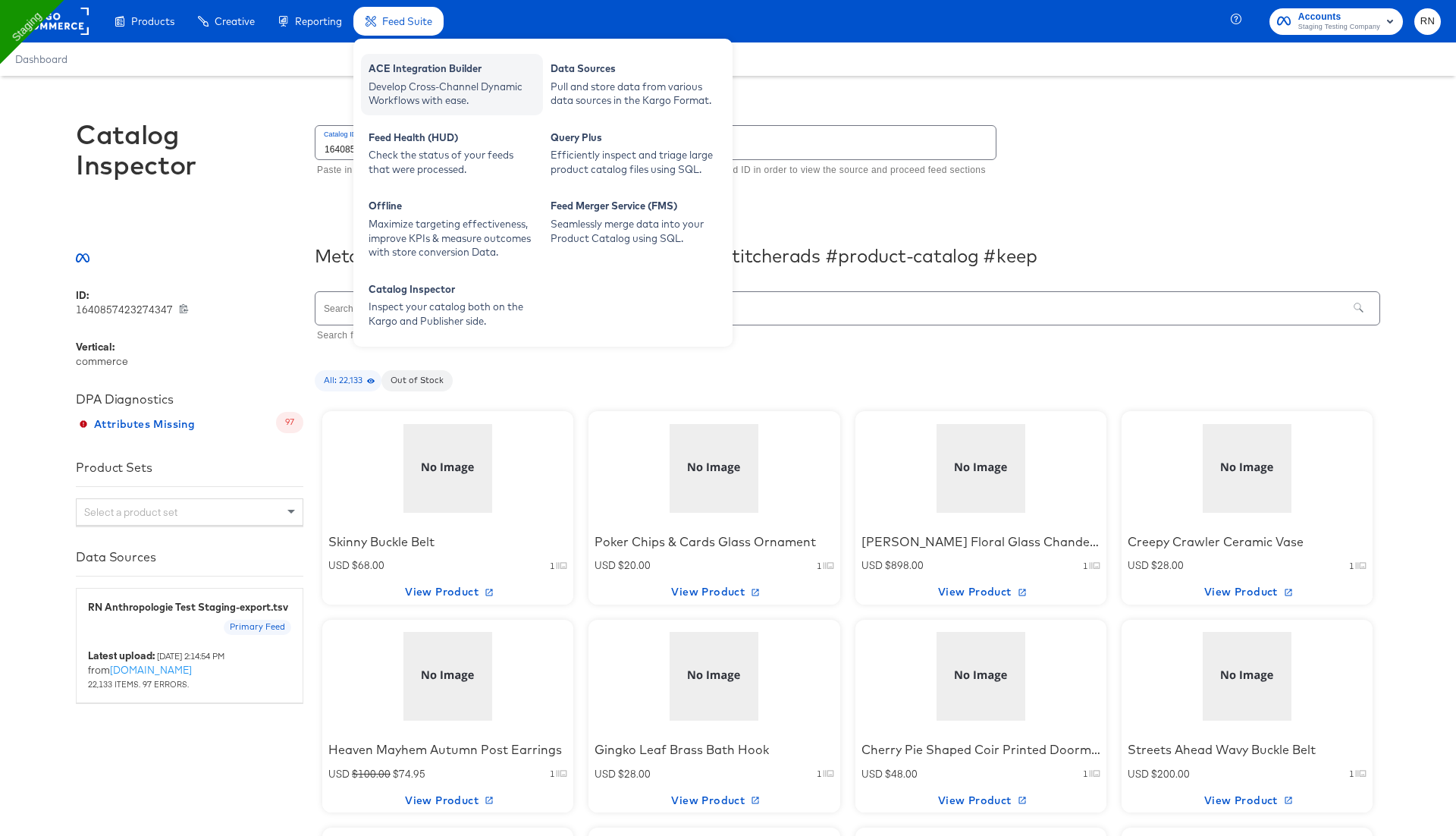
click at [412, 85] on div "Develop Cross-Channel Dynamic Workflows with ease." at bounding box center [452, 94] width 167 height 28
click at [445, 77] on div "ACE Integration Builder" at bounding box center [452, 70] width 167 height 18
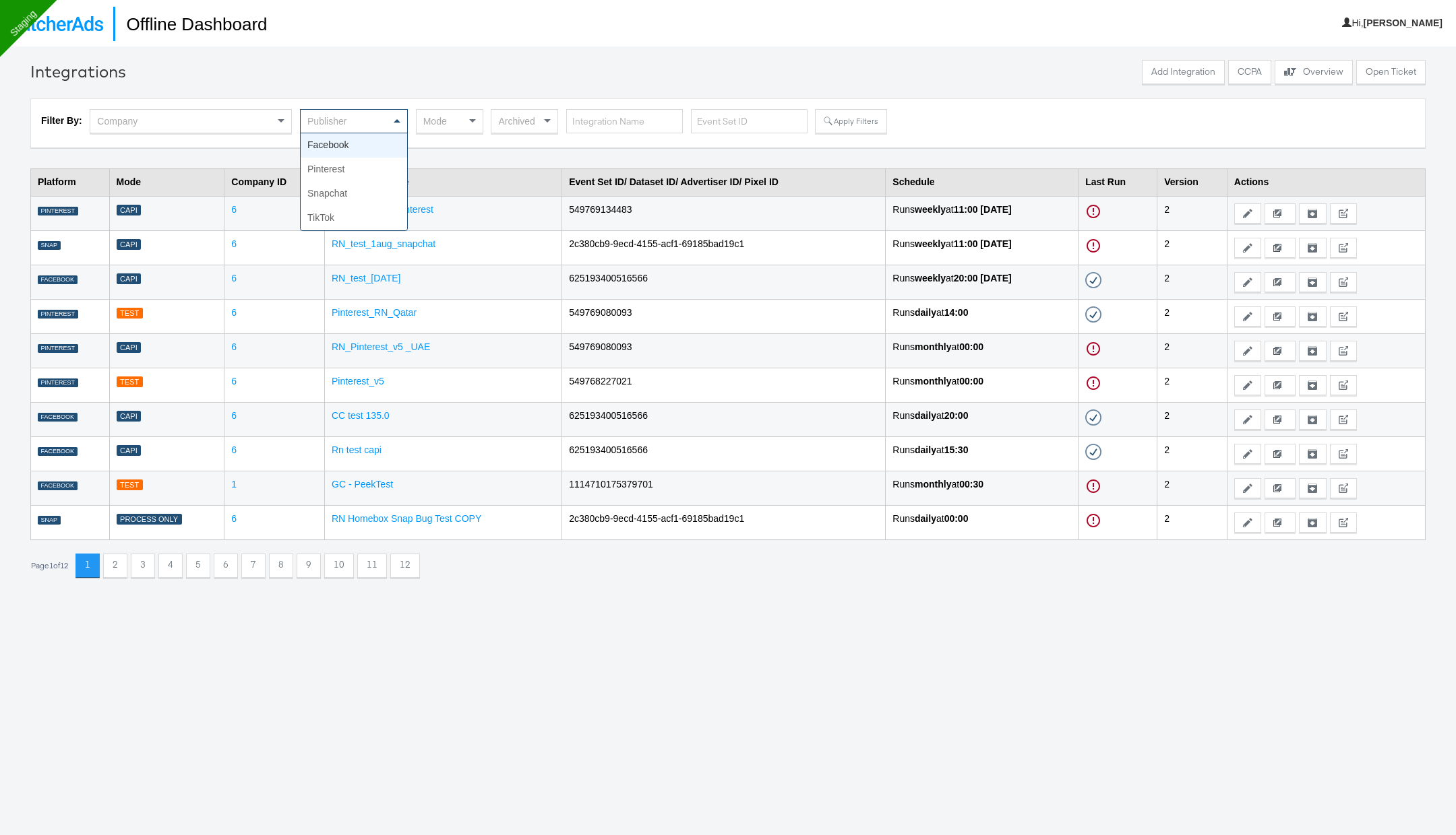
click at [365, 126] on div "Publisher" at bounding box center [353, 121] width 106 height 23
click at [442, 120] on div "Mode" at bounding box center [449, 121] width 66 height 23
click at [449, 117] on div "Mode" at bounding box center [449, 121] width 66 height 23
click at [451, 129] on div "Mode" at bounding box center [449, 121] width 66 height 23
click at [858, 120] on button "Apply Filters" at bounding box center [850, 121] width 72 height 24
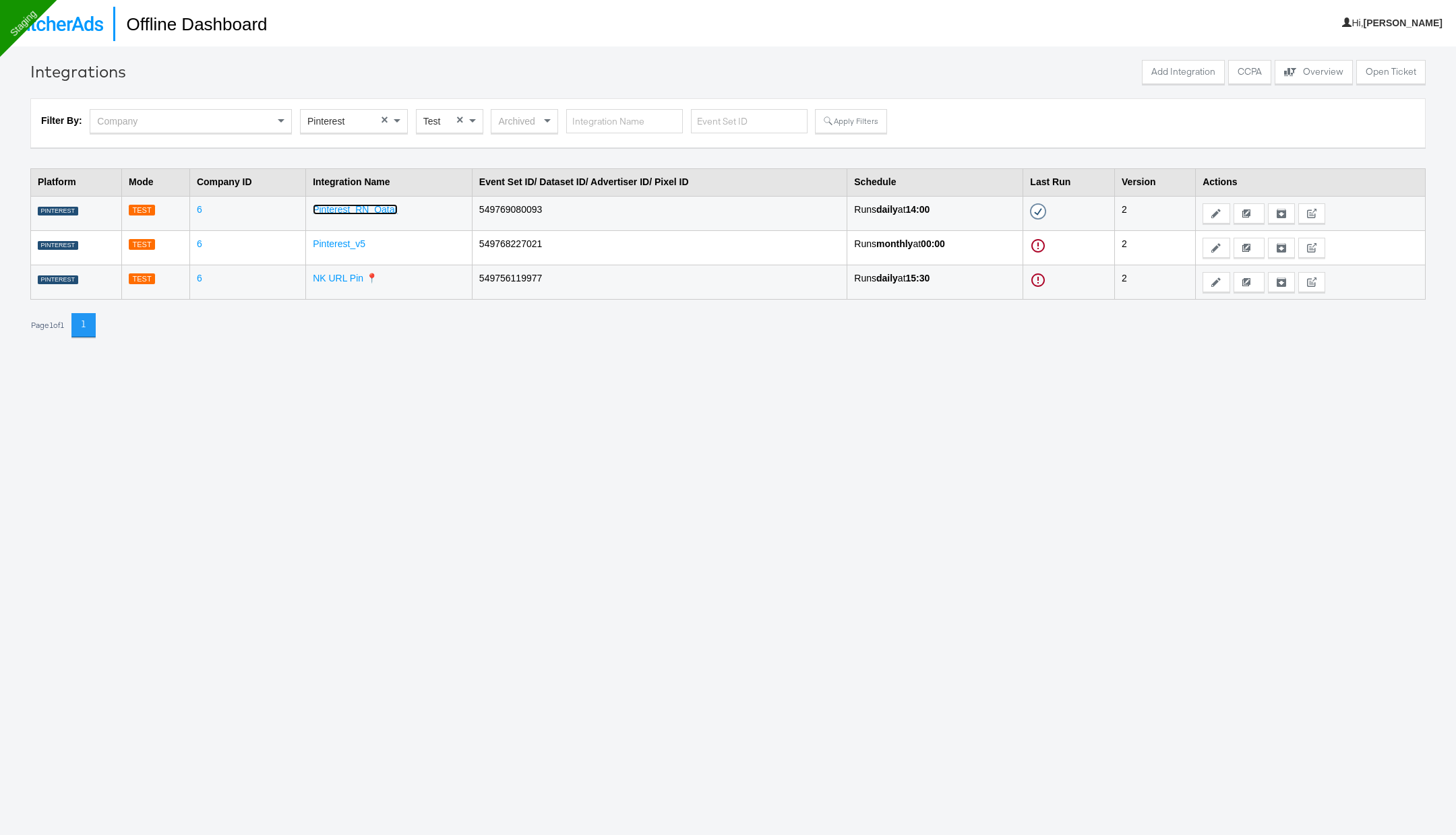
click at [355, 210] on link "Pinterest_RN_Qatar" at bounding box center [355, 210] width 85 height 11
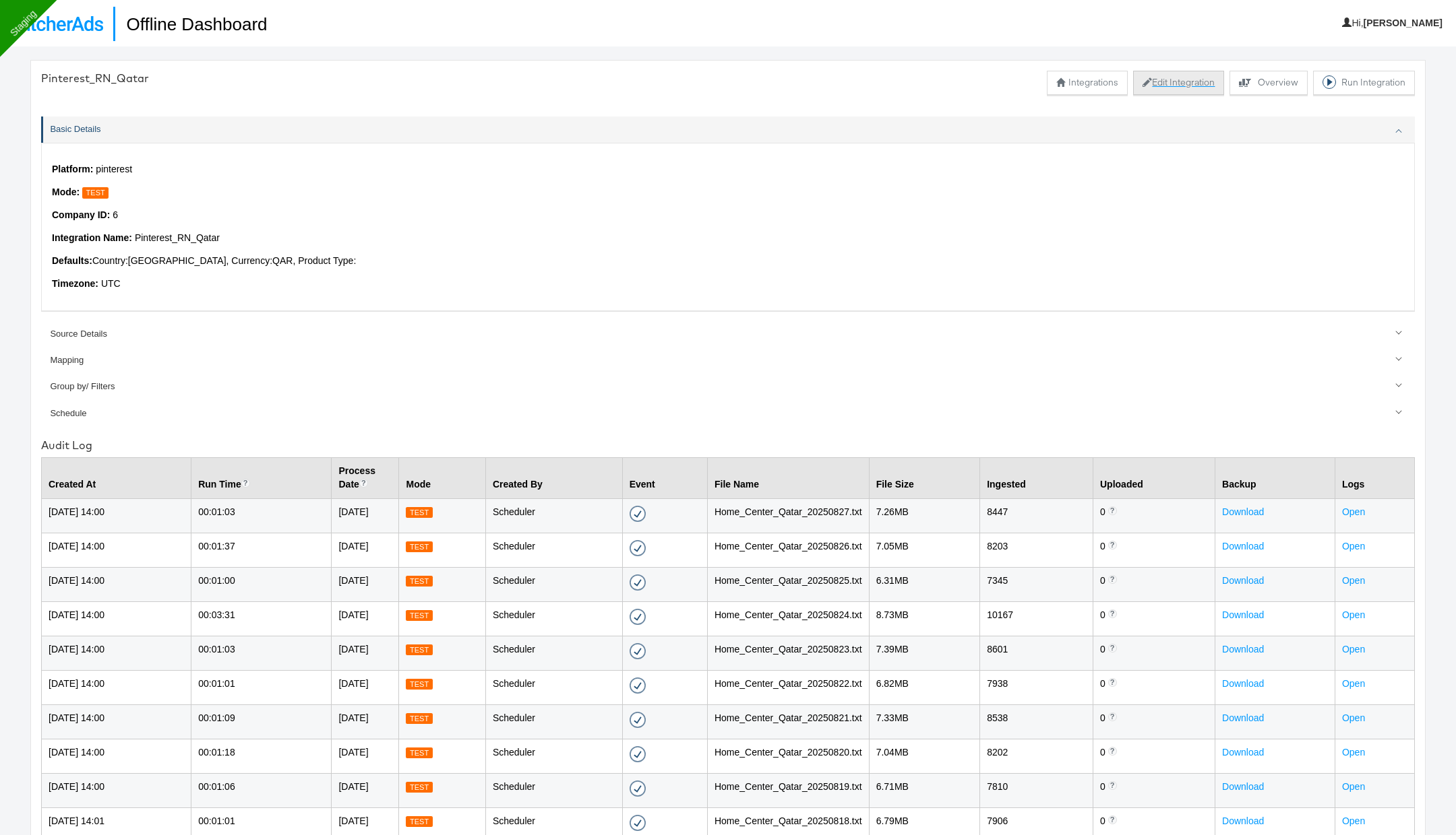
click at [1160, 86] on button "Edit Integration" at bounding box center [1178, 83] width 91 height 24
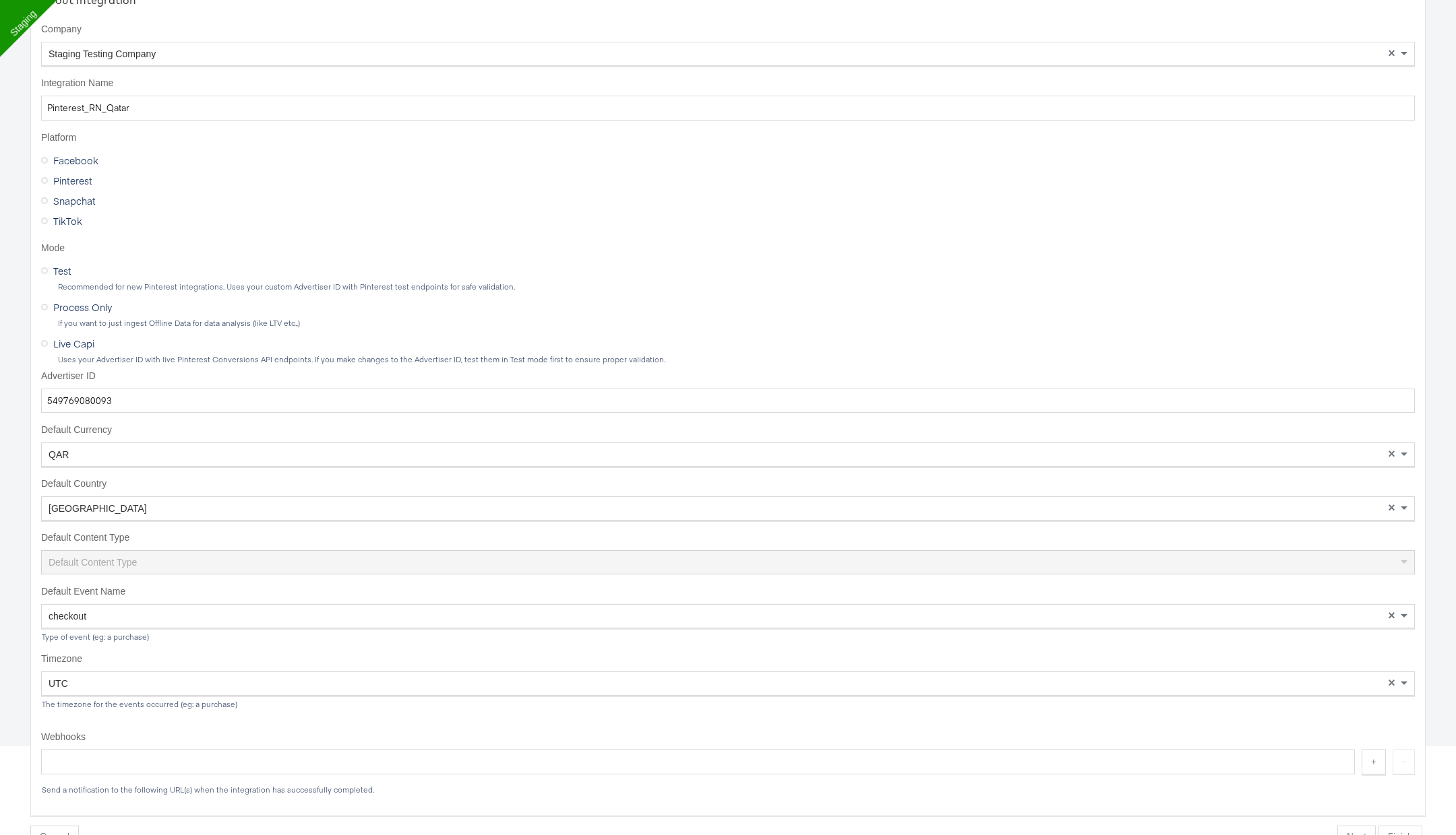
scroll to position [147, 0]
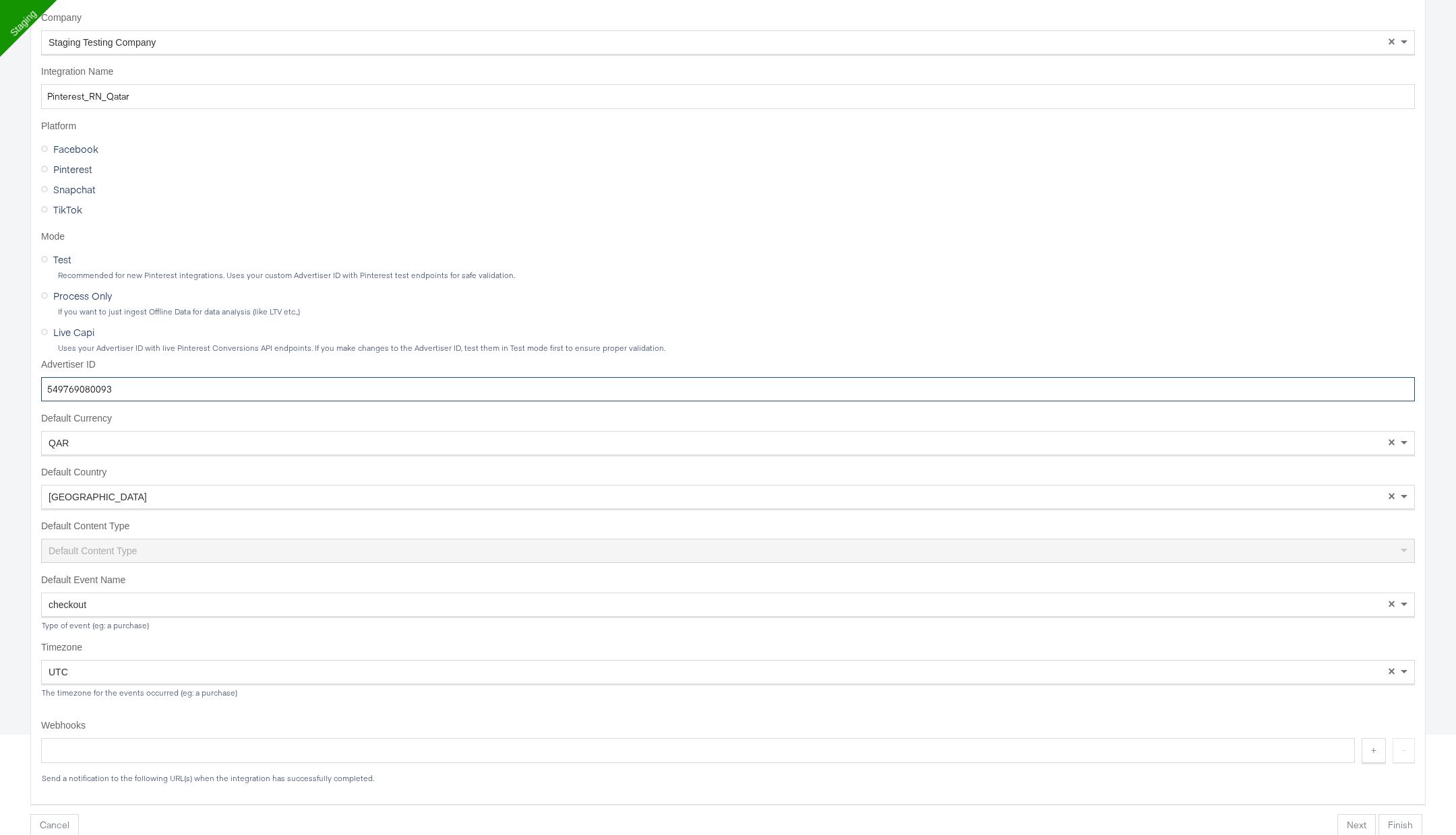
drag, startPoint x: 115, startPoint y: 389, endPoint x: 13, endPoint y: 389, distance: 102.0
click at [13, 389] on div "Edit Integration Basic Details Source Mapping Data Schedule Summary About Integ…" at bounding box center [728, 317] width 1456 height 835
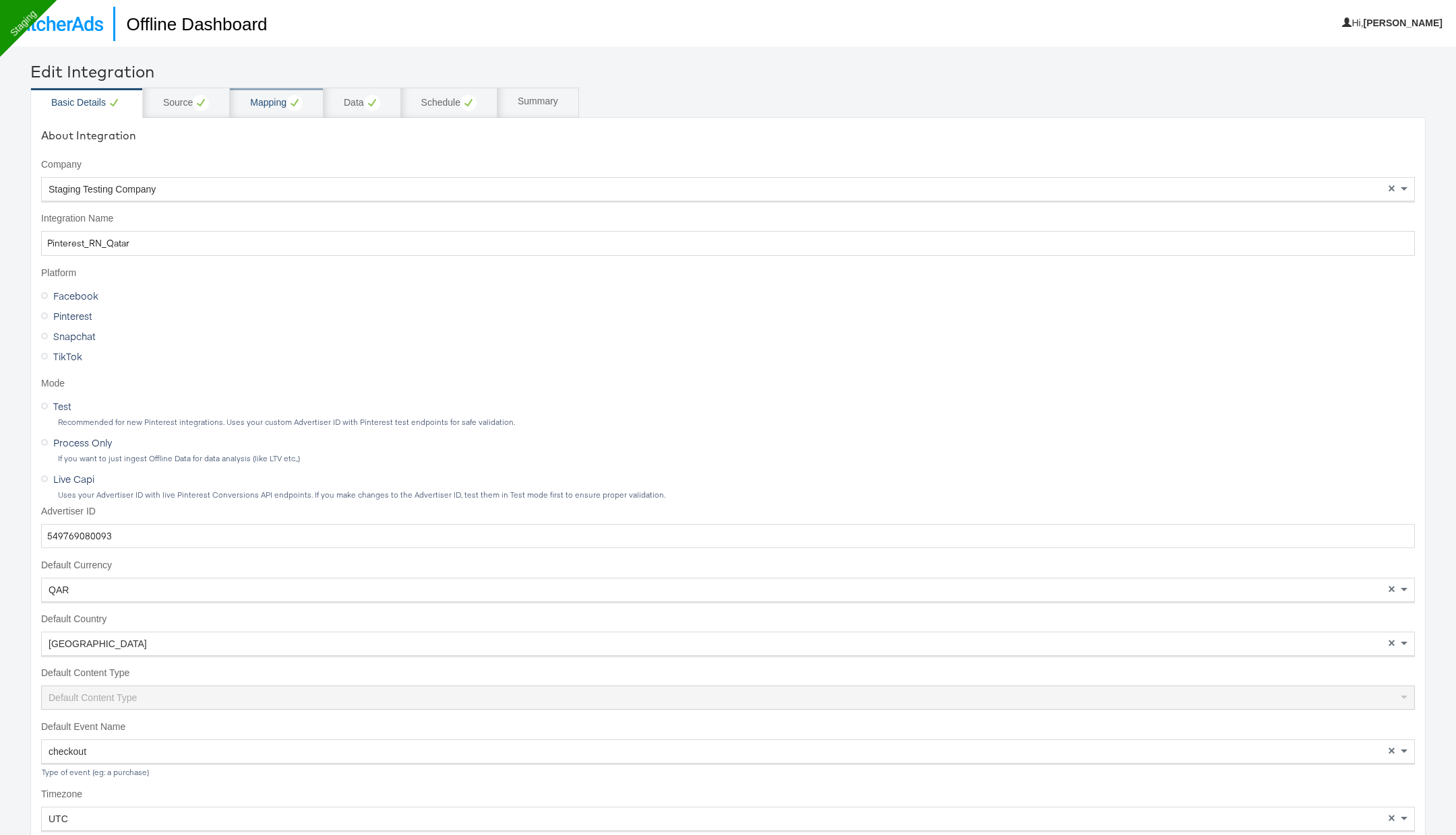
click at [276, 96] on div "Mapping" at bounding box center [276, 103] width 53 height 16
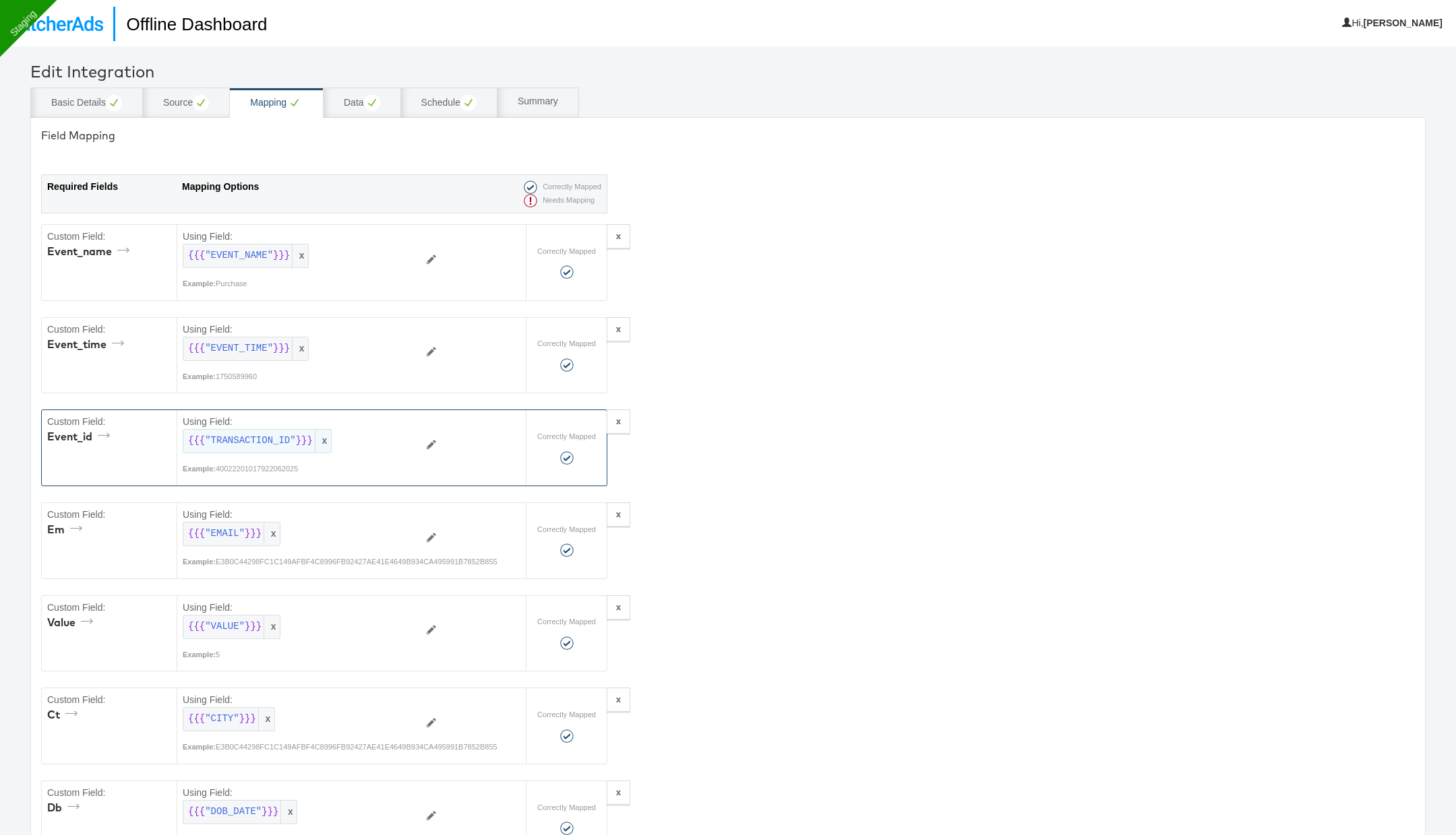
click at [326, 439] on span "x" at bounding box center [322, 441] width 16 height 23
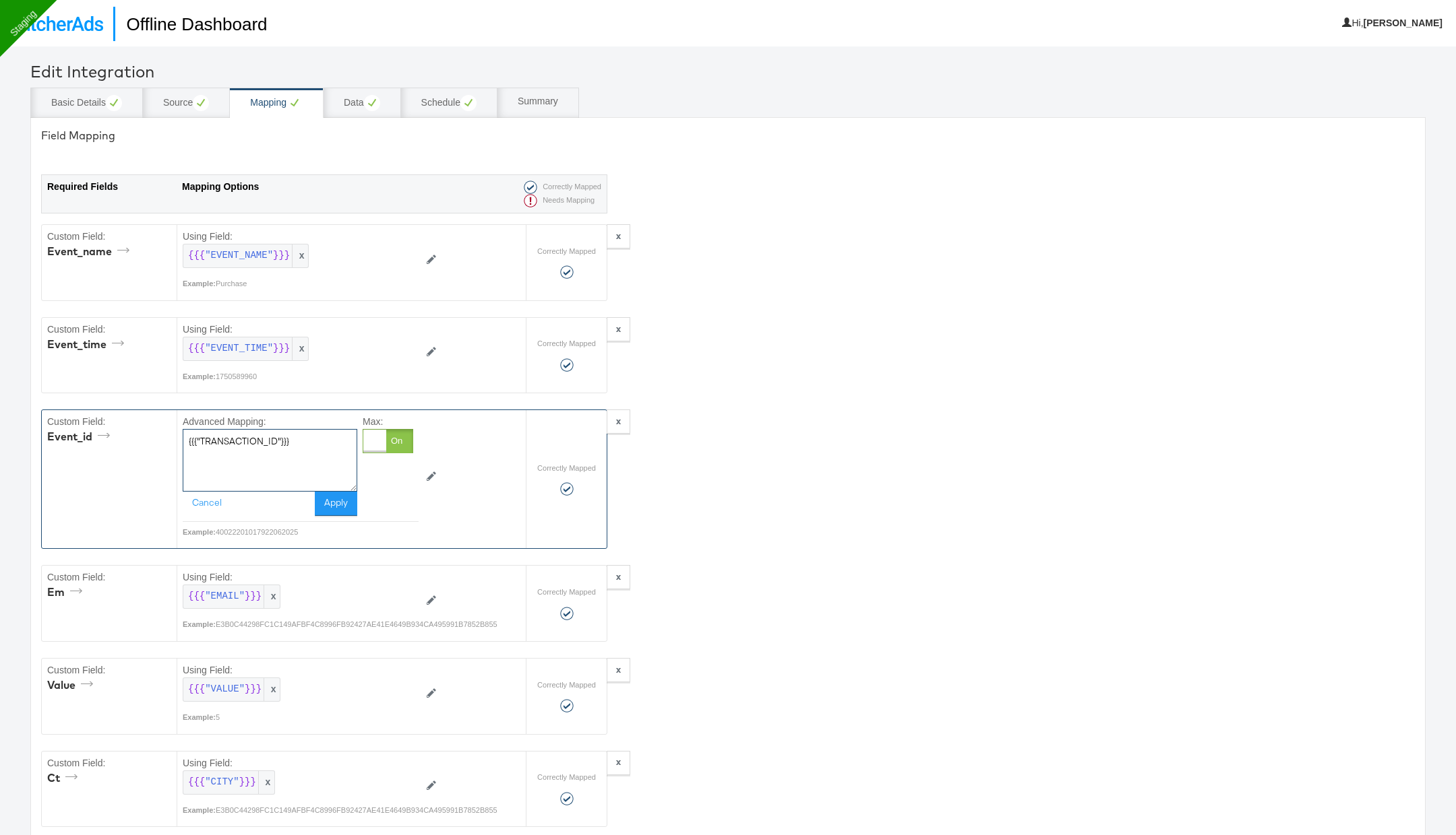
click at [296, 444] on textarea "{{{"TRANSACTION_ID"}}}" at bounding box center [270, 460] width 175 height 62
click at [241, 445] on textarea "{{{"TRANSACTION_ID"}}}" at bounding box center [270, 460] width 175 height 62
drag, startPoint x: 201, startPoint y: 439, endPoint x: 272, endPoint y: 443, distance: 71.1
click at [272, 443] on textarea "{{{"TRANSACTION_ID"}}}" at bounding box center [270, 460] width 175 height 62
click at [299, 469] on textarea "{{{"TRANSACTION_ID"}}}" at bounding box center [270, 460] width 175 height 62
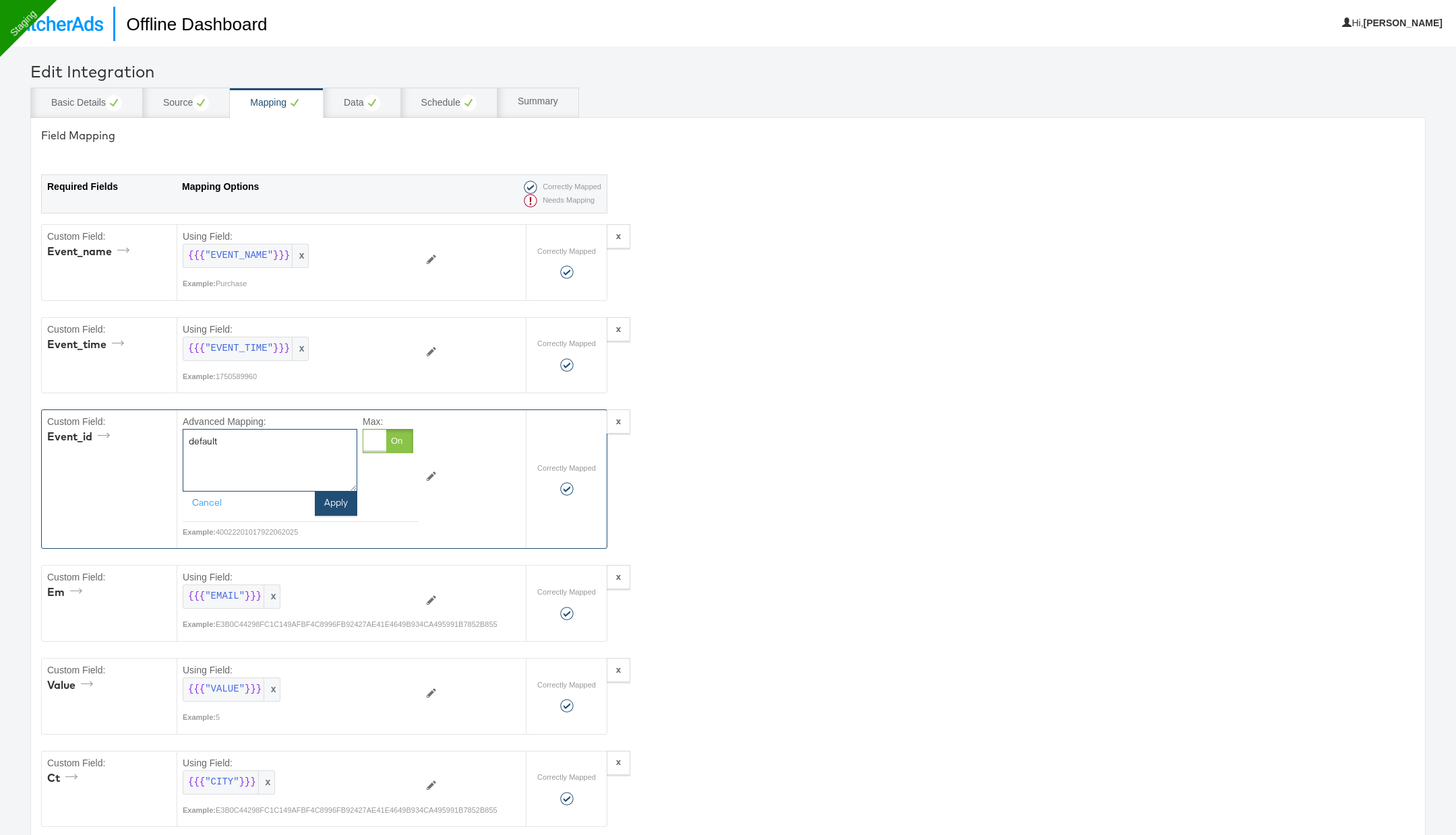
type textarea "default"
click at [330, 494] on button "Apply" at bounding box center [335, 503] width 42 height 24
type textarea "{"ct":"{{{\"CITY\"}}}","db":"{{{\"DOB_DATE\"}}}","em":"{{{\"EMAIL\"}}}","fn":"{…"
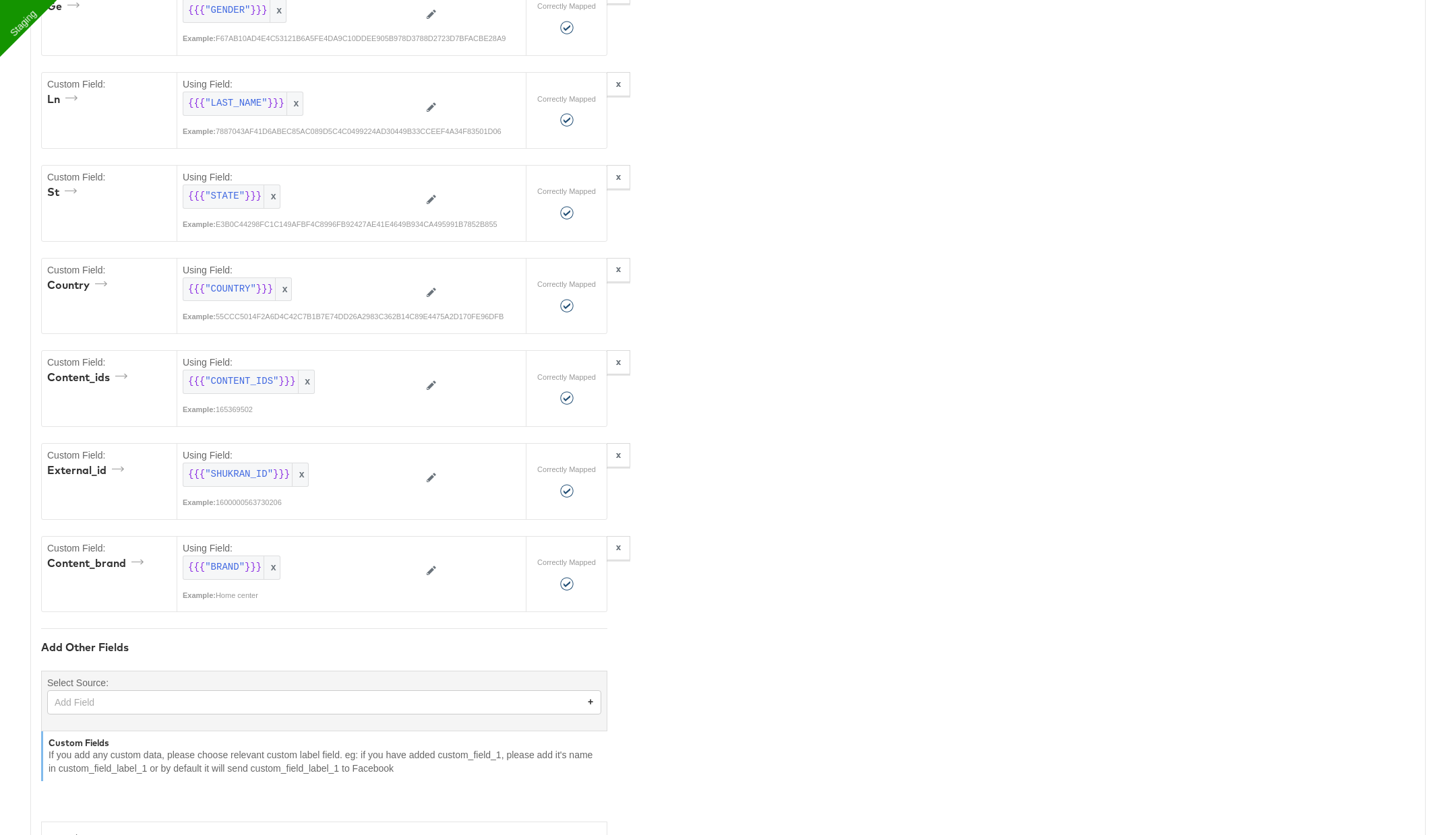
scroll to position [1204, 0]
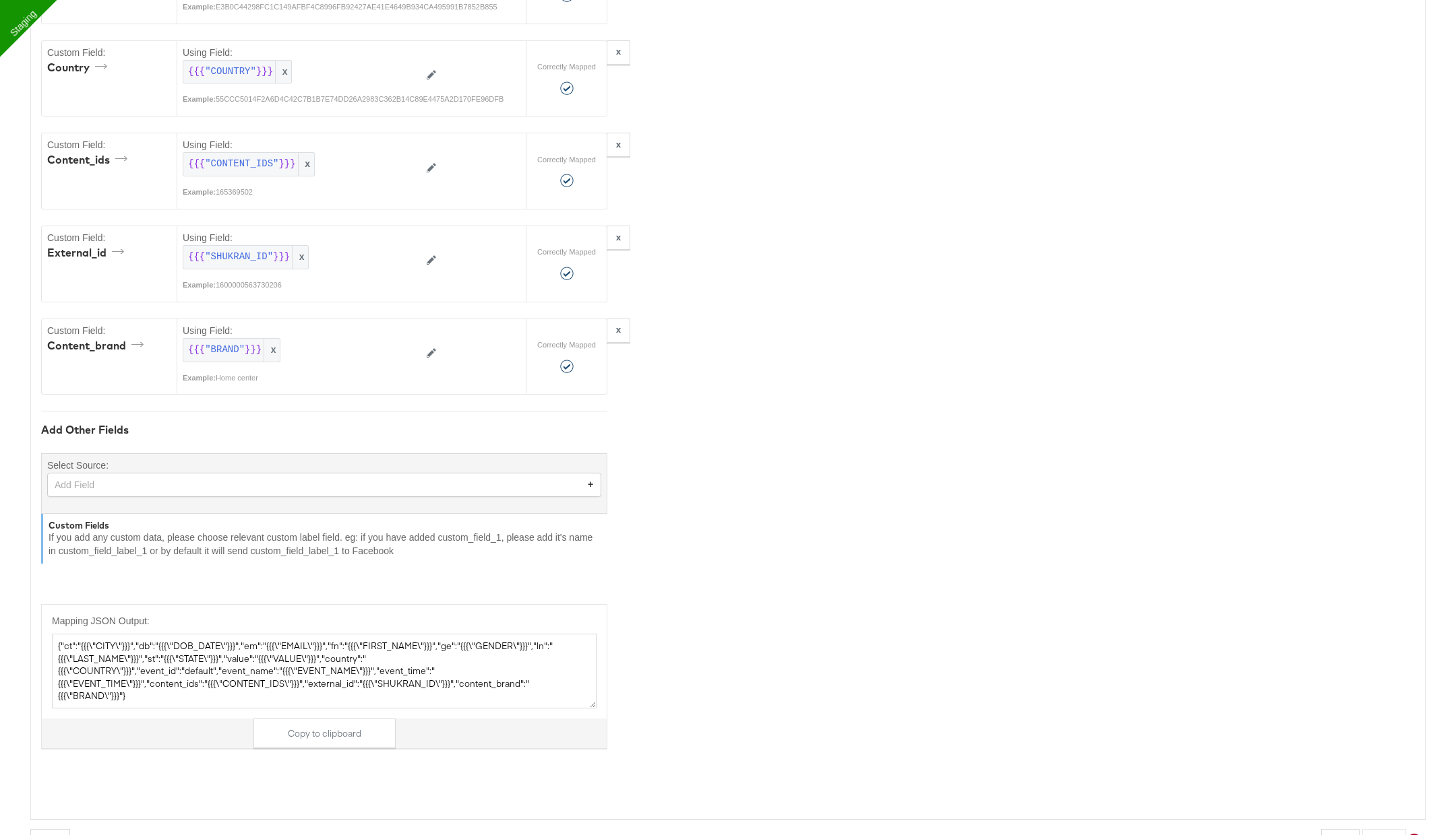
click at [211, 476] on div "Add Field" at bounding box center [324, 485] width 553 height 23
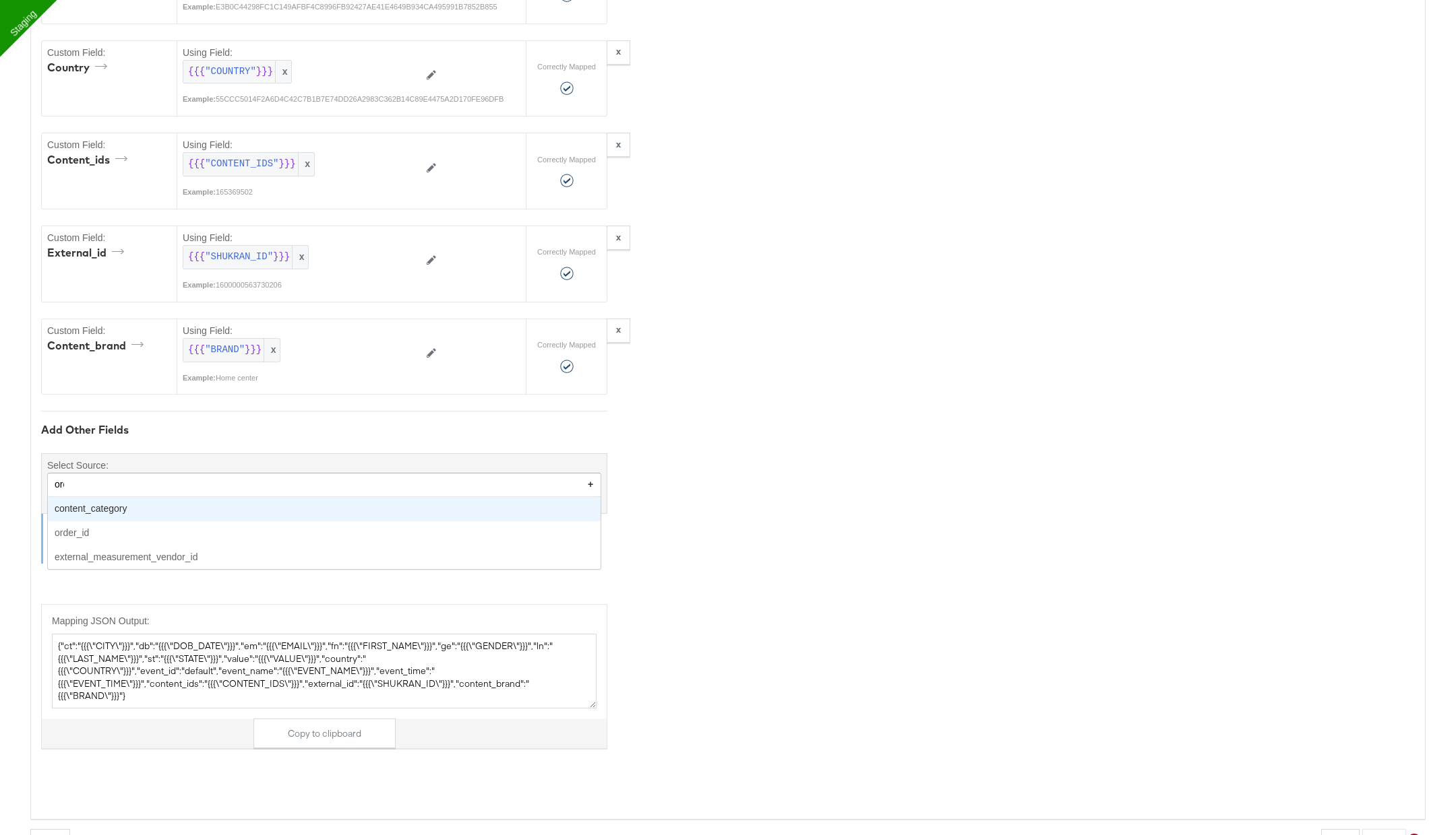
type input "orde"
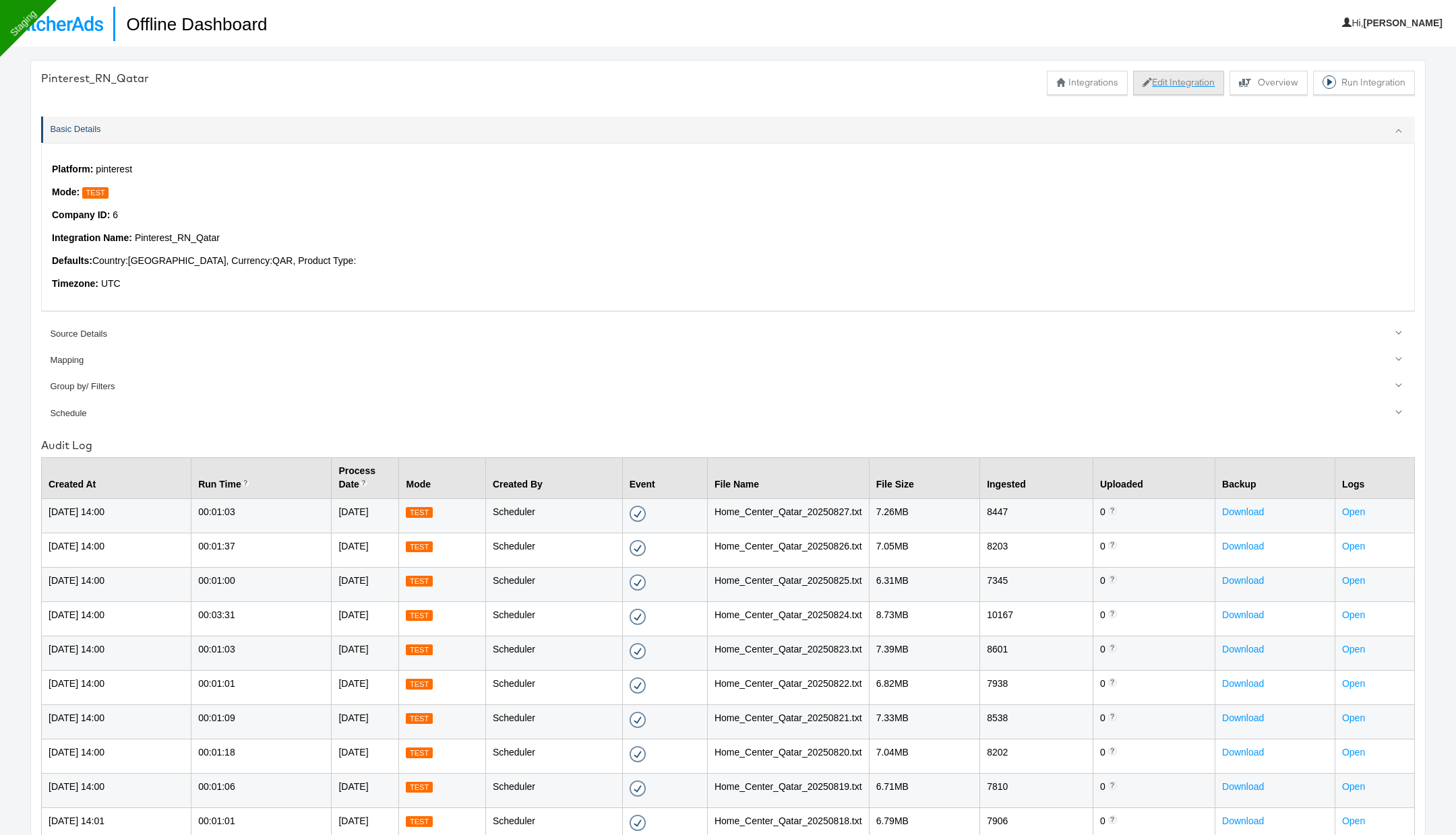
click at [1187, 83] on button "Edit Integration" at bounding box center [1178, 83] width 91 height 24
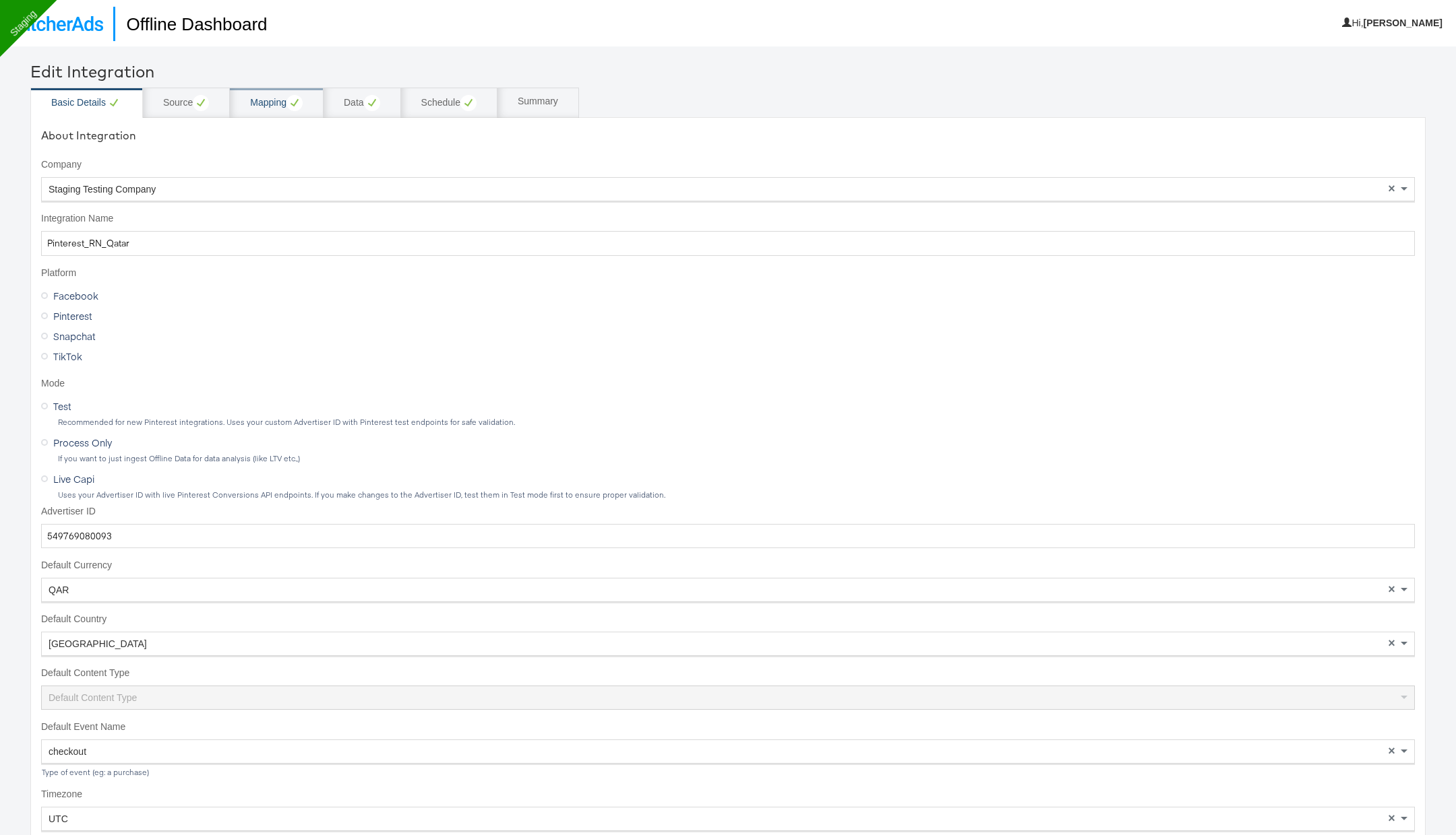
click at [261, 104] on div "Mapping" at bounding box center [276, 103] width 53 height 16
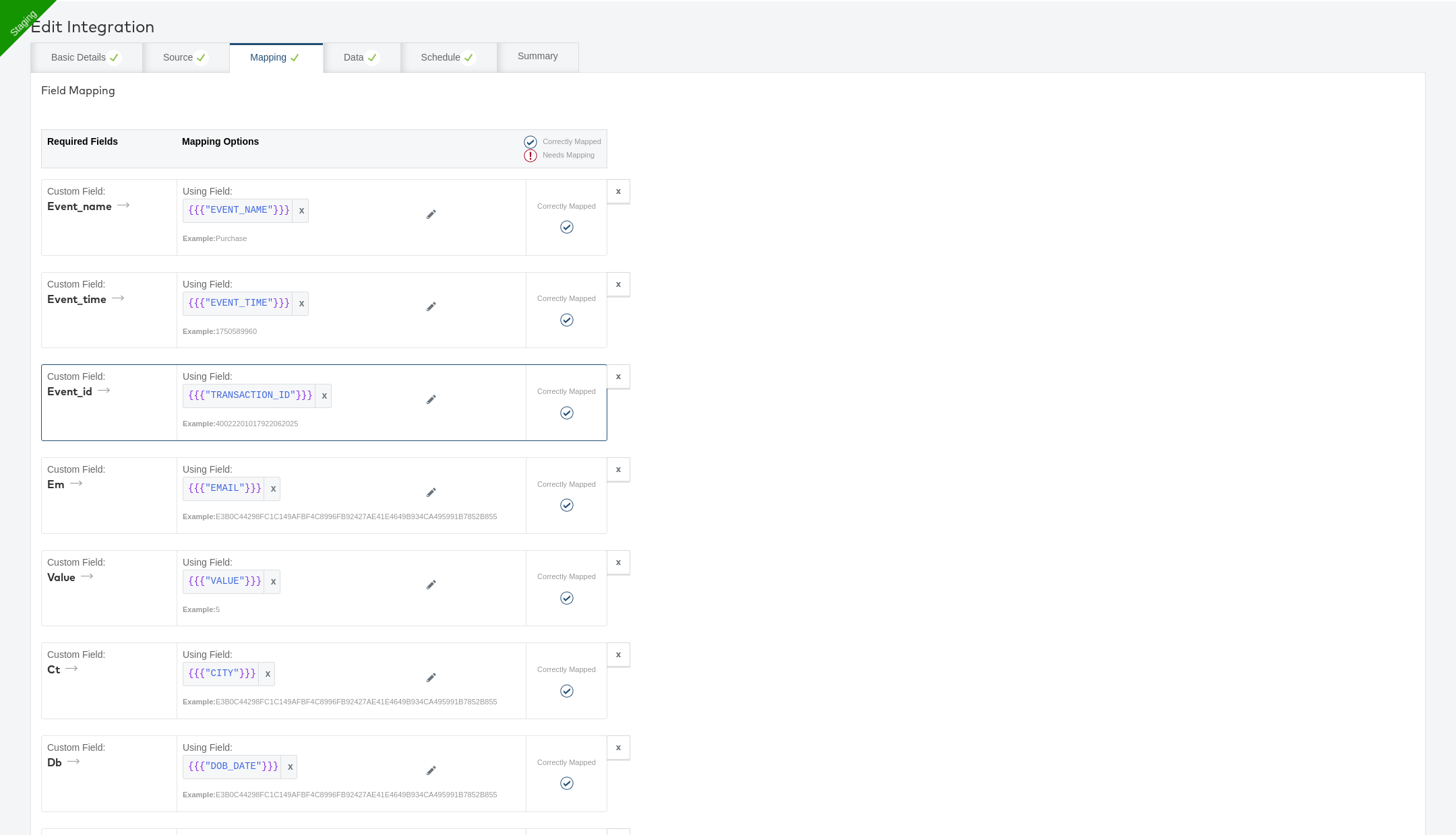
scroll to position [47, 0]
click at [326, 389] on span "x" at bounding box center [322, 394] width 16 height 23
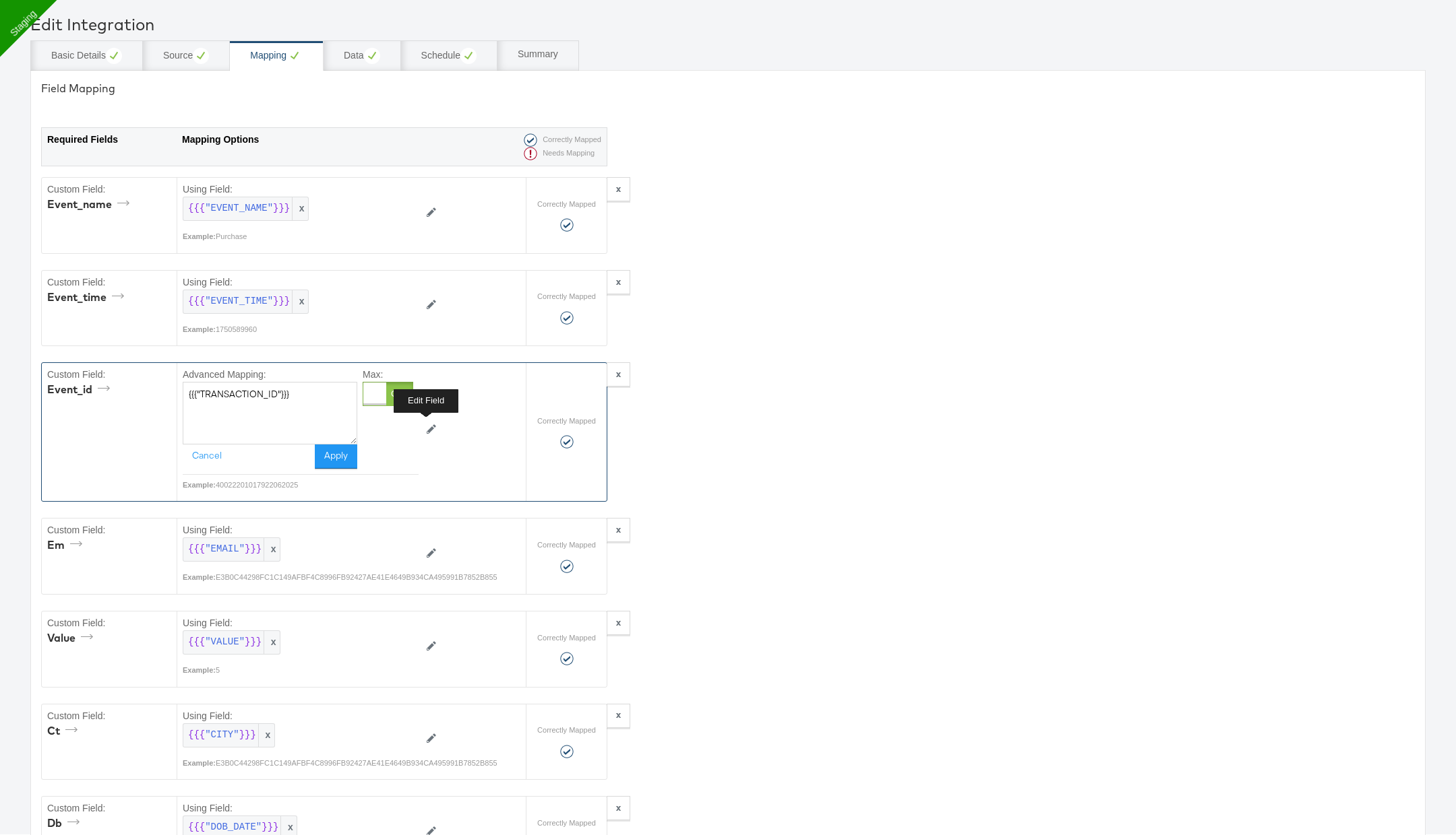
click at [426, 424] on icon at bounding box center [431, 429] width 10 height 10
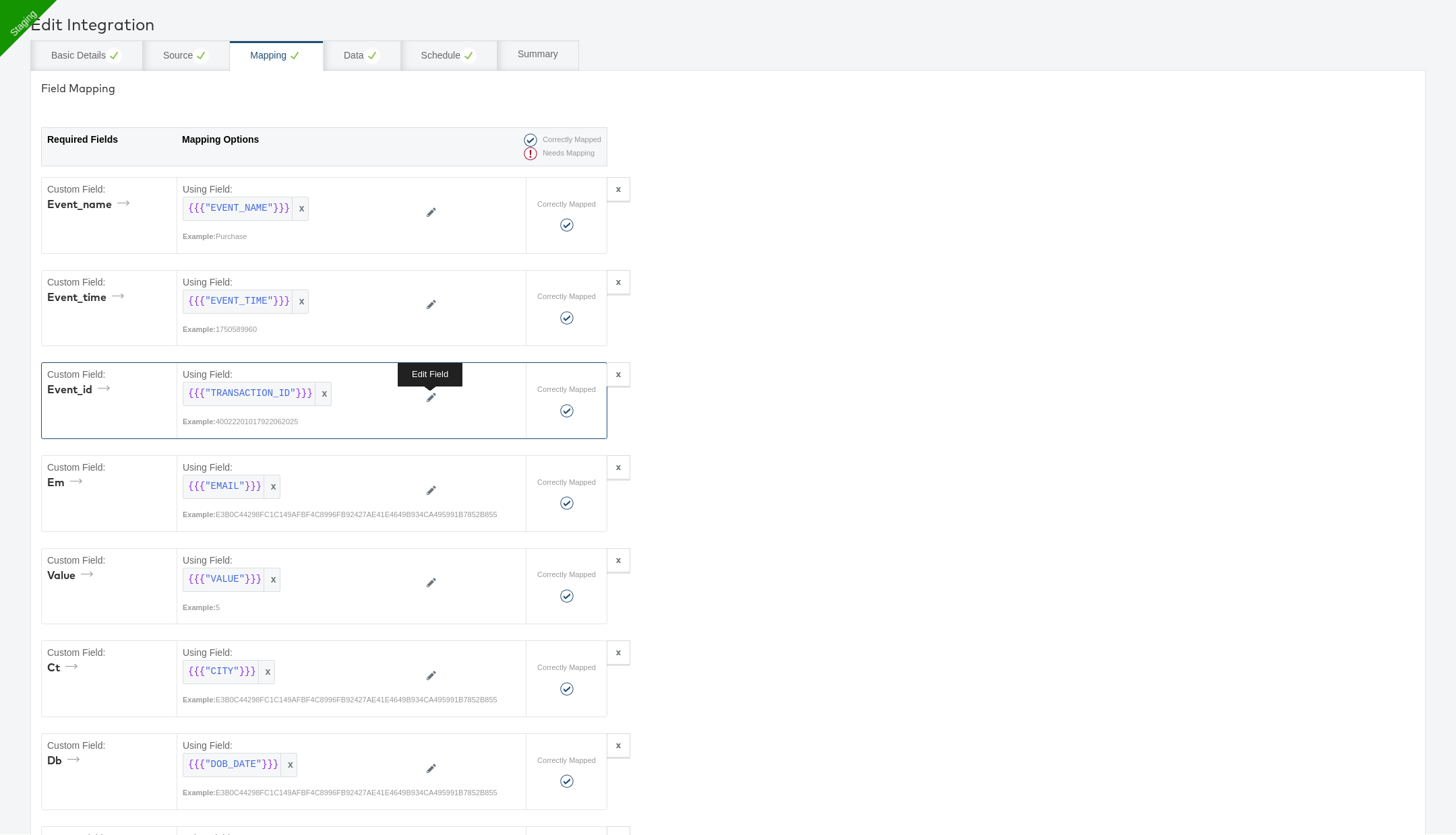
click at [430, 396] on icon at bounding box center [431, 398] width 10 height 10
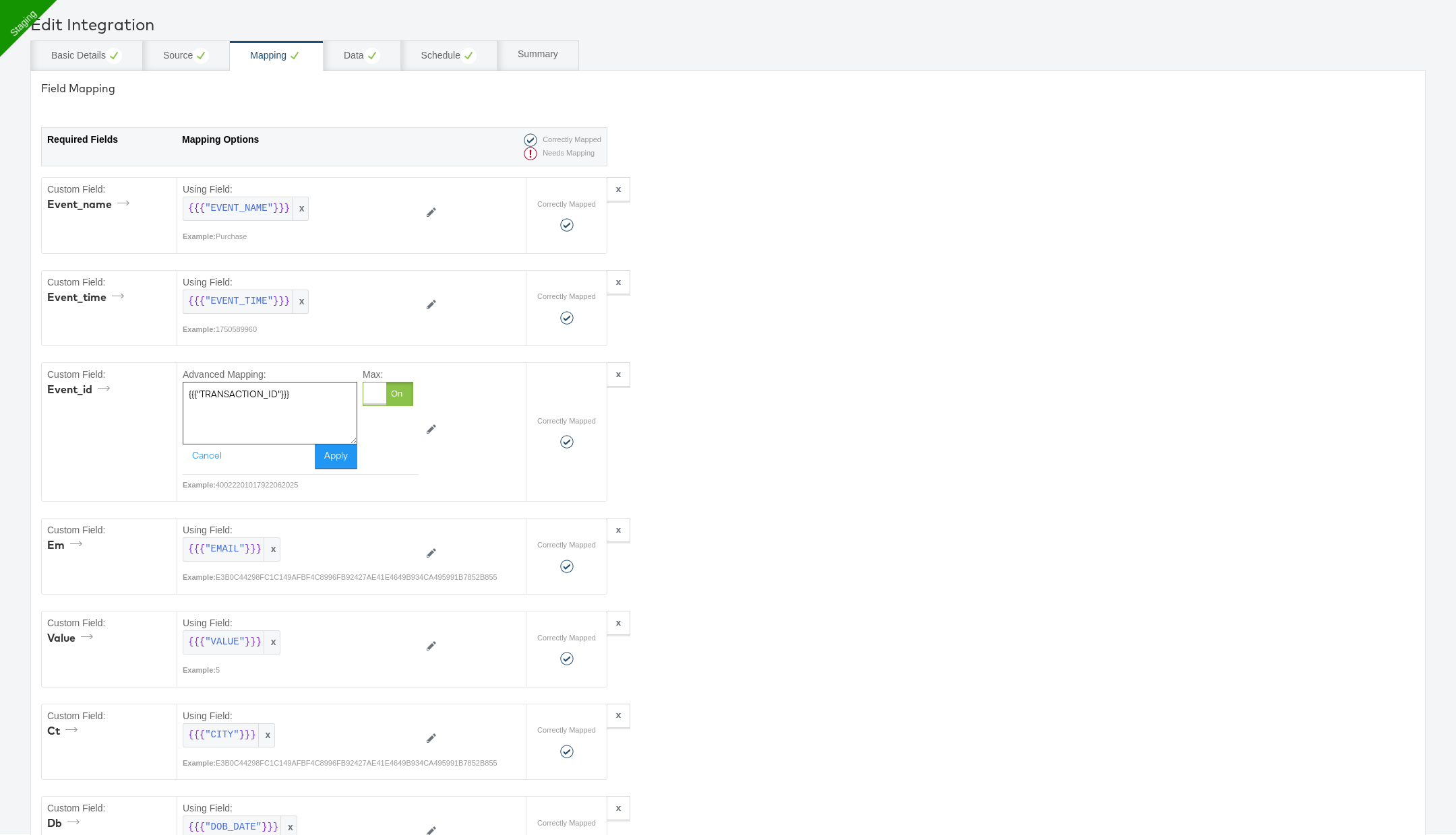
click at [290, 391] on textarea "{{{"TRANSACTION_ID"}}}" at bounding box center [270, 412] width 175 height 62
type textarea "default"
click at [342, 460] on button "Apply" at bounding box center [335, 457] width 42 height 24
type textarea "{"ct":"{{{\"CITY\"}}}","db":"{{{\"DOB_DATE\"}}}","em":"{{{\"EMAIL\"}}}","fn":"{…"
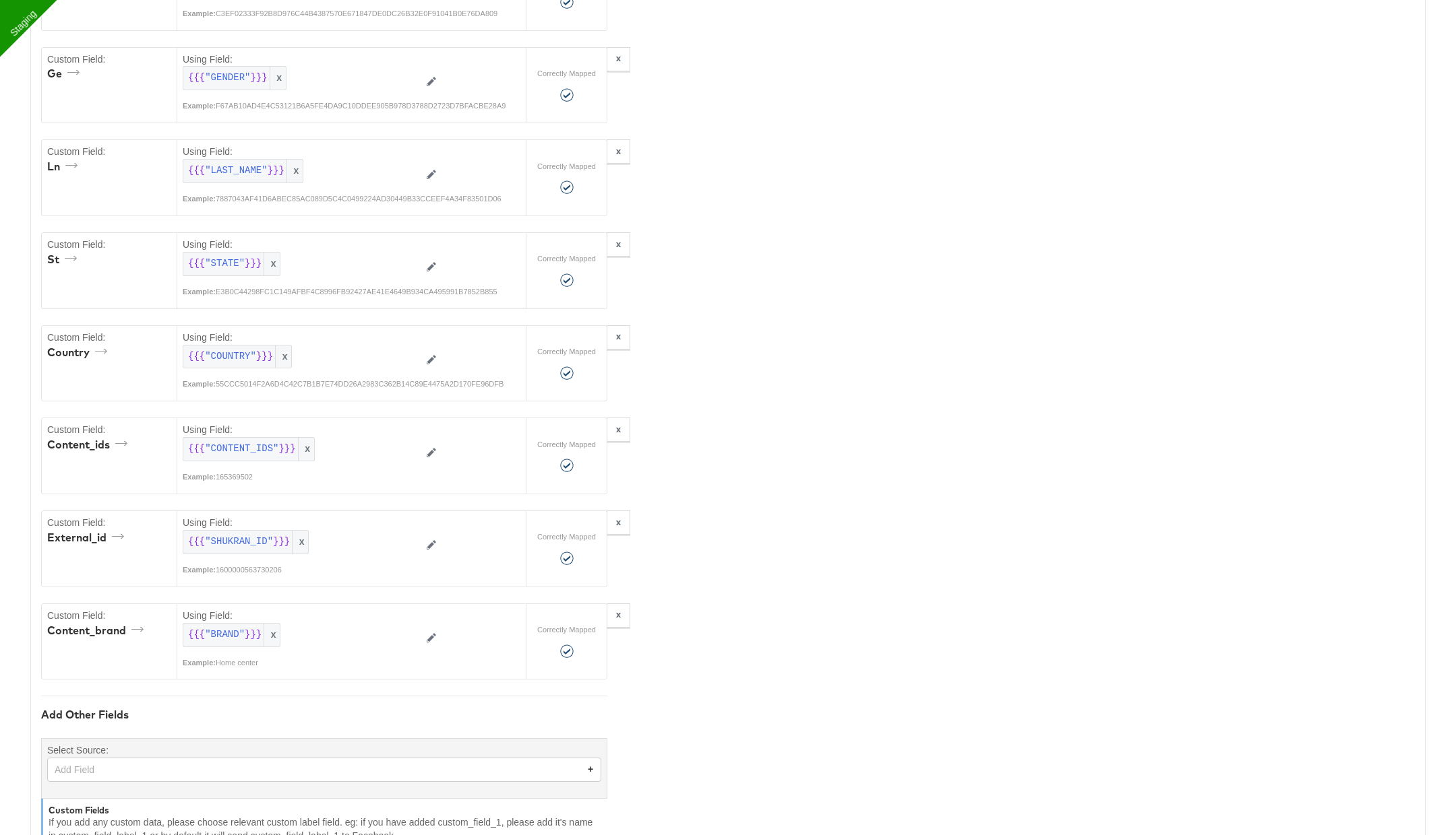
scroll to position [1204, 0]
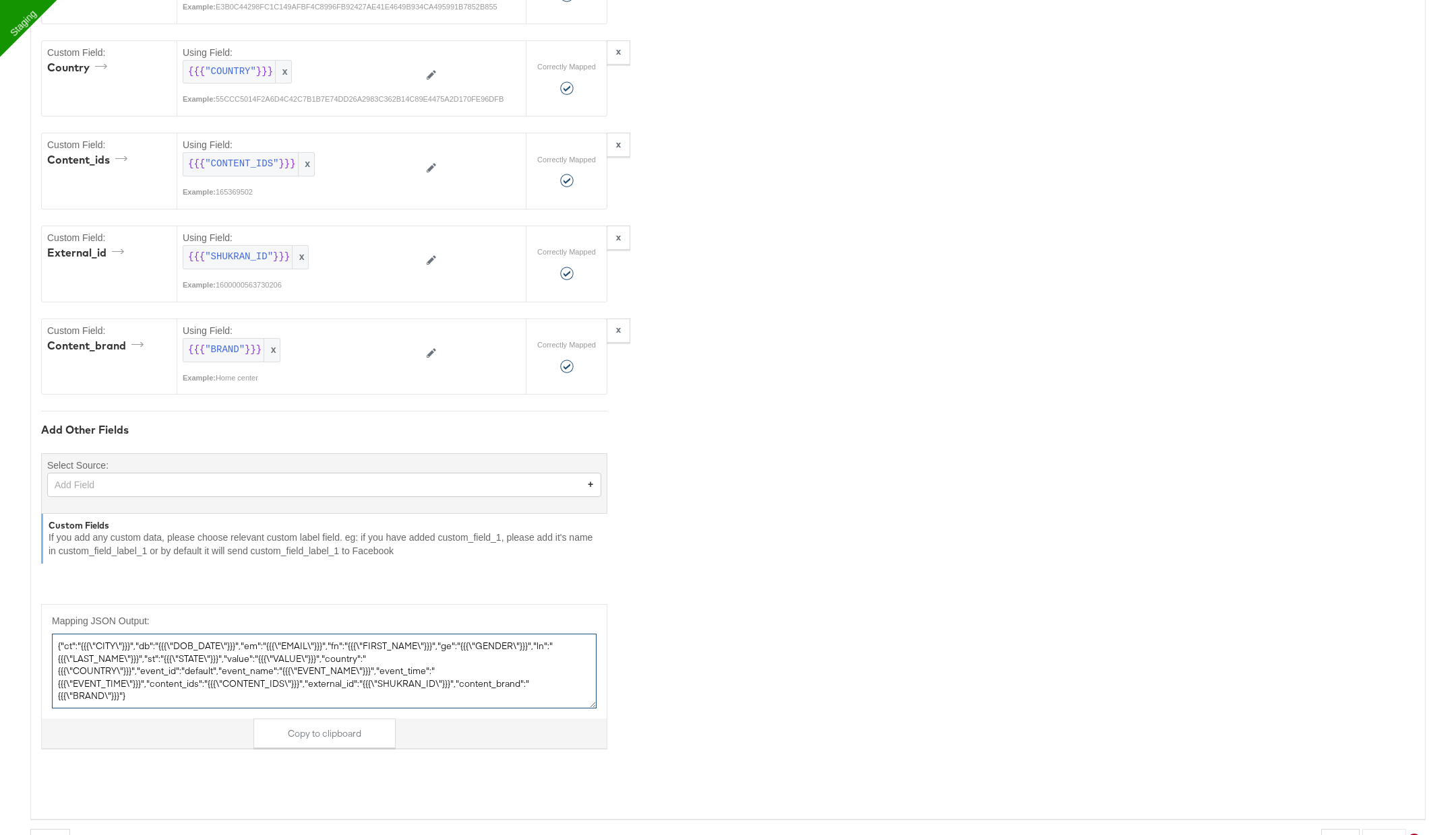
drag, startPoint x: 56, startPoint y: 629, endPoint x: 143, endPoint y: 678, distance: 99.8
click at [143, 678] on textarea "{"ct":"{{{\"CITY\"}}}","db":"{{{\"DOB_DATE\"}}}","em":"{{{\"EMAIL\"}}}","fn":"{…" at bounding box center [324, 672] width 545 height 75
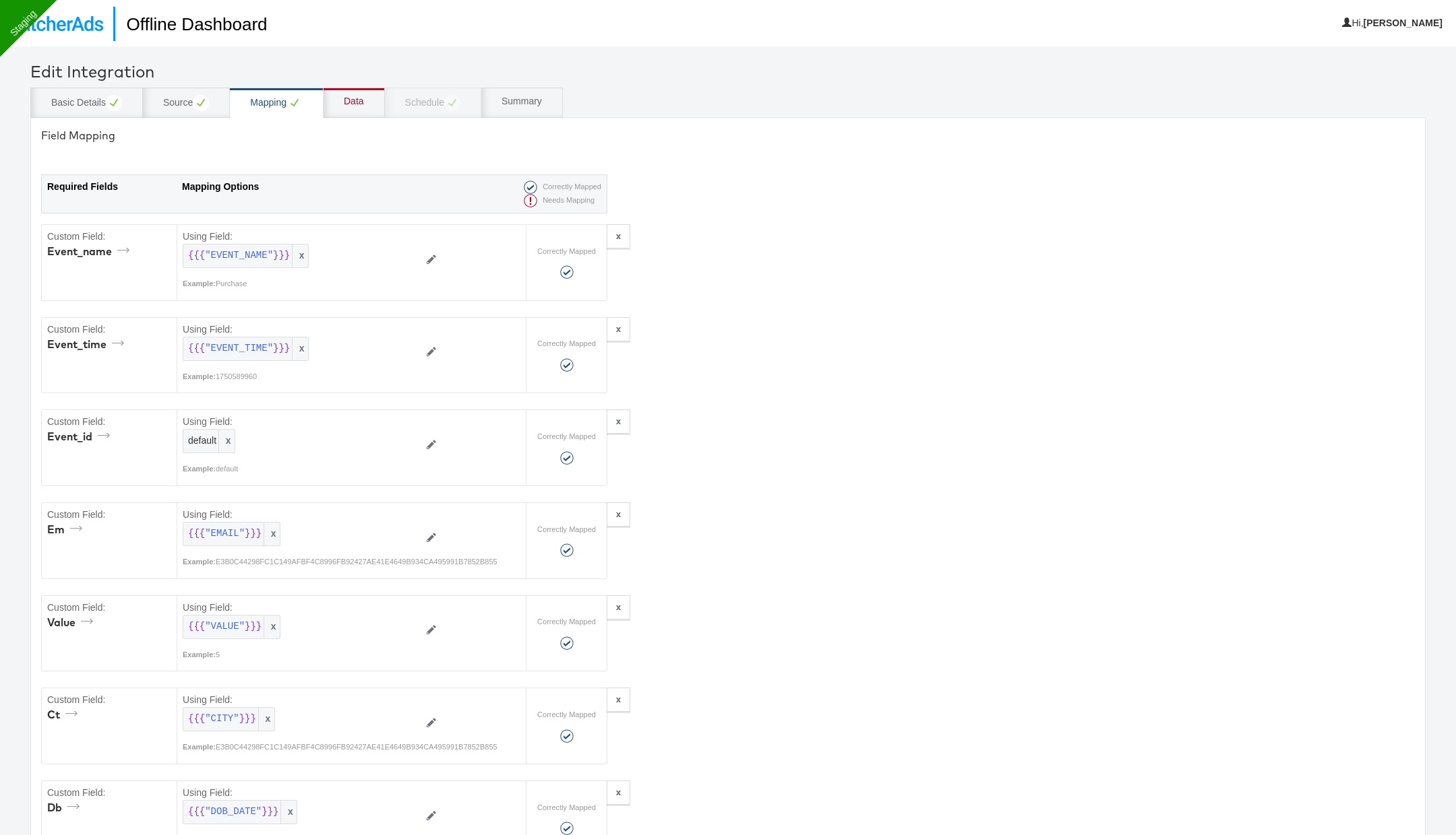
click at [359, 97] on div "Data" at bounding box center [353, 102] width 20 height 13
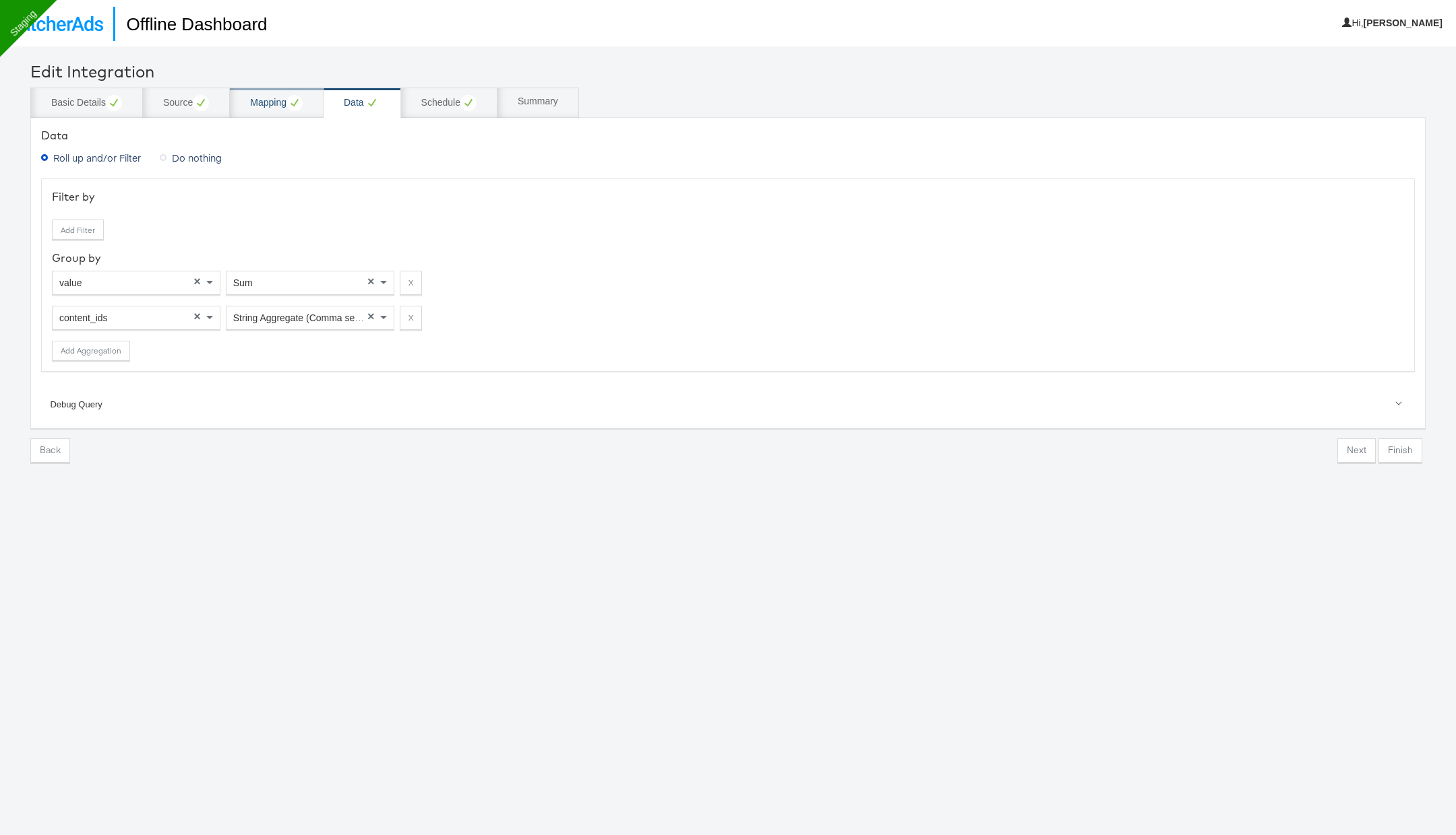
click at [271, 107] on div "Mapping" at bounding box center [276, 103] width 53 height 16
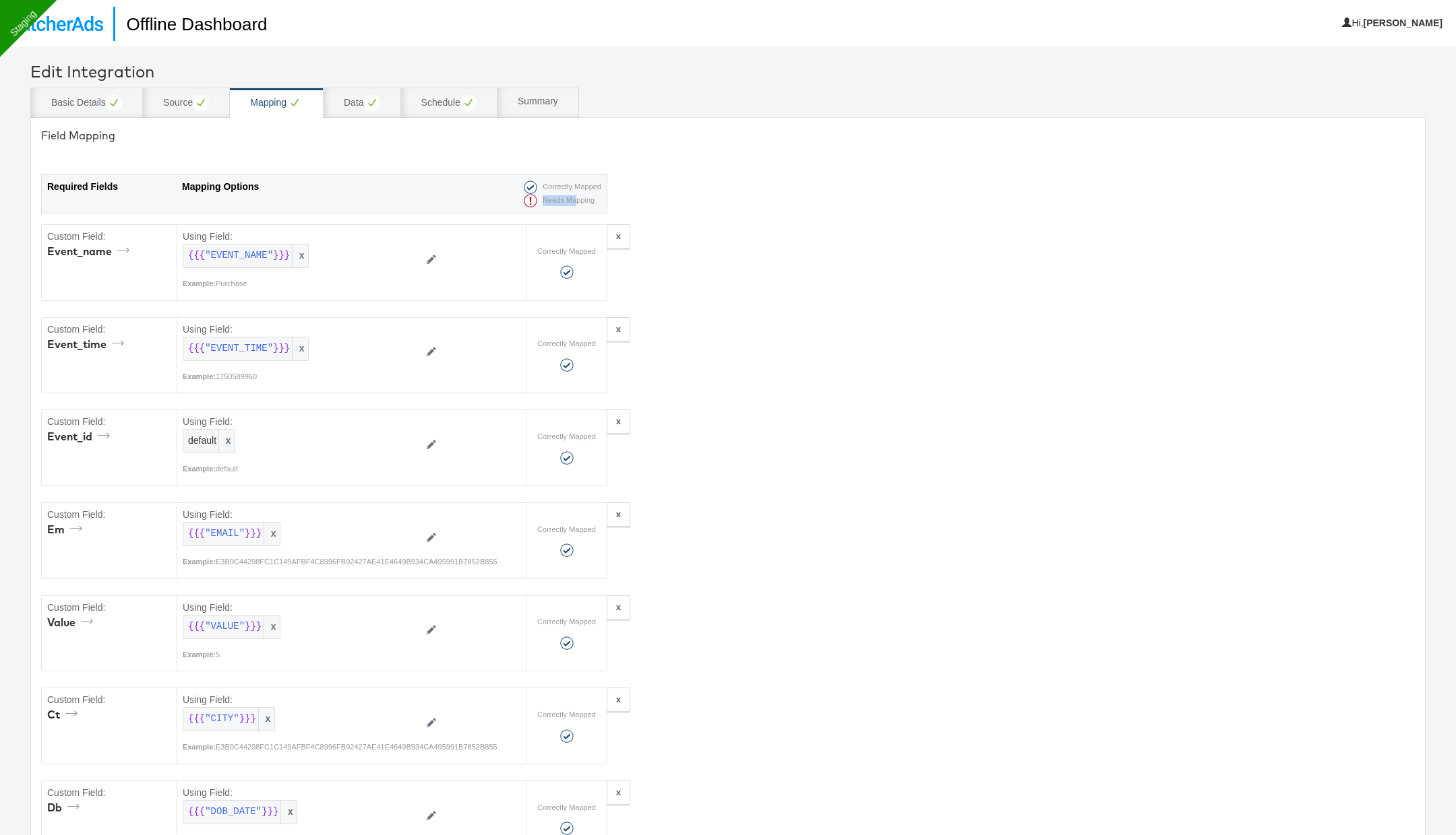
drag, startPoint x: 525, startPoint y: 201, endPoint x: 573, endPoint y: 201, distance: 48.0
click at [573, 201] on div "Needs Mapping" at bounding box center [559, 200] width 83 height 13
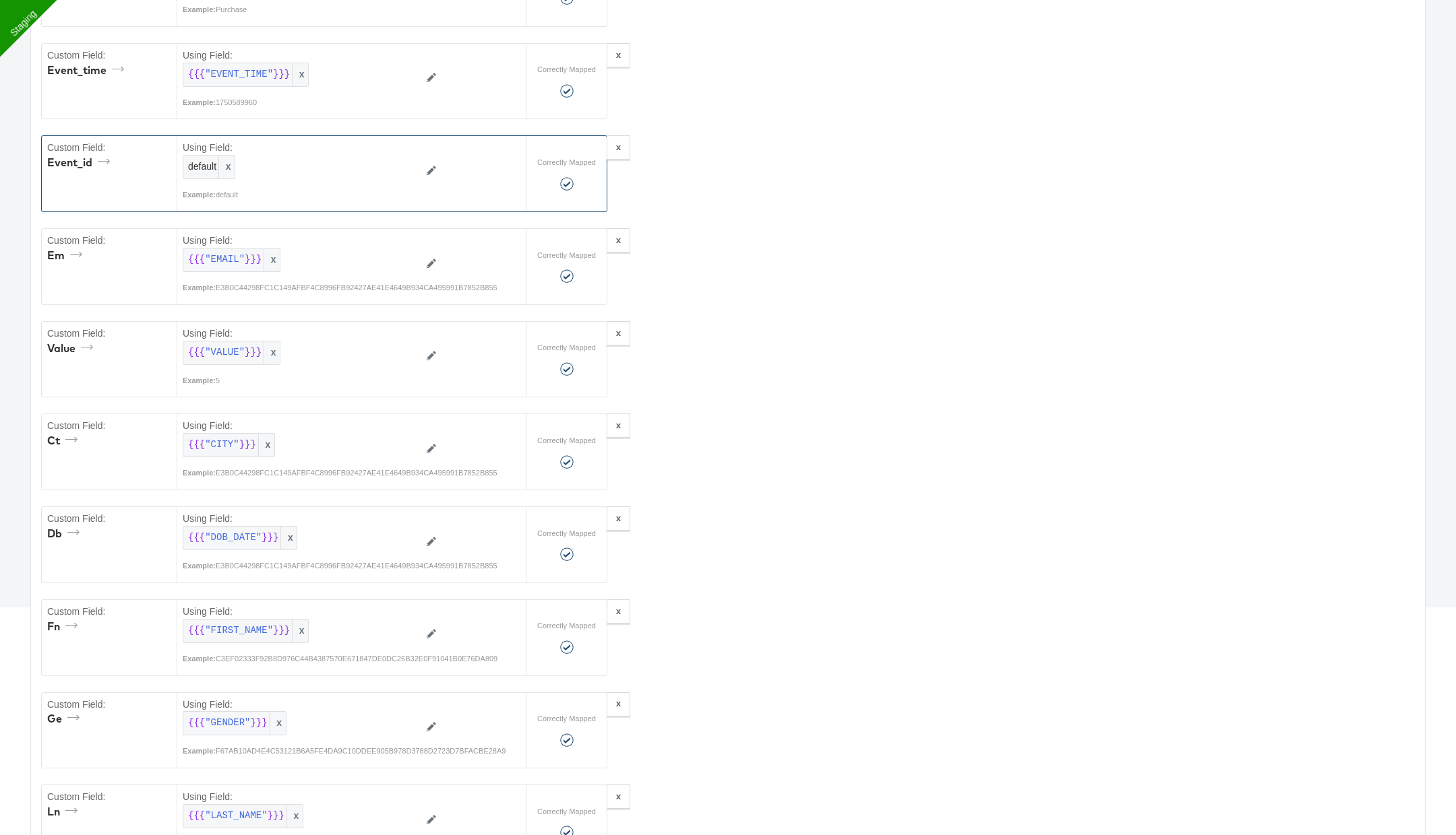
scroll to position [1204, 0]
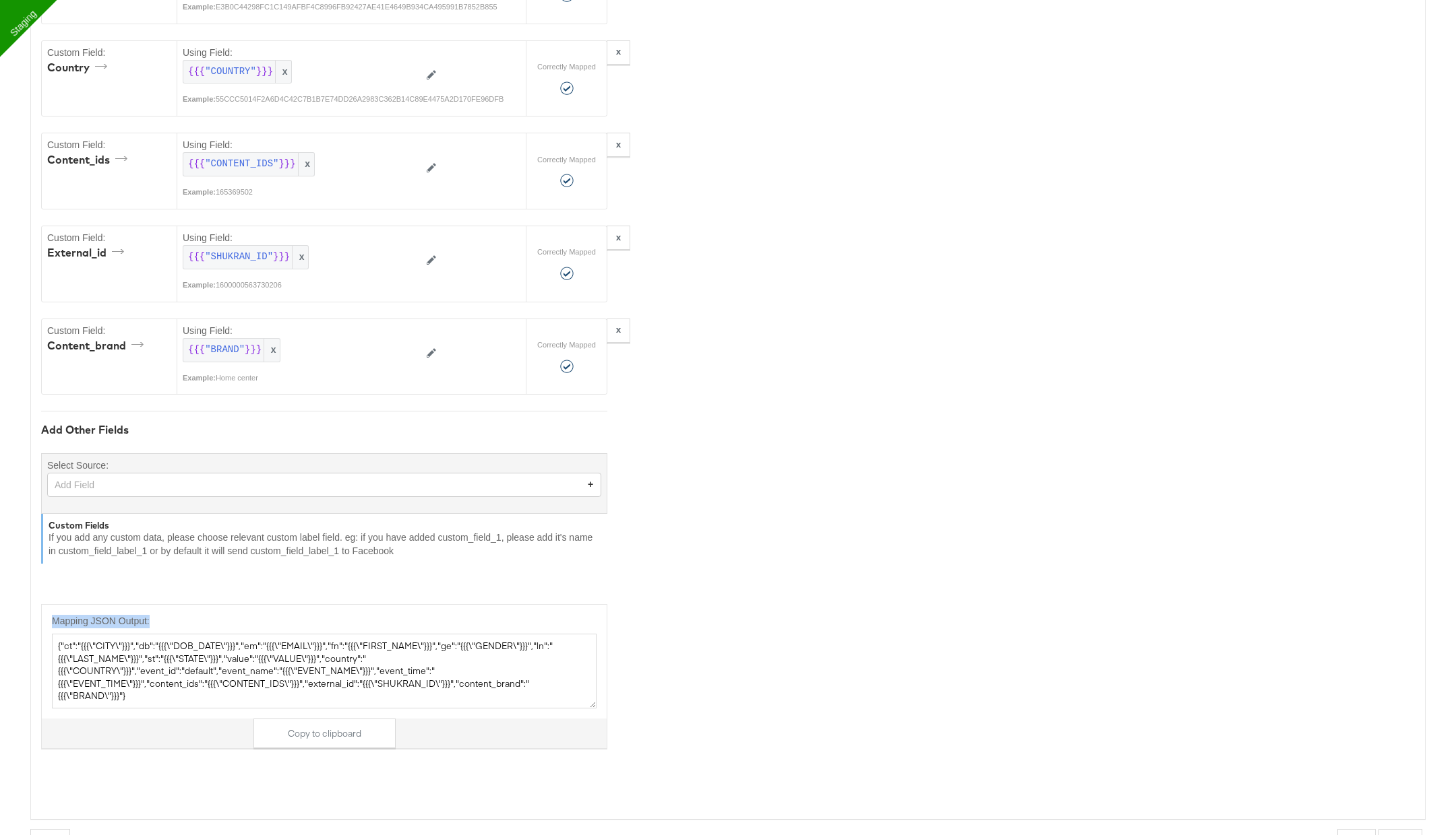
drag, startPoint x: 50, startPoint y: 597, endPoint x: 230, endPoint y: 688, distance: 201.7
click at [231, 688] on div "Mapping JSON Output: {"ct":"{{{\"CITY\"}}}","db":"{{{\"DOB_DATE\"}}}","em":"{{{…" at bounding box center [324, 676] width 566 height 144
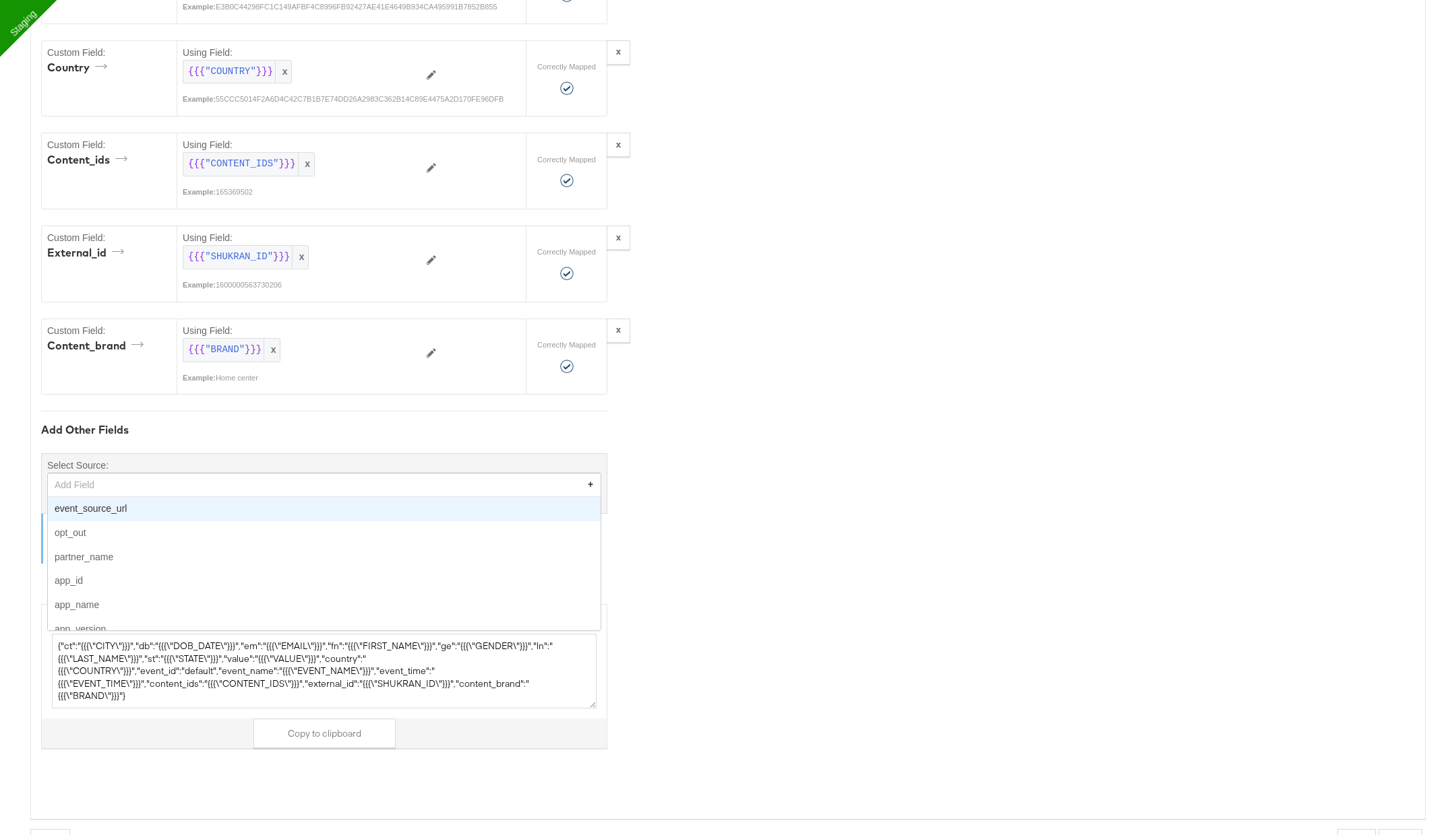
click at [156, 473] on div "Add Field" at bounding box center [324, 485] width 553 height 23
type input "orde"
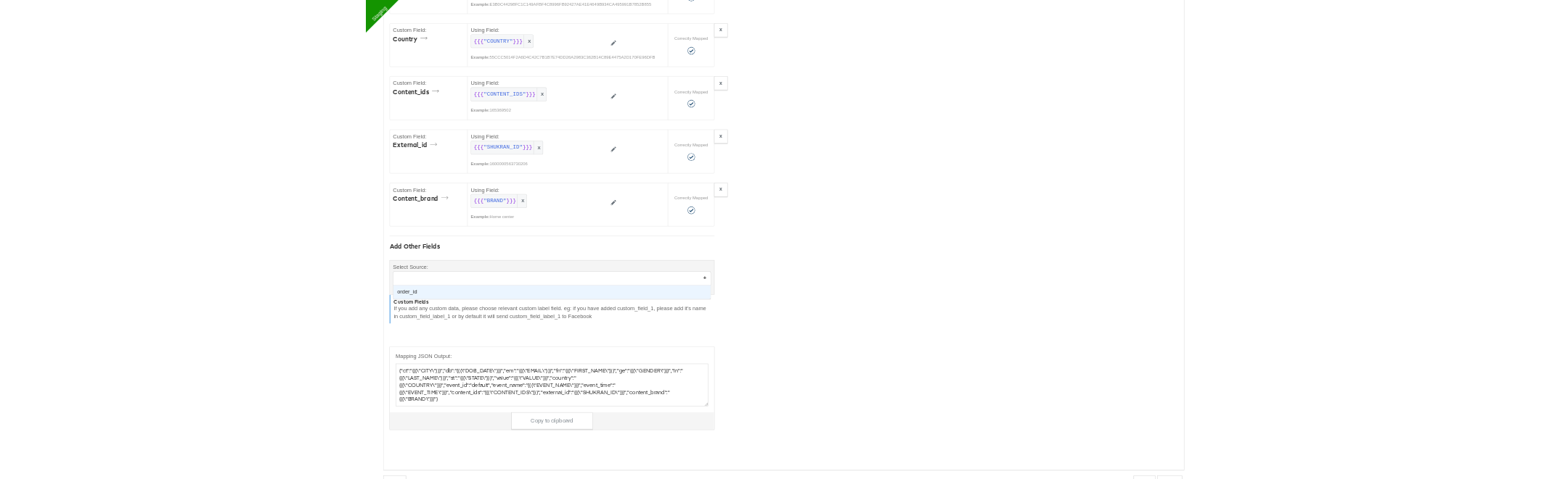
scroll to position [49, 0]
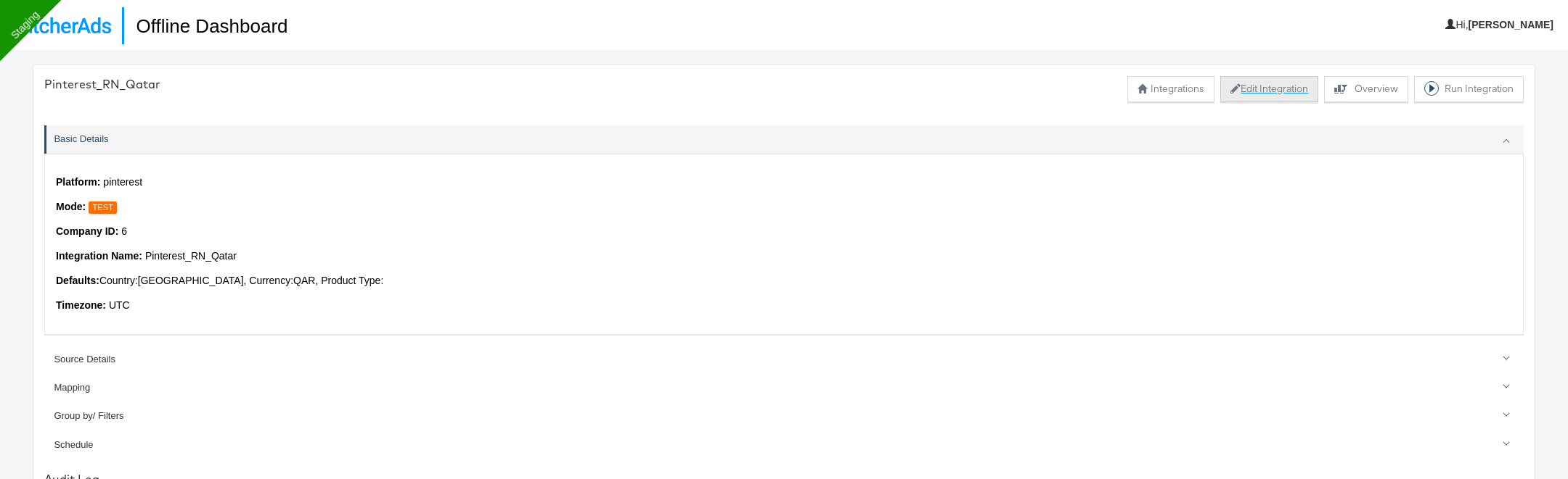
click at [1260, 85] on button "Edit Integration" at bounding box center [1269, 89] width 98 height 26
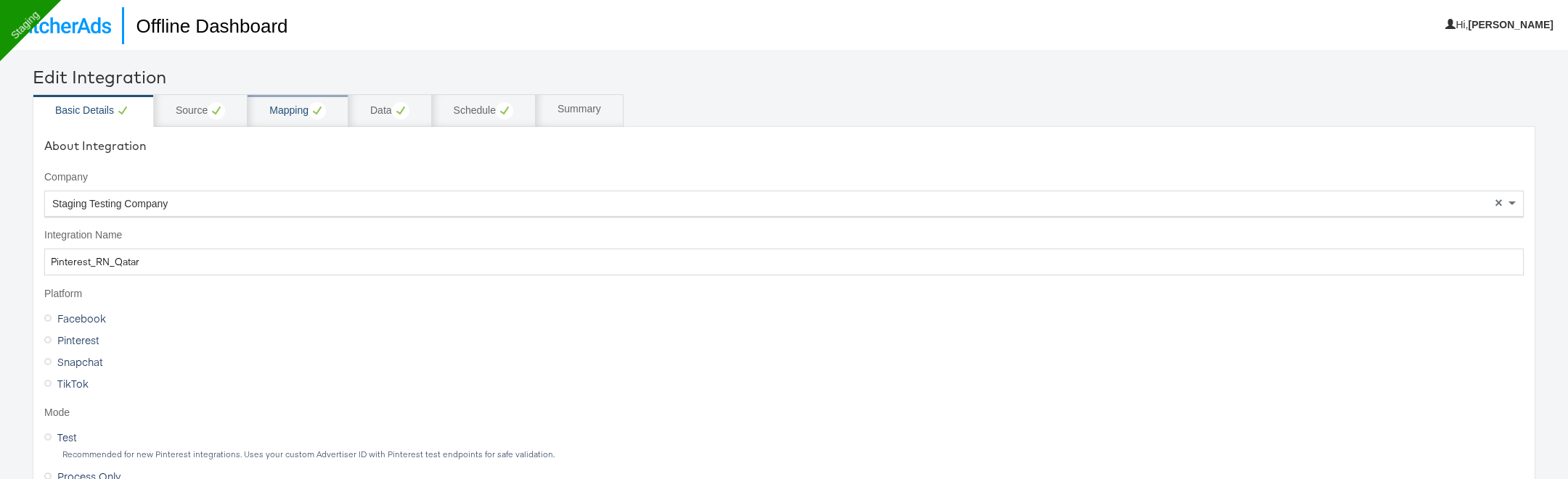
click at [288, 106] on div "Mapping" at bounding box center [297, 111] width 57 height 17
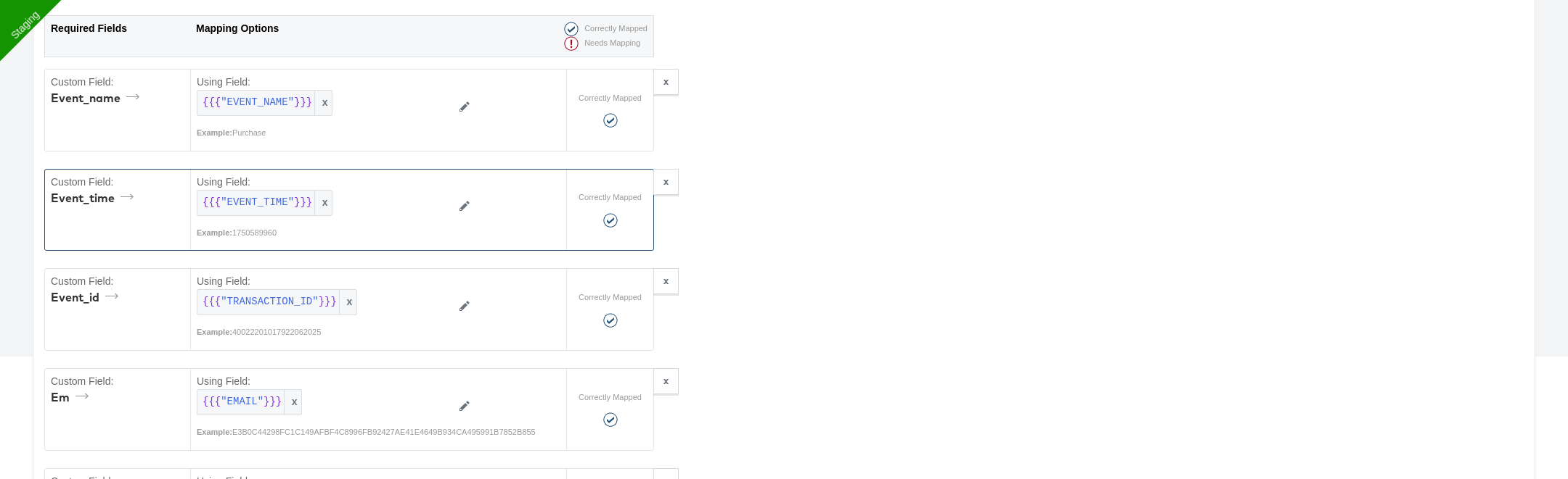
scroll to position [183, 0]
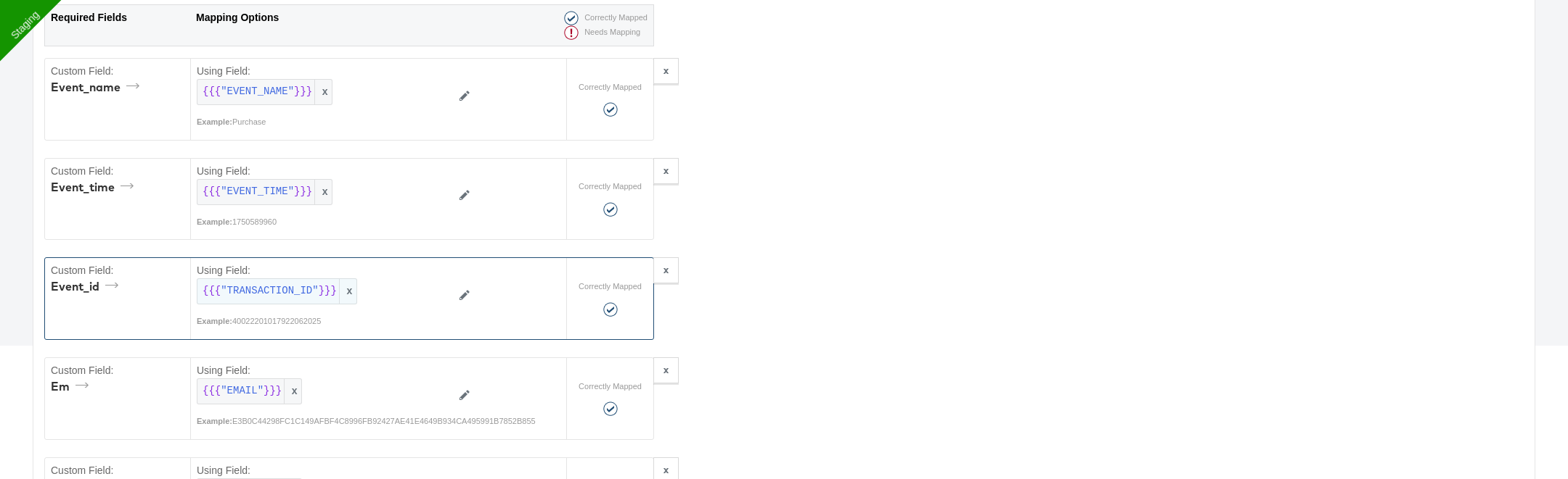
click at [351, 285] on span "x" at bounding box center [347, 291] width 17 height 25
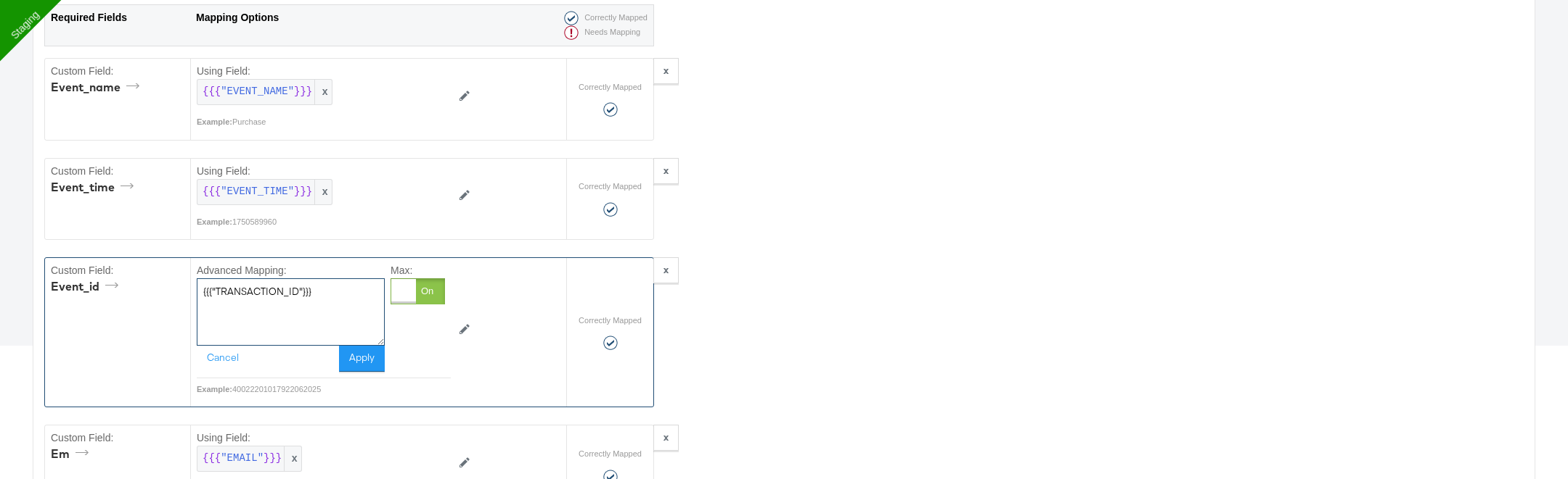
click at [351, 288] on textarea "{{{"TRANSACTION_ID"}}}" at bounding box center [291, 311] width 188 height 67
type textarea "default"
click at [369, 352] on button "Apply" at bounding box center [361, 359] width 46 height 26
type textarea "{"ct":"{{{\"CITY\"}}}","db":"{{{\"DOB_DATE\"}}}","em":"{{{\"EMAIL\"}}}","fn":"{…"
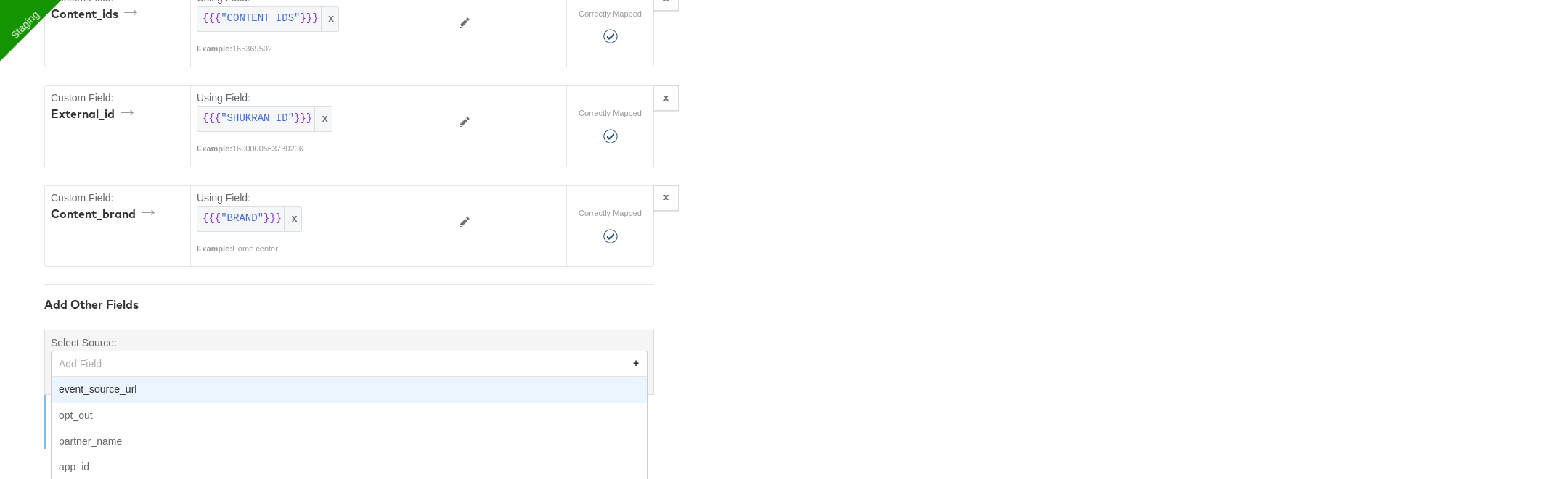
scroll to position [1478, 0]
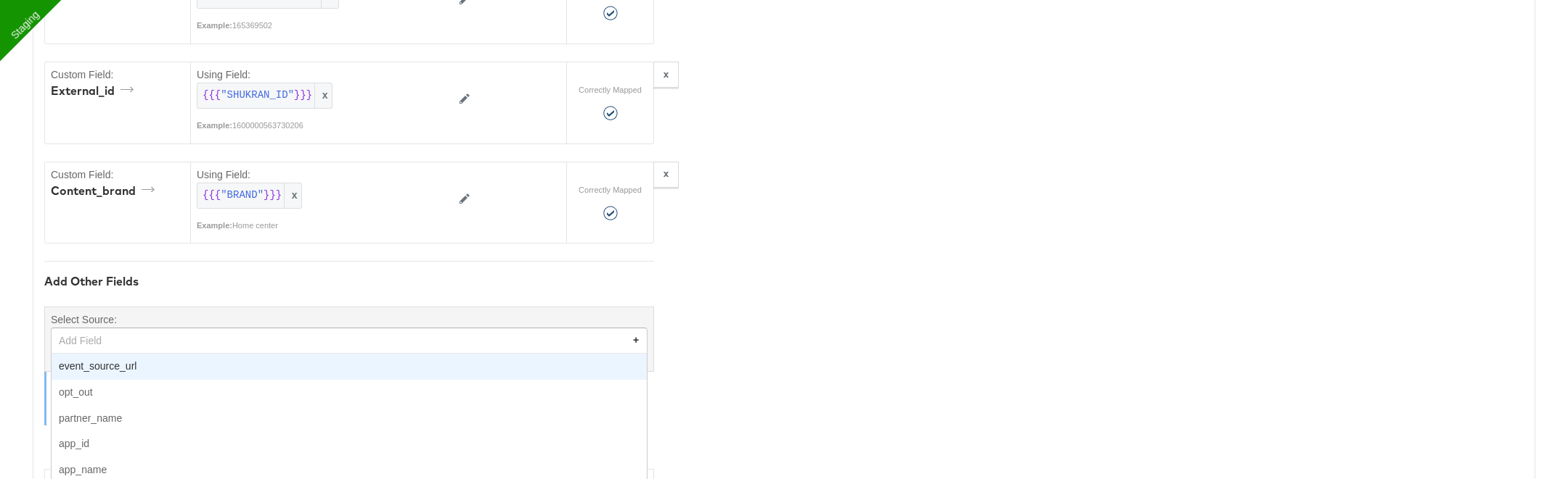
click at [198, 342] on div "Add Field + event_source_url opt_out partner_name app_id app_name app_version d…" at bounding box center [349, 341] width 596 height 26
type input "orde"
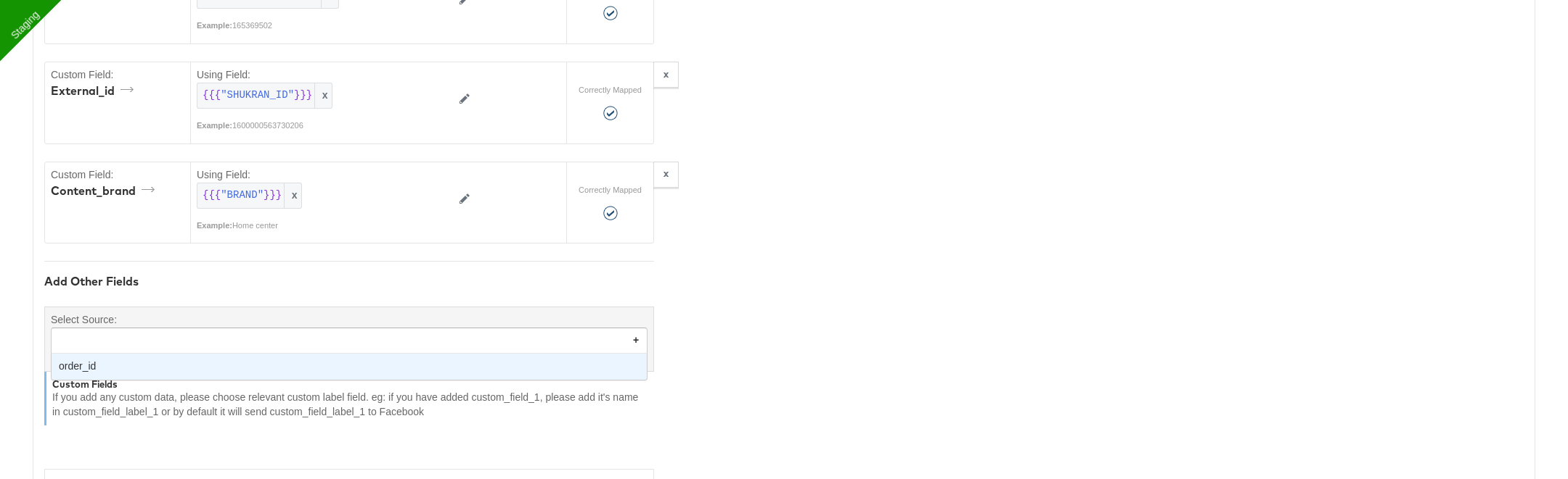
scroll to position [49, 0]
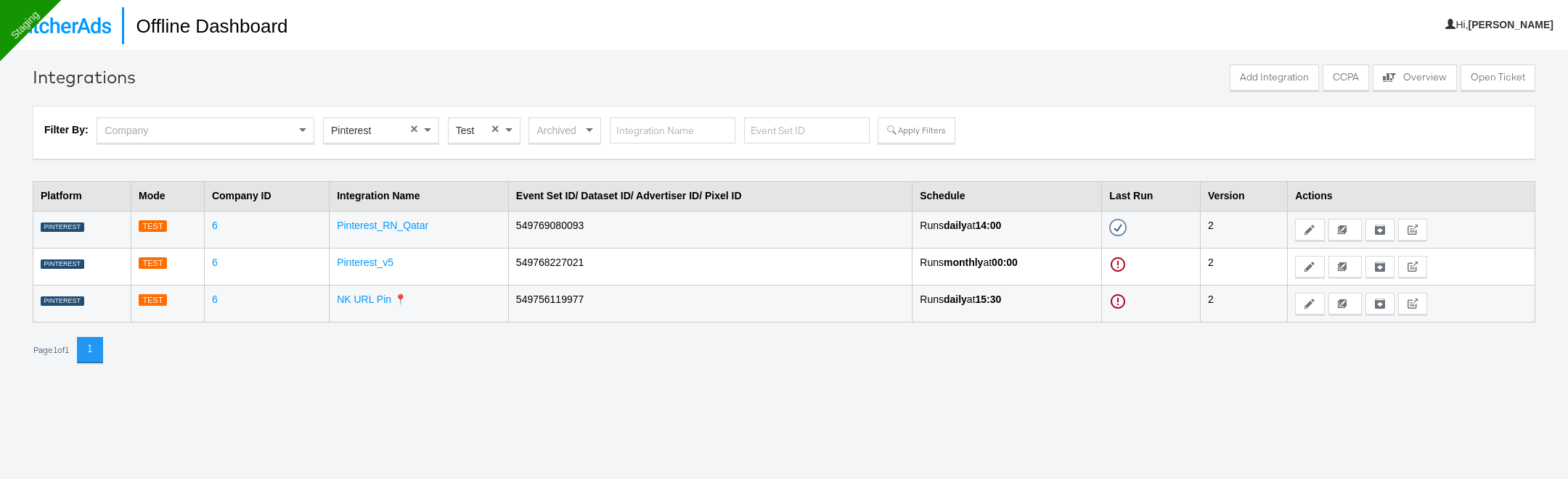
click at [470, 132] on span "Test" at bounding box center [465, 131] width 19 height 12
click at [1280, 76] on button "Add Integration" at bounding box center [1274, 77] width 89 height 26
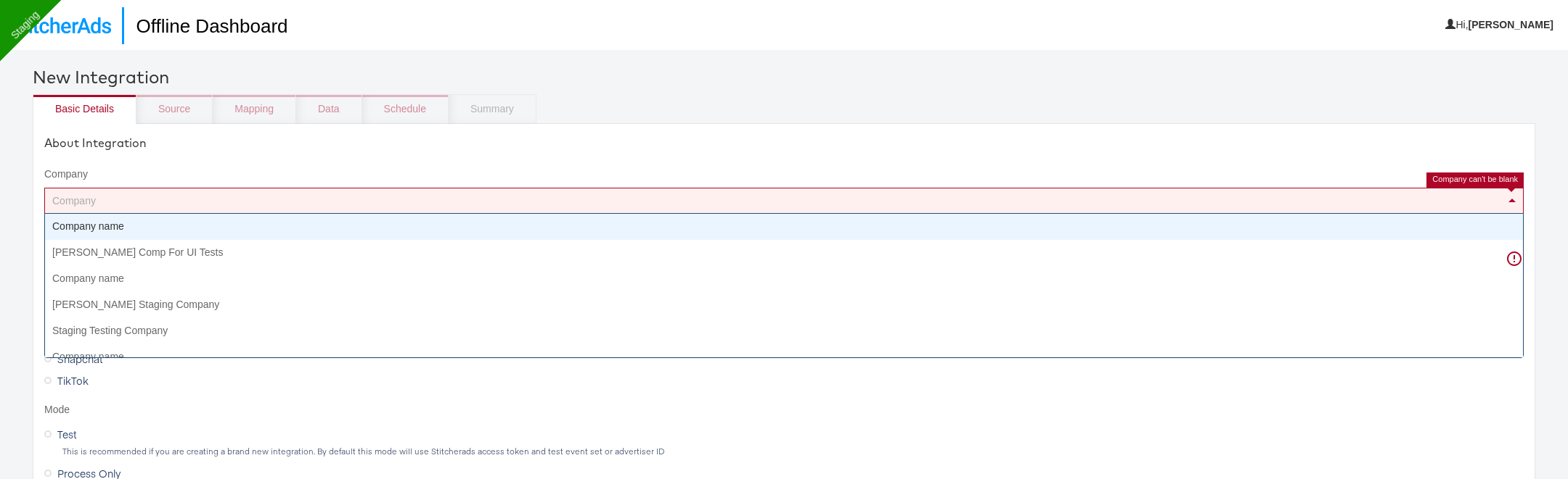
click at [297, 192] on div "Company" at bounding box center [784, 201] width 1478 height 25
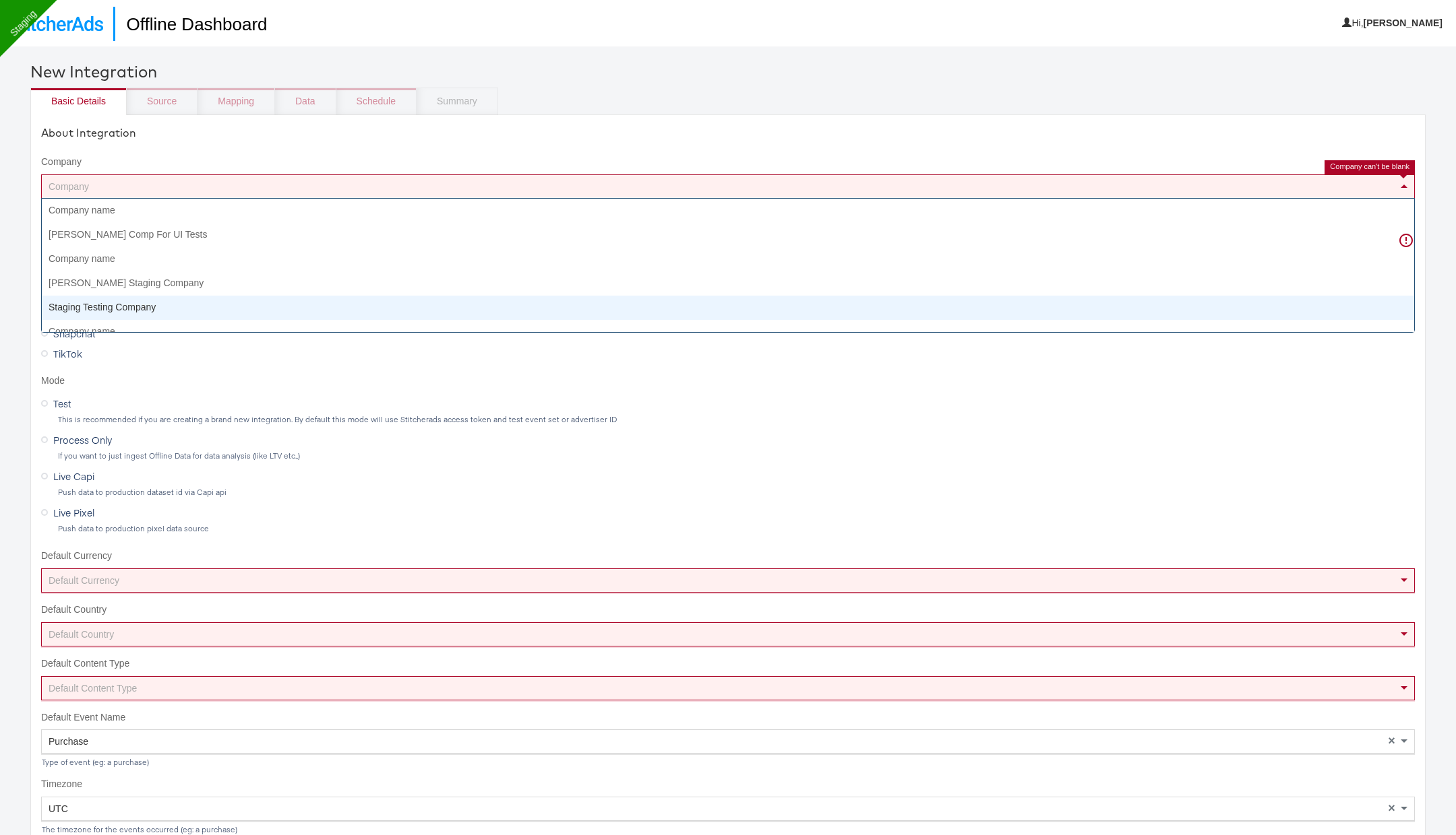
click at [120, 188] on div "Company" at bounding box center [728, 186] width 1373 height 23
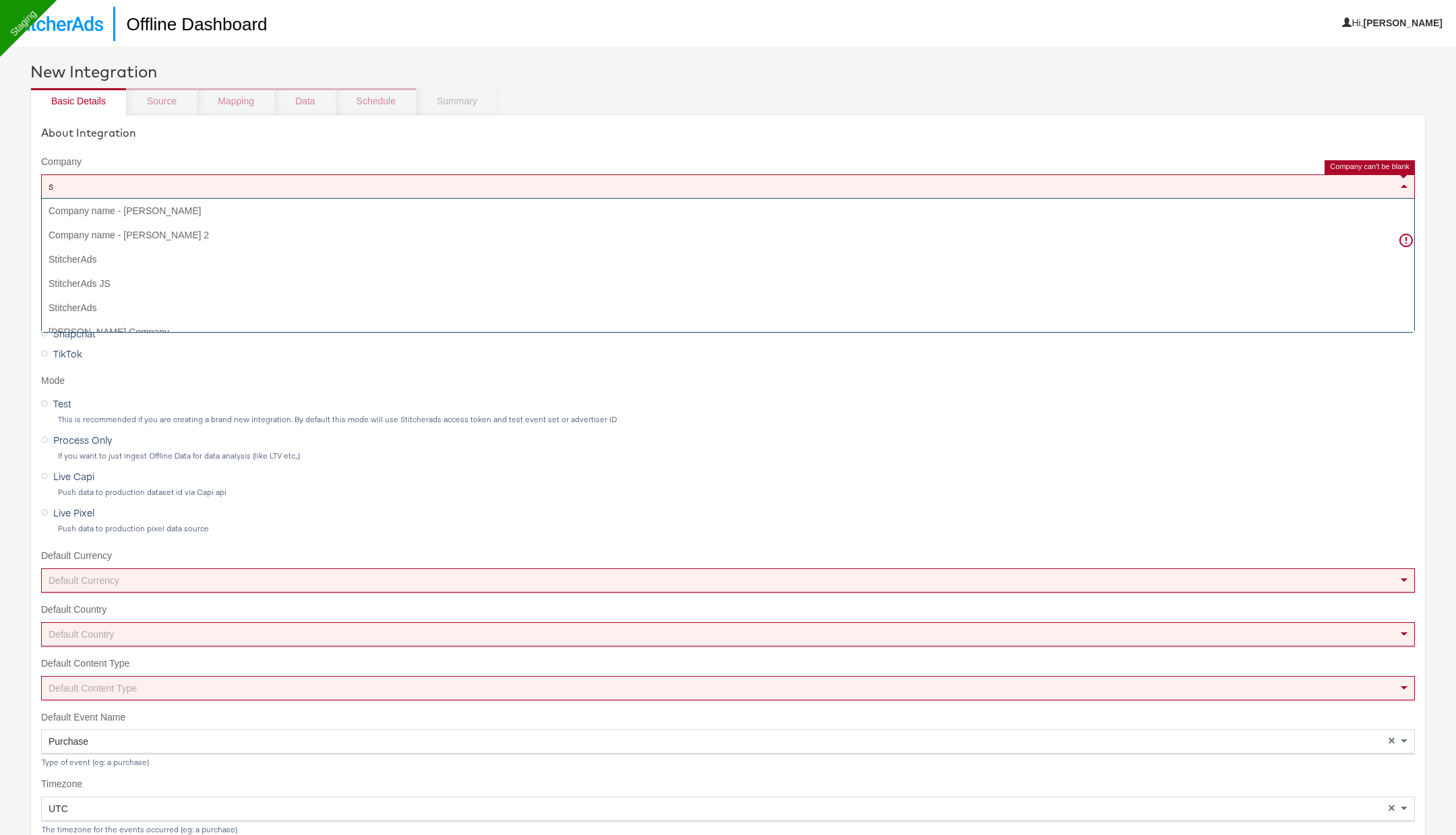
click at [120, 188] on div "s s" at bounding box center [728, 186] width 1374 height 24
type input "s"
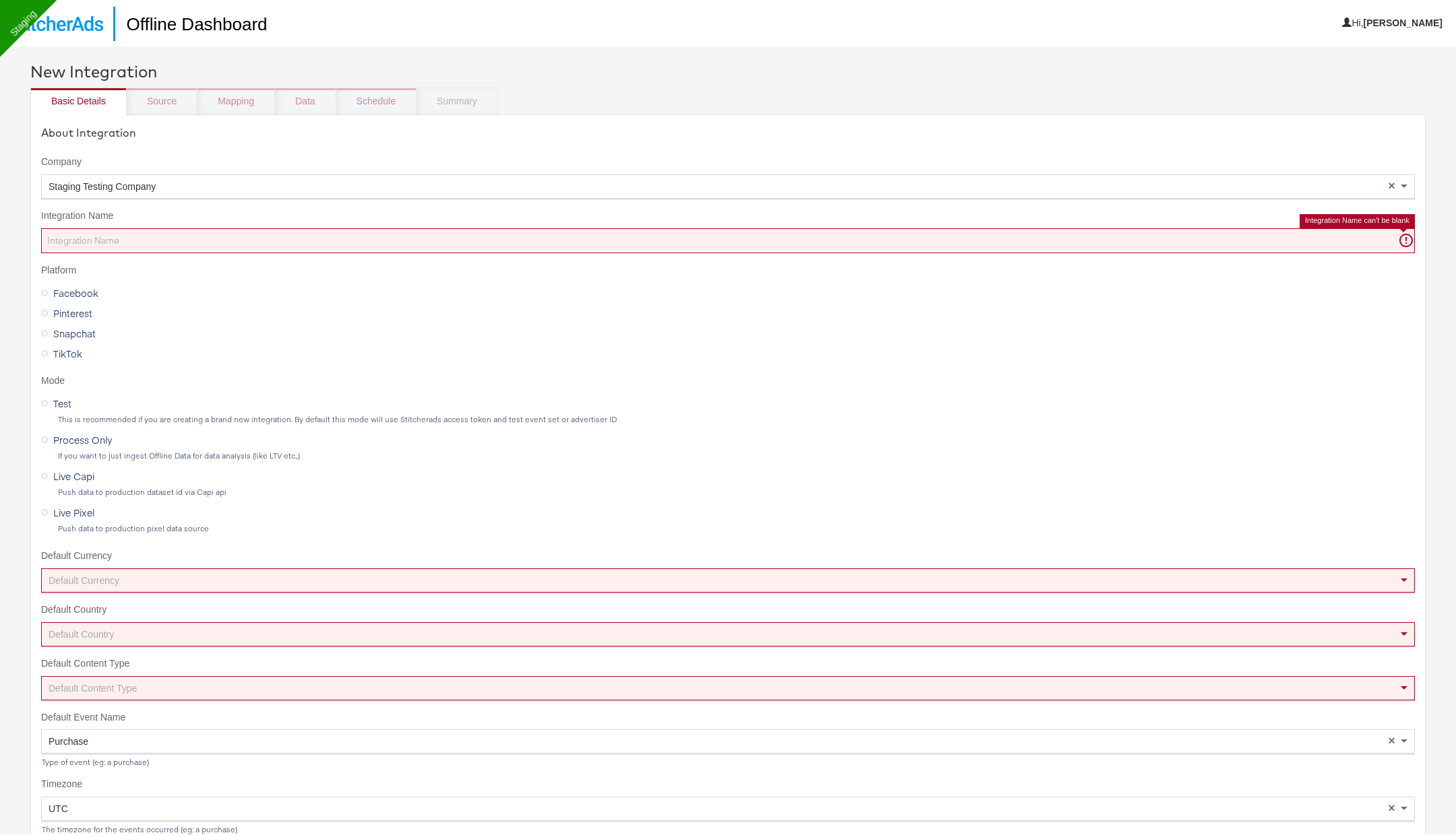
click at [111, 241] on input "Integration Name" at bounding box center [728, 241] width 1374 height 25
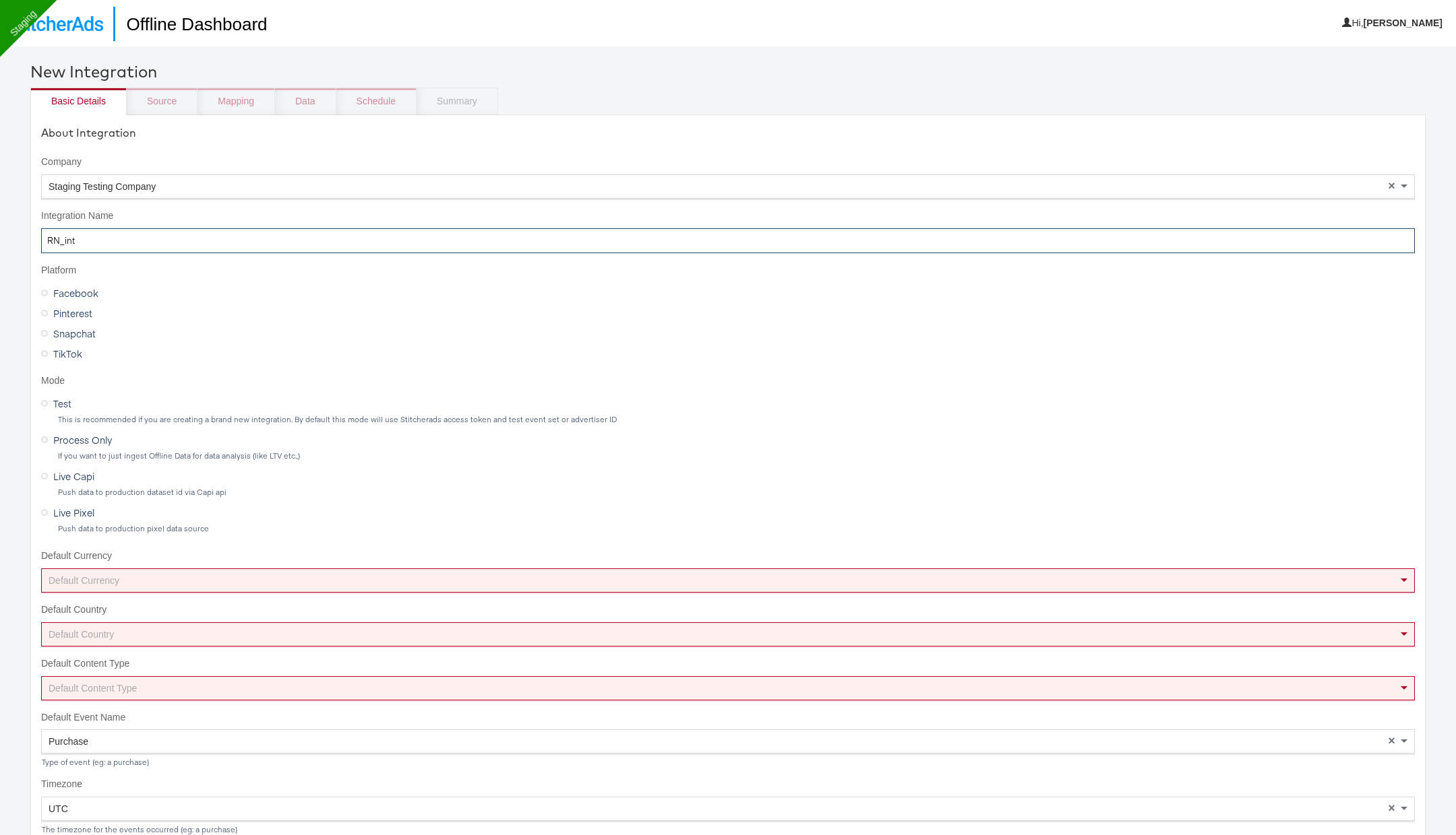
click at [227, 243] on input "RN_int" at bounding box center [728, 241] width 1374 height 25
paste input "Pinterest_RN_Qatar"
type input "Pinterest_RN_Qatar_2"
click at [65, 314] on span "Pinterest" at bounding box center [73, 313] width 39 height 13
click at [0, 0] on input "Pinterest" at bounding box center [0, 0] width 0 height 0
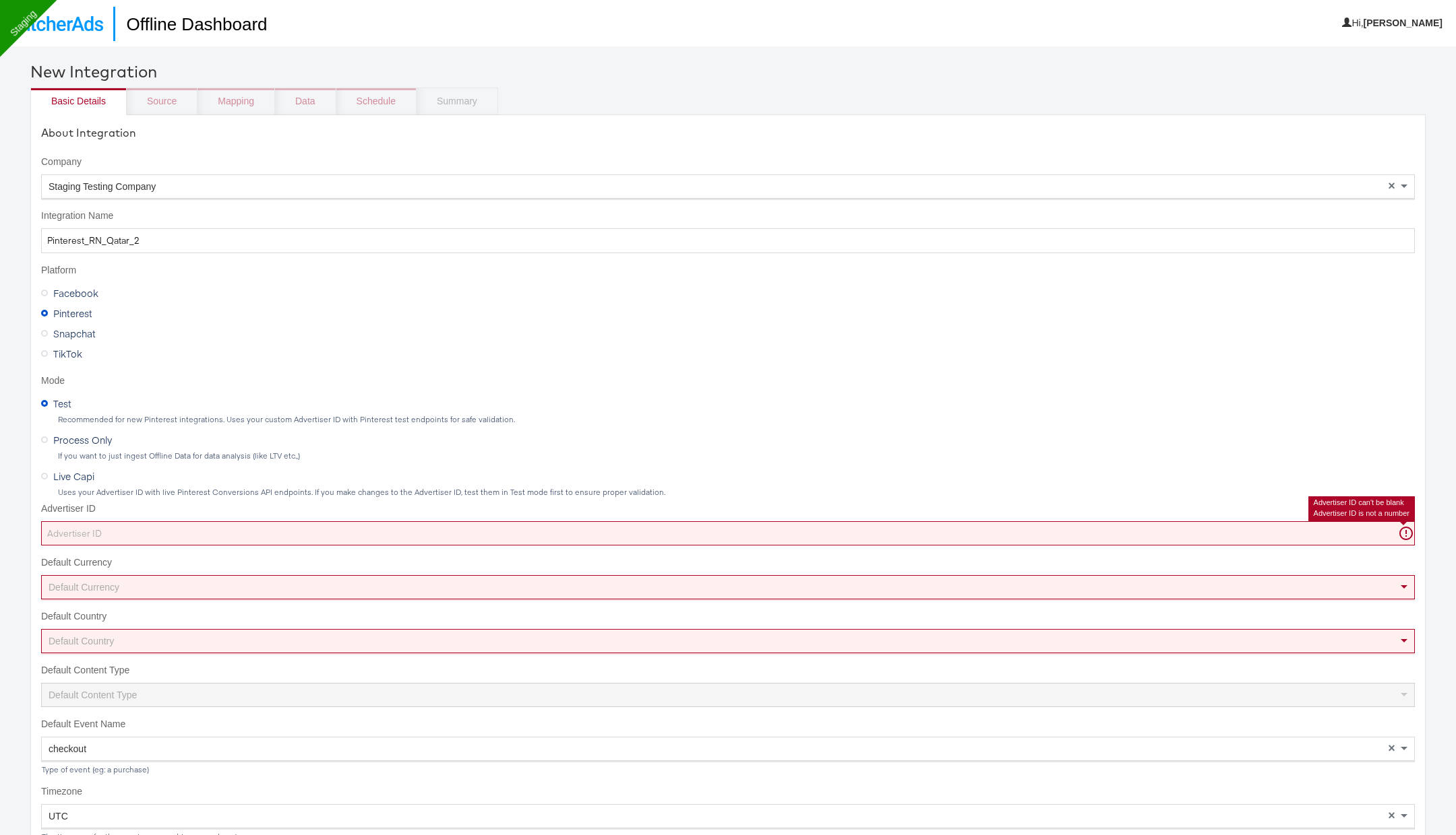
click at [86, 445] on input "Advertiser ID" at bounding box center [728, 534] width 1374 height 25
paste input "549769080093"
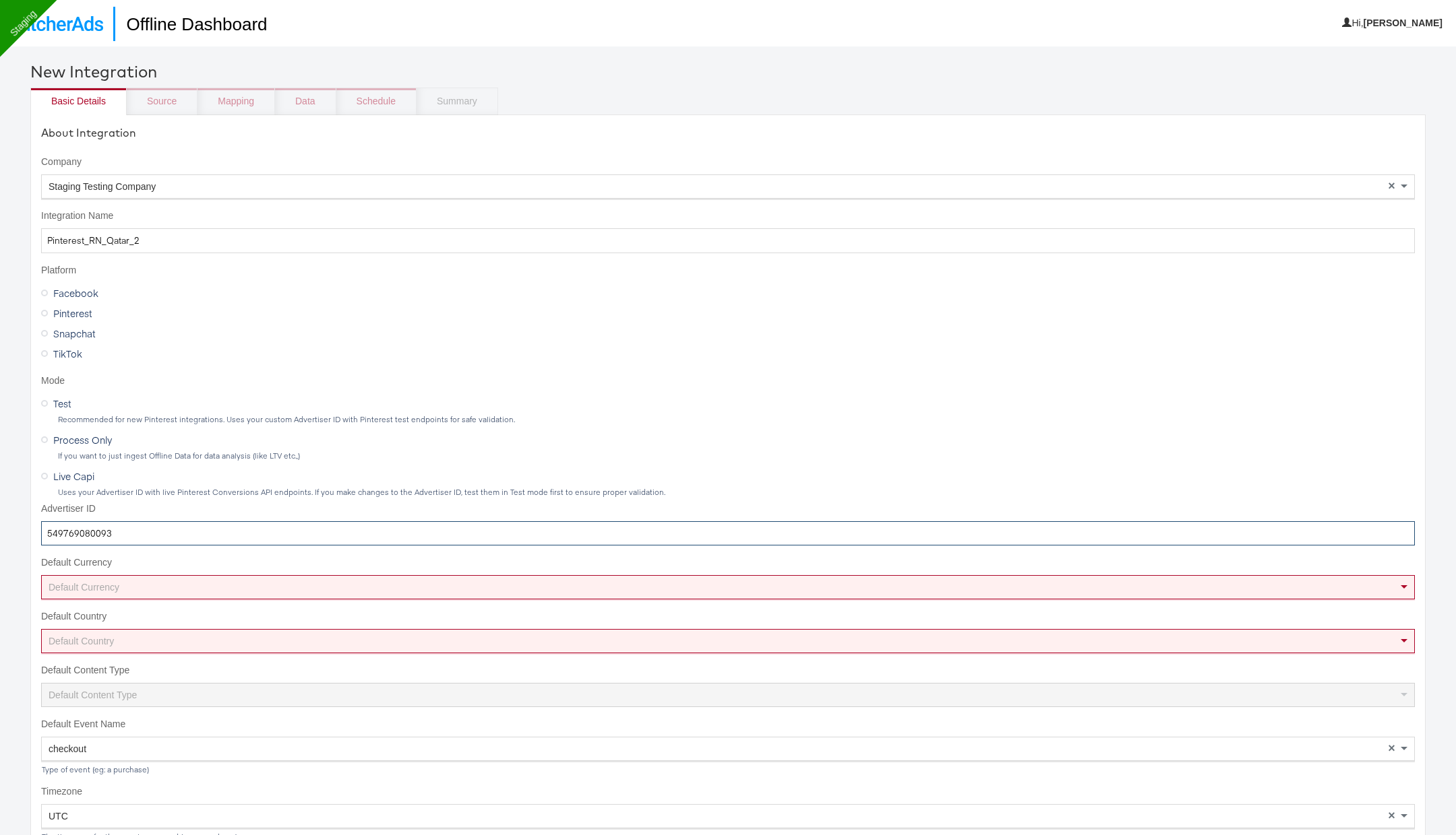
type input "549769080093"
click at [143, 445] on div "Default Currency" at bounding box center [728, 587] width 1373 height 23
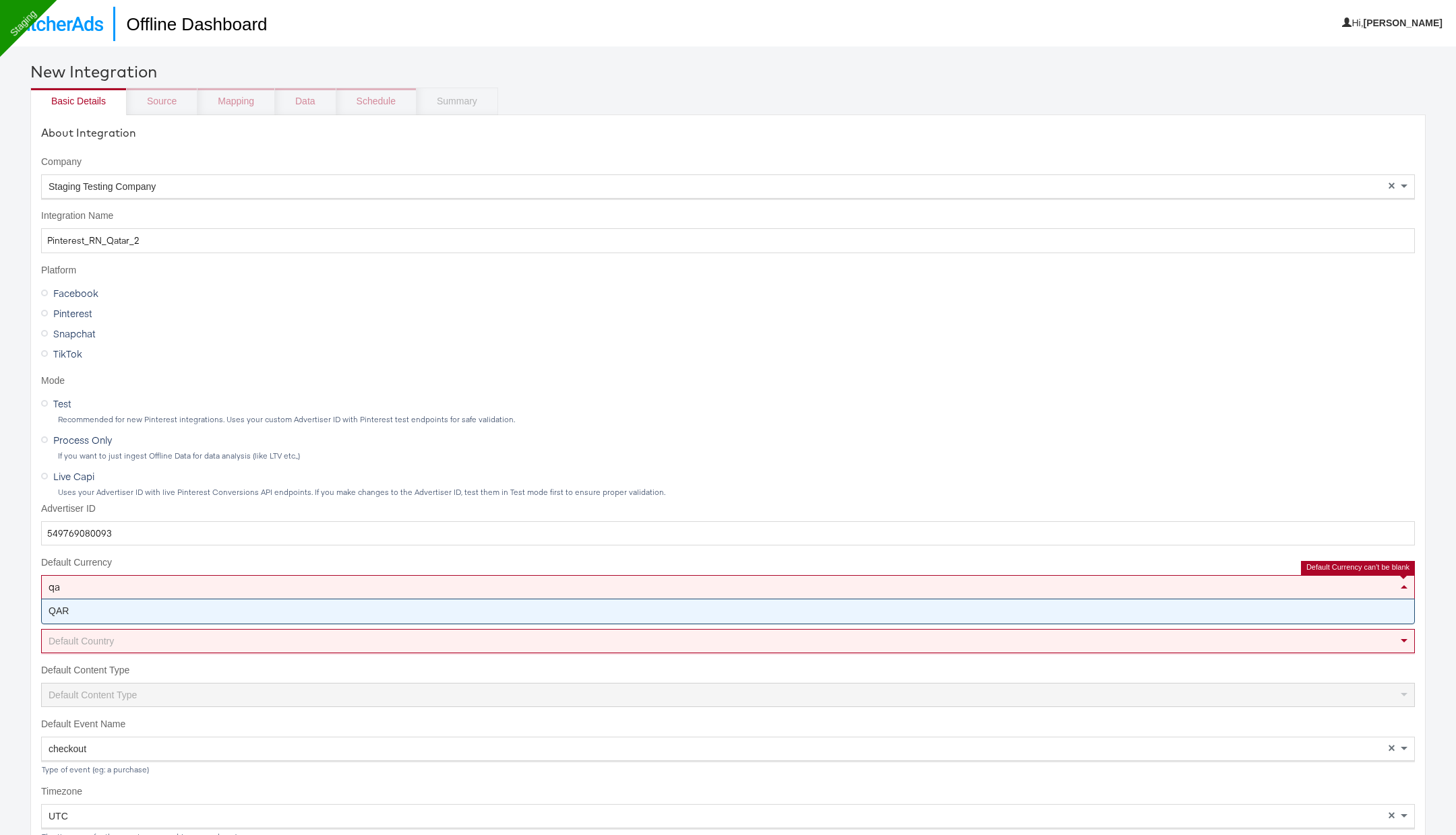
type input "qar"
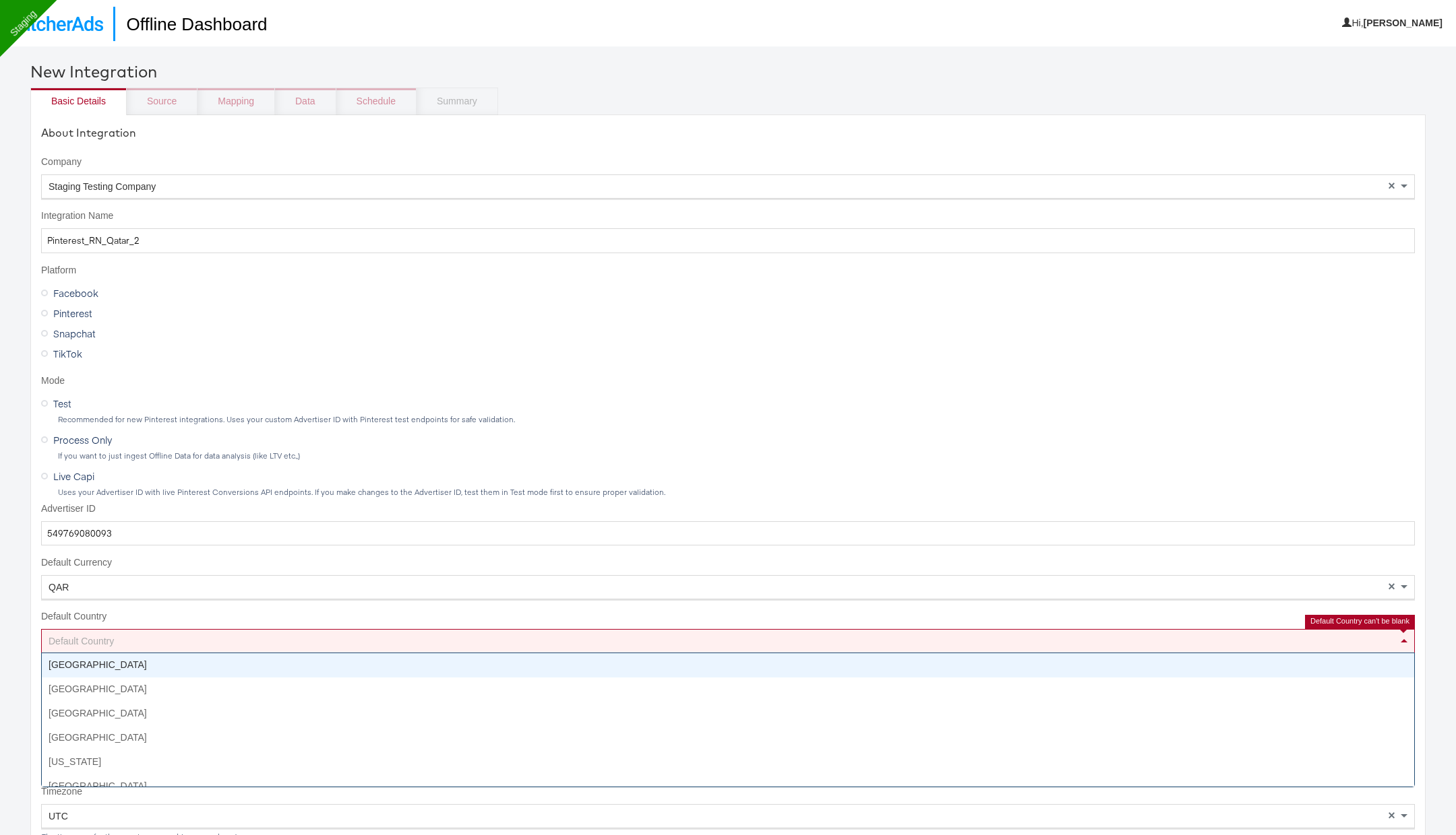
click at [139, 445] on div "Default Country" at bounding box center [728, 641] width 1373 height 23
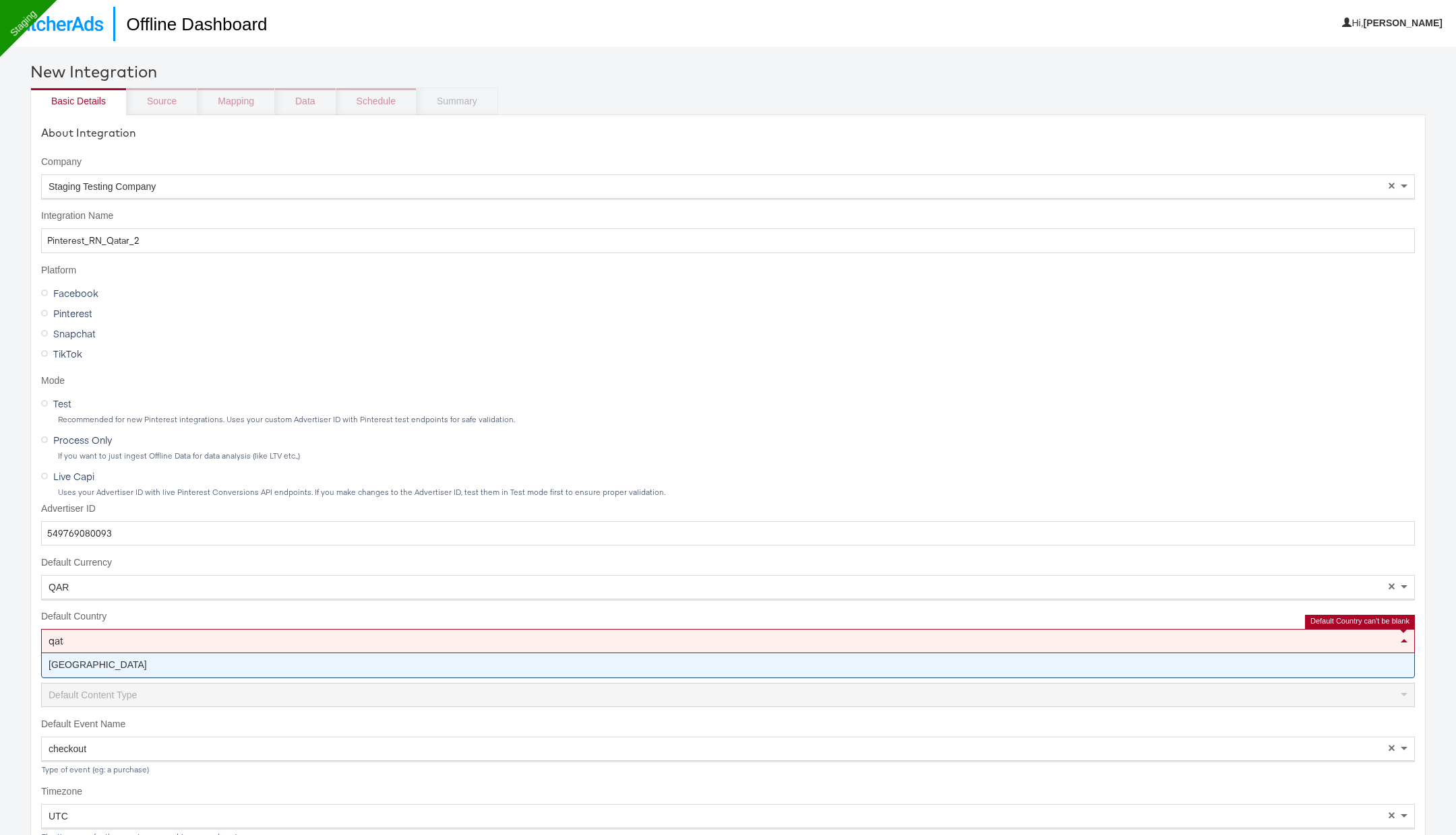
type input "qatar"
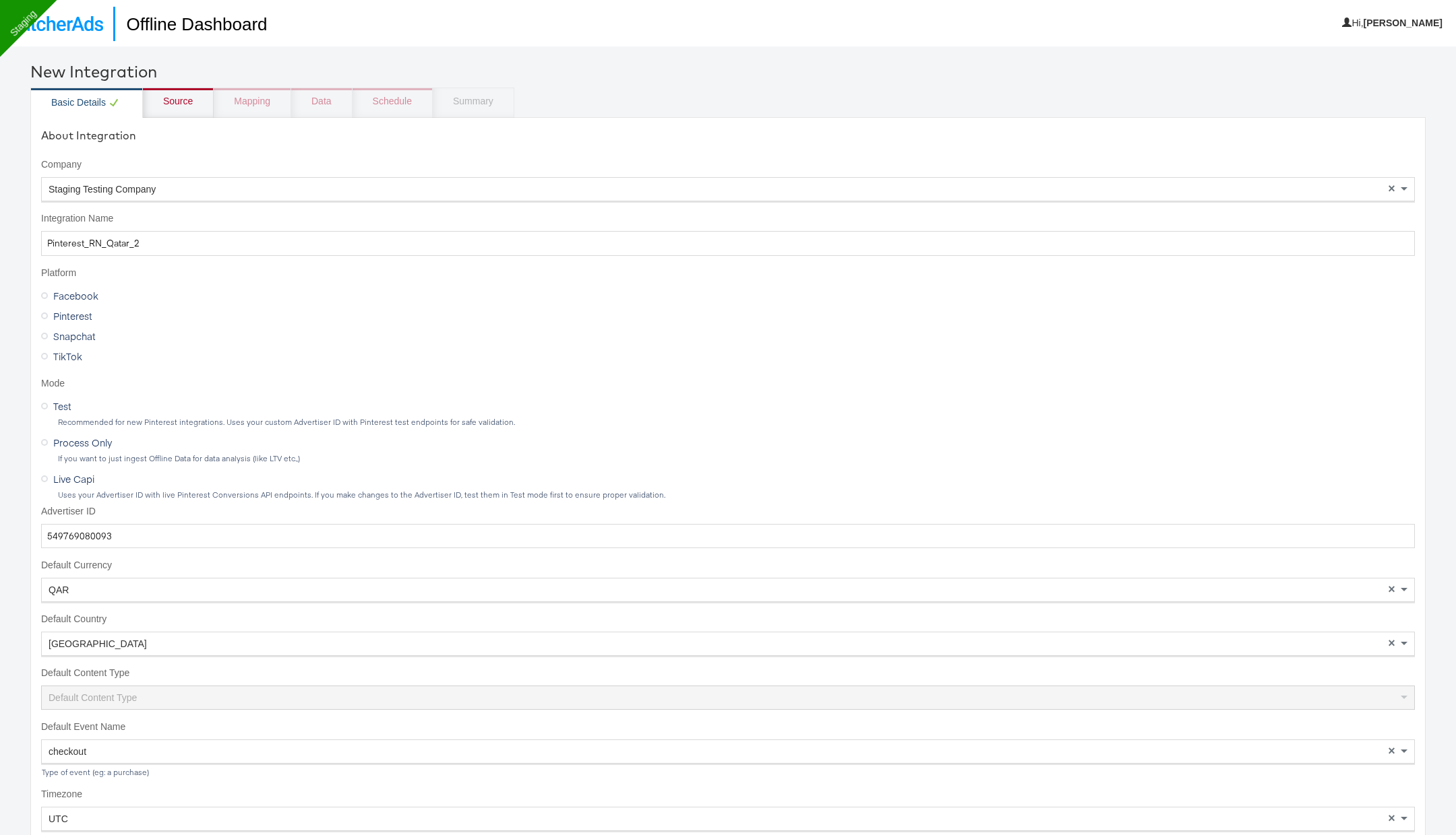
click at [183, 102] on div "Source" at bounding box center [177, 102] width 30 height 13
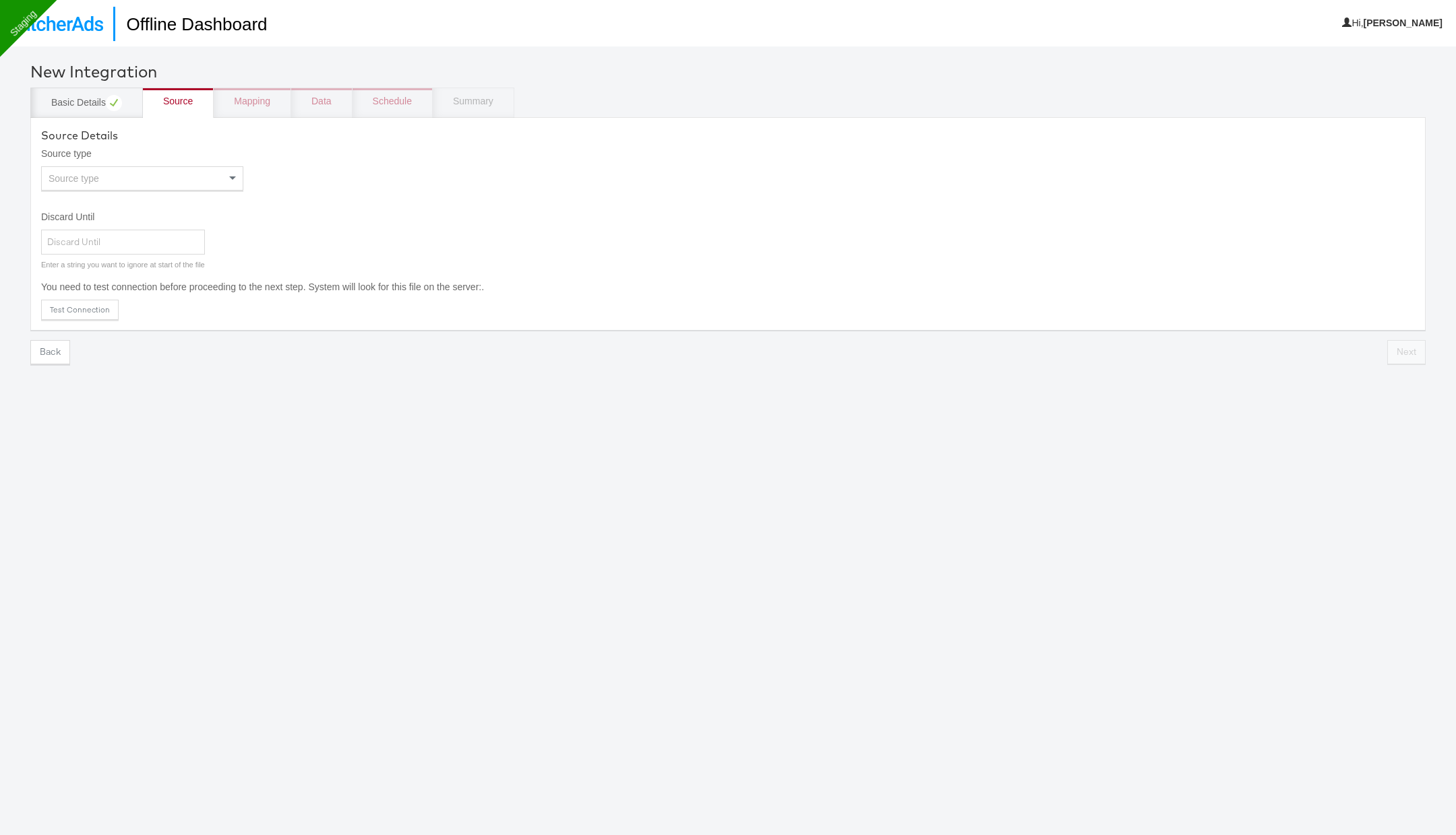
click at [183, 179] on div "Source type" at bounding box center [142, 178] width 201 height 23
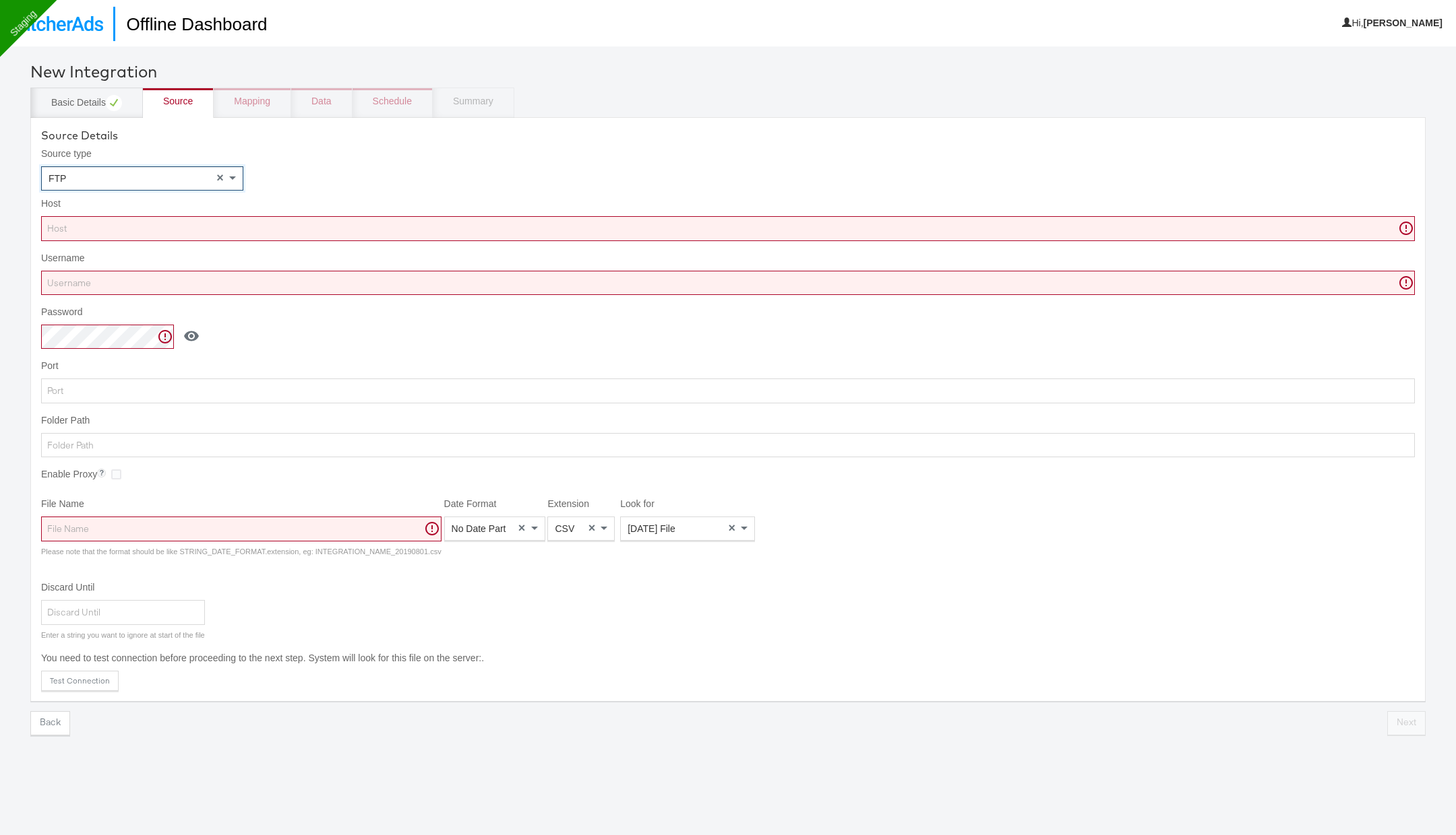
click at [147, 227] on input "Host" at bounding box center [728, 229] width 1374 height 25
click at [285, 222] on input "Host" at bounding box center [728, 229] width 1374 height 25
paste input "ftp.wip.cplmg.com"
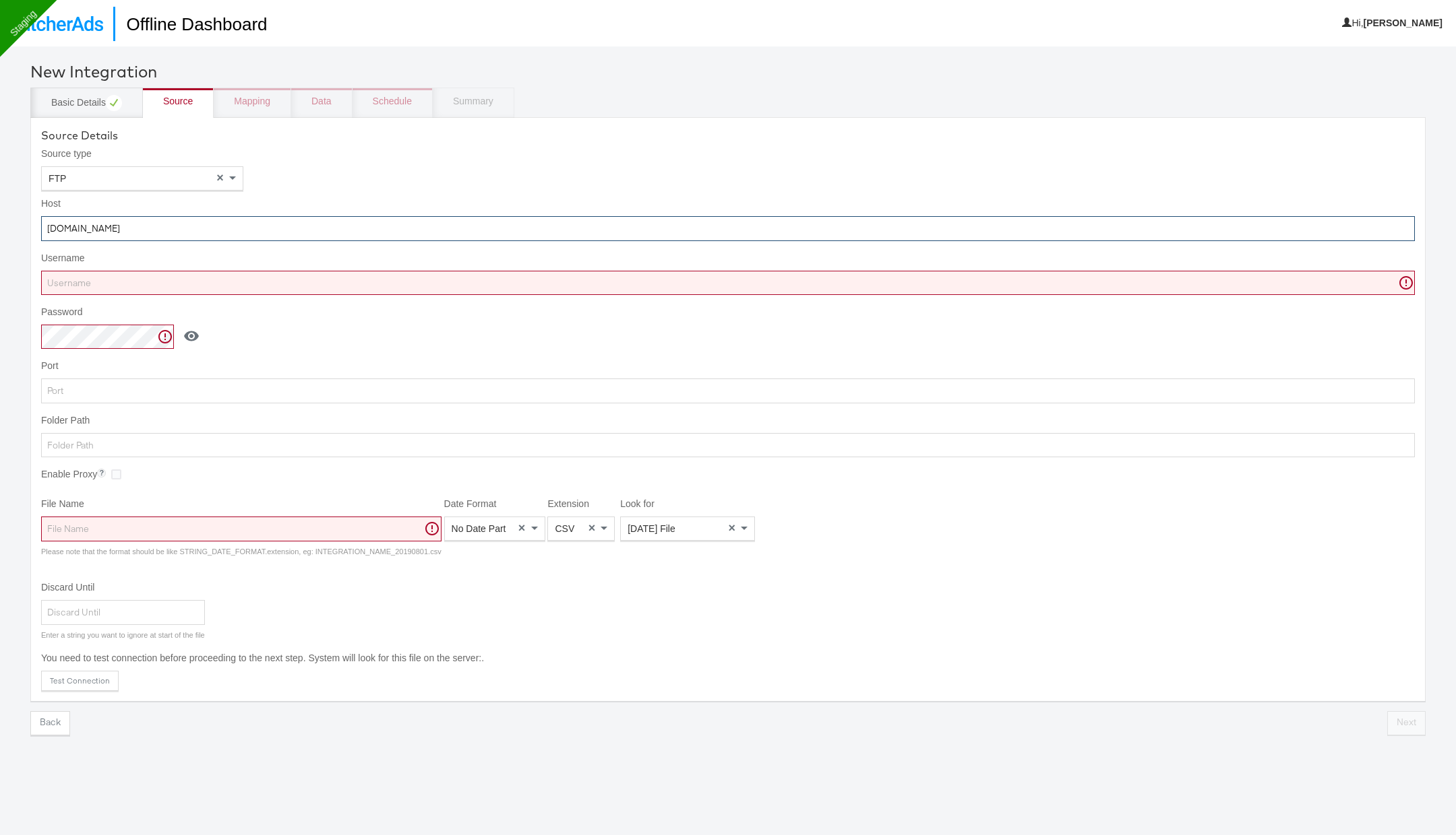
type input "ftp.wip.cplmg.com"
click at [191, 281] on input "Username" at bounding box center [728, 284] width 1374 height 25
paste input "shkhc_FB"
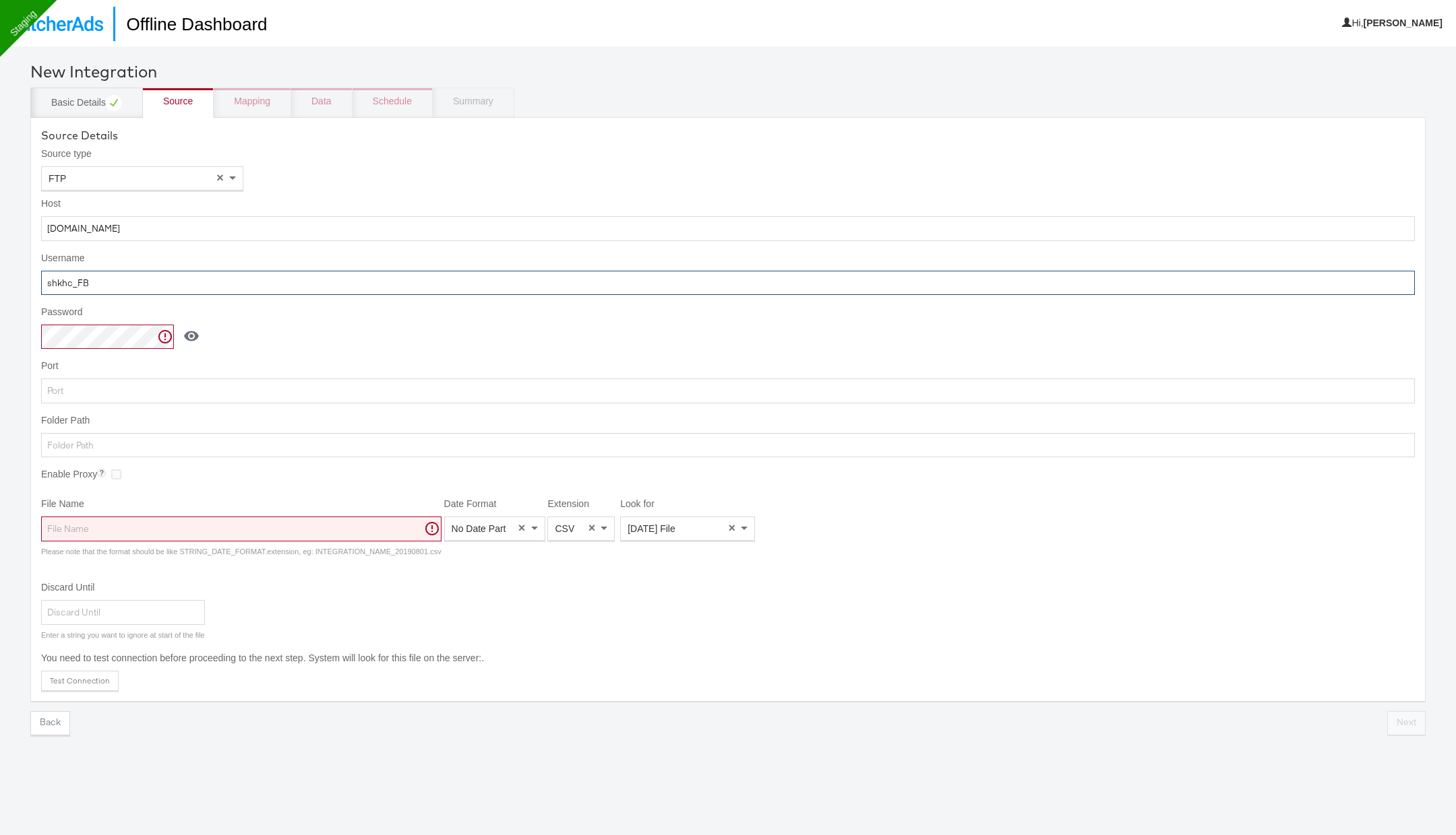
type input "shkhc_FB"
click at [179, 444] on input "Folder Path" at bounding box center [728, 446] width 1374 height 25
type input "/"
click at [287, 445] on input "File Name" at bounding box center [241, 529] width 401 height 25
paste input "Home_Center_Qatar"
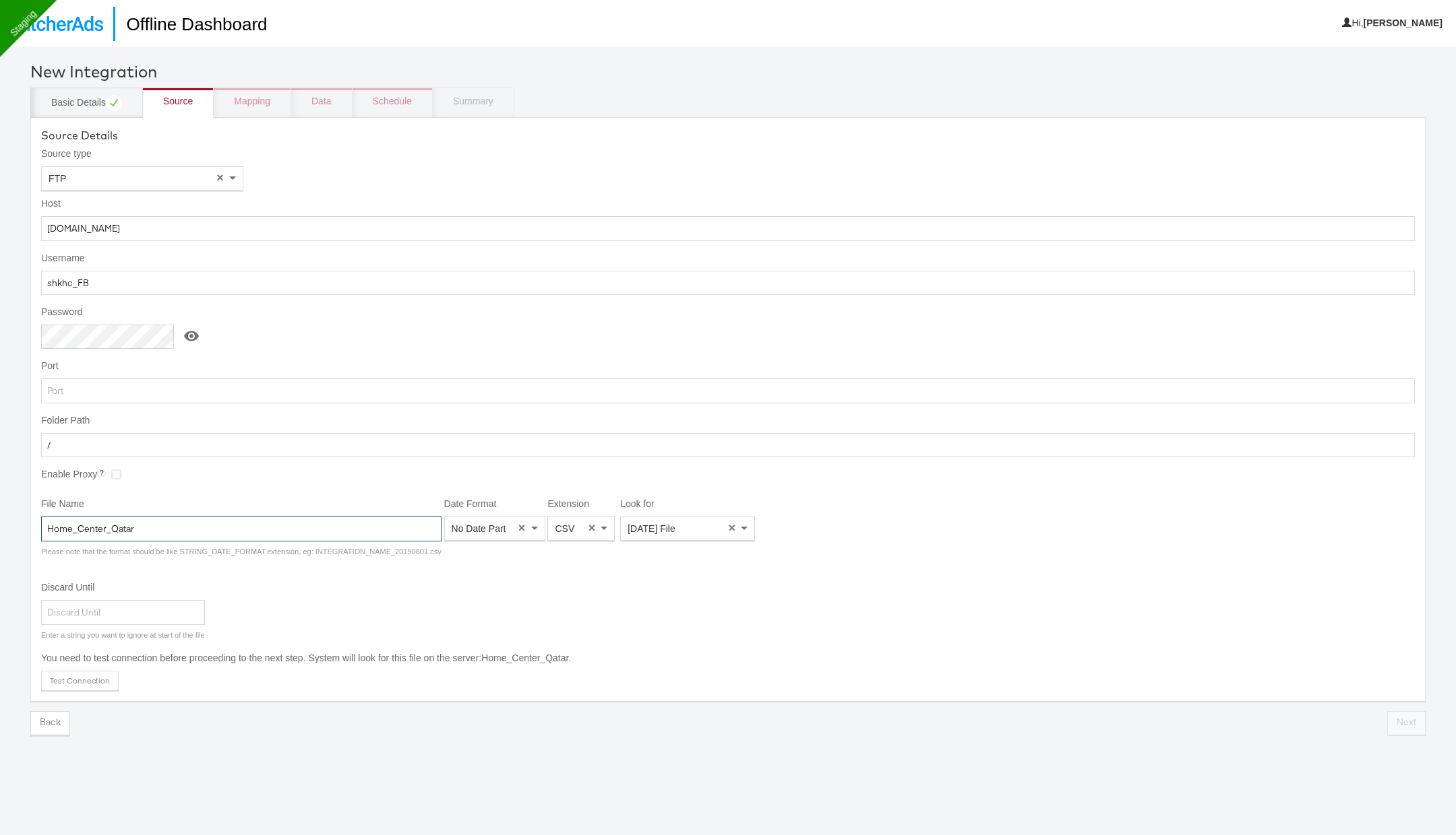
type input "Home_Center_Qatar"
click at [531, 445] on span at bounding box center [535, 529] width 7 height 5
click at [600, 445] on span at bounding box center [604, 528] width 7 height 3
click at [658, 445] on span "Today's File" at bounding box center [651, 529] width 48 height 11
click at [96, 445] on button "Test Connection" at bounding box center [79, 681] width 77 height 20
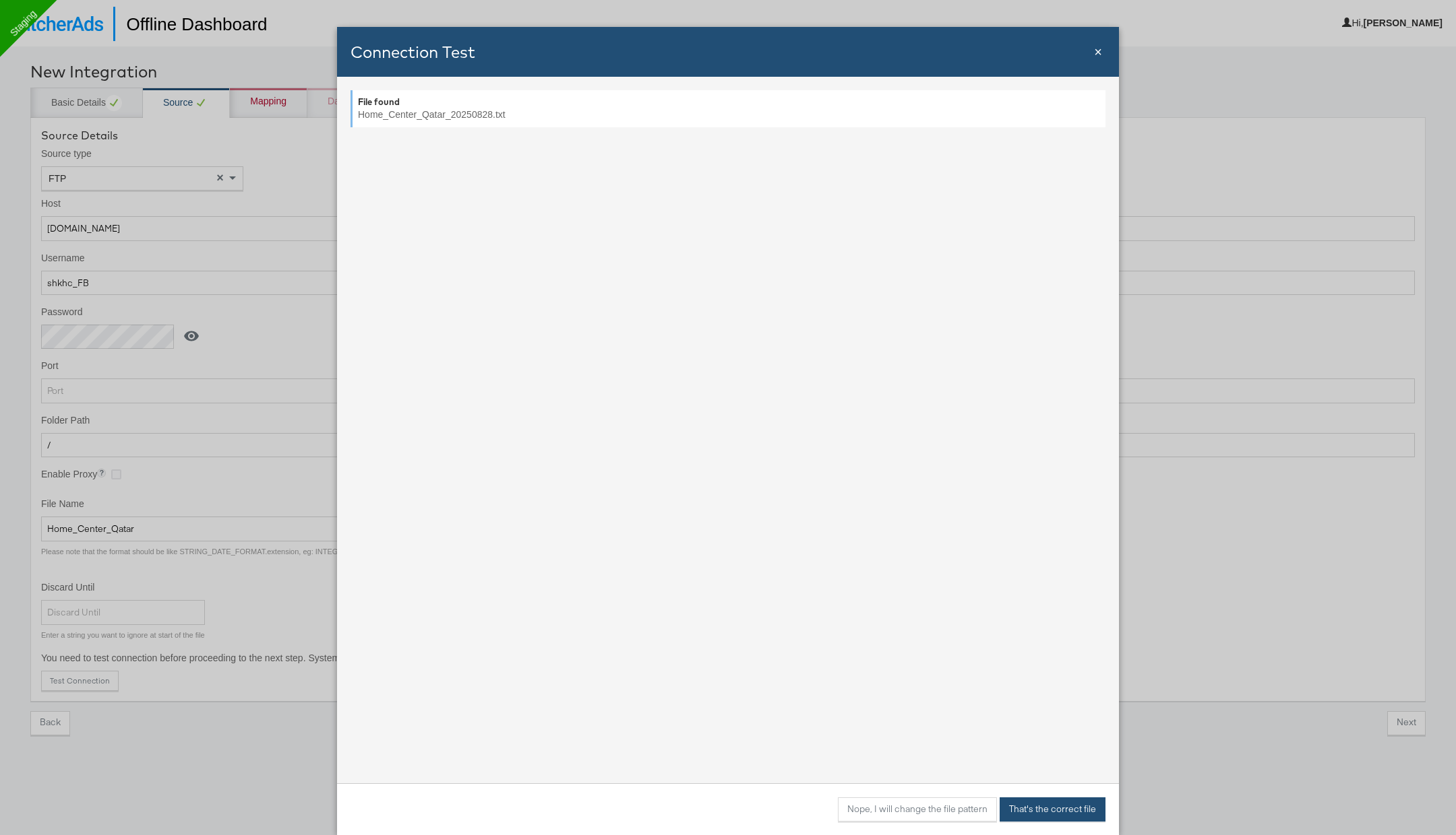
click at [1088, 445] on button "That's the correct file" at bounding box center [1053, 809] width 106 height 24
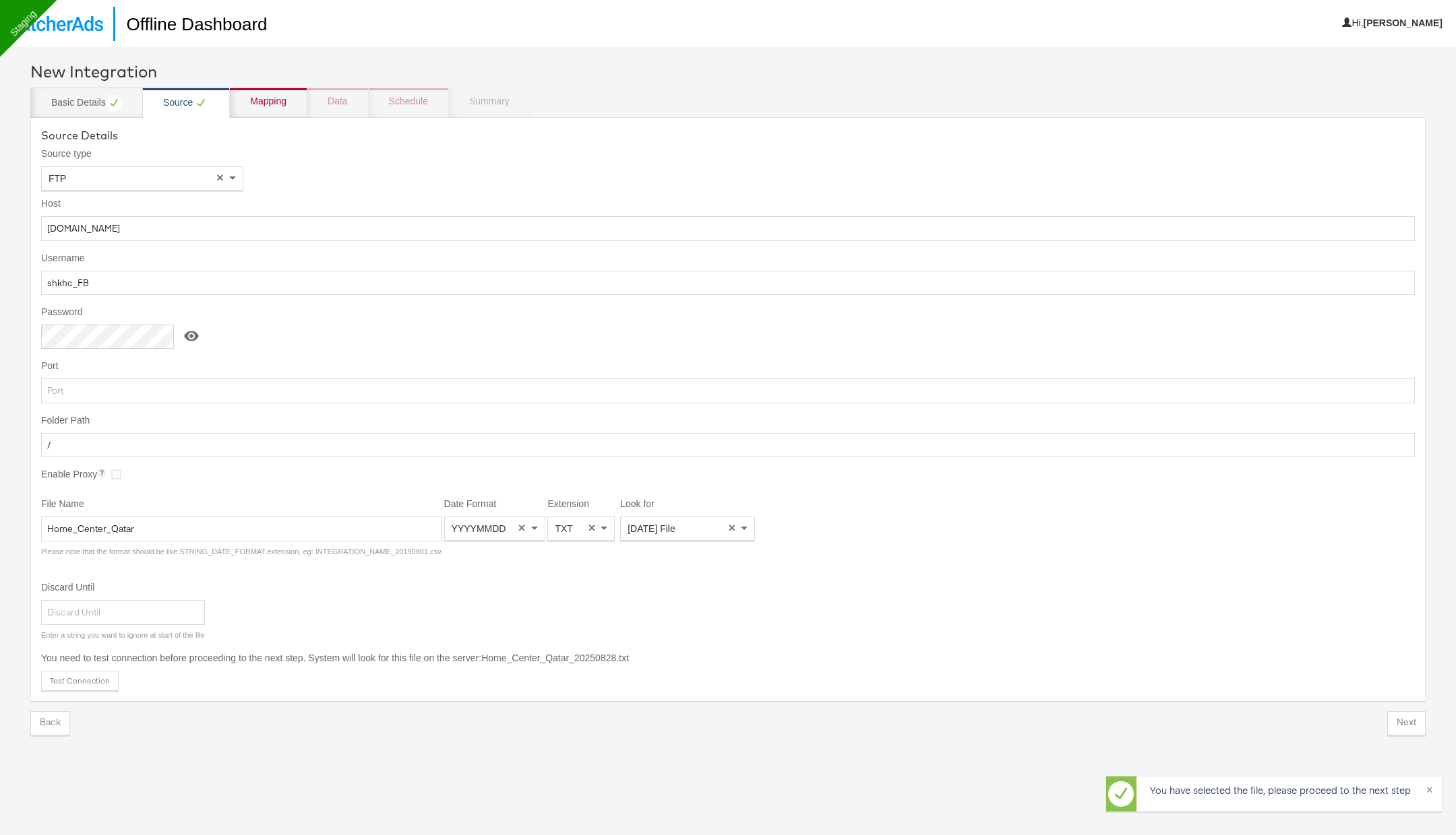
click at [268, 101] on div "Mapping" at bounding box center [268, 102] width 36 height 13
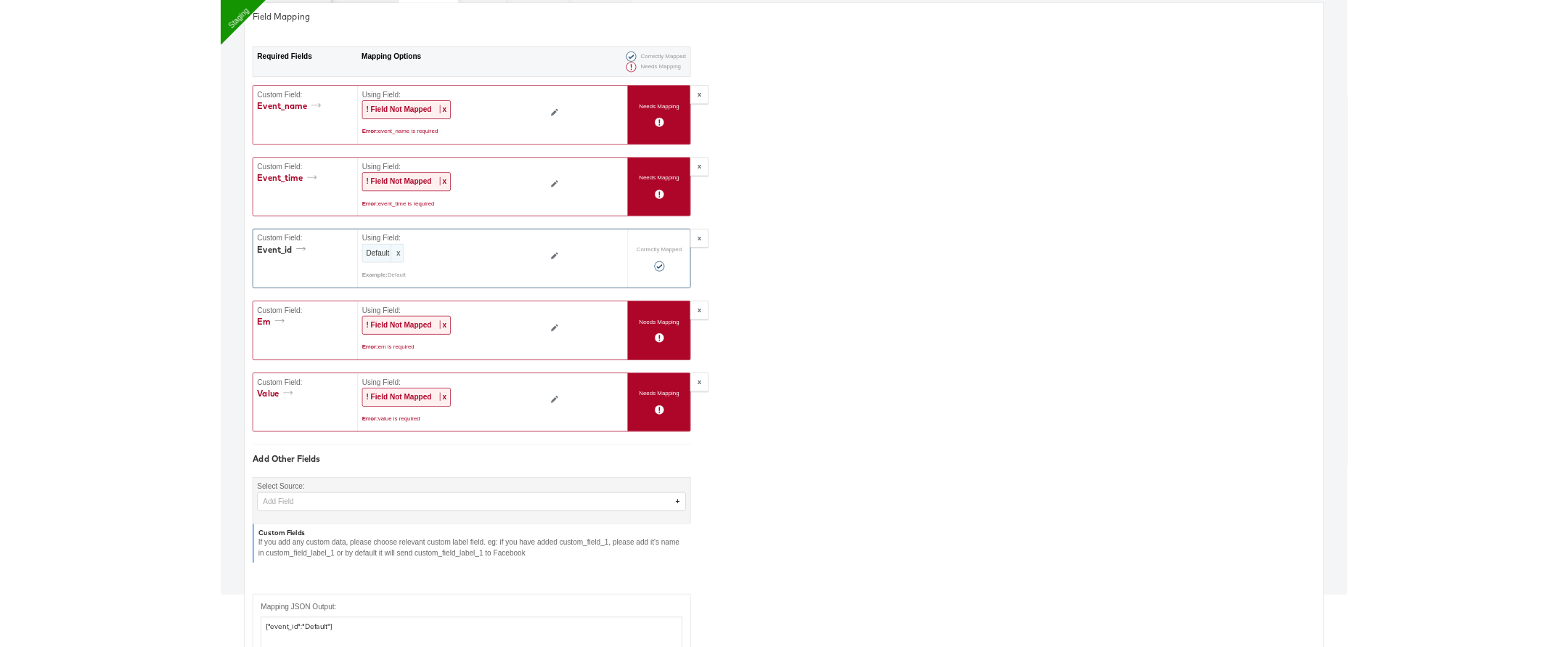
scroll to position [146, 0]
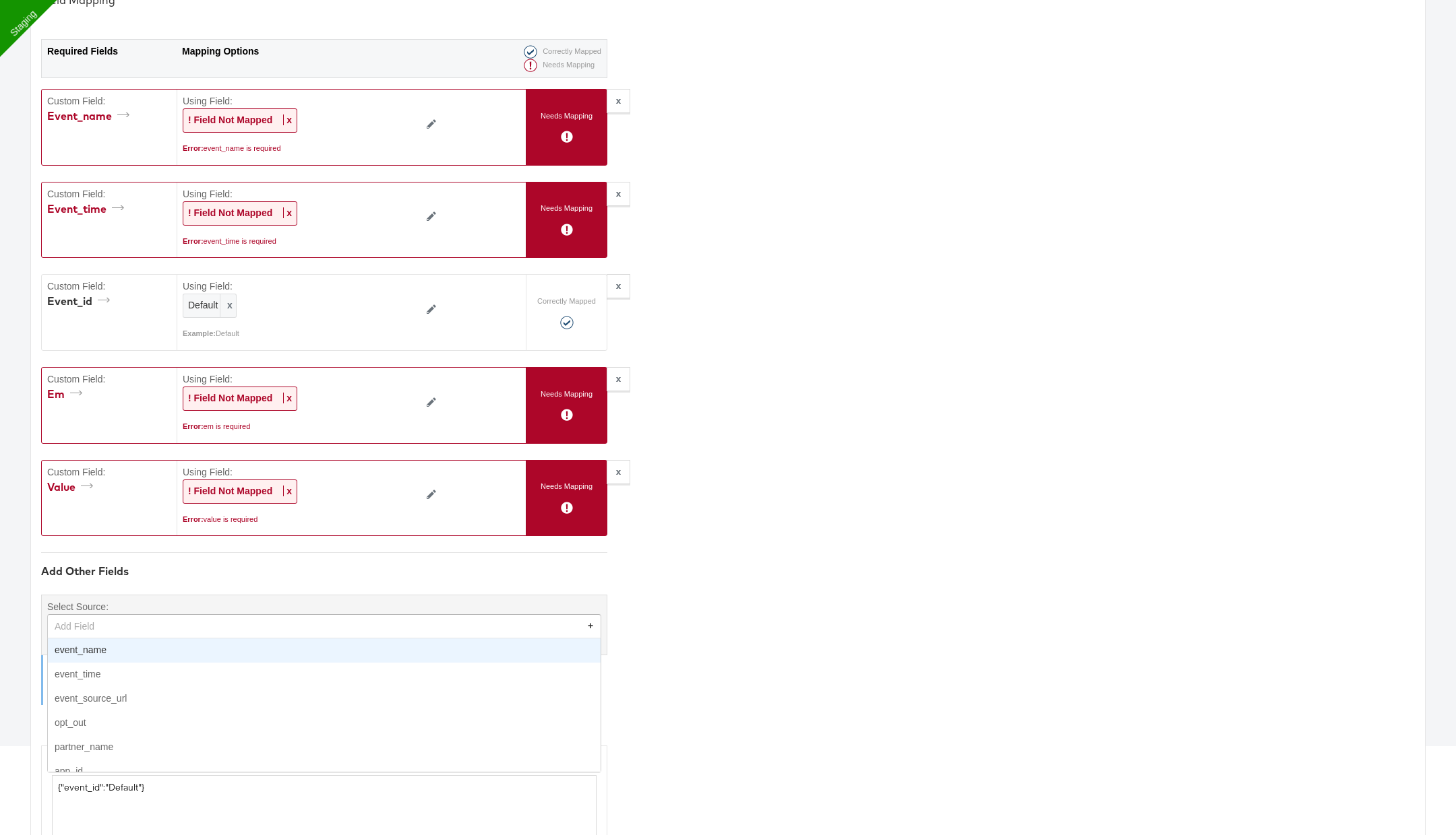
click at [134, 445] on div "Add Field" at bounding box center [324, 626] width 553 height 23
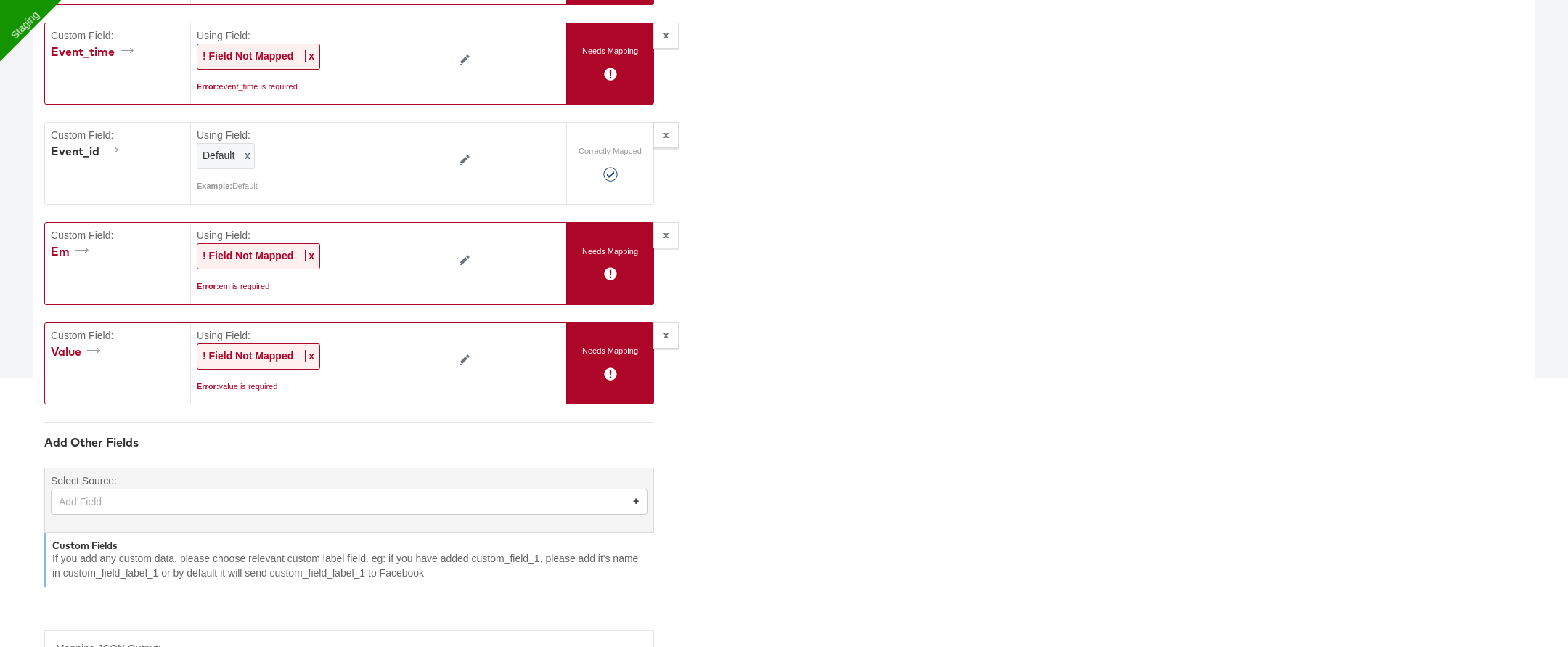
scroll to position [329, 0]
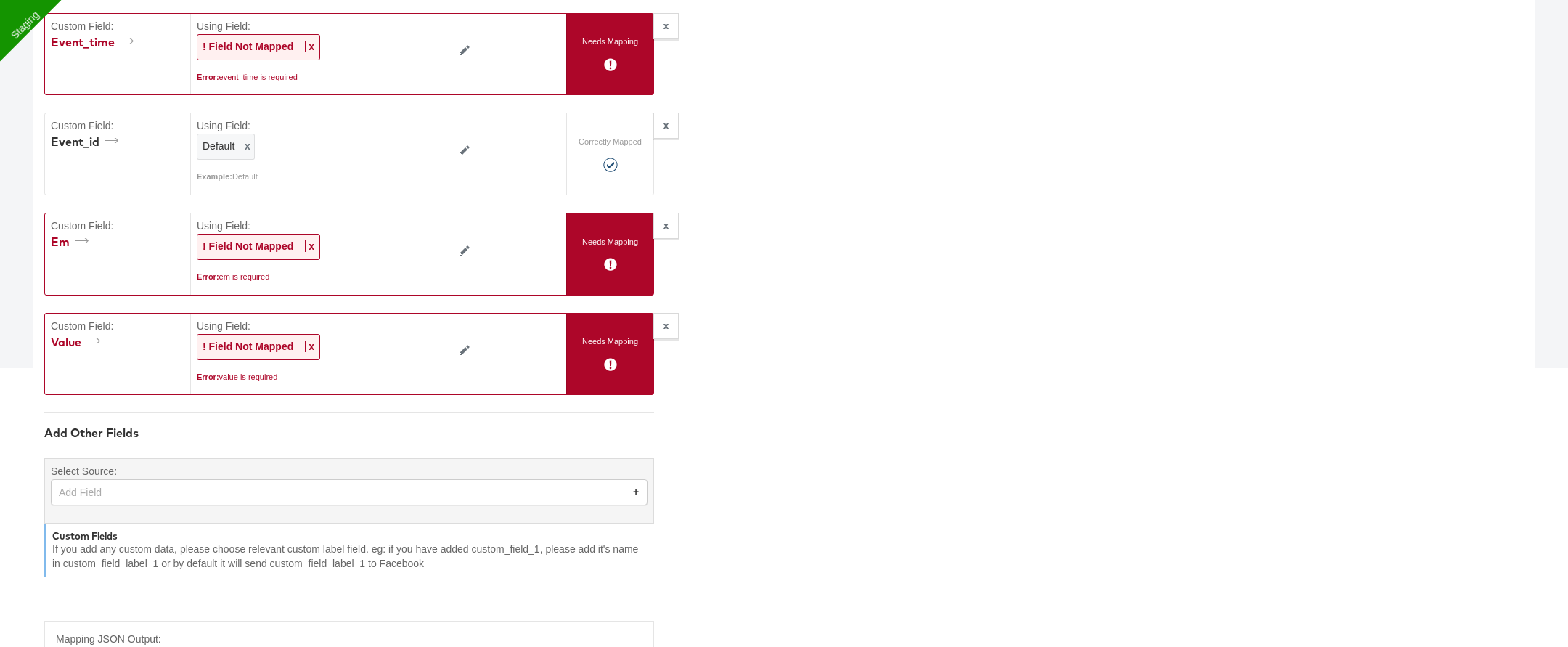
click at [144, 480] on div "Add Field" at bounding box center [349, 492] width 596 height 25
type input "order"
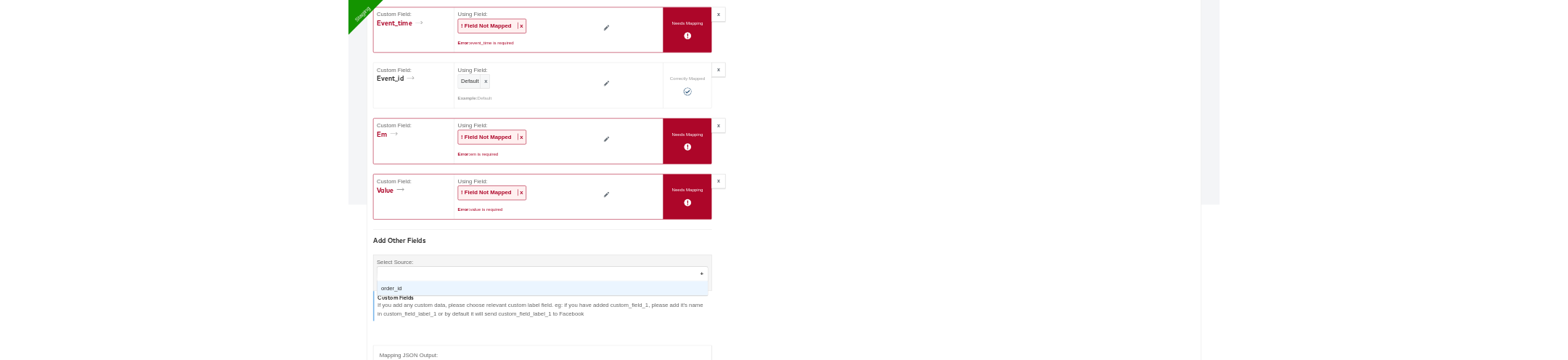
scroll to position [50, 0]
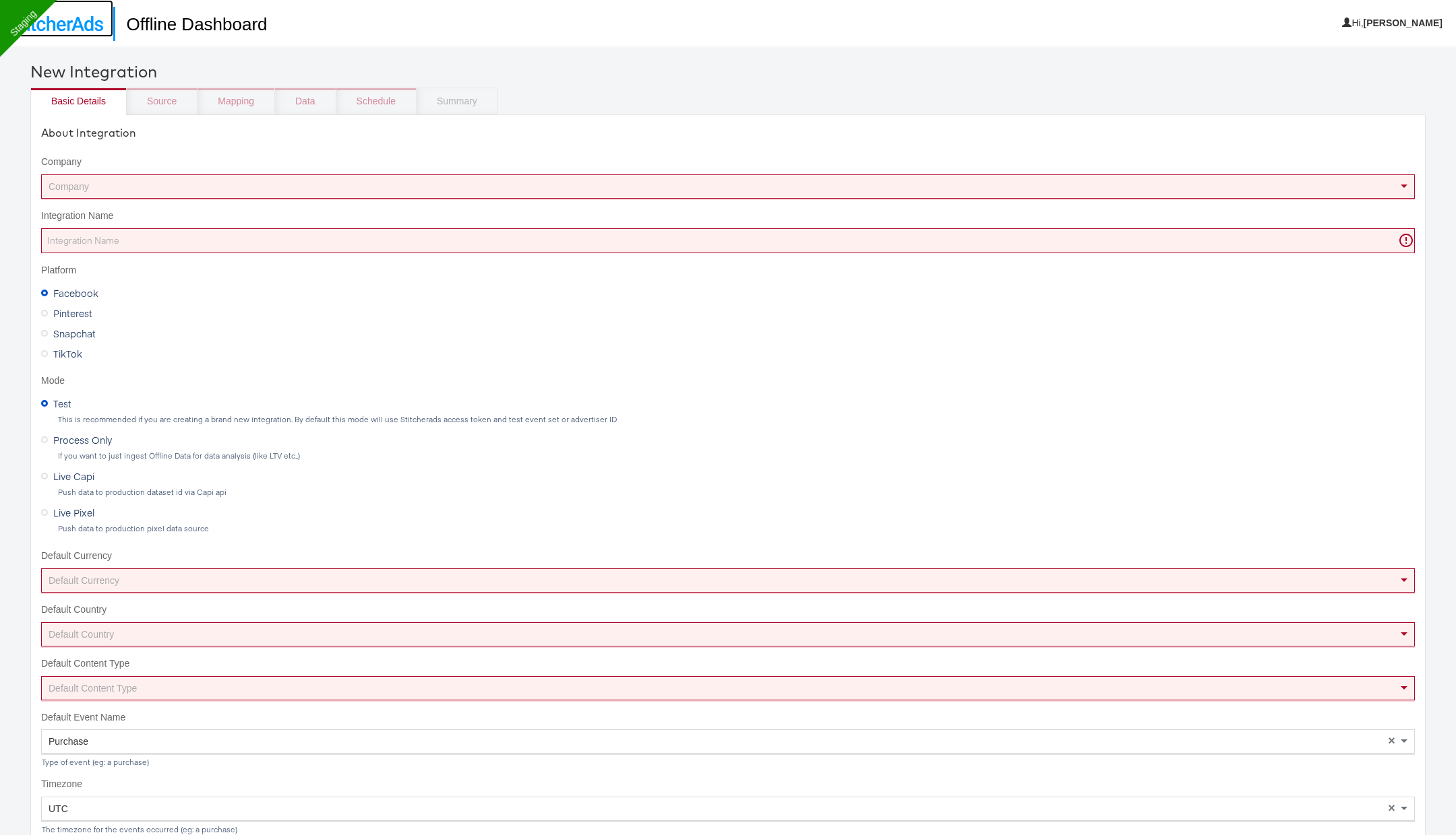
click at [88, 21] on img at bounding box center [57, 23] width 93 height 15
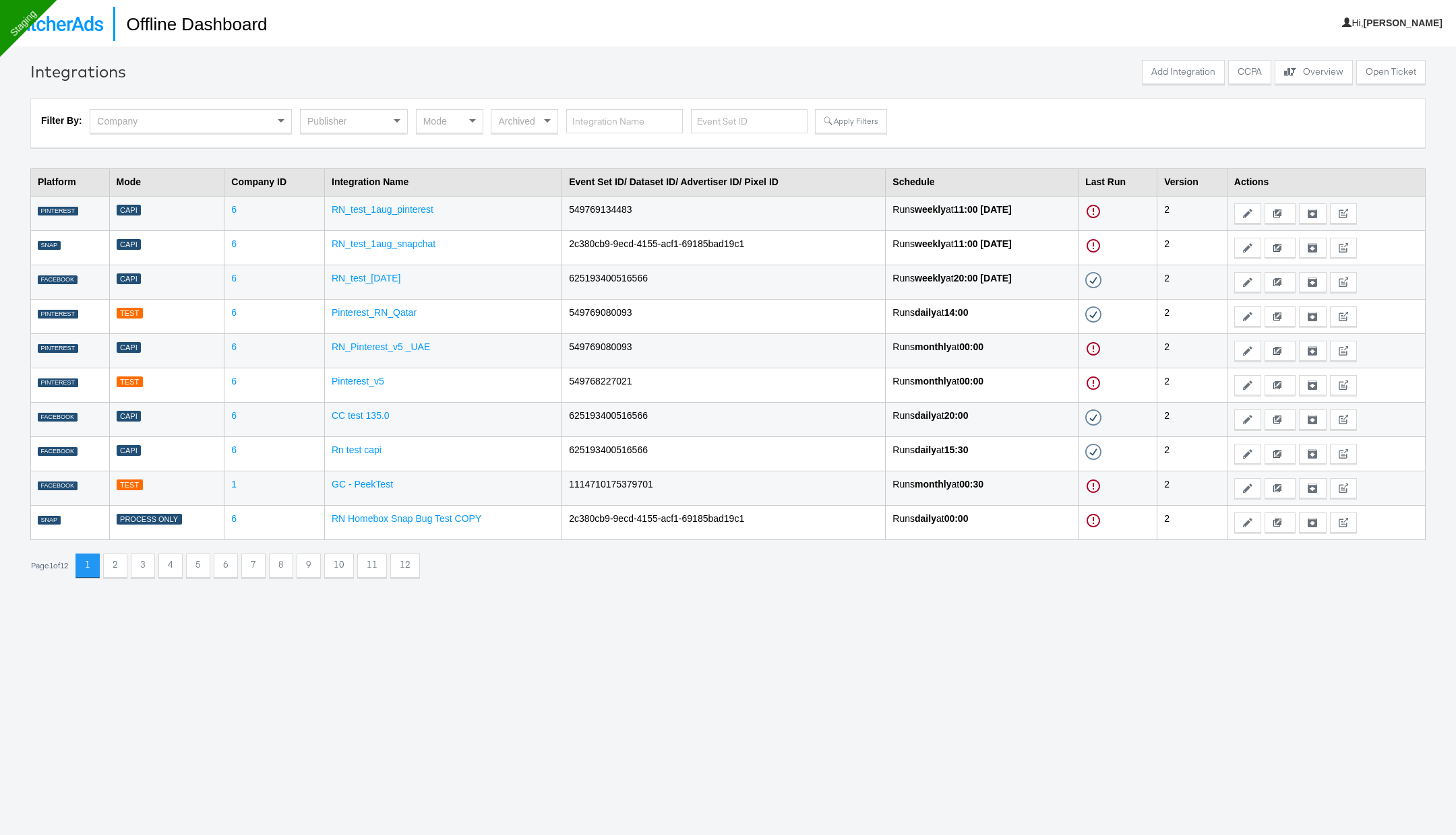
click at [375, 117] on div "Publisher" at bounding box center [353, 121] width 106 height 23
click at [442, 126] on div "Mode" at bounding box center [449, 121] width 66 height 23
click at [860, 121] on button "Apply Filters" at bounding box center [850, 121] width 72 height 24
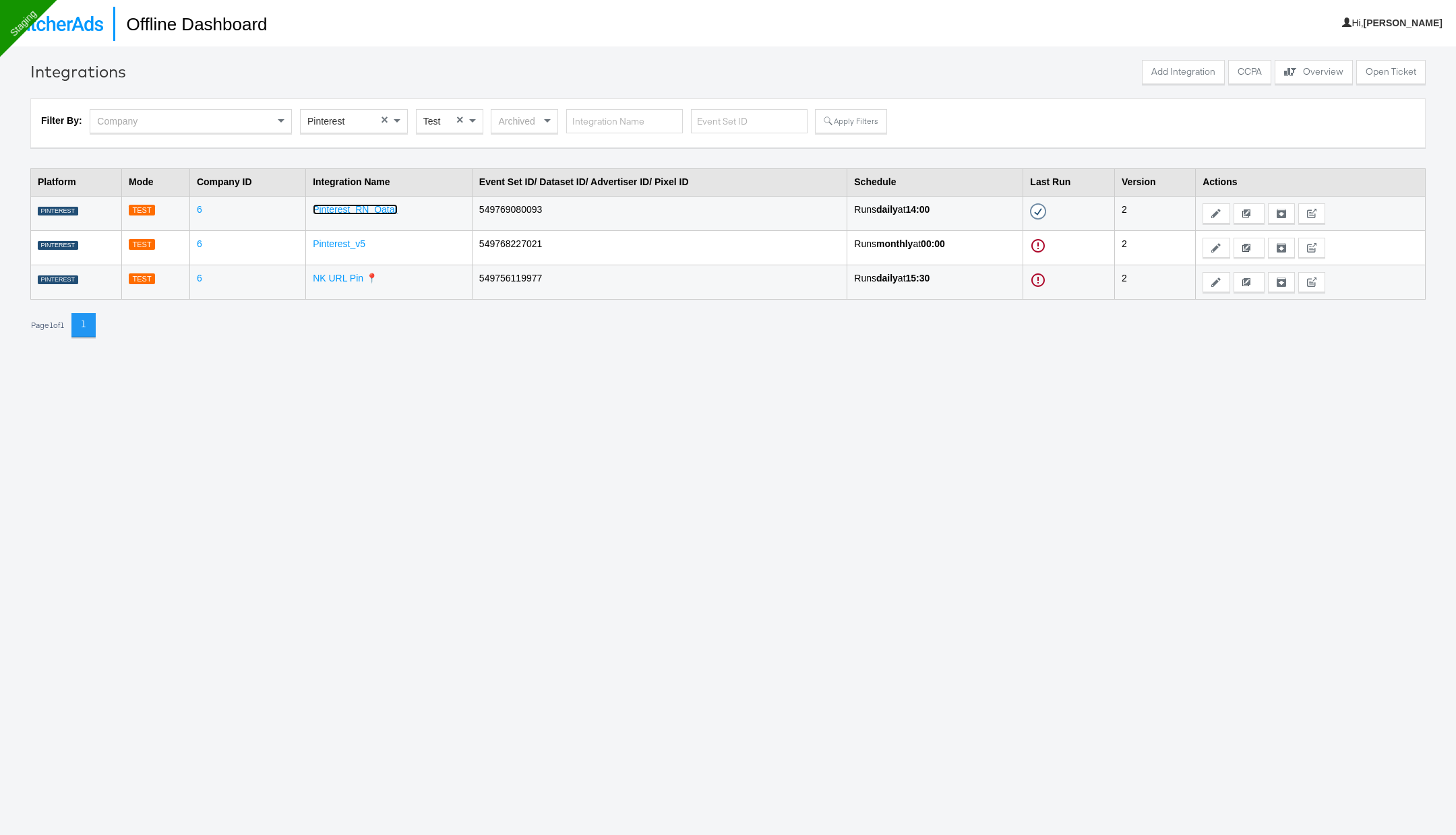
click at [371, 212] on link "Pinterest_RN_Qatar" at bounding box center [355, 210] width 85 height 11
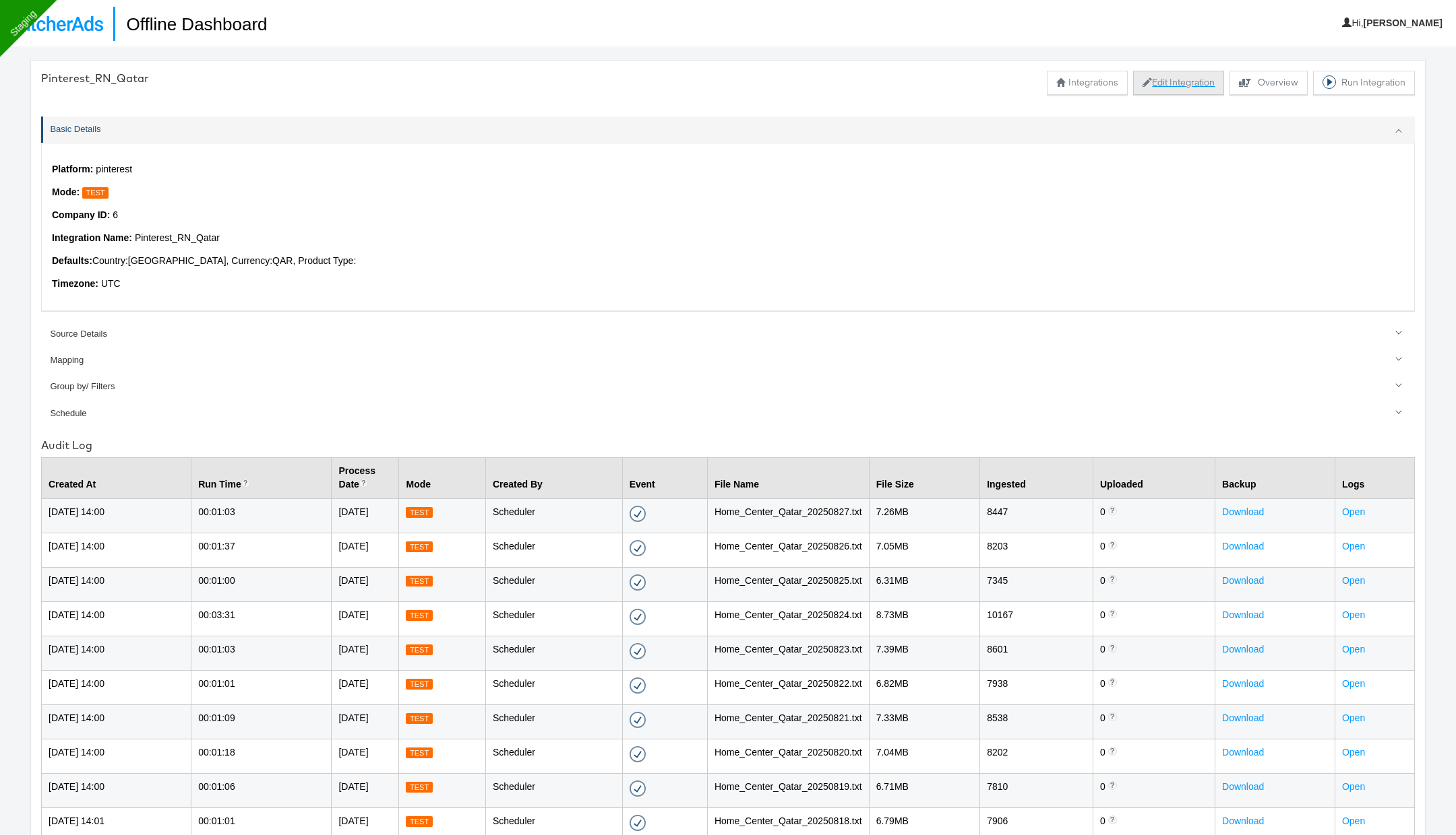
click at [1172, 83] on button "Edit Integration" at bounding box center [1178, 83] width 91 height 24
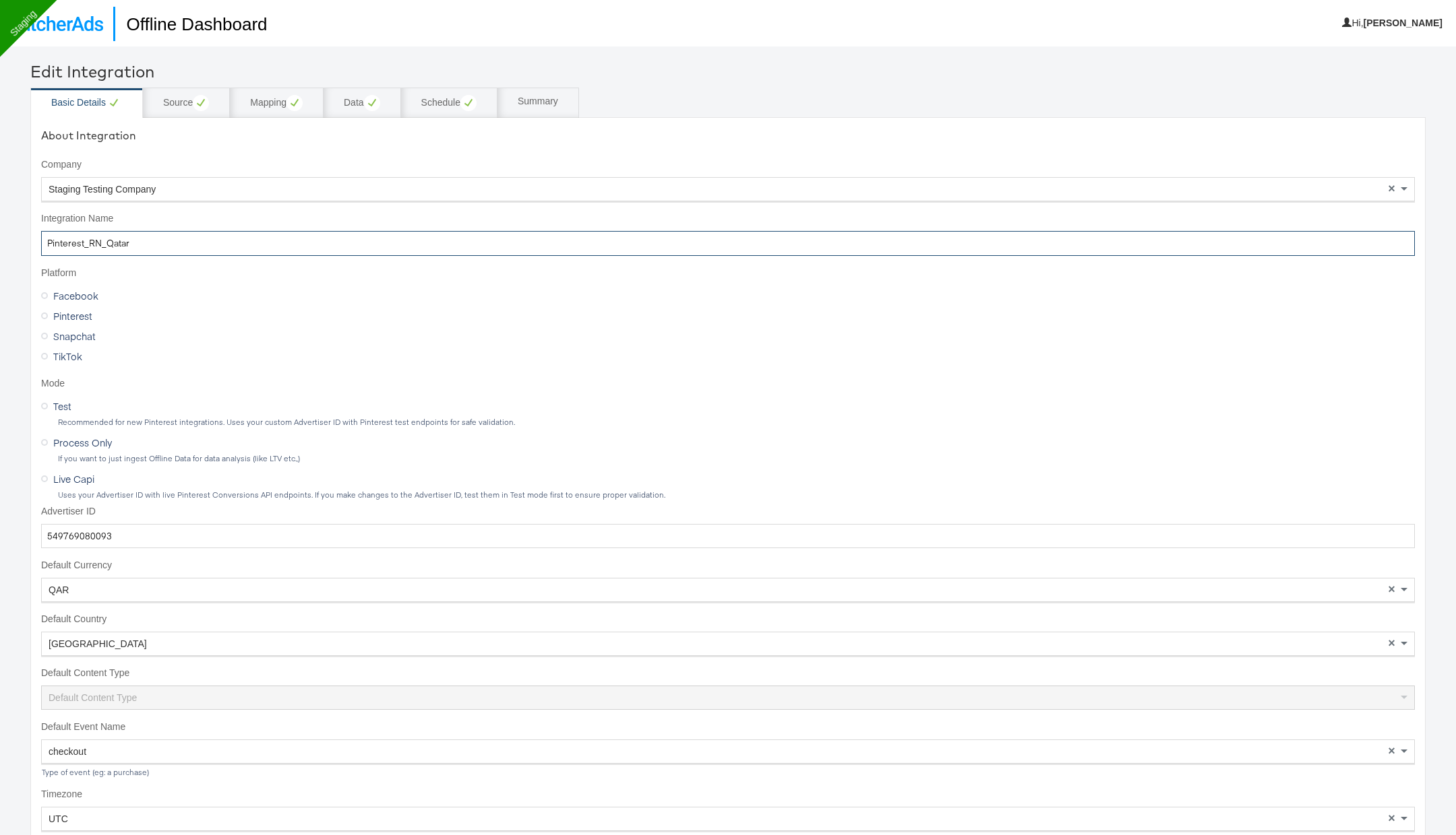
click at [258, 239] on input "Pinterest_RN_Qatar" at bounding box center [728, 243] width 1374 height 25
click at [77, 533] on input "549769080093" at bounding box center [728, 537] width 1374 height 25
click at [184, 104] on div "Source" at bounding box center [186, 103] width 46 height 16
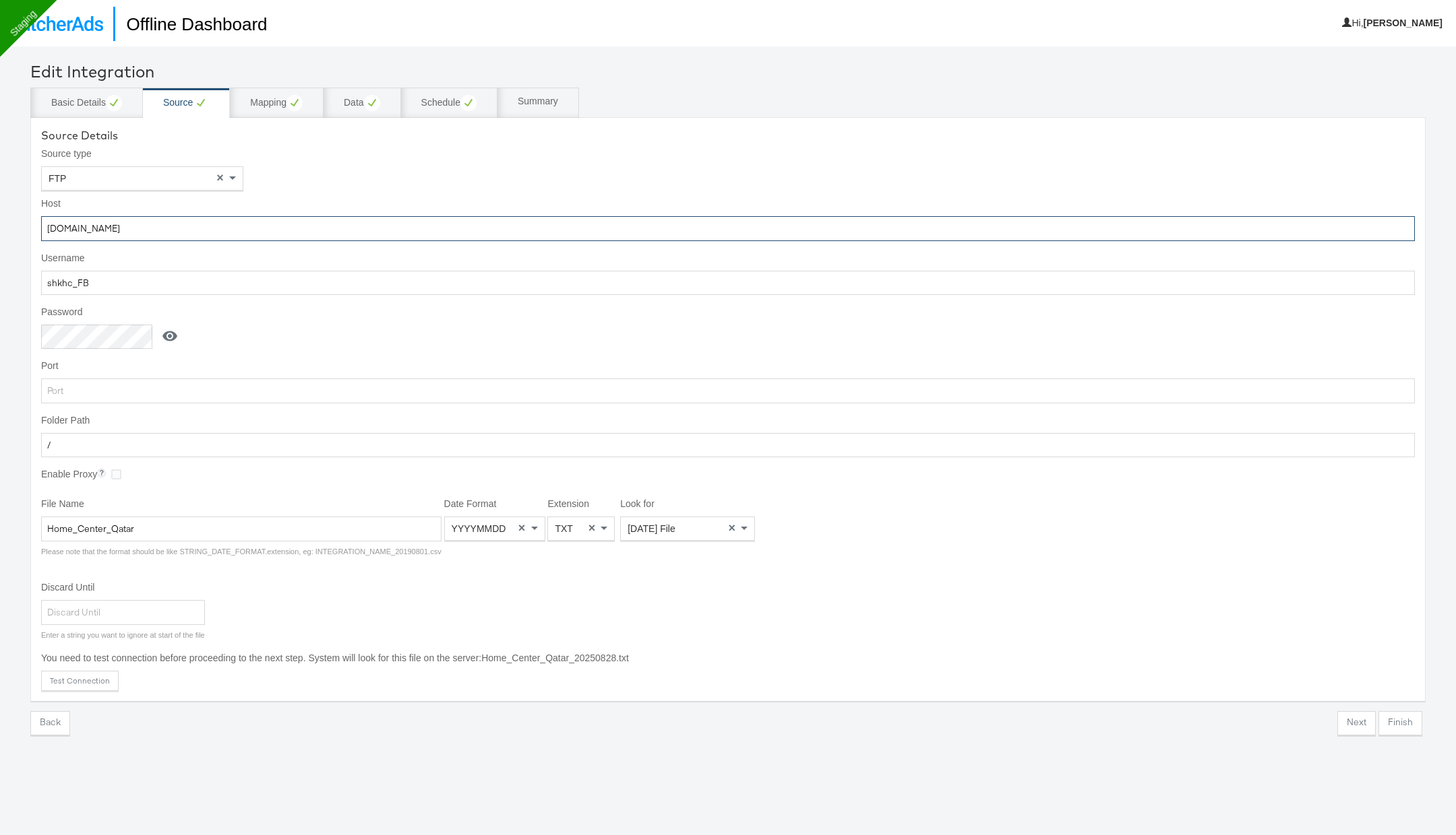
click at [193, 229] on input "ftp.wip.cplmg.com" at bounding box center [728, 229] width 1374 height 25
click at [175, 285] on input "shkhc_FB" at bounding box center [728, 284] width 1374 height 25
click at [170, 330] on icon at bounding box center [170, 336] width 16 height 16
click at [124, 337] on input "Snipper@2020" at bounding box center [99, 337] width 117 height 25
click at [217, 524] on input "Home_Center_Qatar" at bounding box center [241, 530] width 401 height 25
